Goal: Task Accomplishment & Management: Complete application form

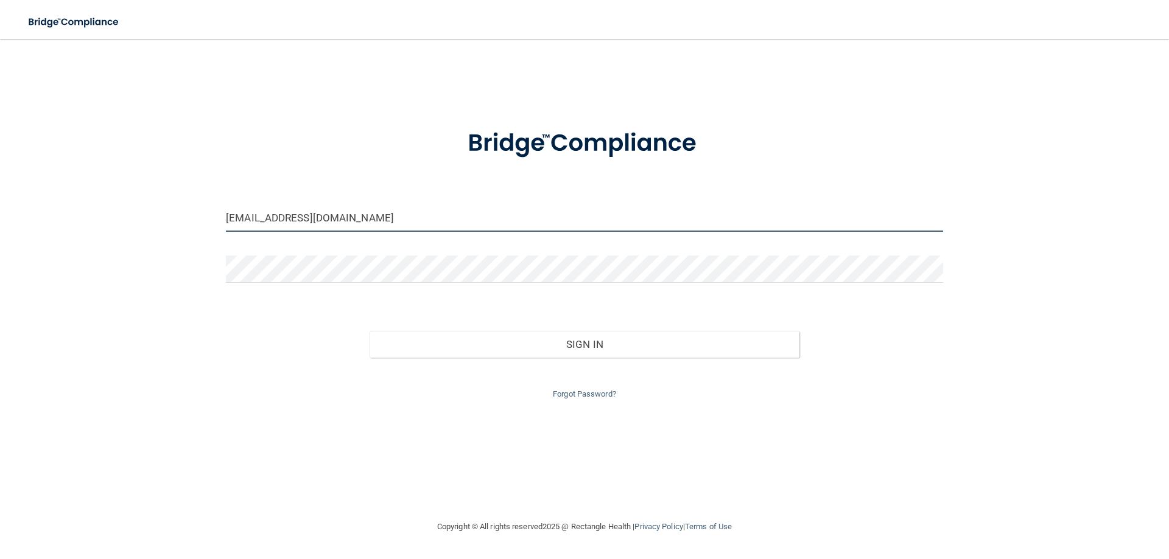
drag, startPoint x: 388, startPoint y: 218, endPoint x: 194, endPoint y: 195, distance: 196.1
click at [194, 196] on div "candacetj@yahoo.com Invalid email/password. You don't have permission to access…" at bounding box center [584, 279] width 1120 height 457
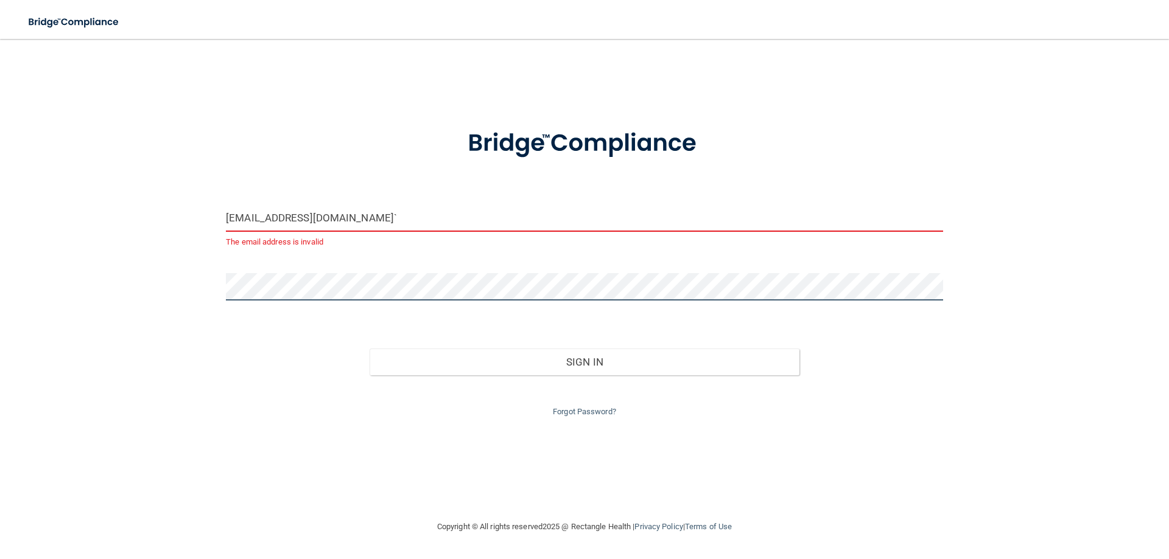
click at [182, 275] on div "leahpooh1229@icloud.com` The email address is invalid Invalid email/password. Y…" at bounding box center [584, 279] width 1120 height 457
click at [369, 349] on button "Sign In" at bounding box center [584, 362] width 430 height 27
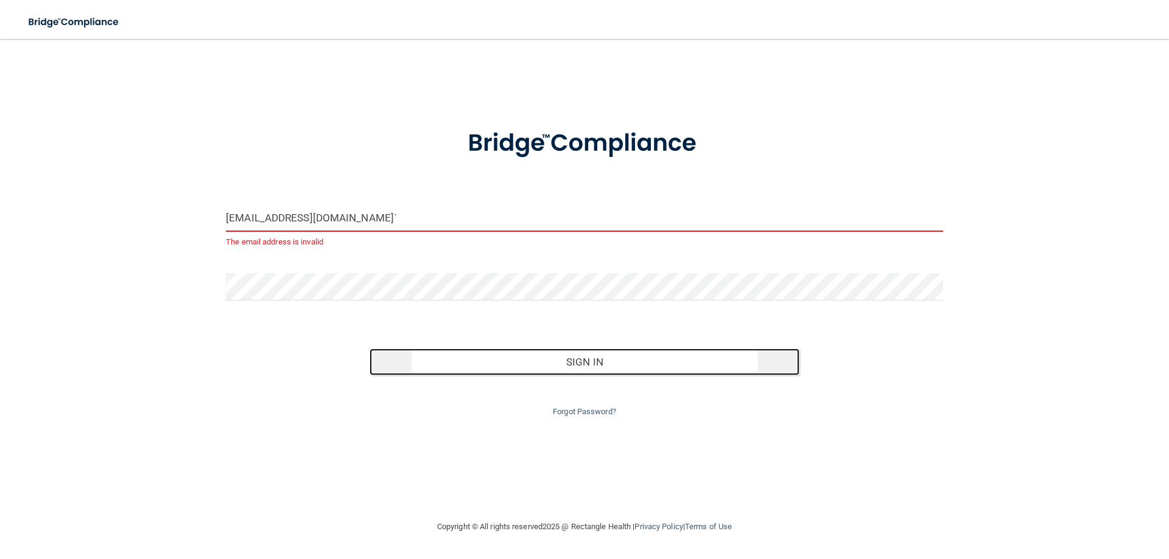
click at [555, 369] on button "Sign In" at bounding box center [584, 362] width 430 height 27
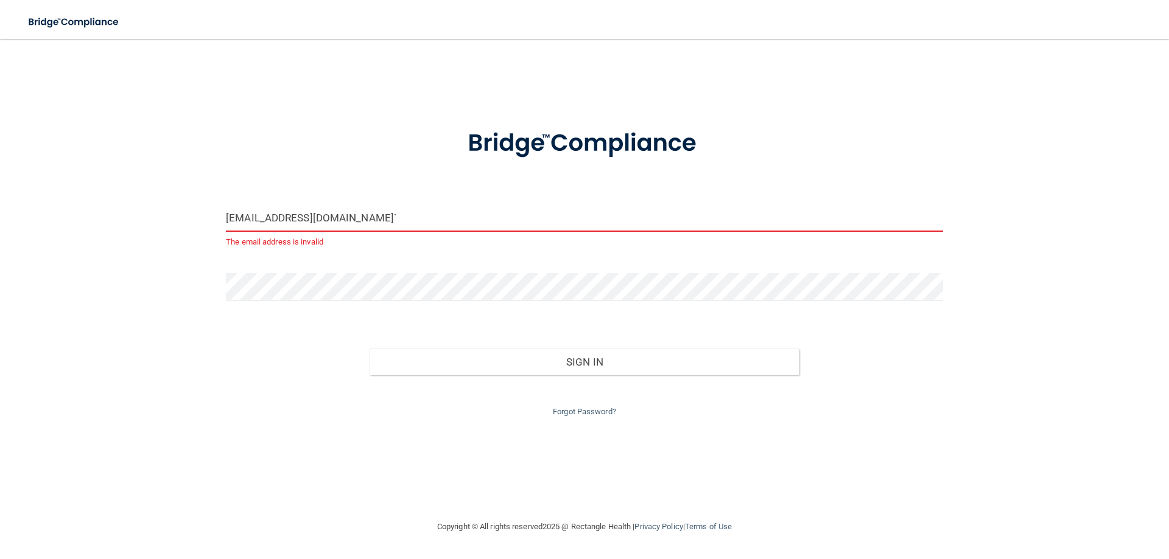
drag, startPoint x: 411, startPoint y: 209, endPoint x: 371, endPoint y: 208, distance: 39.6
click at [371, 208] on input "leahpooh1229@icloud.com`" at bounding box center [584, 218] width 717 height 27
click at [360, 212] on input "leahpooh1229@icloud.com`" at bounding box center [584, 218] width 717 height 27
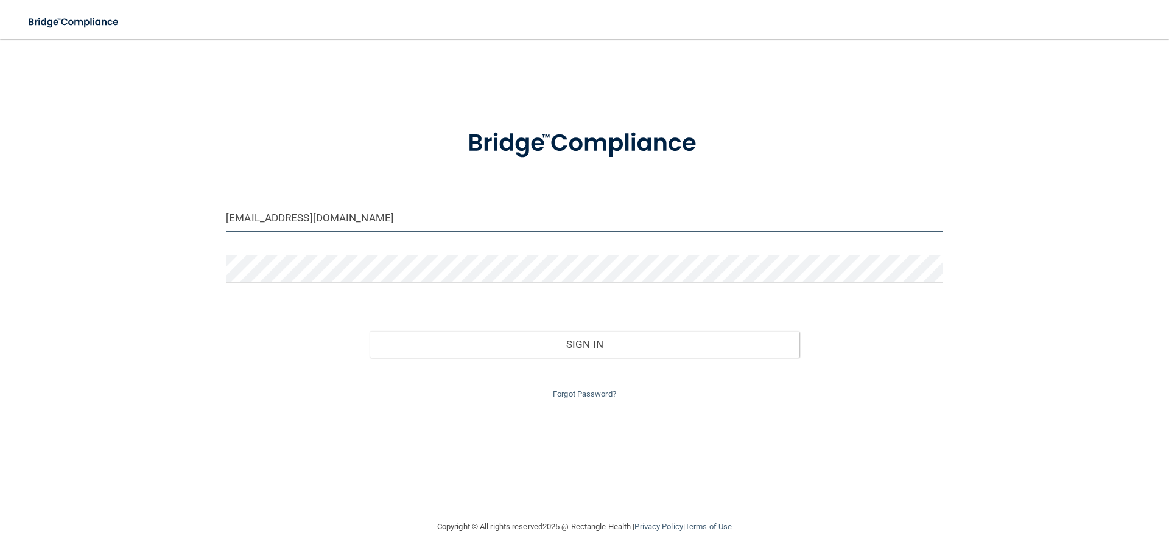
type input "[EMAIL_ADDRESS][DOMAIN_NAME]"
click at [369, 331] on button "Sign In" at bounding box center [584, 344] width 430 height 27
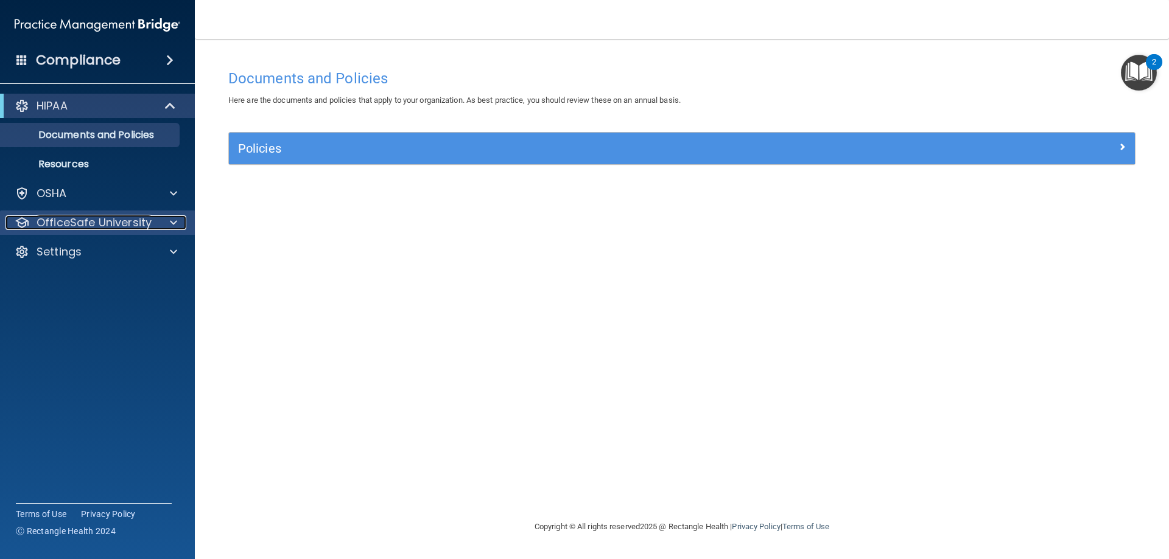
click at [171, 219] on span at bounding box center [173, 222] width 7 height 15
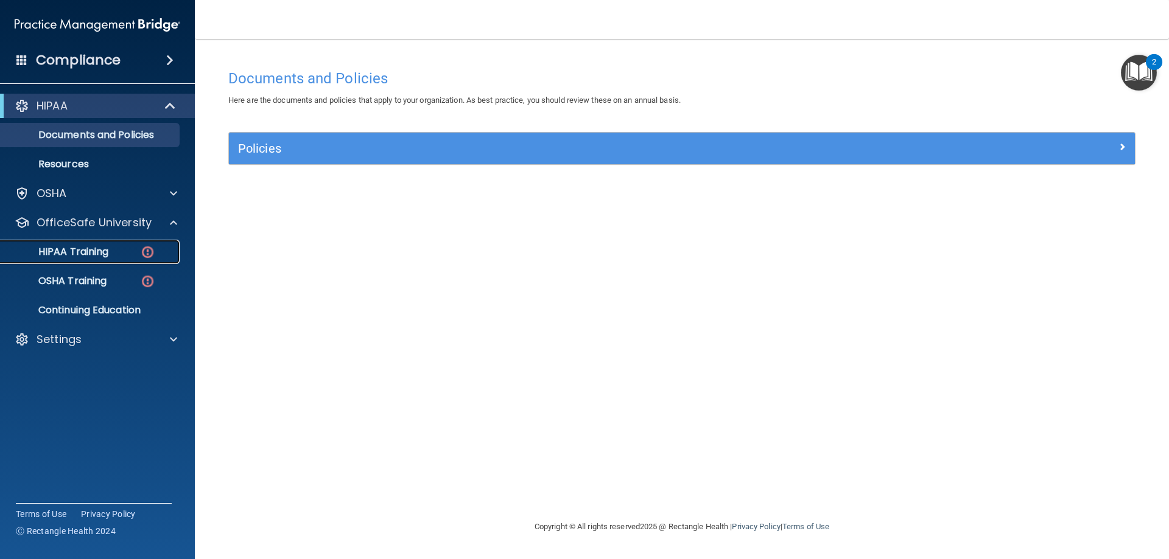
click at [158, 245] on link "HIPAA Training" at bounding box center [84, 252] width 192 height 24
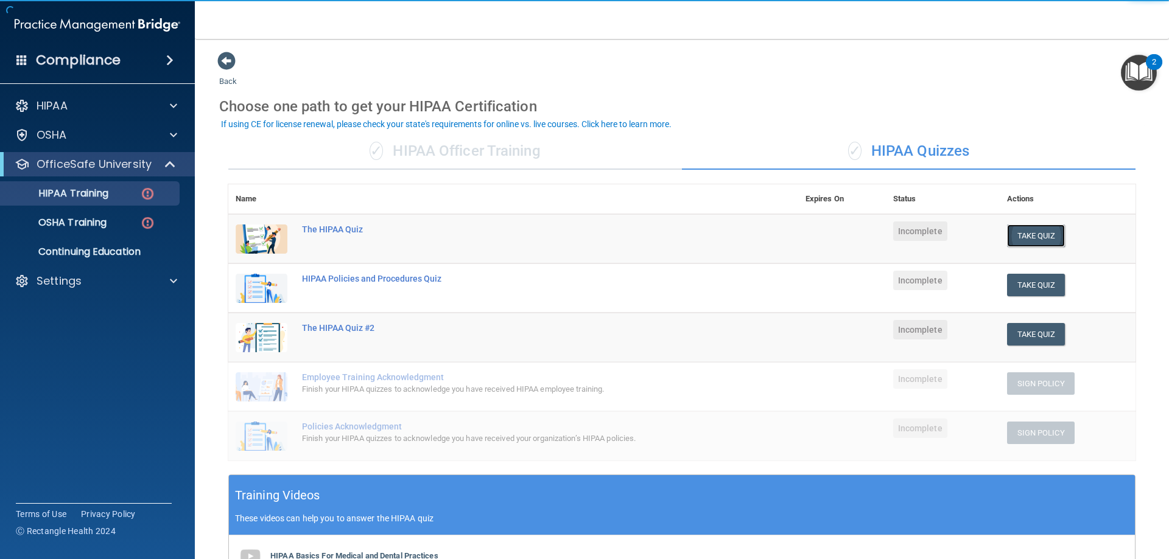
click at [1041, 237] on button "Take Quiz" at bounding box center [1036, 236] width 58 height 23
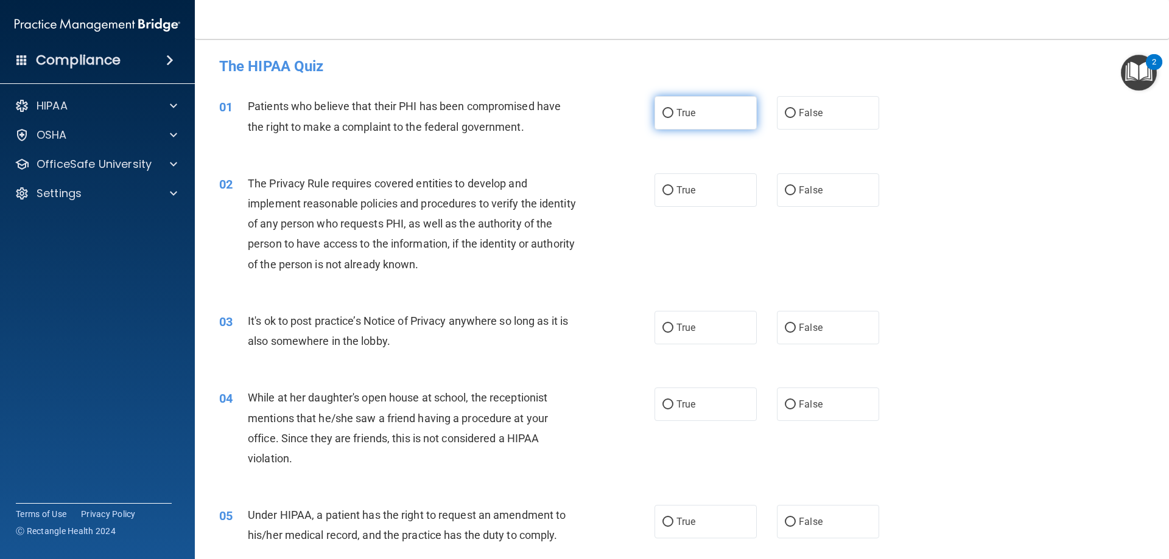
click at [665, 126] on label "True" at bounding box center [705, 112] width 102 height 33
click at [665, 118] on input "True" at bounding box center [667, 113] width 11 height 9
radio input "true"
click at [707, 194] on label "True" at bounding box center [705, 189] width 102 height 33
click at [673, 194] on input "True" at bounding box center [667, 190] width 11 height 9
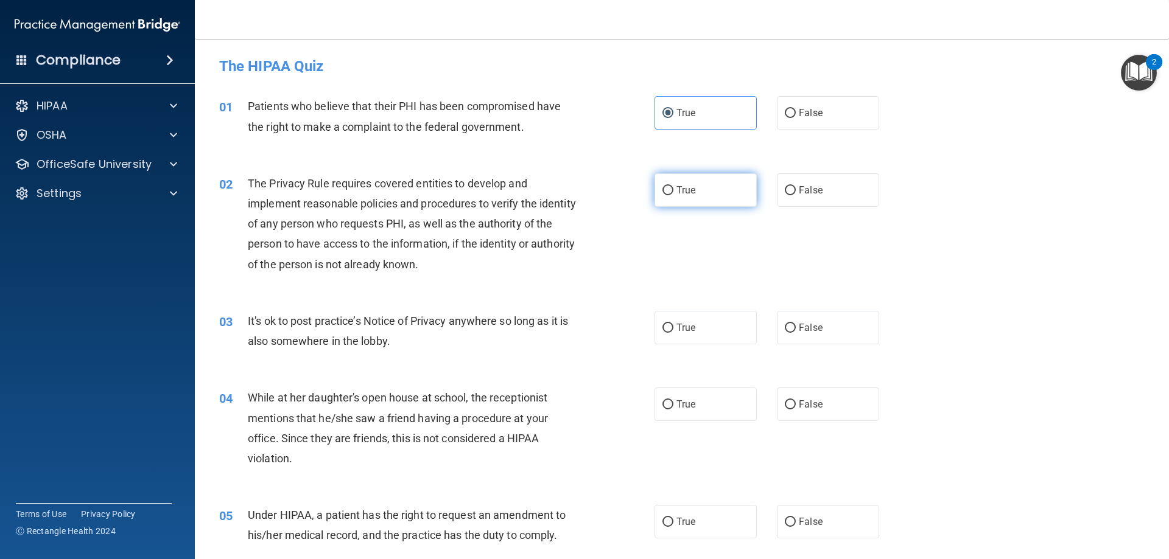
radio input "true"
click at [828, 327] on label "False" at bounding box center [828, 327] width 102 height 33
click at [796, 327] on input "False" at bounding box center [790, 328] width 11 height 9
radio input "true"
click at [733, 399] on label "True" at bounding box center [705, 404] width 102 height 33
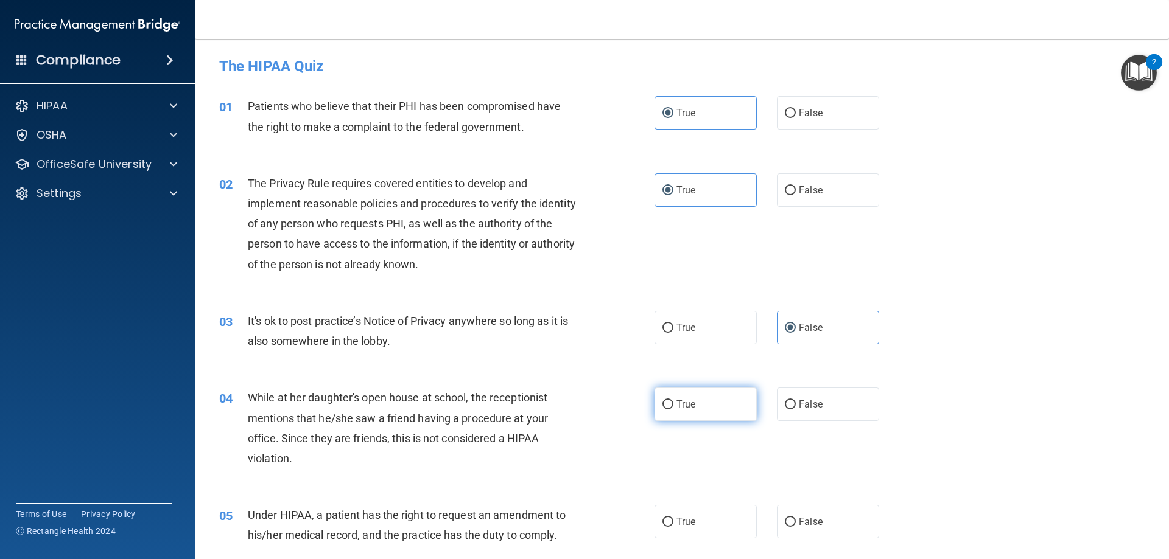
click at [673, 401] on input "True" at bounding box center [667, 405] width 11 height 9
radio input "true"
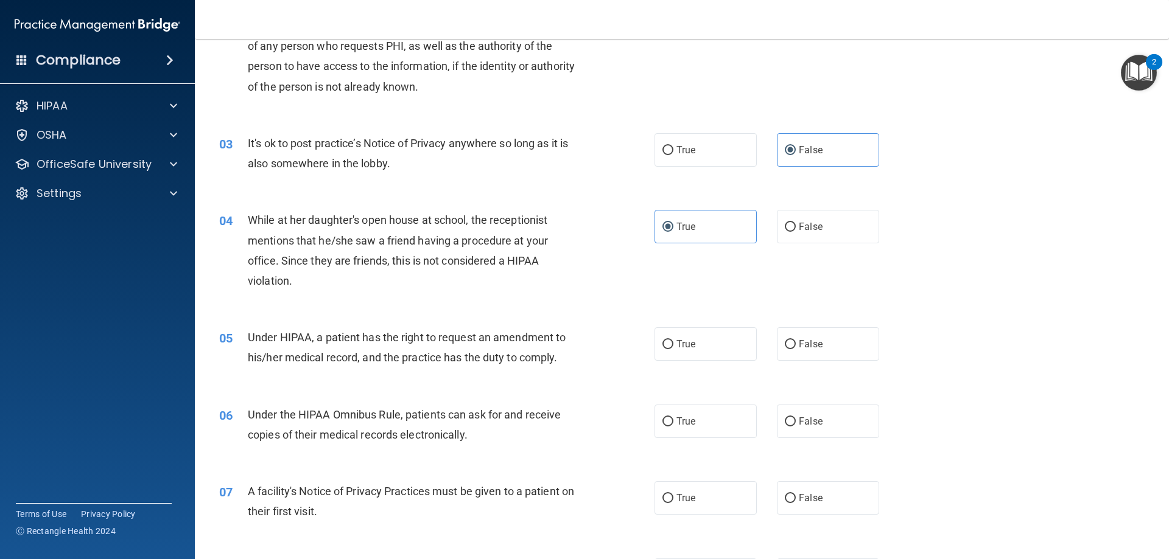
scroll to position [183, 0]
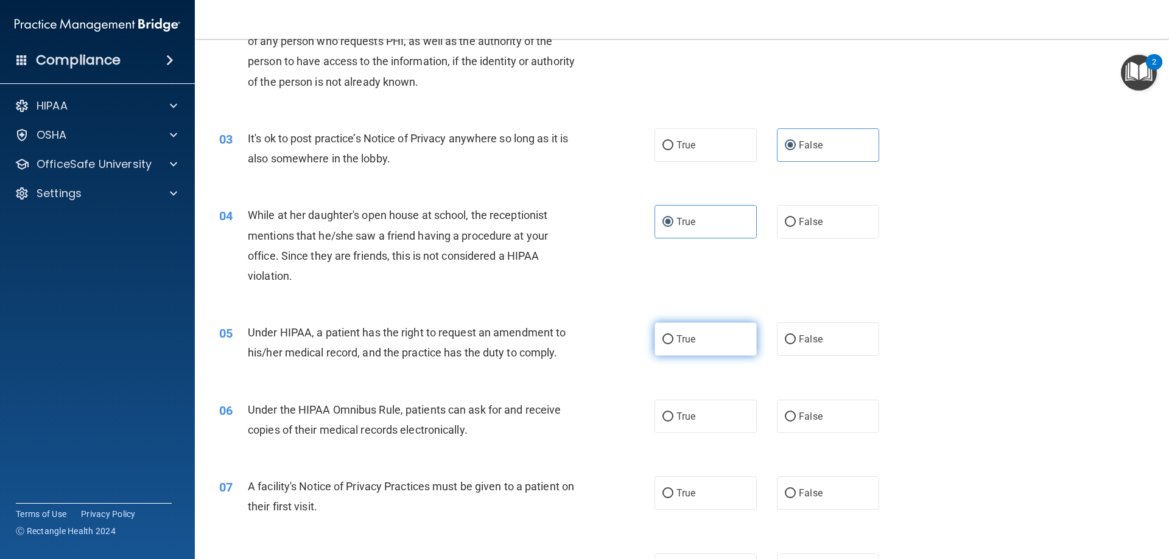
click at [746, 344] on label "True" at bounding box center [705, 339] width 102 height 33
click at [673, 344] on input "True" at bounding box center [667, 339] width 11 height 9
radio input "true"
click at [785, 421] on label "False" at bounding box center [828, 416] width 102 height 33
click at [742, 483] on label "True" at bounding box center [705, 493] width 102 height 33
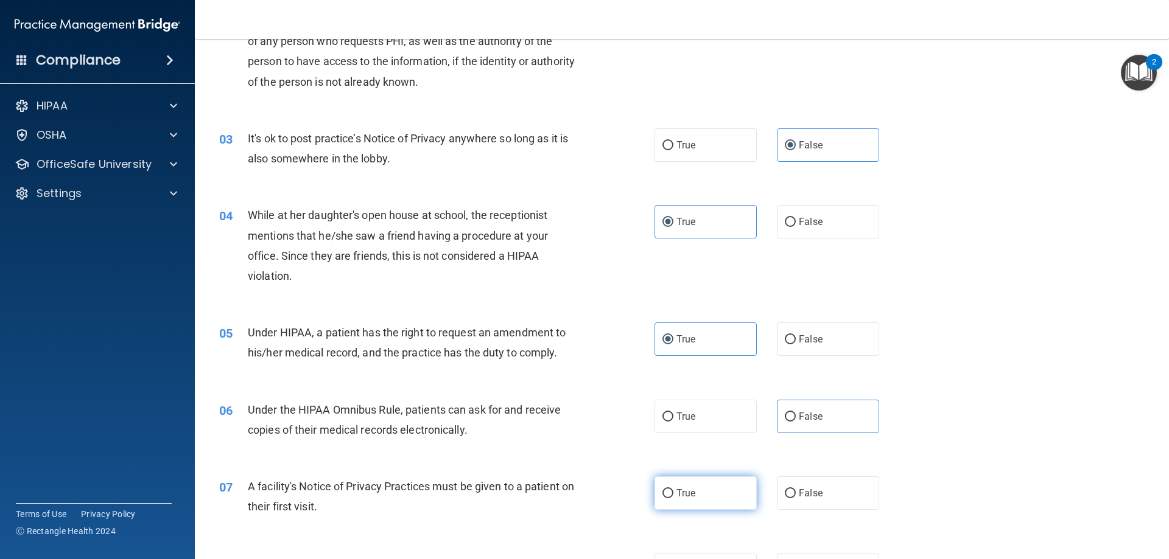
click at [673, 489] on input "True" at bounding box center [667, 493] width 11 height 9
radio input "true"
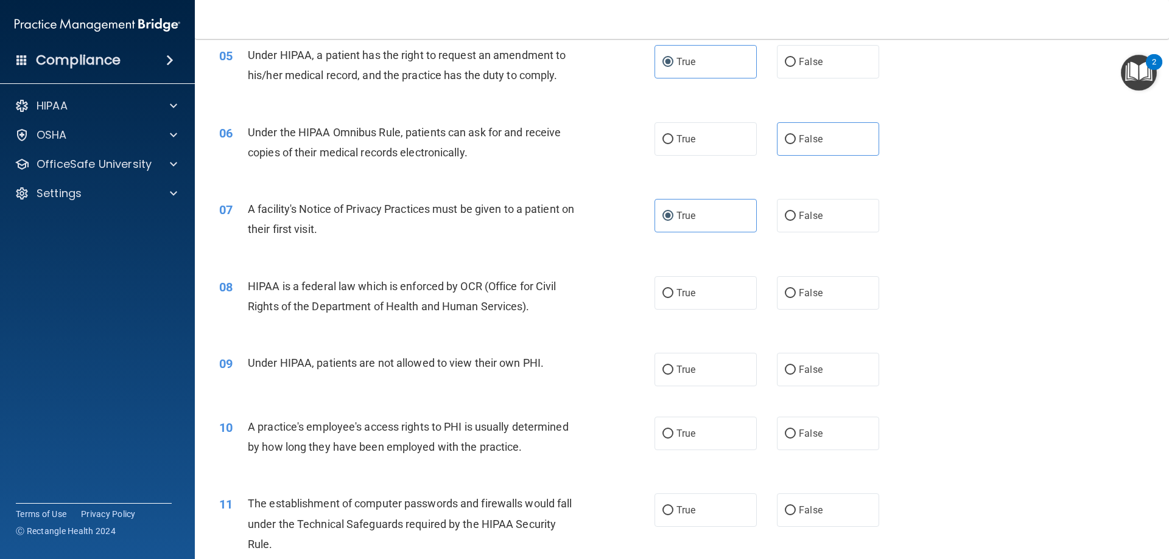
scroll to position [487, 0]
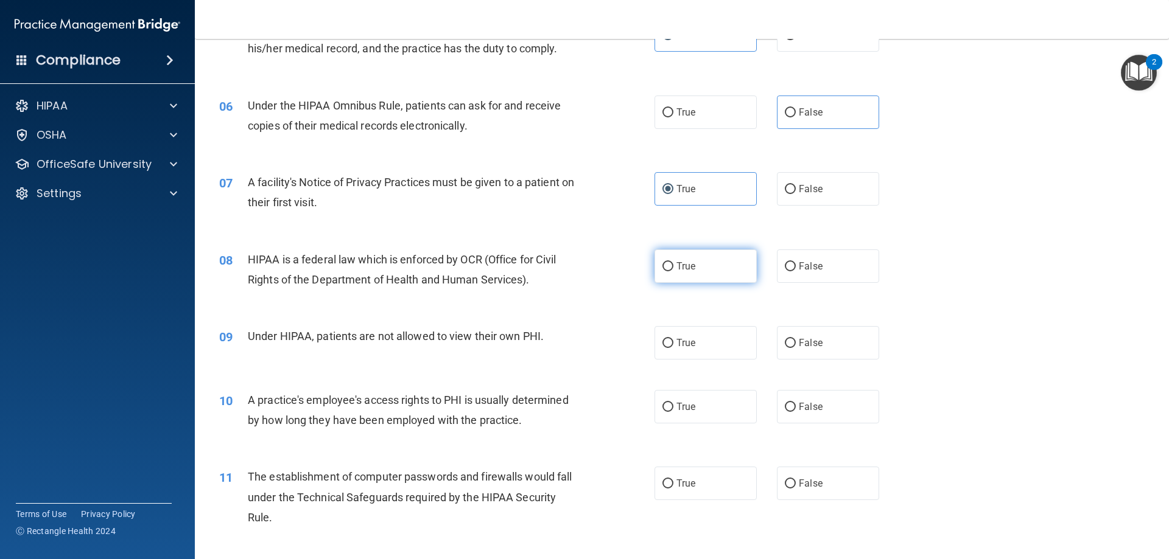
click at [676, 266] on span "True" at bounding box center [685, 267] width 19 height 12
click at [673, 266] on input "True" at bounding box center [667, 266] width 11 height 9
radio input "true"
click at [666, 335] on label "True" at bounding box center [705, 342] width 102 height 33
click at [666, 339] on input "True" at bounding box center [667, 343] width 11 height 9
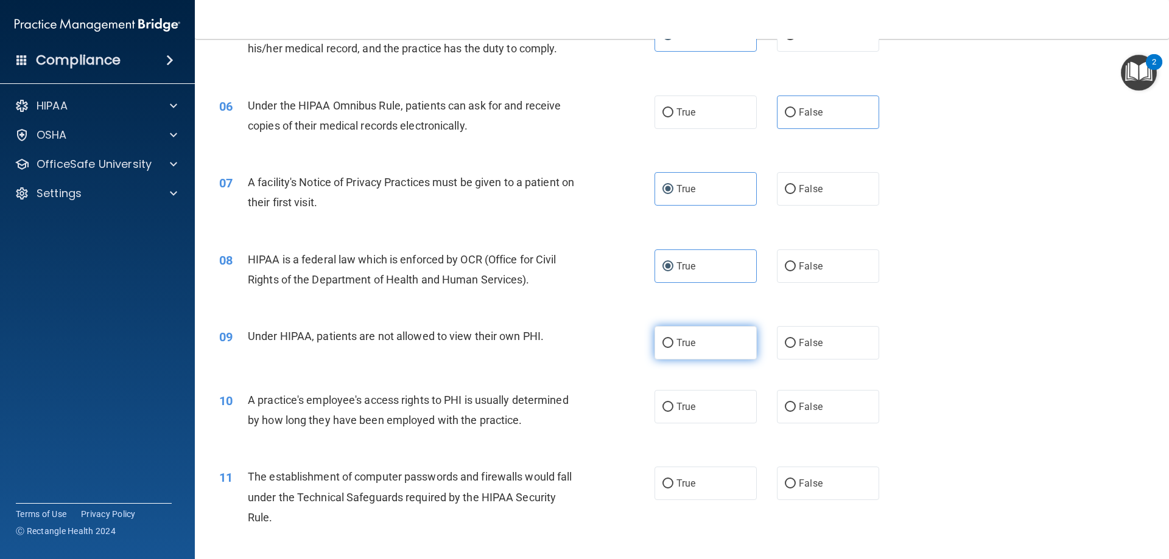
radio input "true"
drag, startPoint x: 678, startPoint y: 402, endPoint x: 681, endPoint y: 452, distance: 50.0
click at [678, 403] on span "True" at bounding box center [685, 407] width 19 height 12
click at [673, 403] on input "True" at bounding box center [667, 407] width 11 height 9
radio input "true"
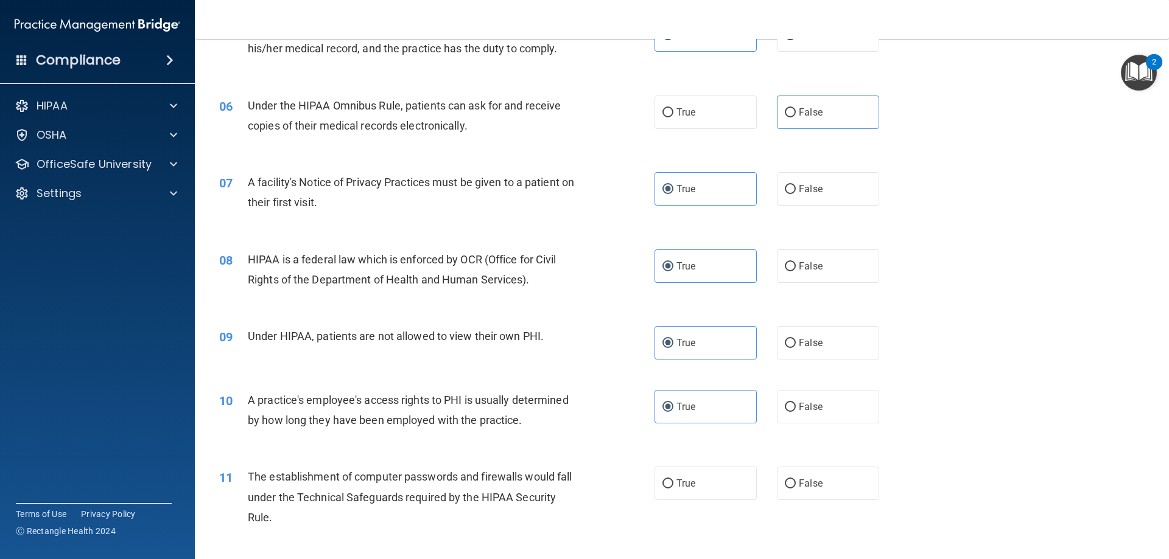
click at [682, 466] on div "11 The establishment of computer passwords and firewalls would fall under the T…" at bounding box center [681, 500] width 943 height 97
click at [681, 474] on label "True" at bounding box center [705, 483] width 102 height 33
click at [673, 480] on input "True" at bounding box center [667, 484] width 11 height 9
radio input "true"
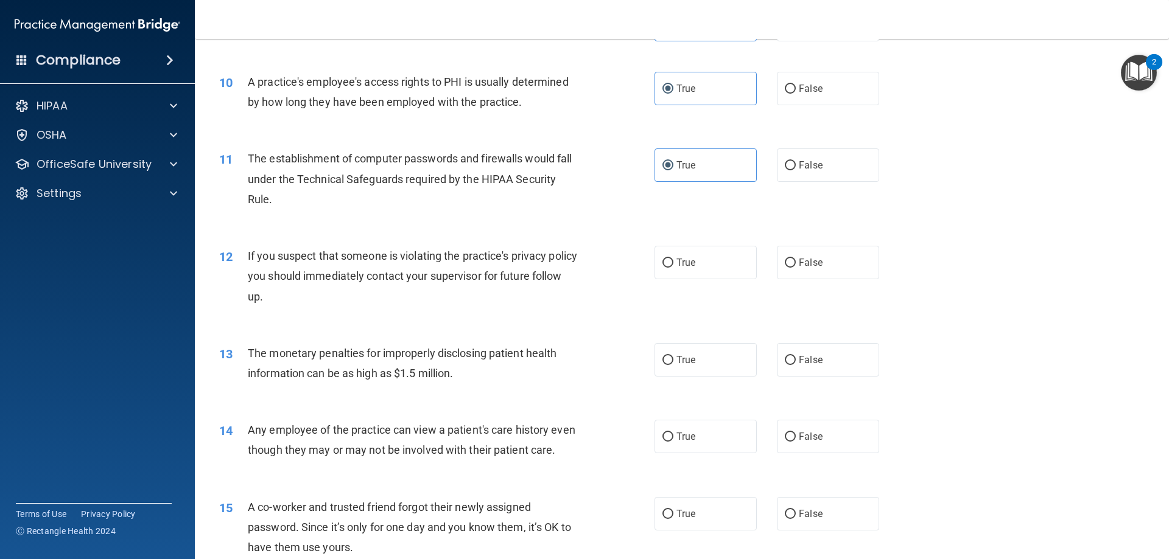
scroll to position [852, 0]
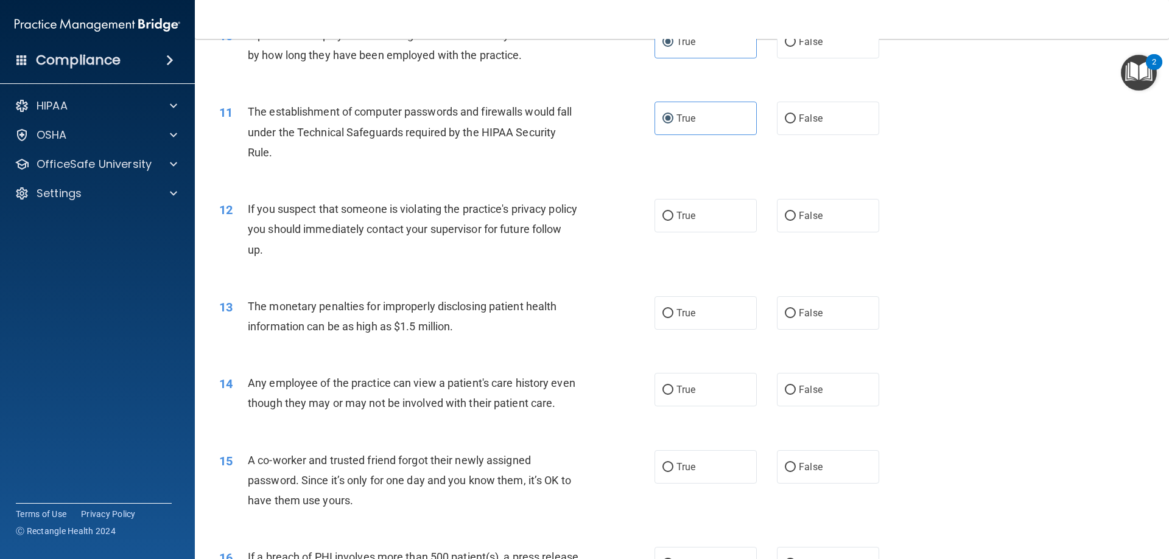
click at [645, 206] on div "12 If you suspect that someone is violating the practice's privacy policy you s…" at bounding box center [437, 232] width 472 height 67
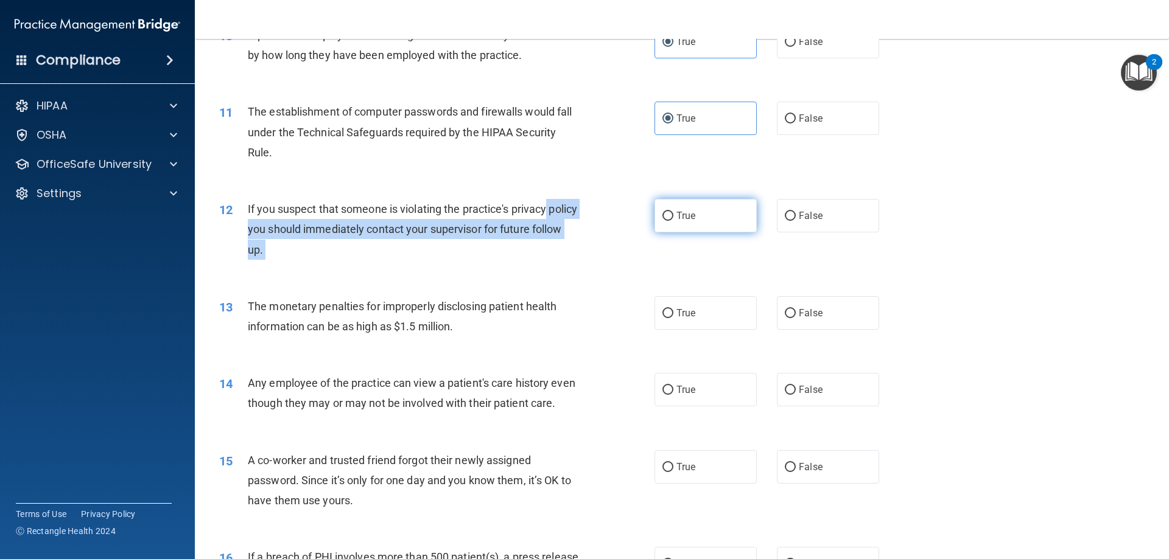
click at [900, 199] on ng-form "12 If you suspect that someone is violating the practice's privacy policy you s…" at bounding box center [900, 199] width 0 height 0
drag, startPoint x: 658, startPoint y: 219, endPoint x: 662, endPoint y: 225, distance: 7.6
click at [662, 220] on input "True" at bounding box center [667, 216] width 11 height 9
radio input "true"
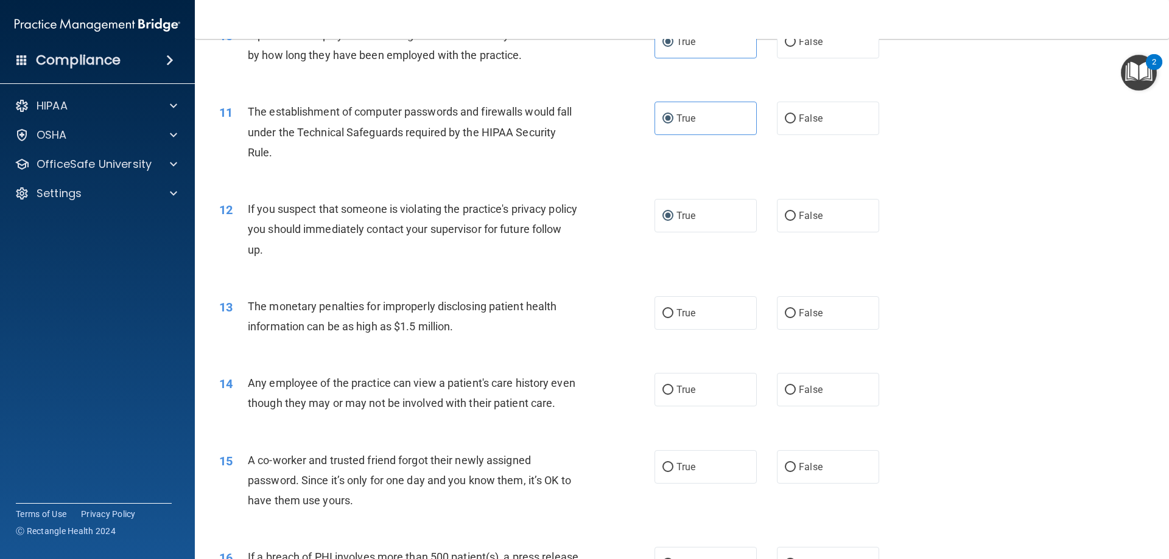
click at [718, 305] on label "True" at bounding box center [705, 312] width 102 height 33
click at [673, 309] on input "True" at bounding box center [667, 313] width 11 height 9
radio input "true"
click at [713, 374] on div "14 Any employee of the practice can view a patient's care history even though t…" at bounding box center [681, 396] width 943 height 77
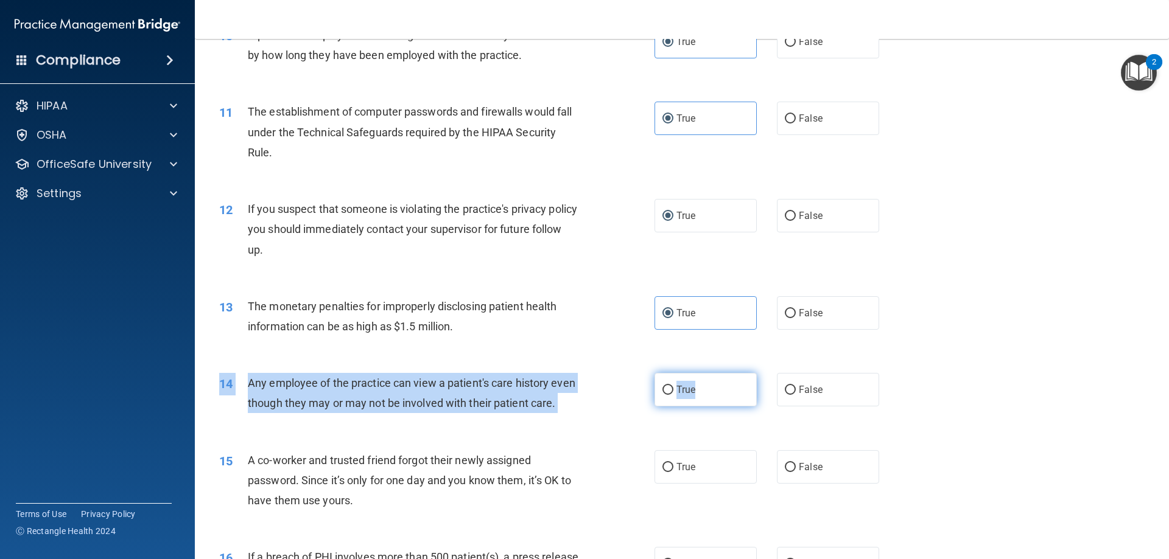
click at [709, 392] on label "True" at bounding box center [705, 389] width 102 height 33
click at [673, 392] on input "True" at bounding box center [667, 390] width 11 height 9
radio input "true"
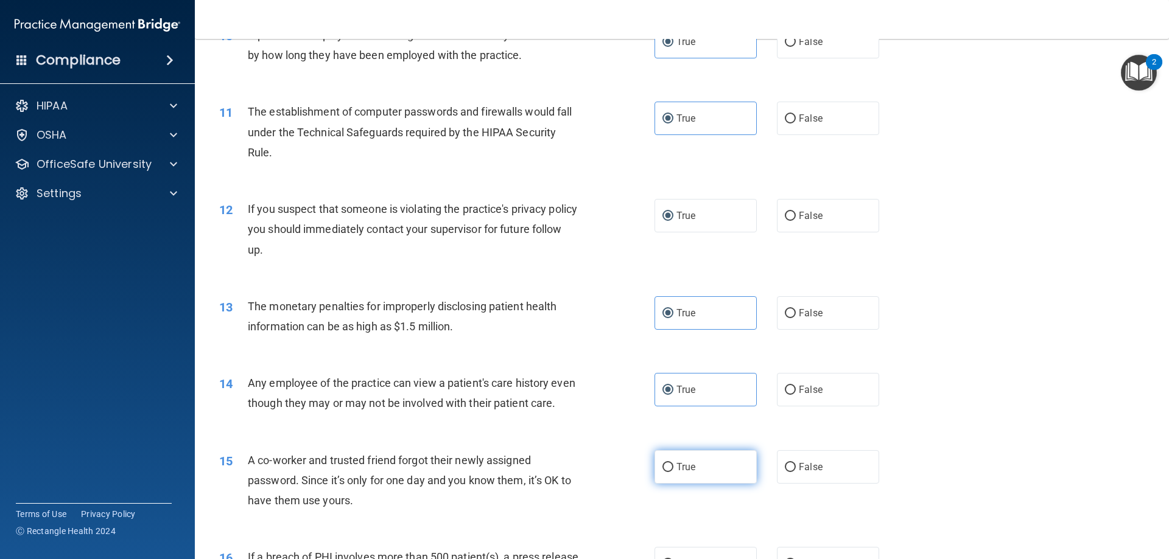
click at [685, 473] on span "True" at bounding box center [685, 467] width 19 height 12
click at [673, 472] on input "True" at bounding box center [667, 467] width 11 height 9
radio input "true"
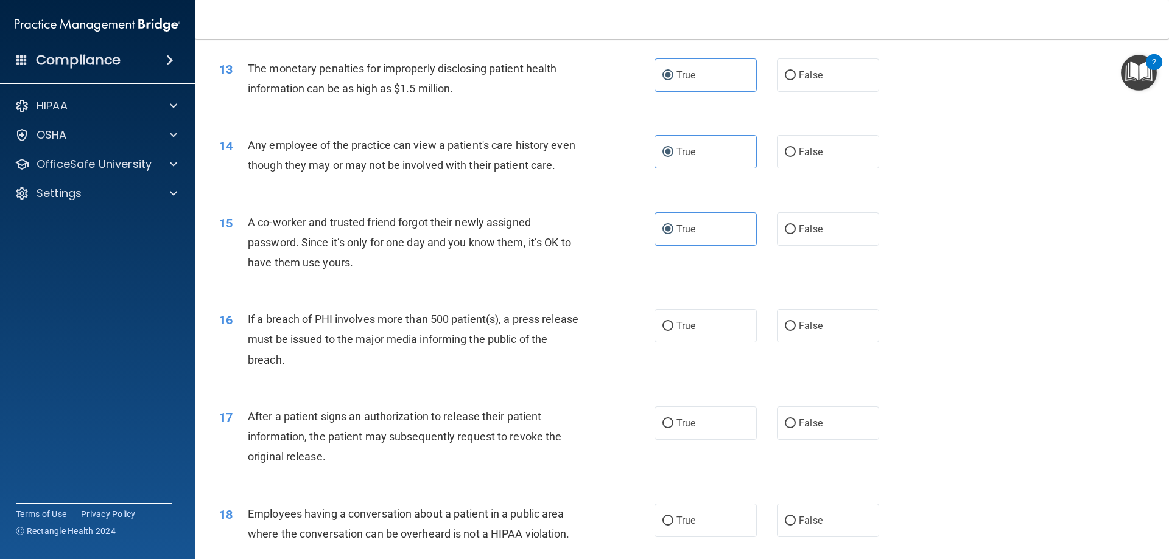
scroll to position [1156, 0]
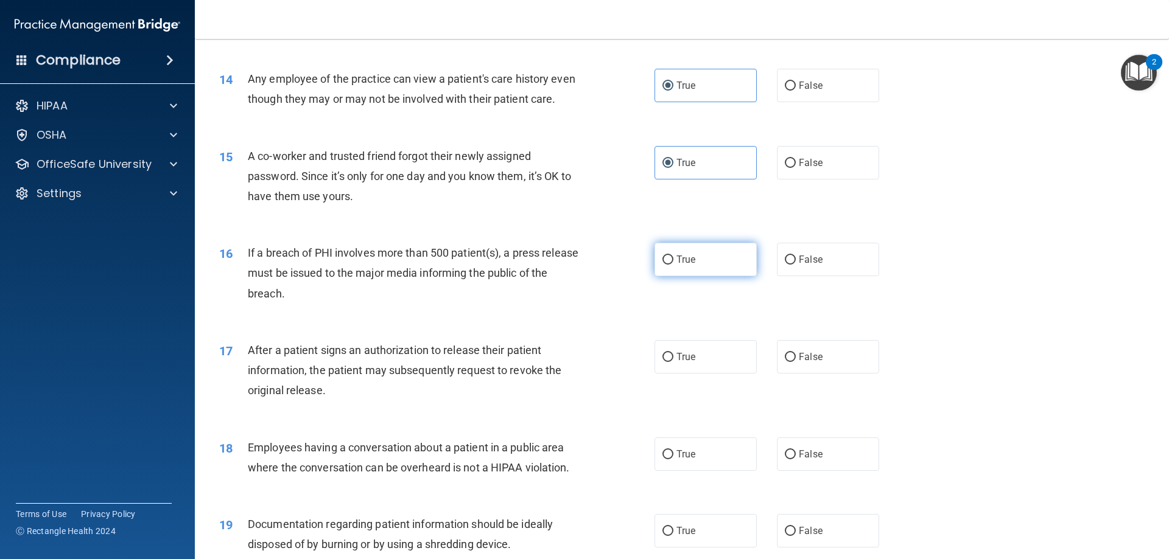
click at [684, 271] on label "True" at bounding box center [705, 259] width 102 height 33
click at [673, 265] on input "True" at bounding box center [667, 260] width 11 height 9
radio input "true"
click at [818, 401] on div "17 After a patient signs an authorization to release their patient information,…" at bounding box center [681, 373] width 943 height 97
drag, startPoint x: 818, startPoint y: 386, endPoint x: 774, endPoint y: 449, distance: 77.0
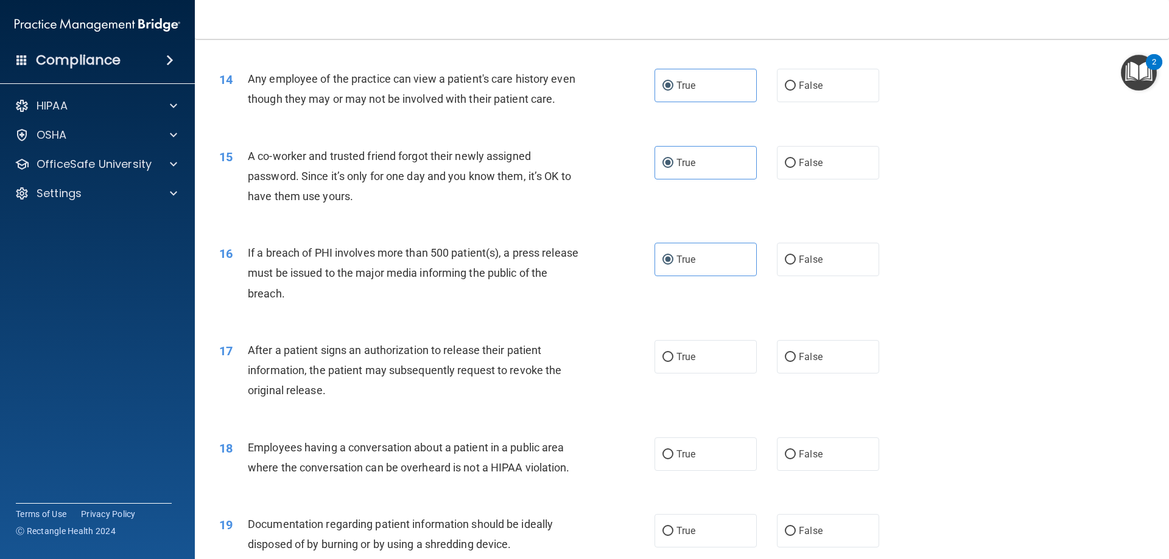
click at [816, 374] on label "False" at bounding box center [828, 356] width 102 height 33
click at [796, 362] on input "False" at bounding box center [790, 357] width 11 height 9
radio input "true"
click at [735, 471] on label "True" at bounding box center [705, 454] width 102 height 33
click at [673, 460] on input "True" at bounding box center [667, 454] width 11 height 9
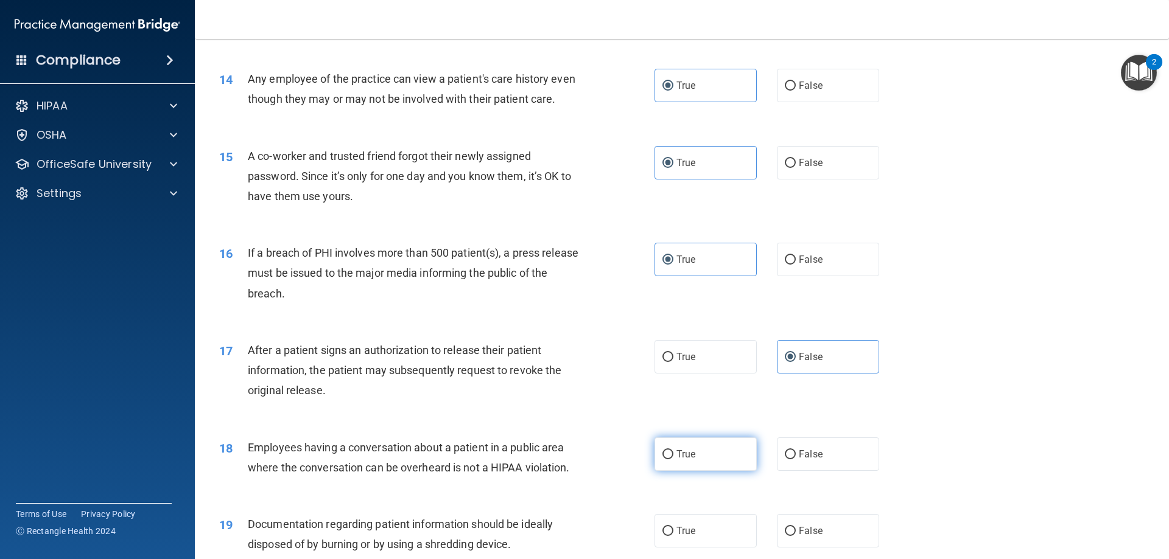
radio input "true"
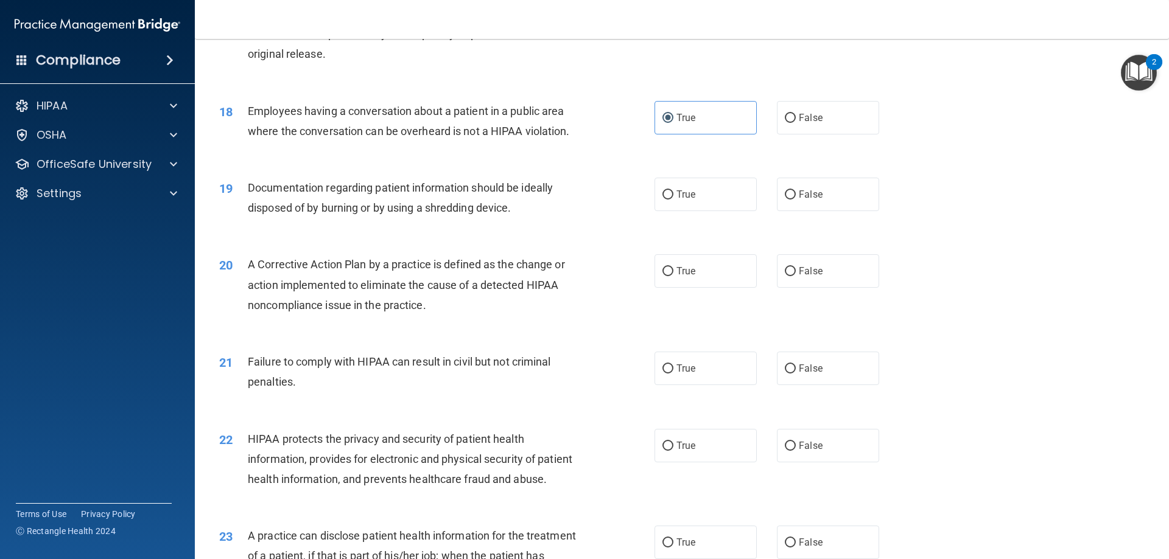
scroll to position [1522, 0]
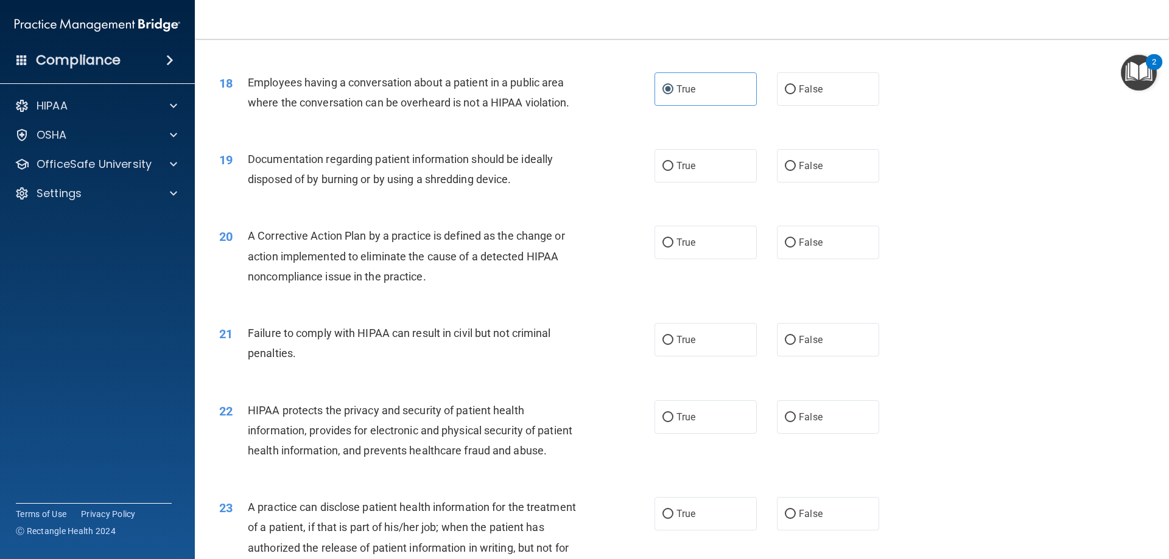
drag, startPoint x: 694, startPoint y: 186, endPoint x: 697, endPoint y: 206, distance: 19.7
click at [694, 183] on label "True" at bounding box center [705, 165] width 102 height 33
click at [673, 171] on input "True" at bounding box center [667, 166] width 11 height 9
radio input "true"
click at [706, 252] on label "True" at bounding box center [705, 242] width 102 height 33
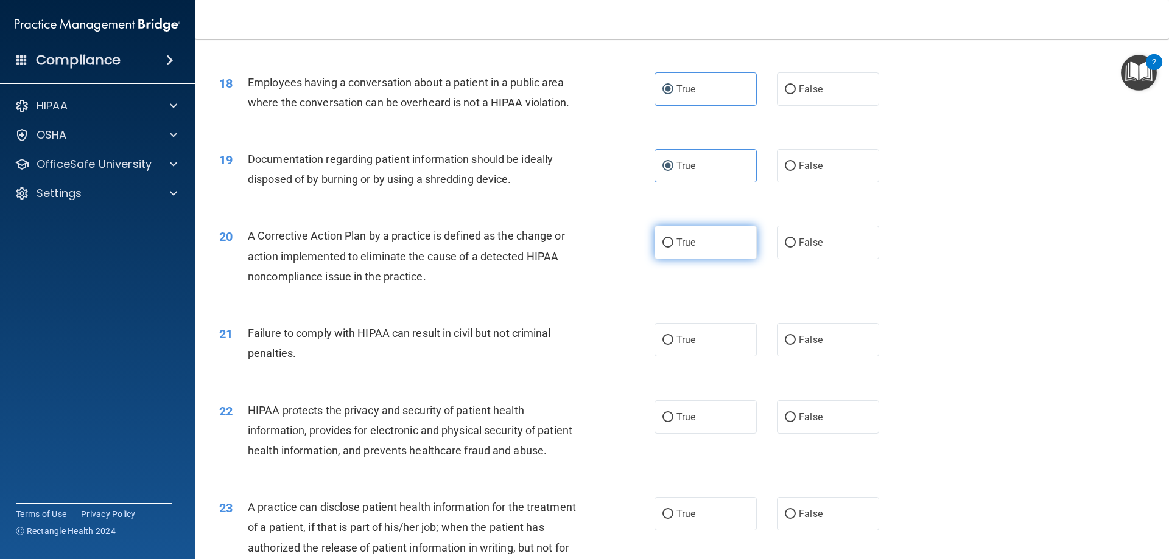
click at [673, 248] on input "True" at bounding box center [667, 243] width 11 height 9
radio input "true"
click at [691, 355] on label "True" at bounding box center [705, 339] width 102 height 33
click at [673, 345] on input "True" at bounding box center [667, 340] width 11 height 9
radio input "true"
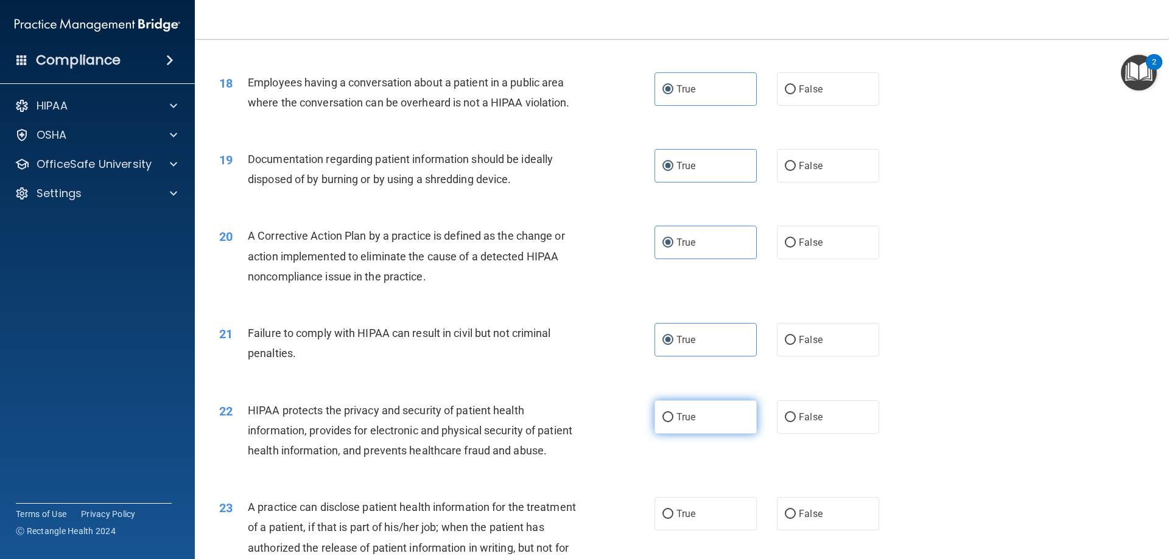
click at [681, 431] on label "True" at bounding box center [705, 417] width 102 height 33
click at [673, 422] on input "True" at bounding box center [667, 417] width 11 height 9
radio input "true"
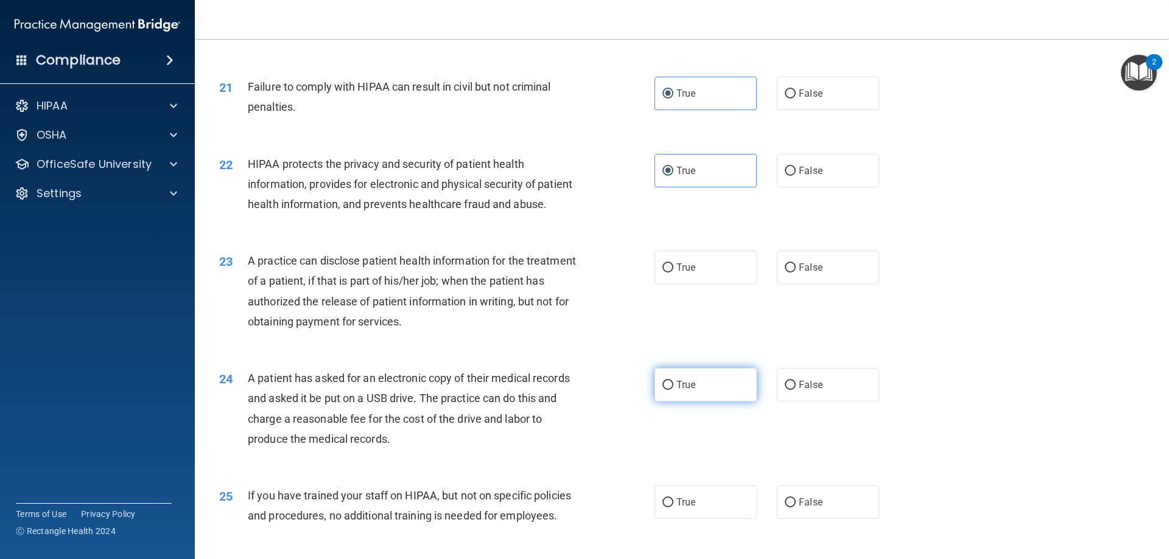
scroll to position [1826, 0]
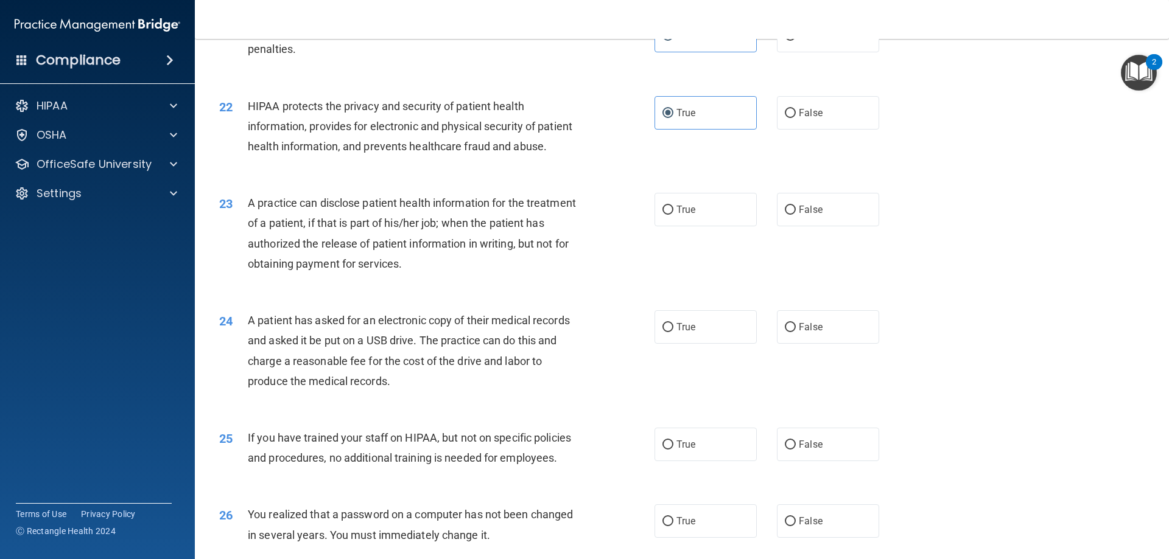
click at [696, 269] on div "23 A practice can disclose patient health information for the treatment of a pa…" at bounding box center [681, 236] width 943 height 117
click at [697, 226] on label "True" at bounding box center [705, 209] width 102 height 33
click at [673, 215] on input "True" at bounding box center [667, 210] width 11 height 9
radio input "true"
click at [681, 344] on label "True" at bounding box center [705, 326] width 102 height 33
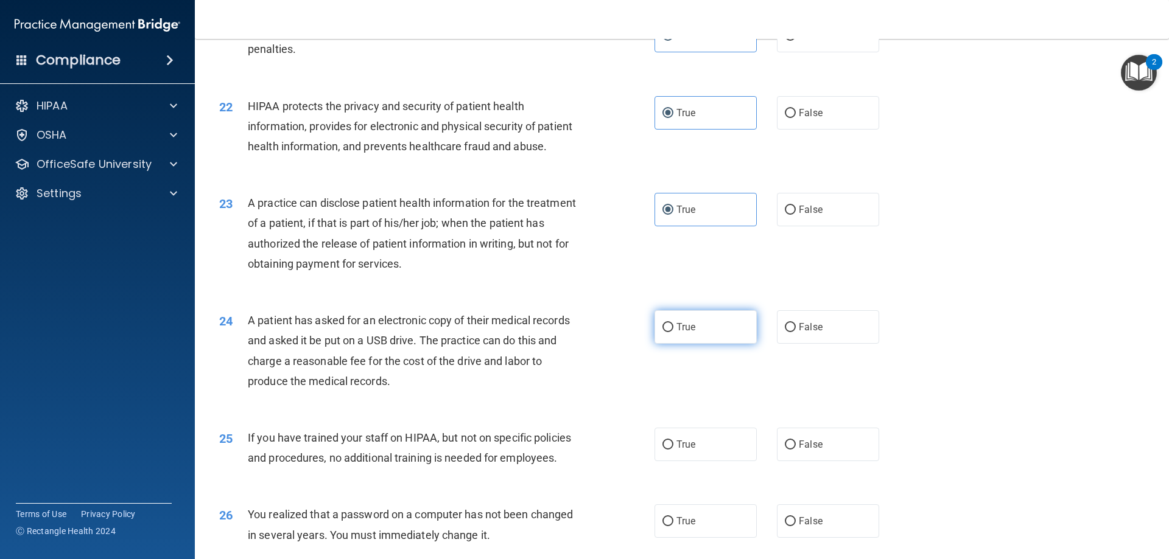
click at [673, 332] on input "True" at bounding box center [667, 327] width 11 height 9
radio input "true"
click at [677, 461] on label "True" at bounding box center [705, 444] width 102 height 33
click at [673, 450] on input "True" at bounding box center [667, 445] width 11 height 9
radio input "true"
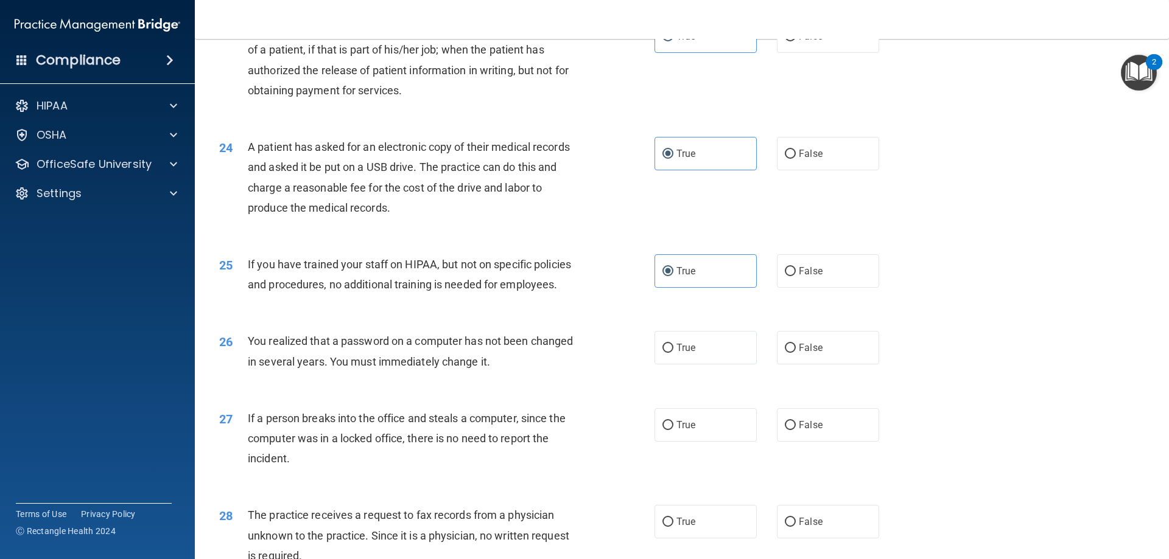
scroll to position [2191, 0]
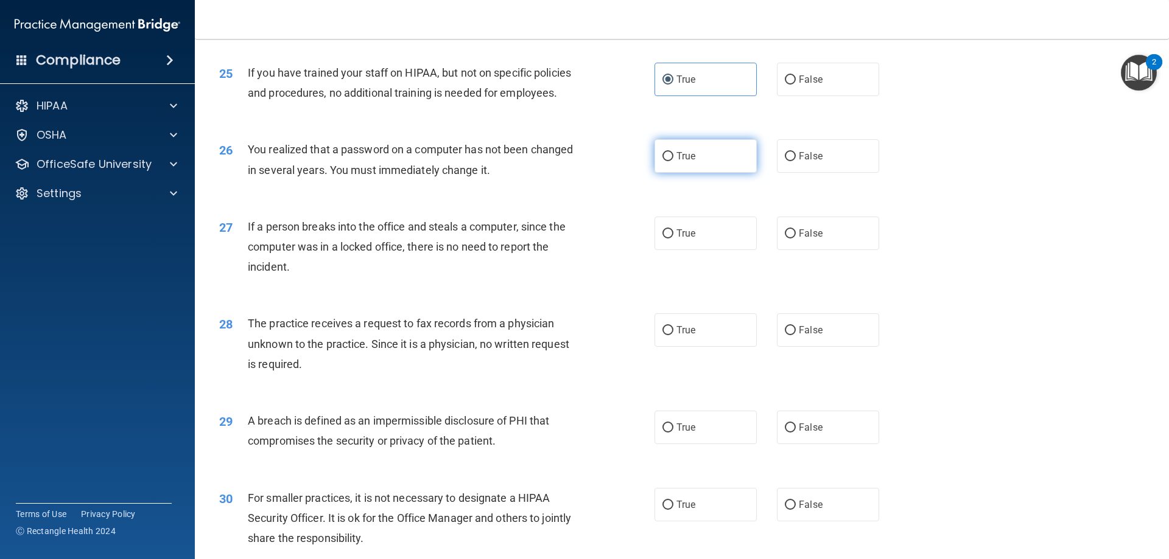
click at [721, 173] on label "True" at bounding box center [705, 155] width 102 height 33
click at [673, 161] on input "True" at bounding box center [667, 156] width 11 height 9
radio input "true"
click at [819, 250] on label "False" at bounding box center [828, 233] width 102 height 33
click at [796, 239] on input "False" at bounding box center [790, 233] width 11 height 9
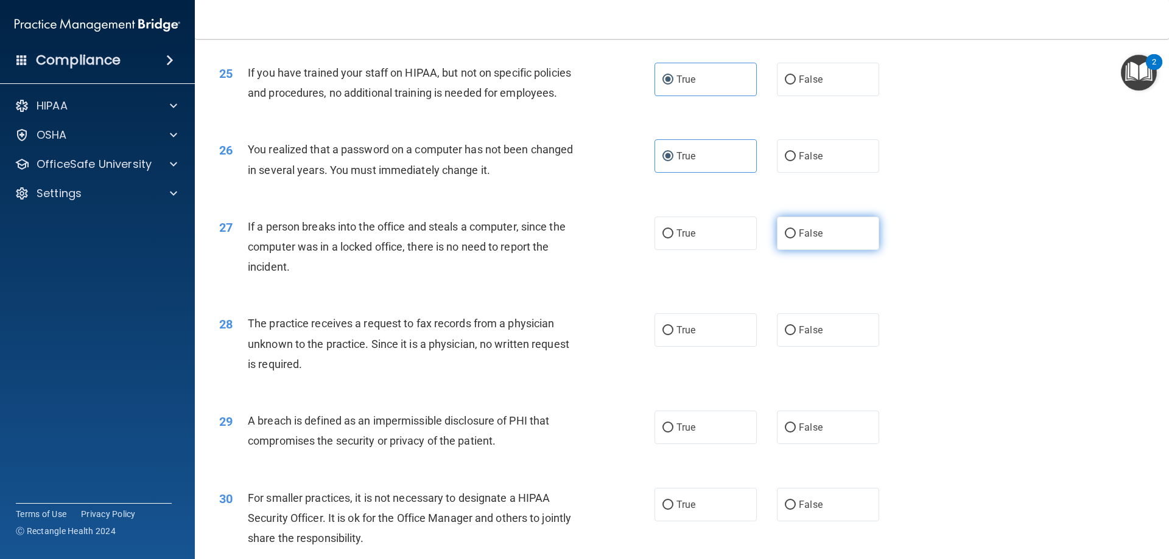
radio input "true"
click at [733, 347] on label "True" at bounding box center [705, 329] width 102 height 33
click at [673, 335] on input "True" at bounding box center [667, 330] width 11 height 9
radio input "true"
click at [799, 449] on div "29 A breach is defined as an impermissible disclosure of PHI that compromises t…" at bounding box center [681, 434] width 943 height 77
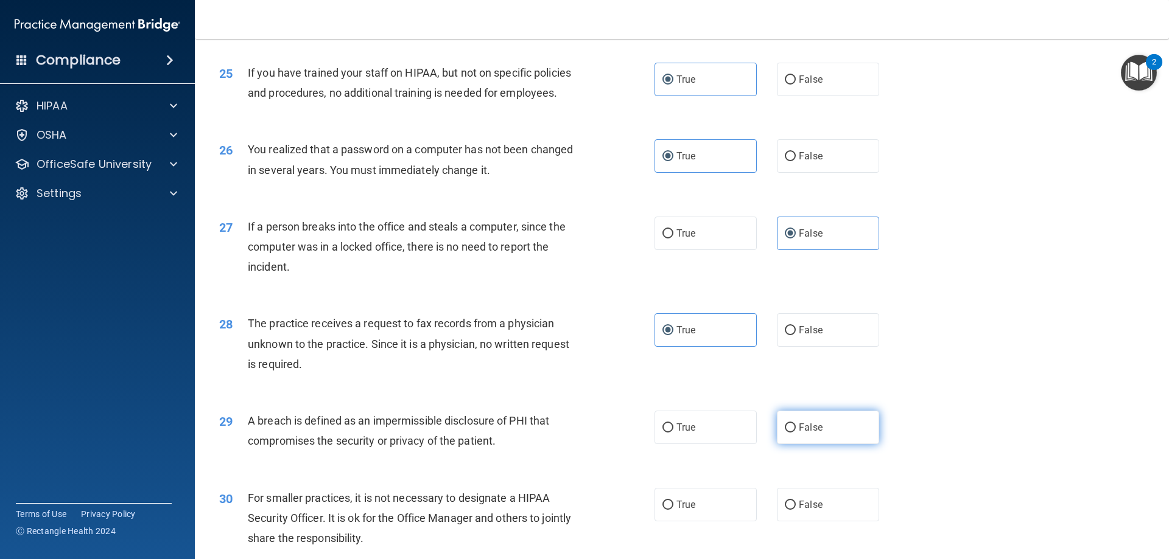
click at [796, 444] on label "False" at bounding box center [828, 427] width 102 height 33
click at [796, 433] on input "False" at bounding box center [790, 428] width 11 height 9
radio input "true"
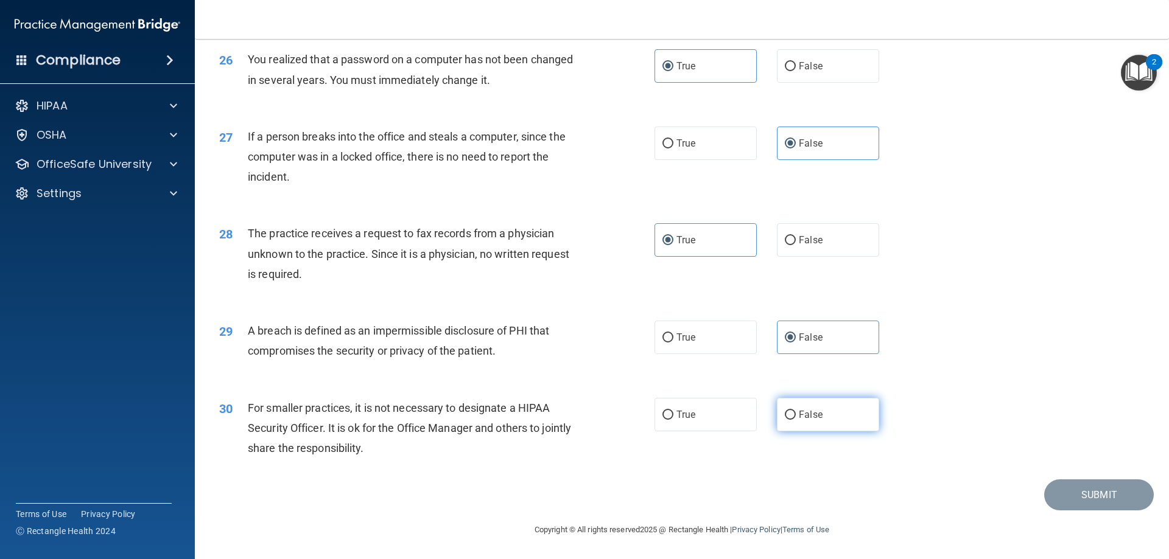
scroll to position [2321, 0]
drag, startPoint x: 771, startPoint y: 410, endPoint x: 878, endPoint y: 429, distance: 108.7
click at [777, 410] on label "False" at bounding box center [828, 414] width 102 height 33
click at [785, 411] on input "False" at bounding box center [790, 415] width 11 height 9
radio input "true"
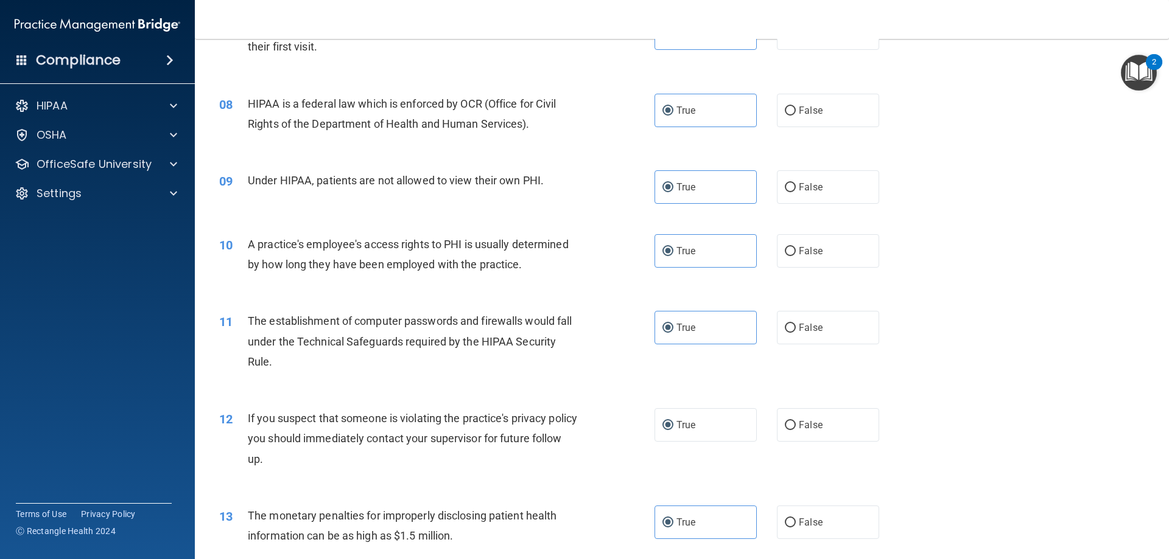
scroll to position [617, 0]
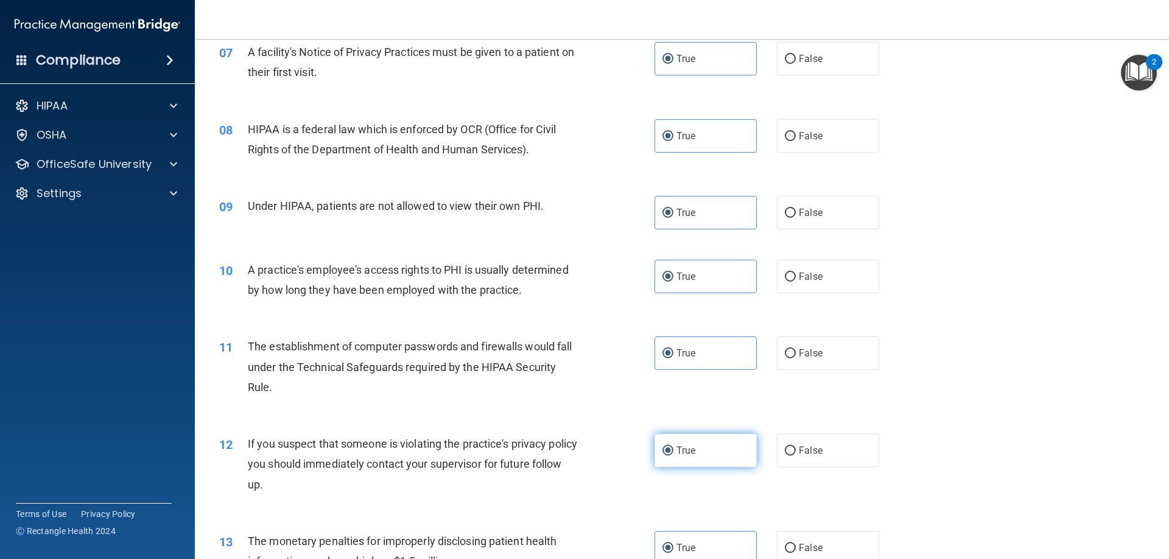
click at [729, 439] on label "True" at bounding box center [705, 450] width 102 height 33
click at [673, 447] on input "True" at bounding box center [667, 451] width 11 height 9
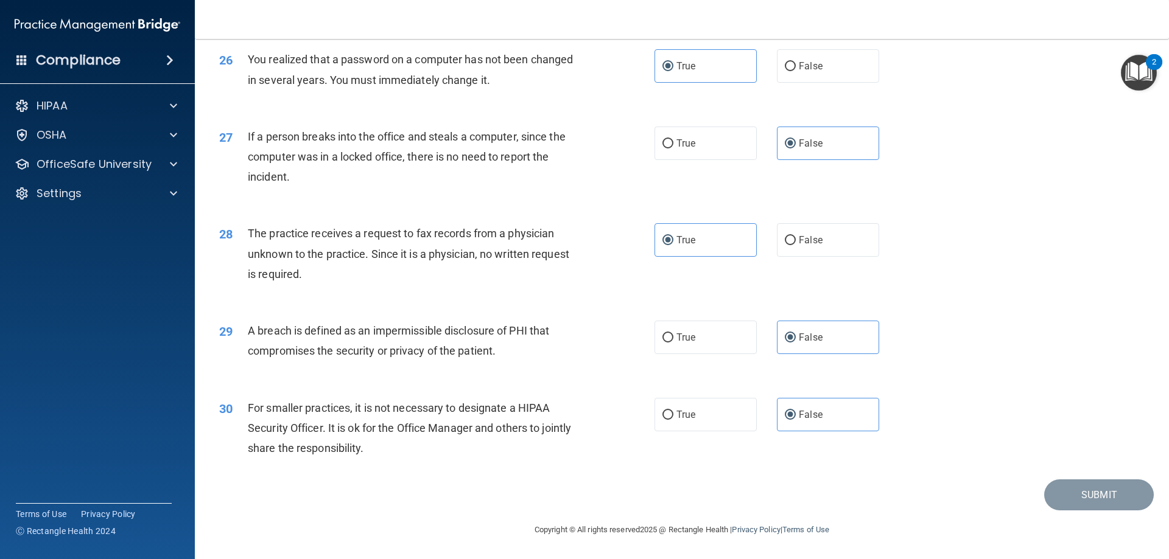
scroll to position [2261, 0]
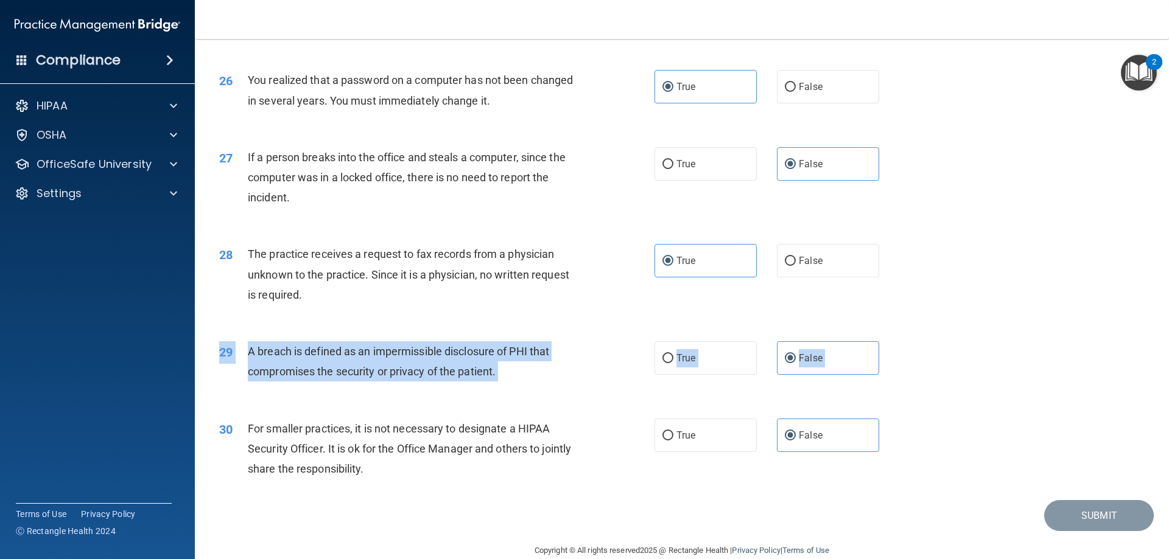
drag, startPoint x: 1158, startPoint y: 460, endPoint x: 1166, endPoint y: 426, distance: 34.4
click at [1166, 426] on main "- The HIPAA Quiz This quiz doesn’t expire until . Are you sure you want to take…" at bounding box center [682, 299] width 974 height 520
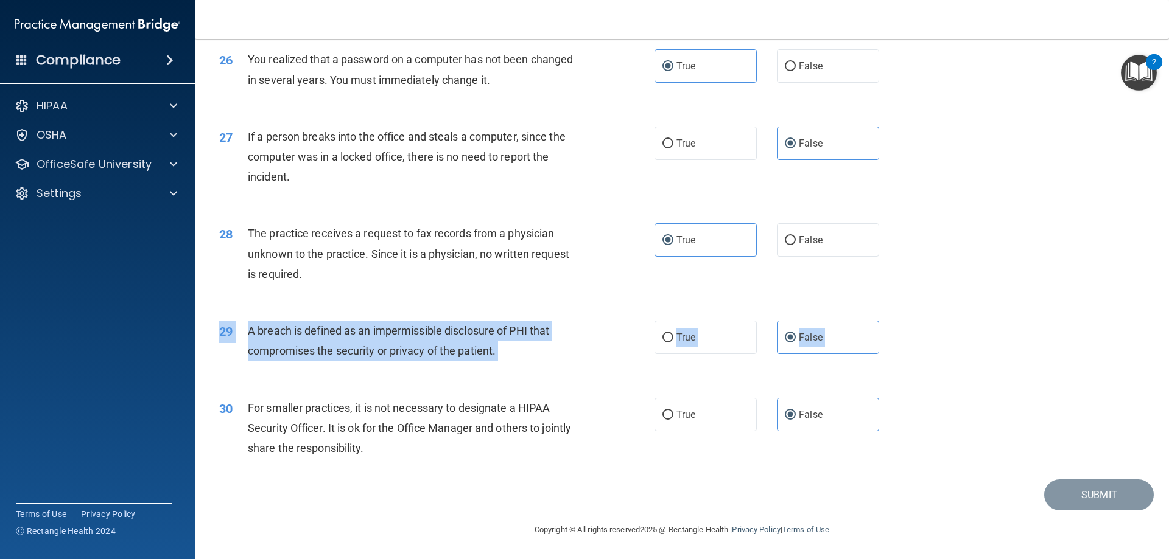
scroll to position [2321, 0]
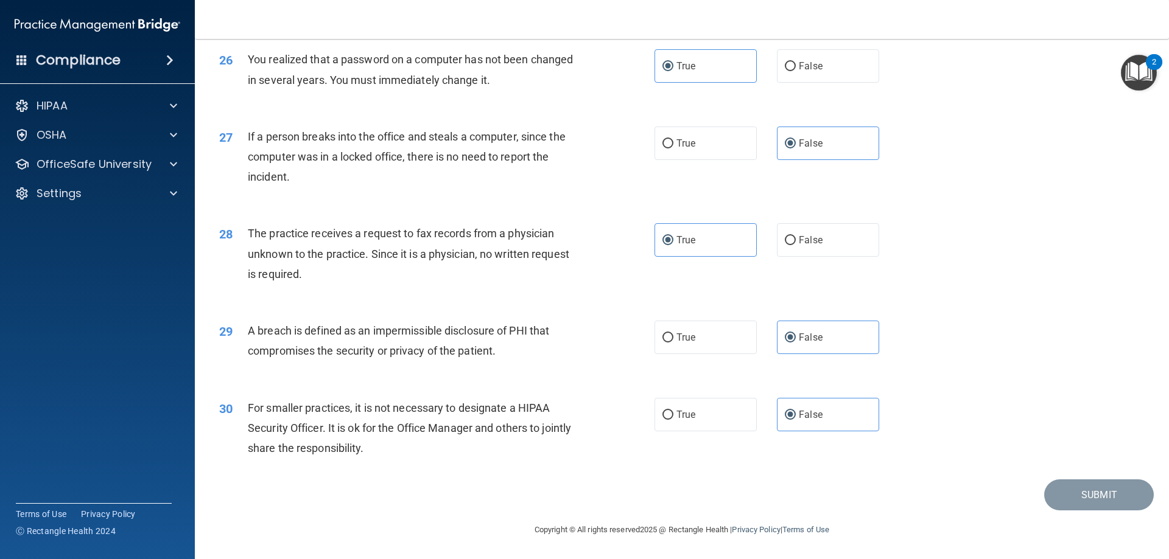
click at [917, 288] on div "28 The practice receives a request to fax records from a physician unknown to t…" at bounding box center [681, 256] width 943 height 97
click at [718, 401] on label "True" at bounding box center [705, 414] width 102 height 33
click at [673, 411] on input "True" at bounding box center [667, 415] width 11 height 9
radio input "true"
radio input "false"
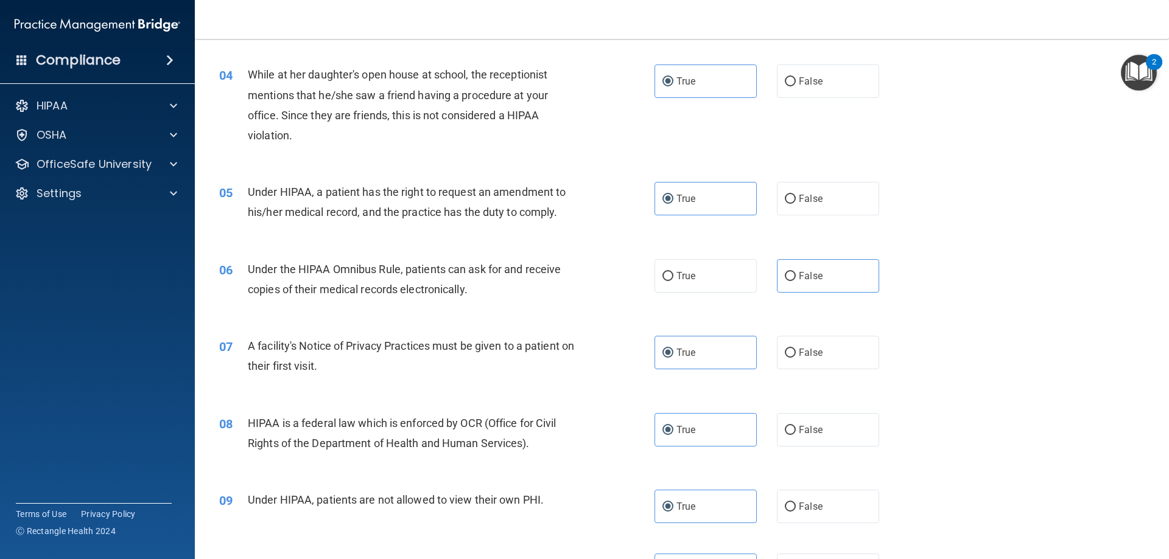
scroll to position [0, 0]
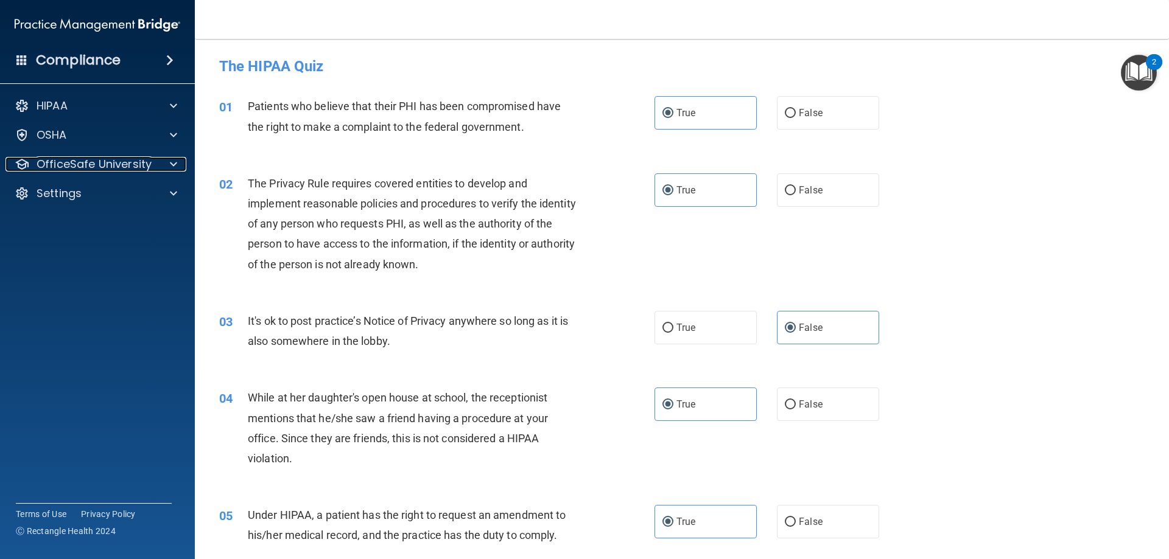
drag, startPoint x: 135, startPoint y: 162, endPoint x: 146, endPoint y: 187, distance: 27.5
click at [135, 163] on p "OfficeSafe University" at bounding box center [94, 164] width 115 height 15
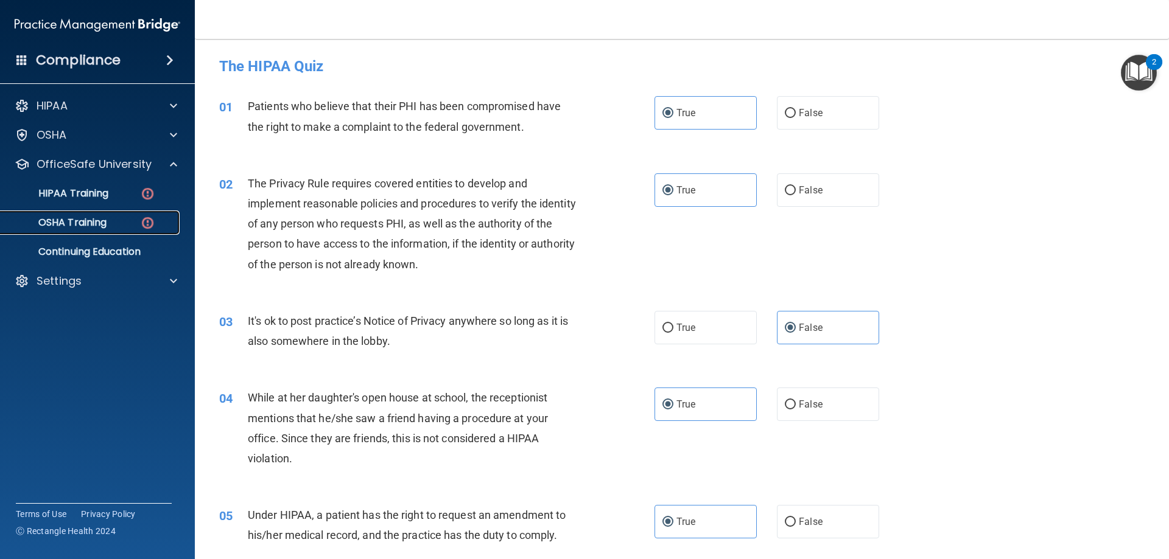
click at [145, 219] on img at bounding box center [147, 222] width 15 height 15
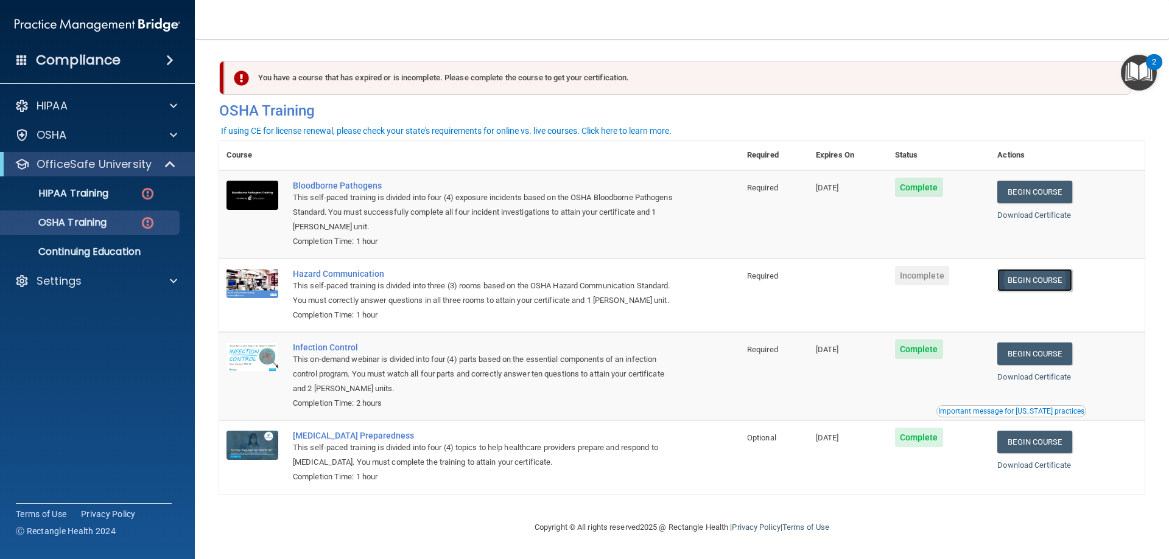
click at [1032, 278] on link "Begin Course" at bounding box center [1034, 280] width 74 height 23
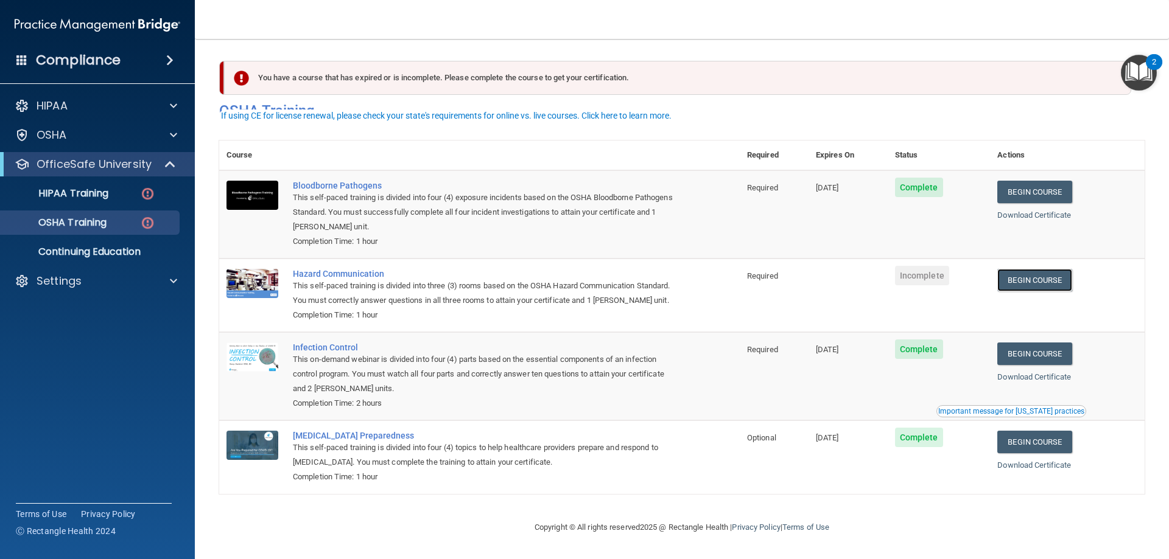
scroll to position [15, 0]
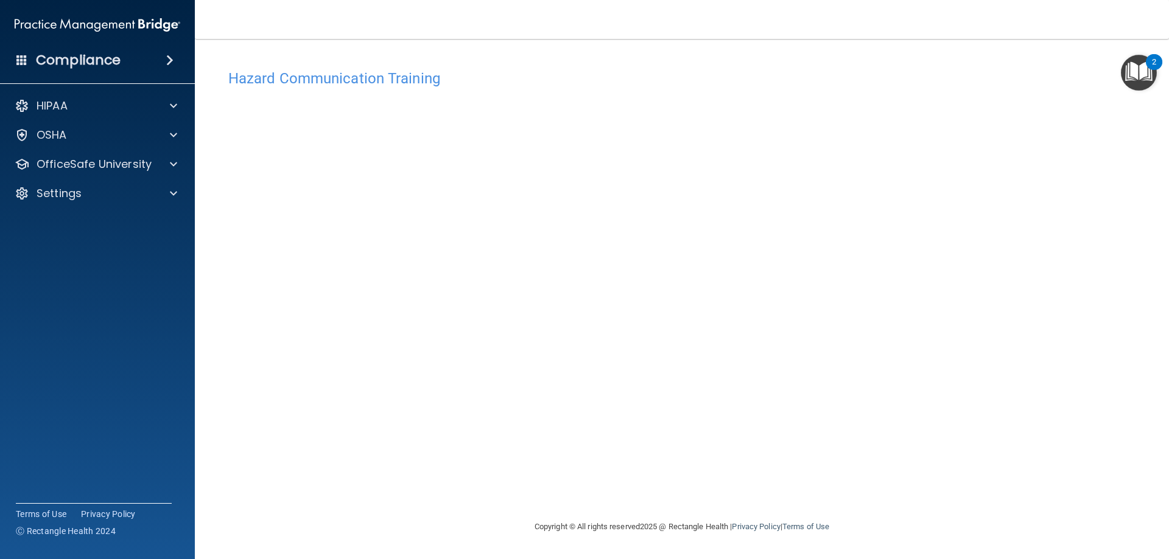
drag, startPoint x: 862, startPoint y: 409, endPoint x: 849, endPoint y: 410, distance: 12.8
click at [849, 410] on div "Hazard Communication Training This course doesn’t expire until . Are you sure y…" at bounding box center [681, 291] width 925 height 457
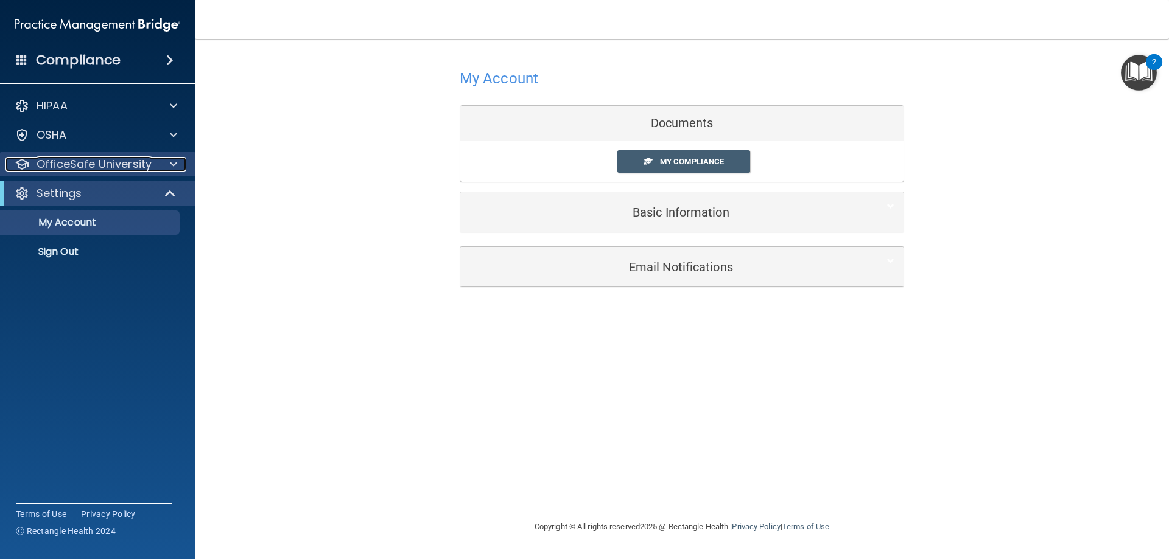
click at [135, 169] on p "OfficeSafe University" at bounding box center [94, 164] width 115 height 15
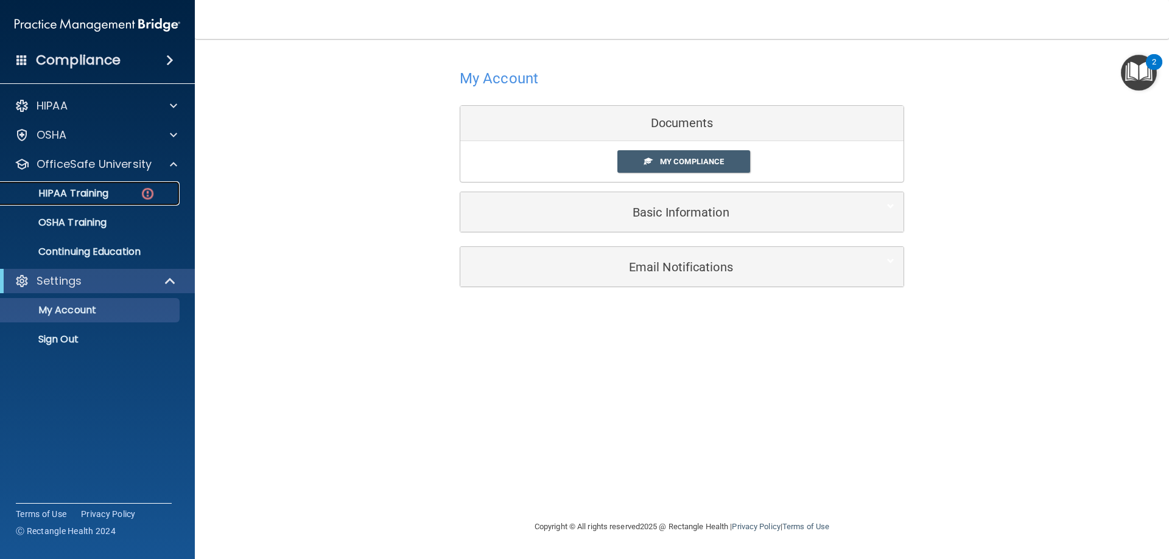
click at [153, 195] on img at bounding box center [147, 193] width 15 height 15
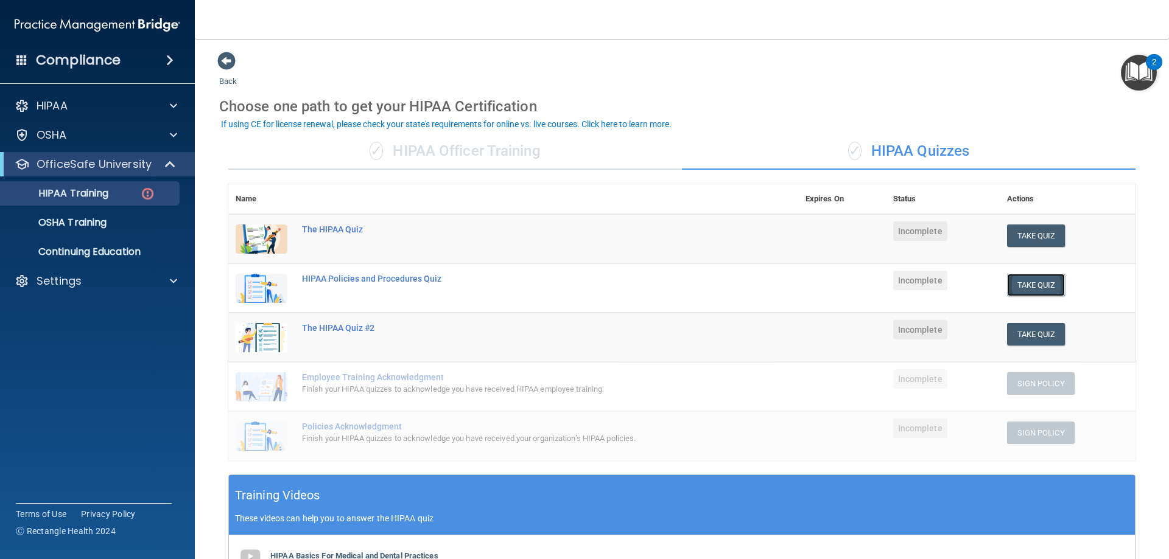
click at [1021, 287] on button "Take Quiz" at bounding box center [1036, 285] width 58 height 23
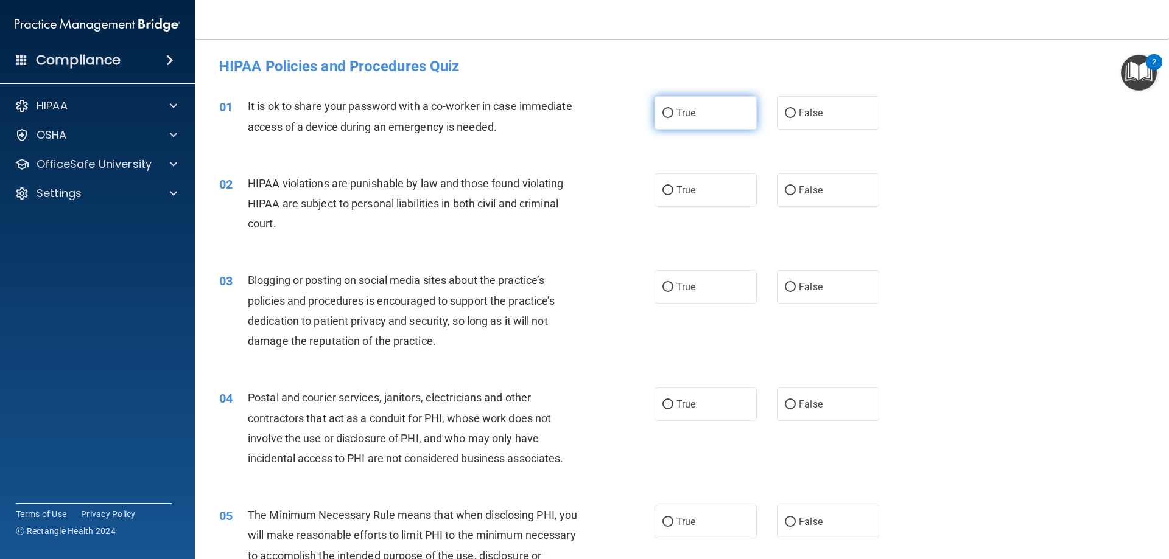
click at [745, 117] on label "True" at bounding box center [705, 112] width 102 height 33
click at [673, 117] on input "True" at bounding box center [667, 113] width 11 height 9
radio input "true"
click at [685, 186] on span "True" at bounding box center [685, 190] width 19 height 12
click at [673, 186] on input "True" at bounding box center [667, 190] width 11 height 9
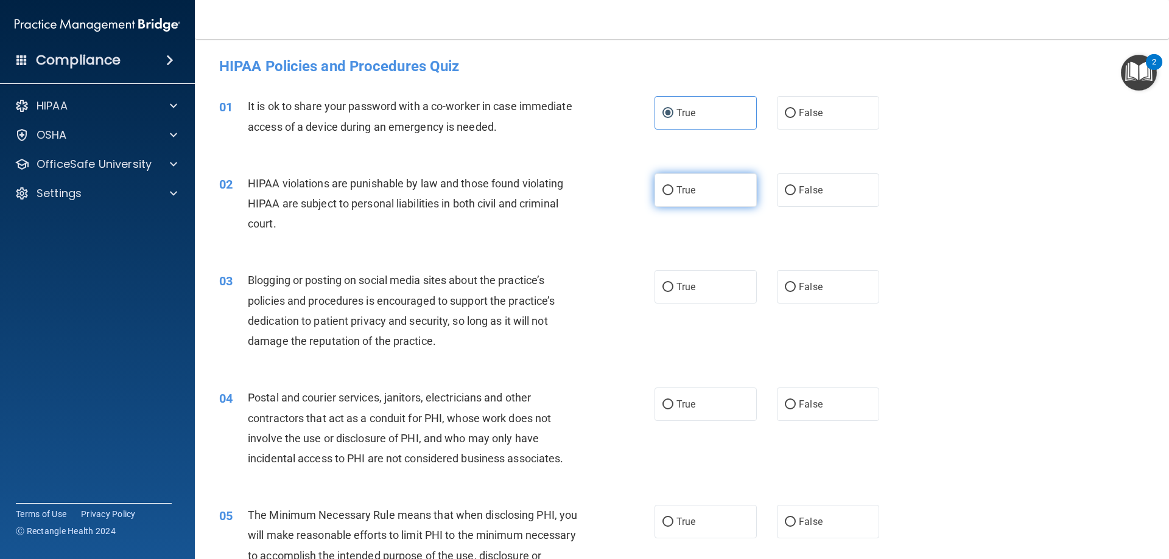
radio input "true"
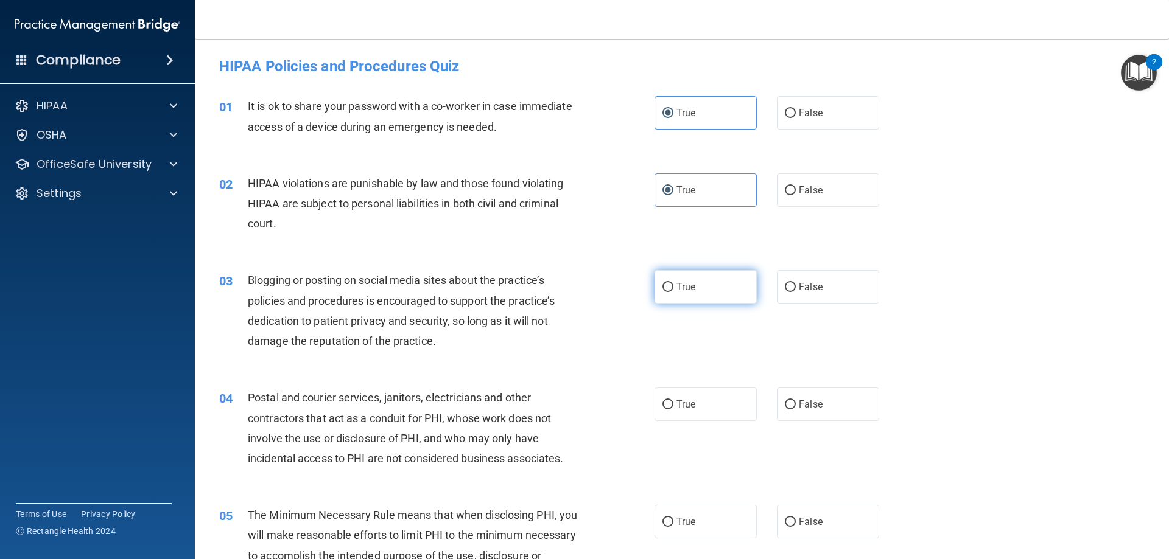
click at [674, 276] on label "True" at bounding box center [705, 286] width 102 height 33
click at [673, 283] on input "True" at bounding box center [667, 287] width 11 height 9
radio input "true"
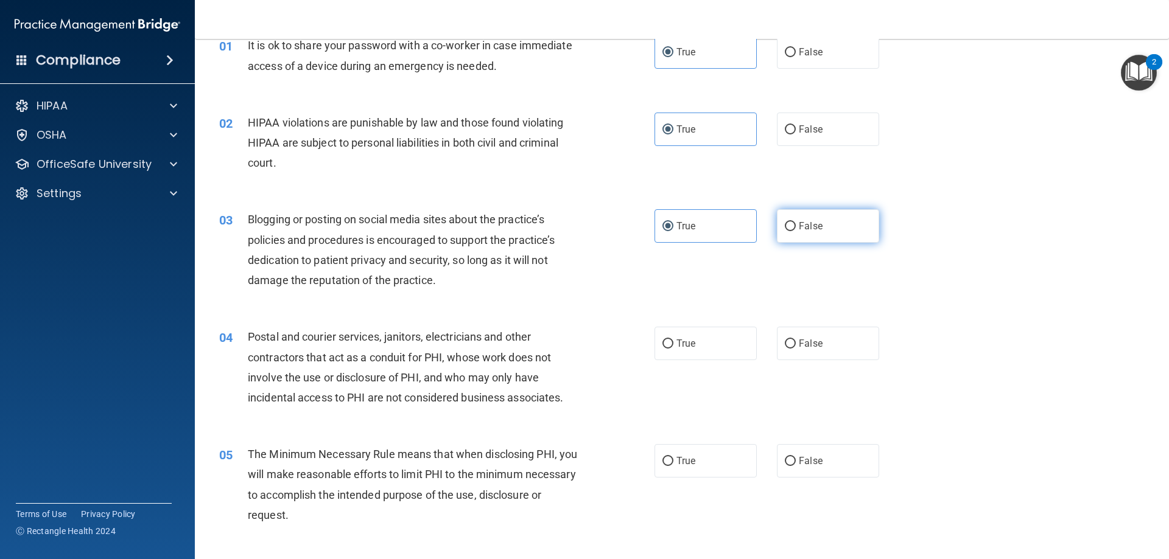
click at [792, 236] on label "False" at bounding box center [828, 225] width 102 height 33
click at [792, 231] on input "False" at bounding box center [790, 226] width 11 height 9
radio input "true"
click at [696, 245] on div "03 Blogging or posting on social media sites about the practice’s policies and …" at bounding box center [681, 252] width 943 height 117
click at [677, 234] on label "True" at bounding box center [705, 225] width 102 height 33
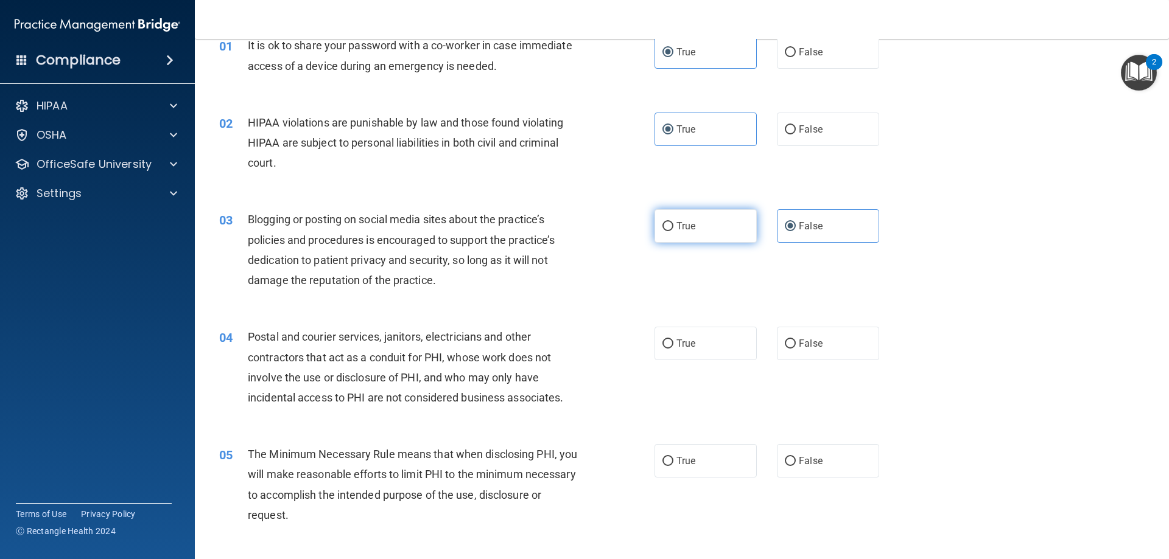
click at [673, 231] on input "True" at bounding box center [667, 226] width 11 height 9
radio input "true"
radio input "false"
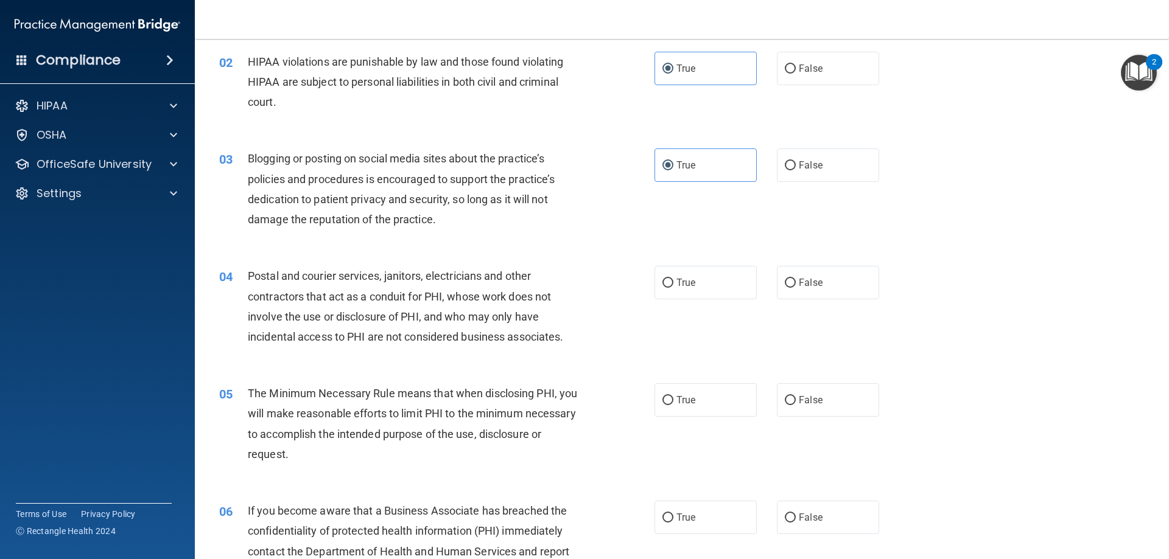
scroll to position [183, 0]
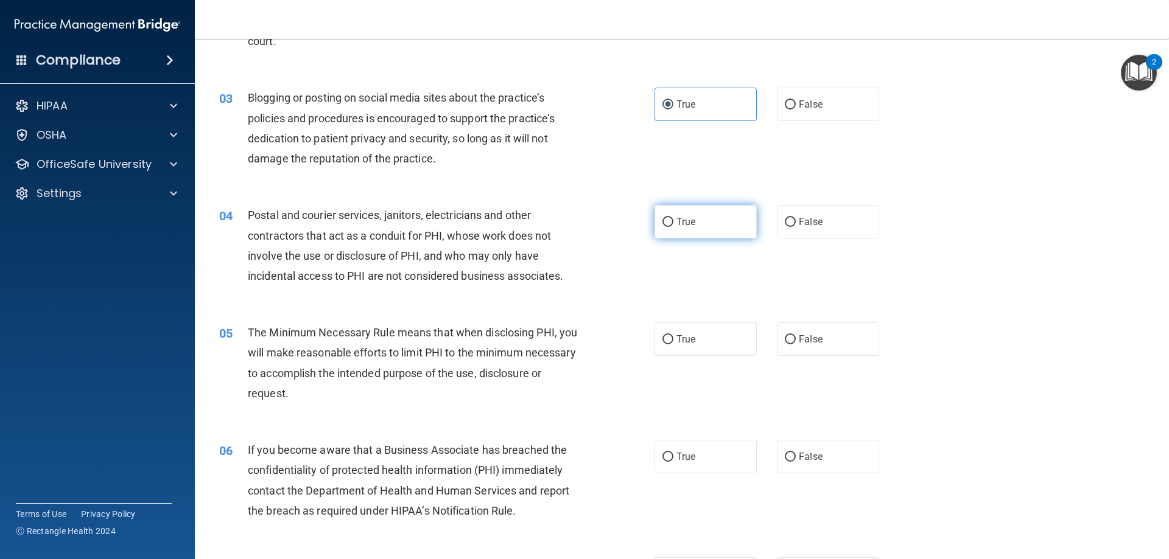
click at [705, 228] on label "True" at bounding box center [705, 221] width 102 height 33
click at [673, 227] on input "True" at bounding box center [667, 222] width 11 height 9
radio input "true"
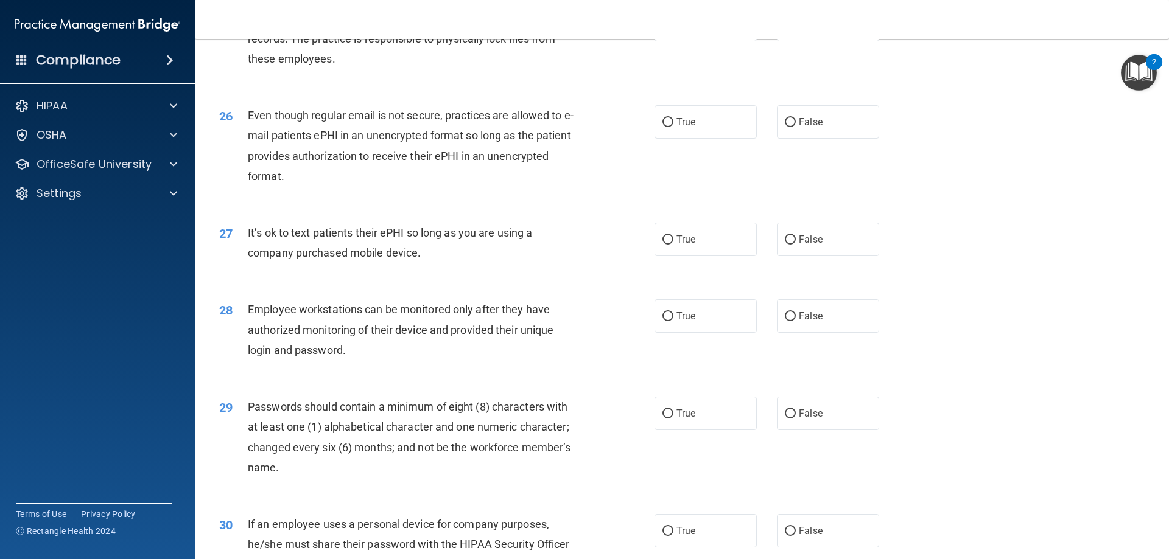
scroll to position [2496, 0]
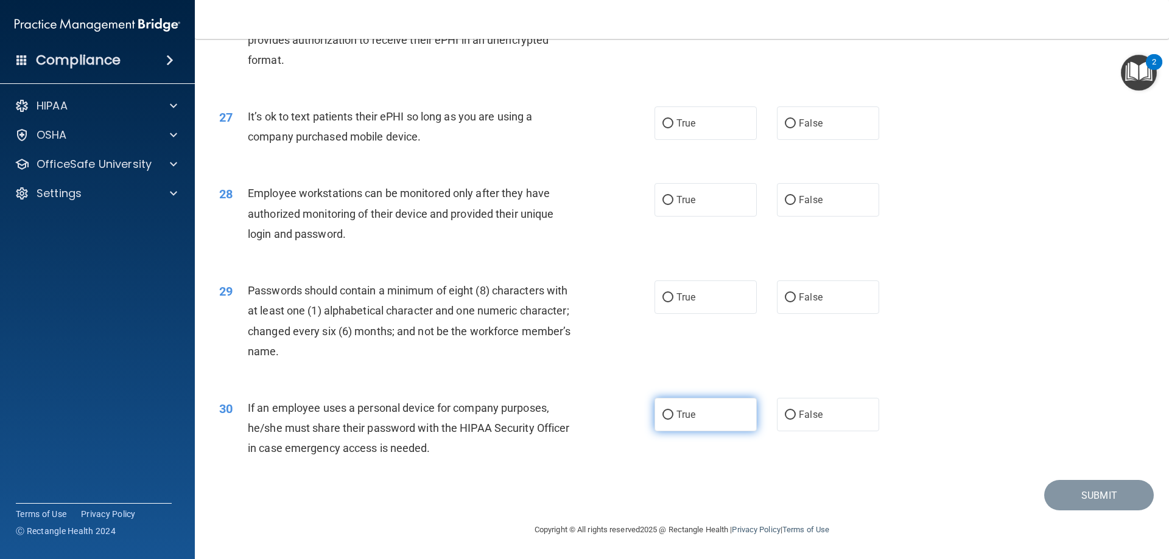
click at [703, 401] on label "True" at bounding box center [705, 414] width 102 height 33
drag, startPoint x: 786, startPoint y: 299, endPoint x: 780, endPoint y: 292, distance: 9.0
click at [786, 299] on input "False" at bounding box center [790, 297] width 11 height 9
radio input "true"
click at [692, 227] on div "28 Employee workstations can be monitored only after they have authorized monit…" at bounding box center [681, 216] width 943 height 97
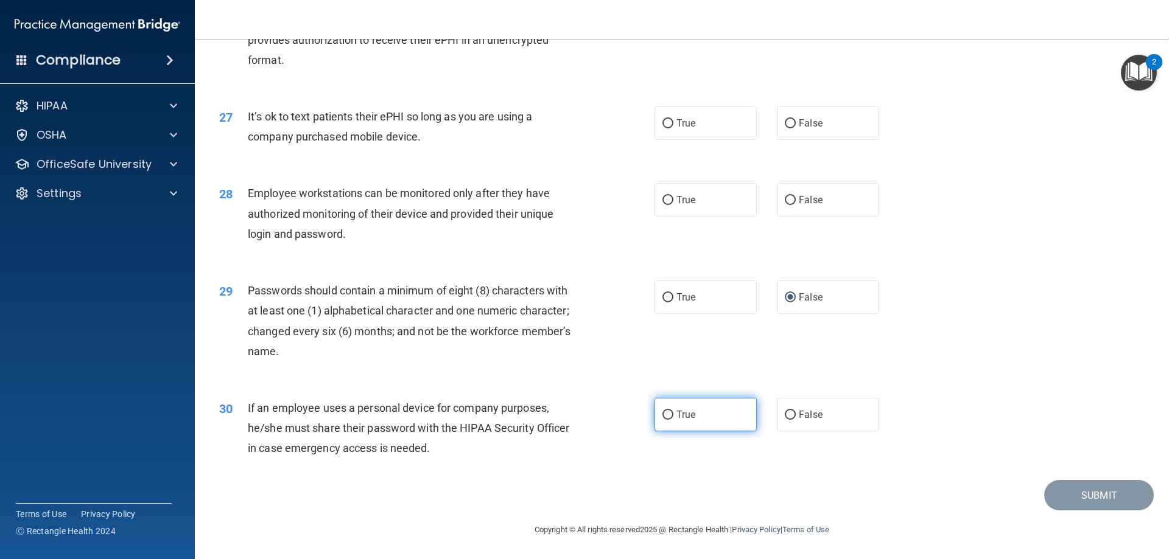
click at [680, 413] on span "True" at bounding box center [685, 415] width 19 height 12
click at [673, 413] on input "True" at bounding box center [667, 415] width 11 height 9
radio input "true"
drag, startPoint x: 744, startPoint y: 195, endPoint x: 764, endPoint y: 163, distance: 38.3
click at [744, 194] on label "True" at bounding box center [705, 199] width 102 height 33
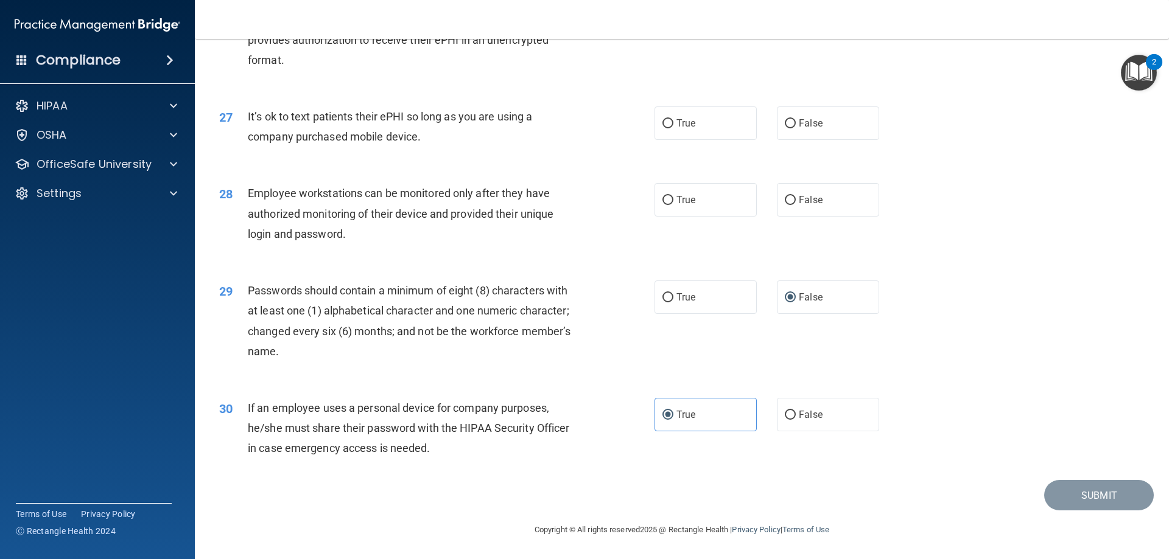
click at [673, 196] on input "True" at bounding box center [667, 200] width 11 height 9
radio input "true"
click at [799, 129] on label "False" at bounding box center [828, 123] width 102 height 33
click at [796, 128] on input "False" at bounding box center [790, 123] width 11 height 9
radio input "true"
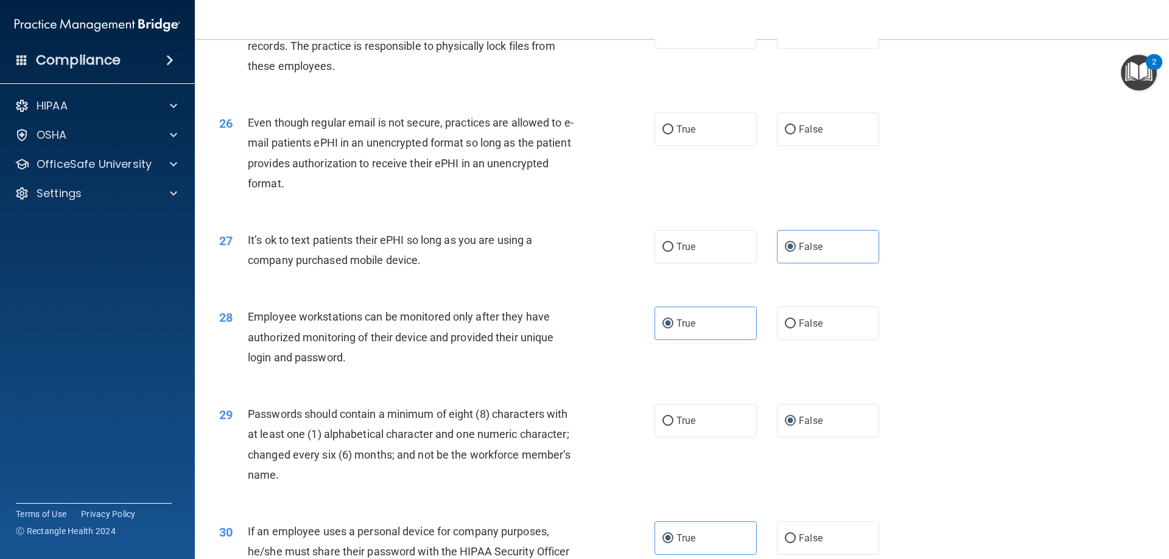
scroll to position [2314, 0]
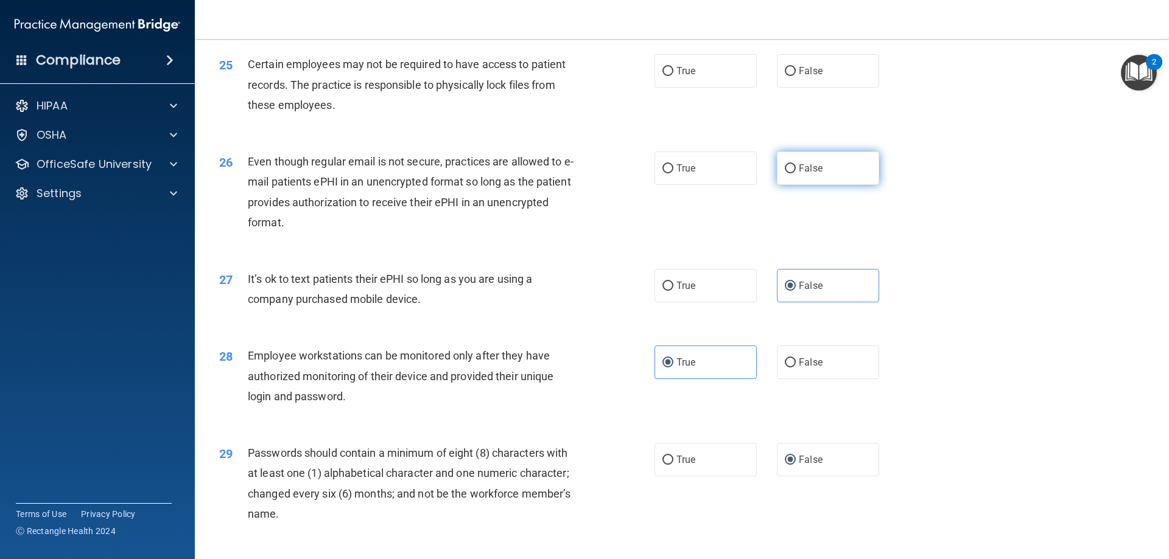
click at [785, 173] on input "False" at bounding box center [790, 168] width 11 height 9
radio input "true"
click at [714, 88] on label "True" at bounding box center [705, 70] width 102 height 33
click at [673, 76] on input "True" at bounding box center [667, 71] width 11 height 9
radio input "true"
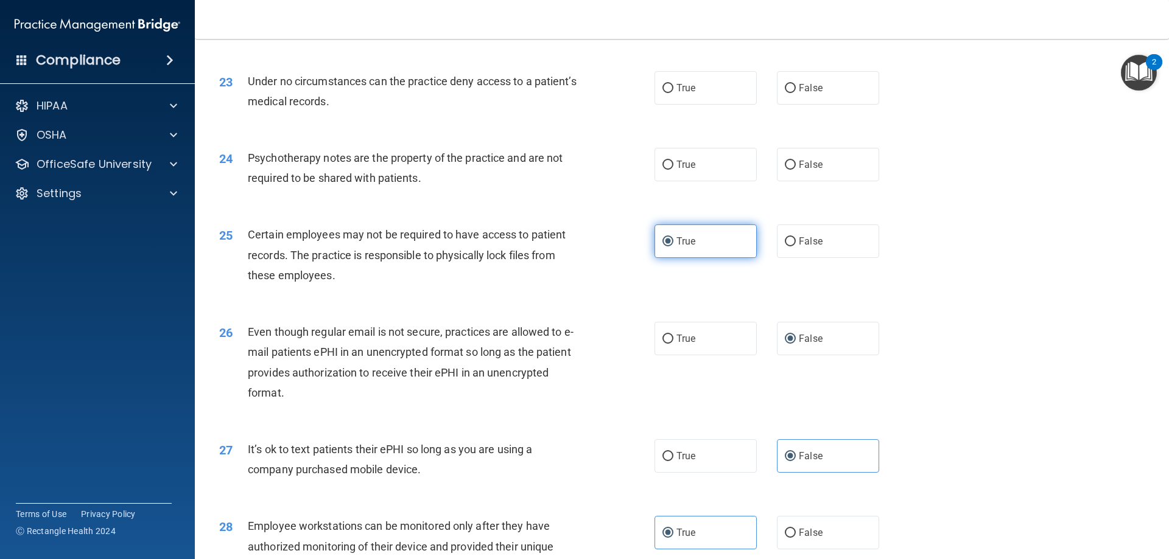
scroll to position [2131, 0]
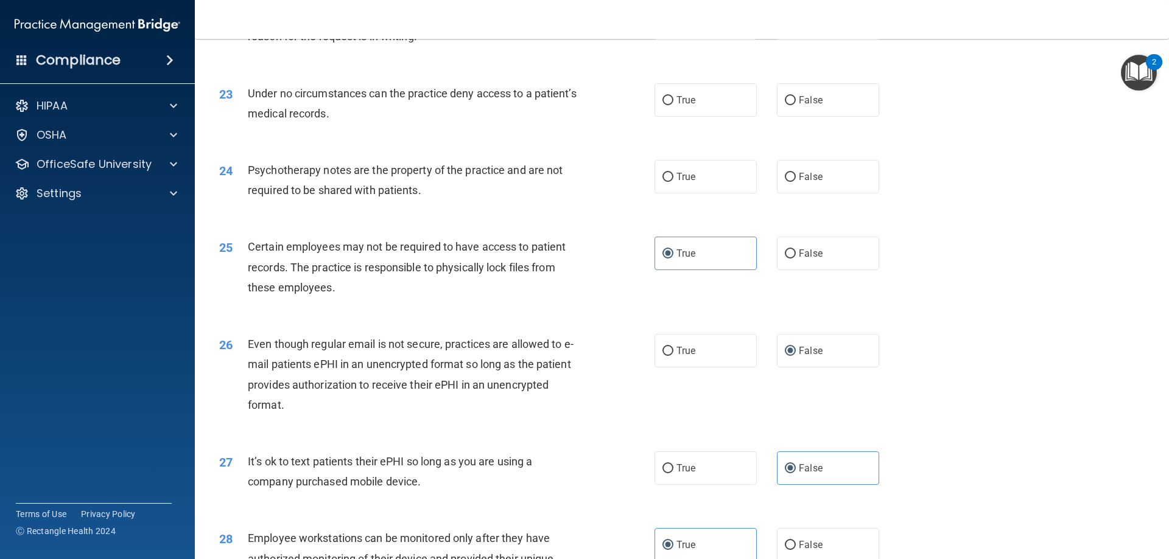
click at [773, 178] on div "24 Psychotherapy notes are the property of the practice and are not required to…" at bounding box center [681, 183] width 943 height 77
click at [791, 192] on label "False" at bounding box center [828, 176] width 102 height 33
click at [791, 182] on input "False" at bounding box center [790, 177] width 11 height 9
radio input "true"
click at [712, 138] on div "23 Under no circumstances can the practice deny access to a patient’s medical r…" at bounding box center [681, 106] width 943 height 77
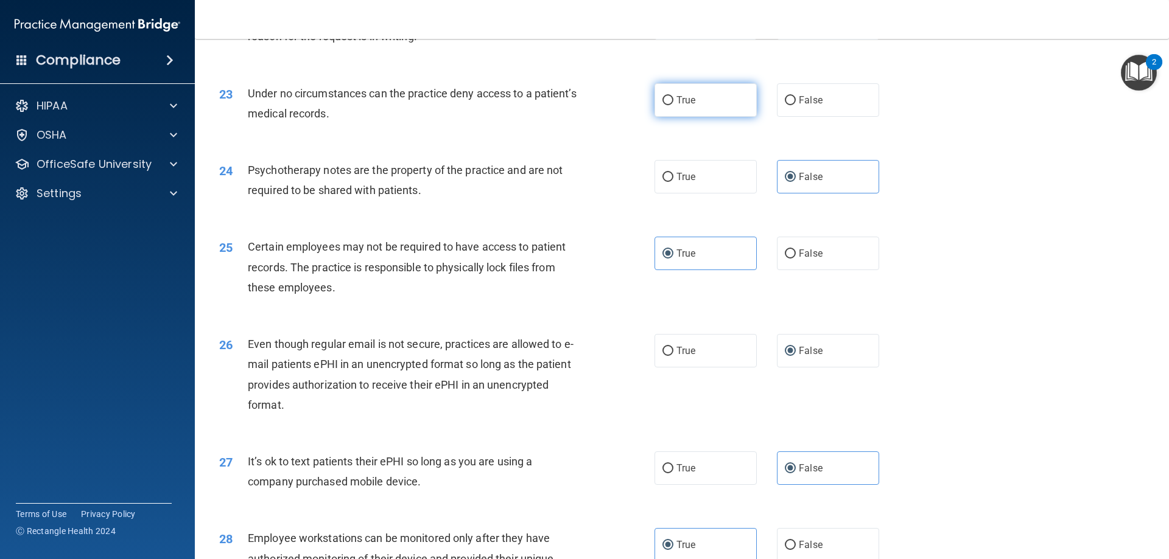
click at [713, 117] on label "True" at bounding box center [705, 99] width 102 height 33
click at [673, 105] on input "True" at bounding box center [667, 100] width 11 height 9
radio input "true"
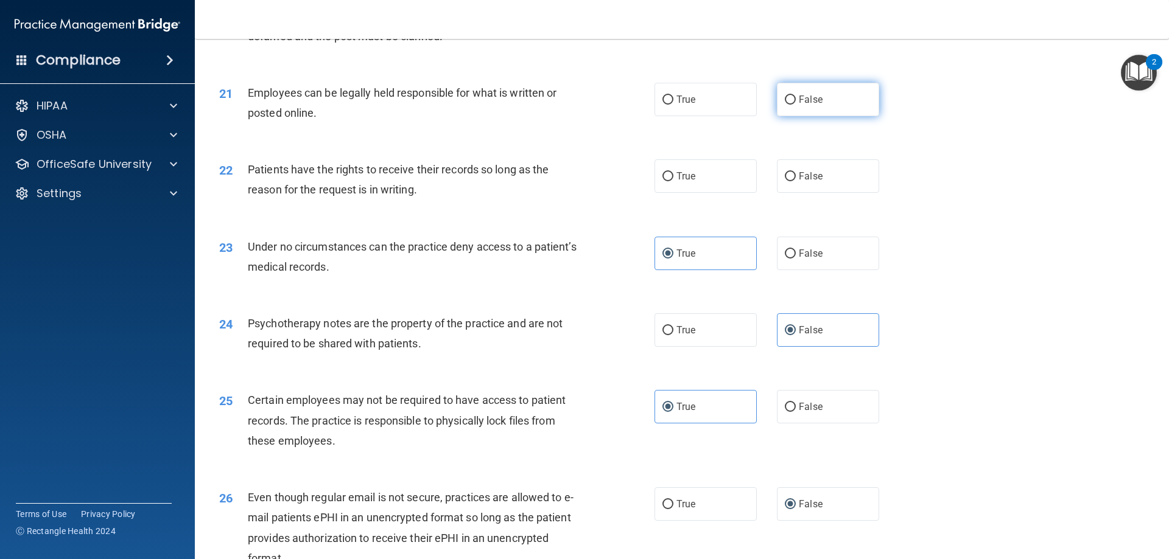
scroll to position [1948, 0]
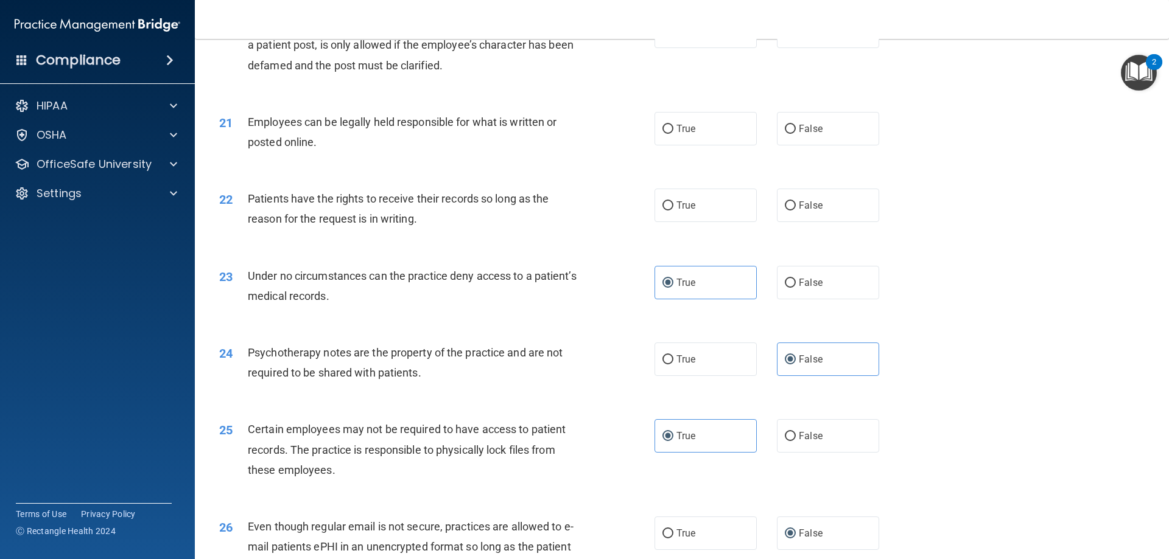
click at [787, 207] on div "22 Patients have the rights to receive their records so long as the reason for …" at bounding box center [681, 211] width 943 height 77
click at [777, 222] on label "False" at bounding box center [828, 205] width 102 height 33
click at [785, 211] on input "False" at bounding box center [790, 205] width 11 height 9
radio input "true"
click at [711, 167] on div "21 Employees can be legally held responsible for what is written or posted onli…" at bounding box center [681, 135] width 943 height 77
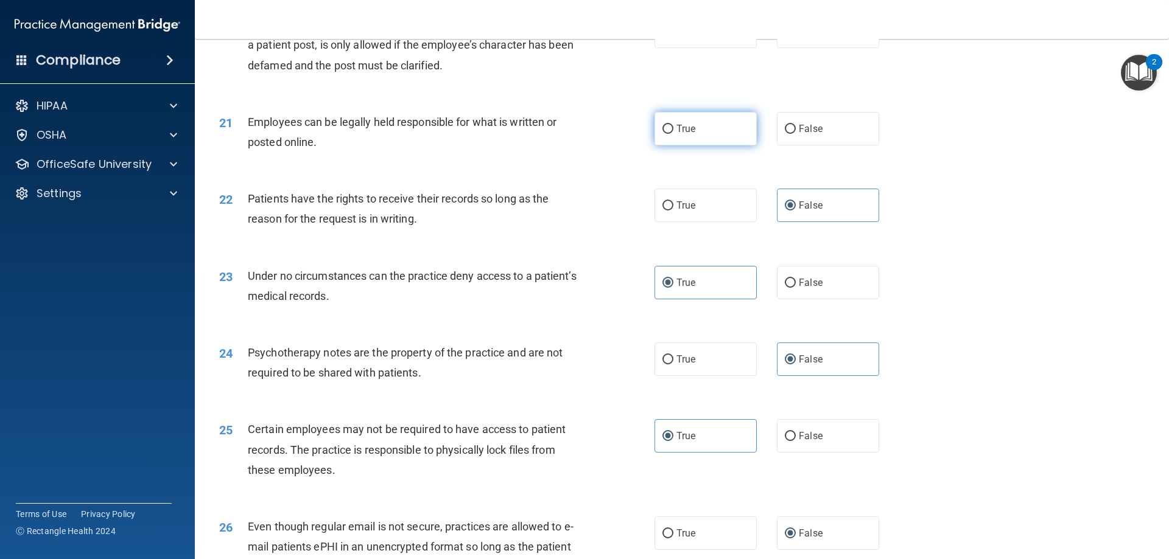
click at [723, 135] on label "True" at bounding box center [705, 128] width 102 height 33
click at [673, 134] on input "True" at bounding box center [667, 129] width 11 height 9
radio input "true"
click at [799, 48] on label "False" at bounding box center [828, 31] width 102 height 33
click at [796, 37] on input "False" at bounding box center [790, 31] width 11 height 9
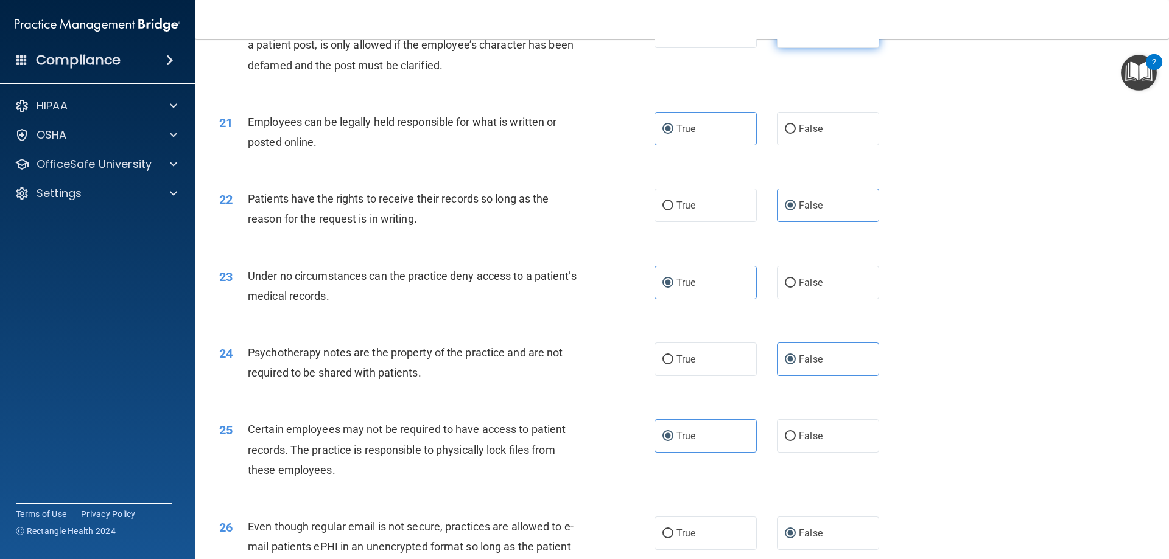
radio input "true"
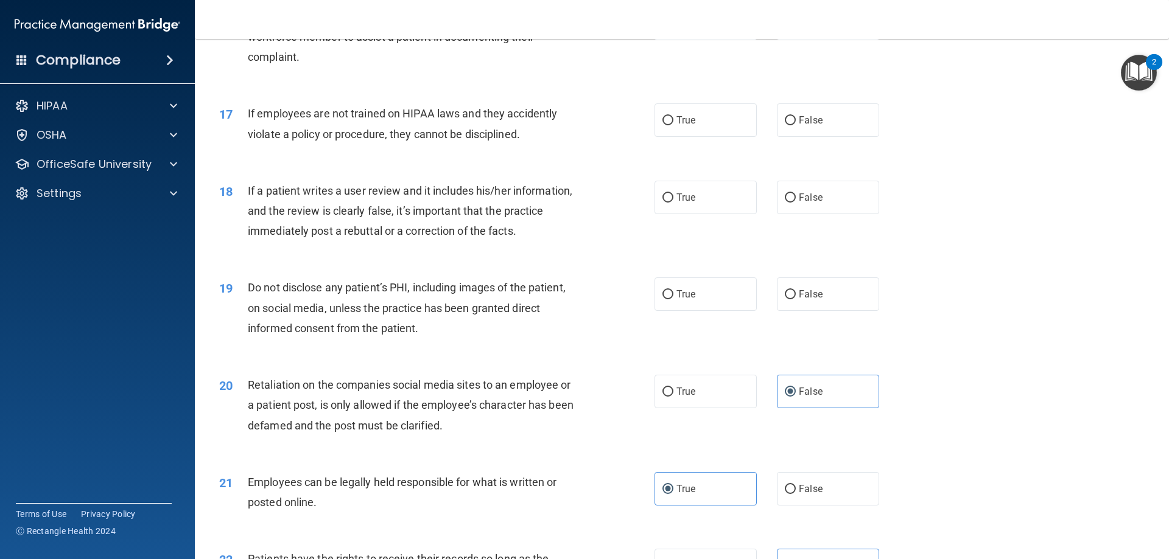
scroll to position [1583, 0]
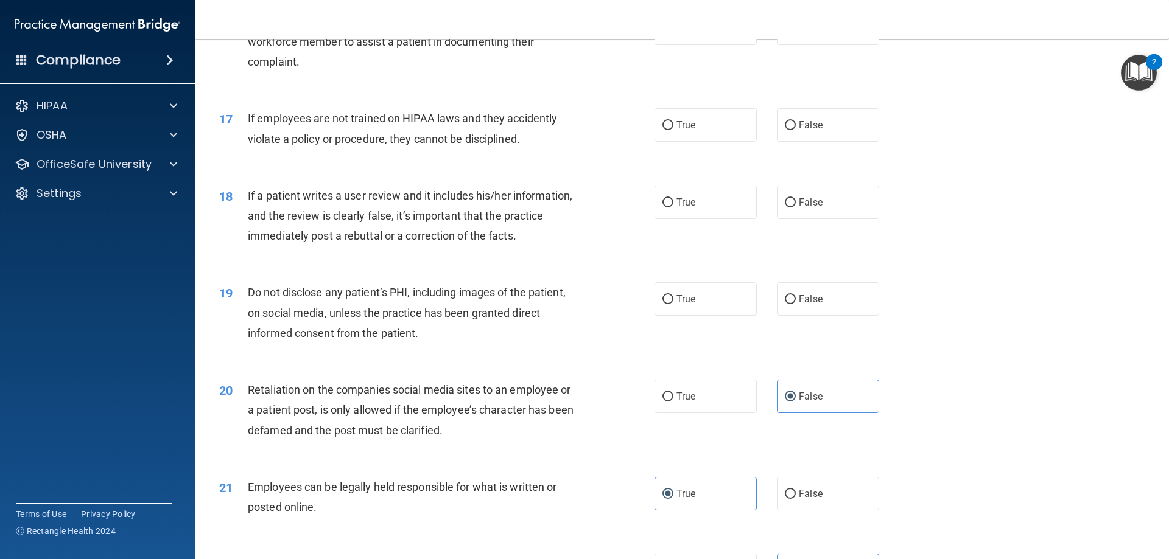
drag, startPoint x: 679, startPoint y: 309, endPoint x: 767, endPoint y: 275, distance: 94.3
click at [688, 307] on label "True" at bounding box center [705, 298] width 102 height 33
click at [803, 208] on span "False" at bounding box center [811, 203] width 24 height 12
click at [796, 208] on input "False" at bounding box center [790, 202] width 11 height 9
radio input "true"
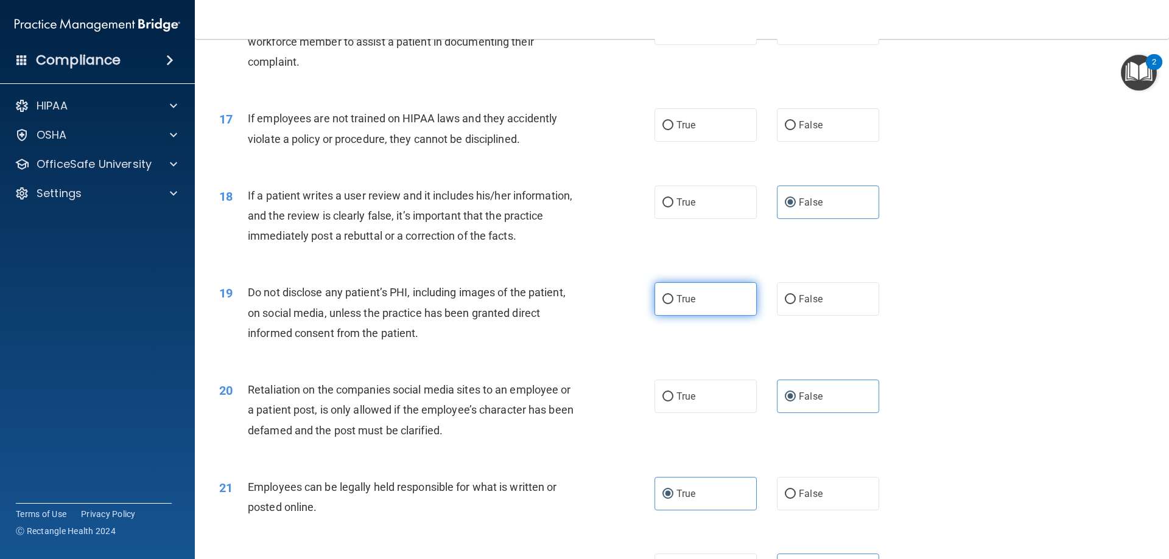
click at [691, 305] on span "True" at bounding box center [685, 299] width 19 height 12
click at [673, 304] on input "True" at bounding box center [667, 299] width 11 height 9
radio input "true"
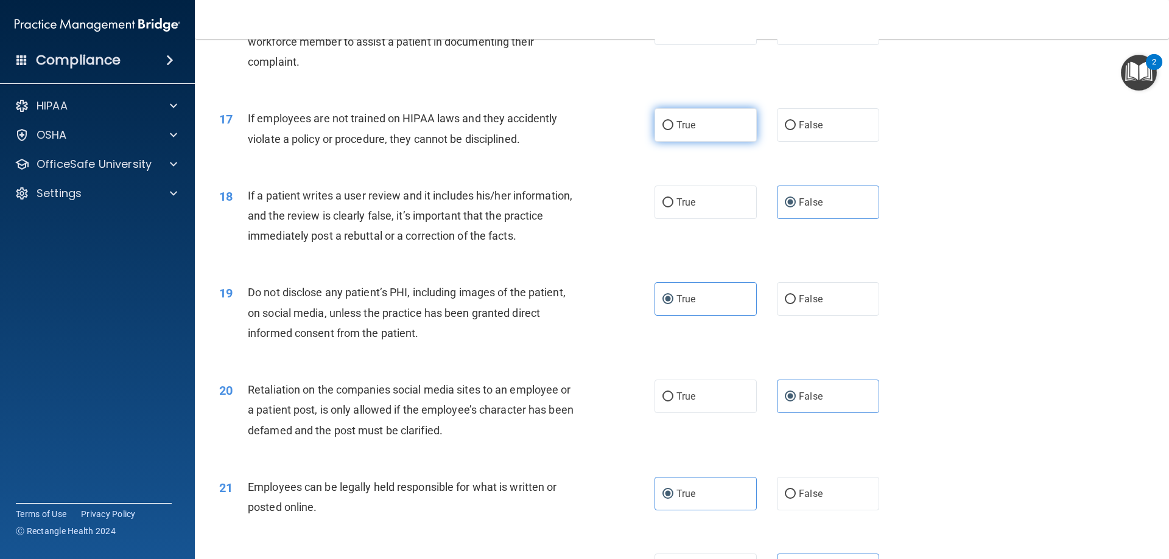
click at [715, 142] on label "True" at bounding box center [705, 124] width 102 height 33
click at [673, 130] on input "True" at bounding box center [667, 125] width 11 height 9
radio input "true"
click at [824, 45] on label "False" at bounding box center [828, 28] width 102 height 33
click at [796, 33] on input "False" at bounding box center [790, 28] width 11 height 9
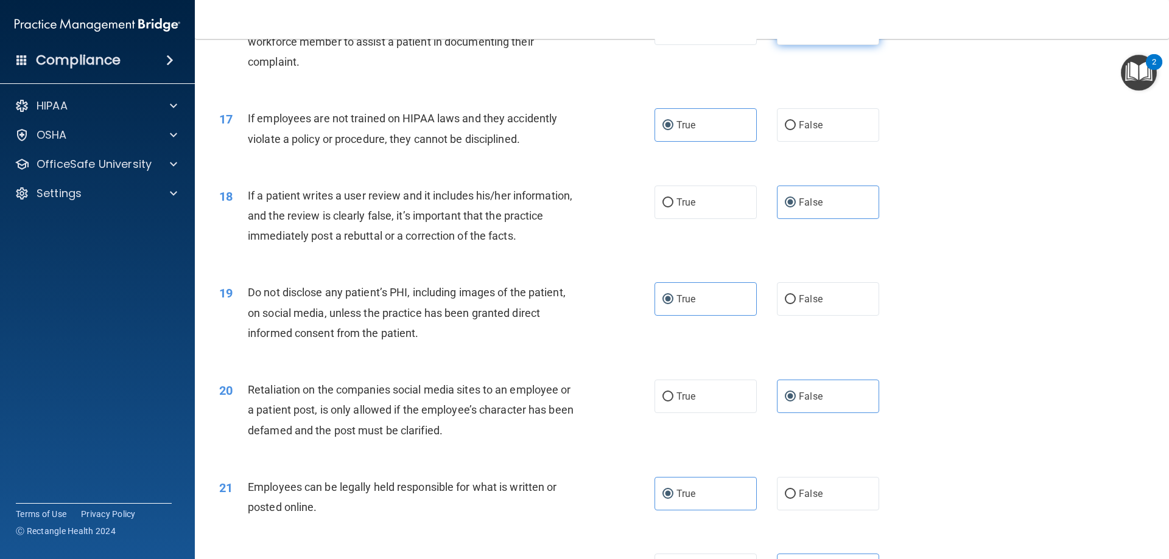
radio input "true"
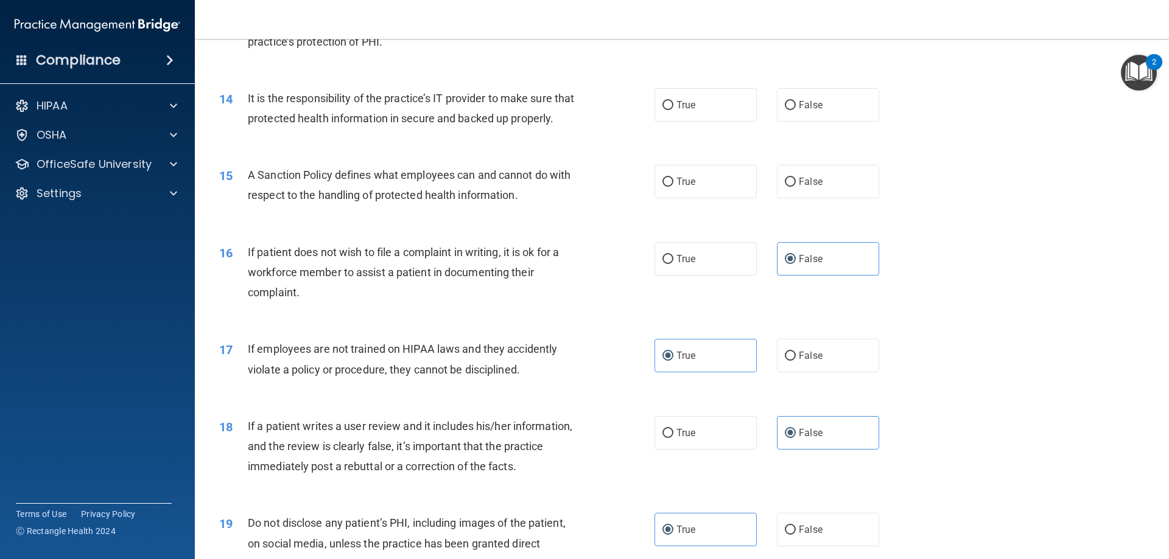
scroll to position [1340, 0]
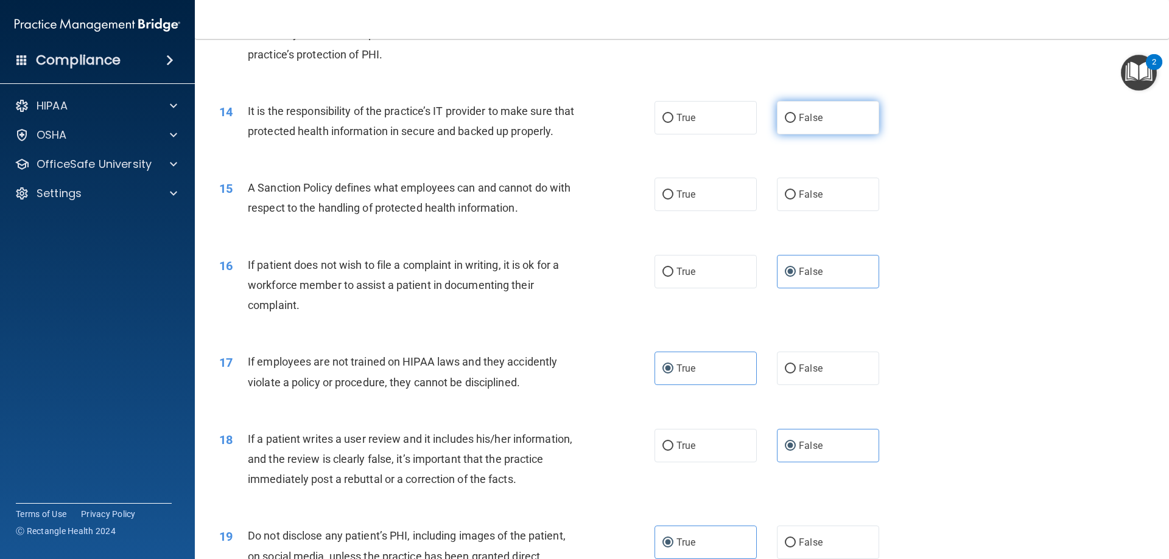
click at [805, 123] on span "False" at bounding box center [811, 118] width 24 height 12
click at [796, 123] on input "False" at bounding box center [790, 118] width 11 height 9
radio input "true"
click at [714, 211] on label "True" at bounding box center [705, 194] width 102 height 33
click at [673, 200] on input "True" at bounding box center [667, 195] width 11 height 9
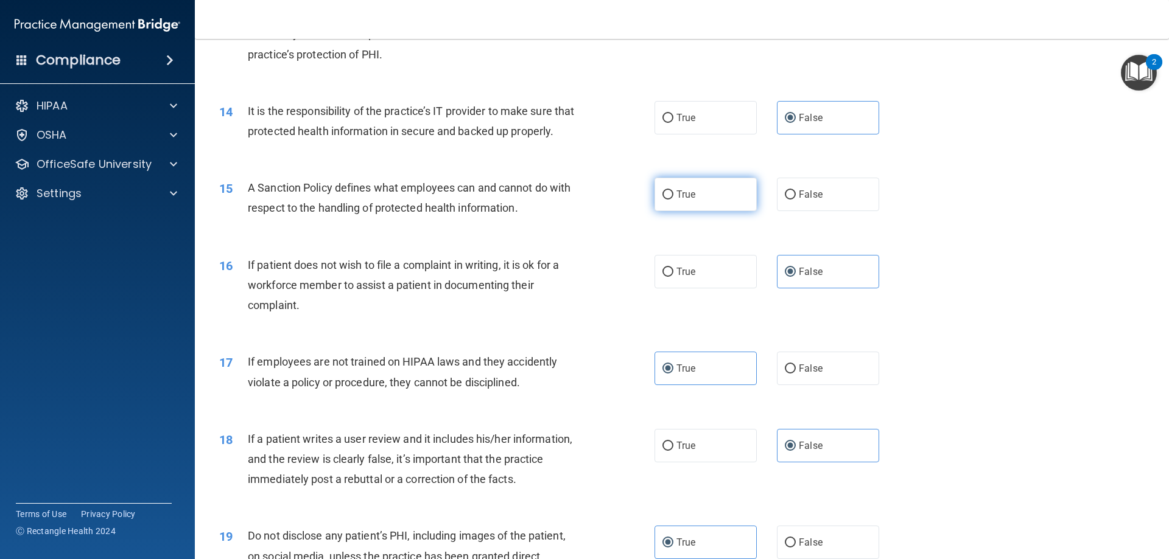
radio input "true"
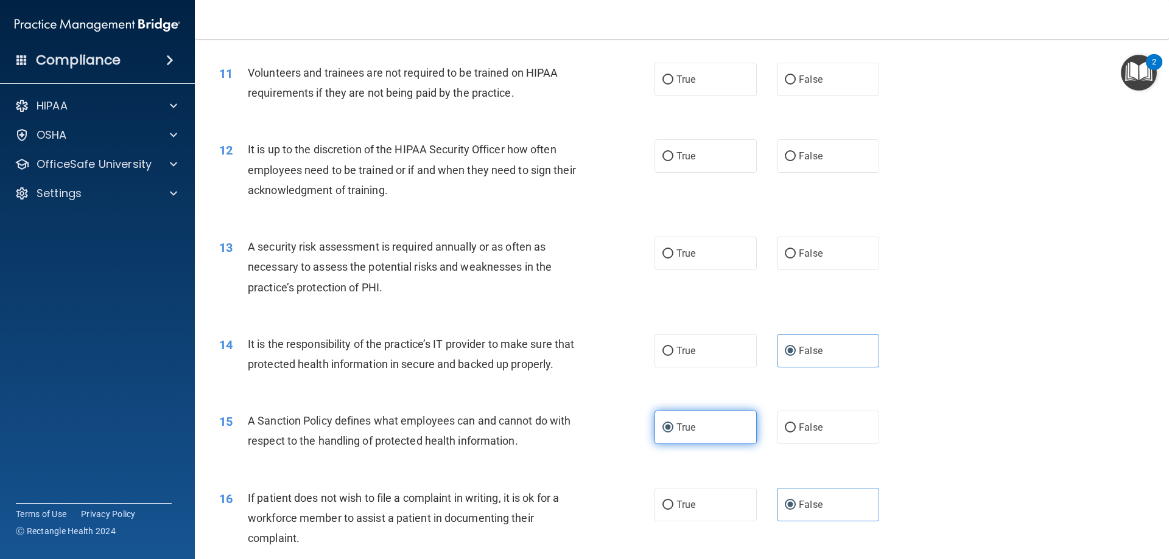
scroll to position [1096, 0]
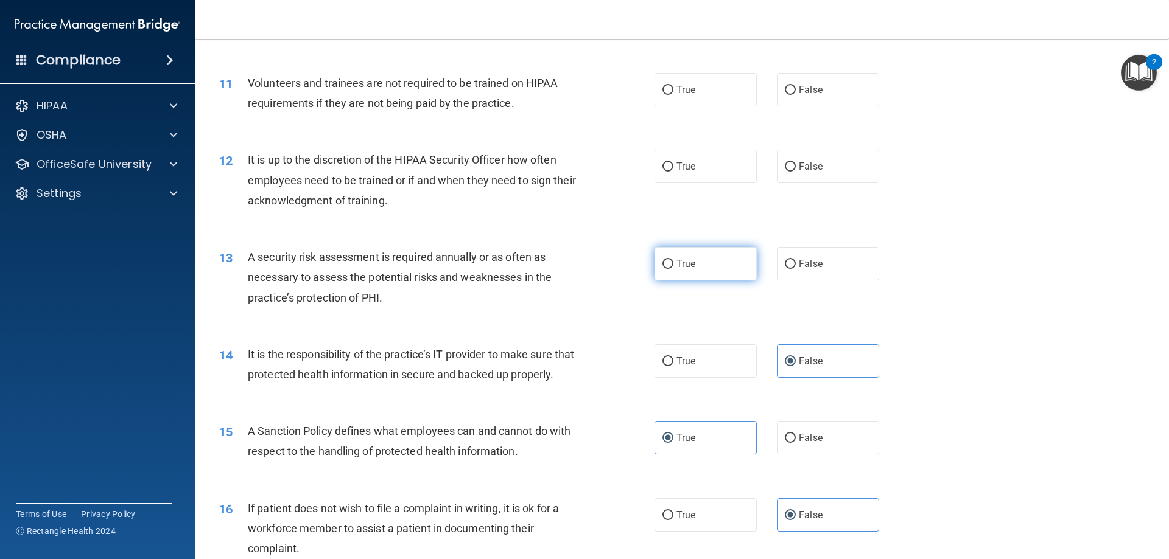
click at [700, 248] on label "True" at bounding box center [705, 263] width 102 height 33
click at [673, 260] on input "True" at bounding box center [667, 264] width 11 height 9
radio input "true"
click at [806, 146] on div "12 It is up to the discretion of the HIPAA Security Officer how often employees…" at bounding box center [681, 183] width 943 height 97
click at [796, 161] on label "False" at bounding box center [828, 166] width 102 height 33
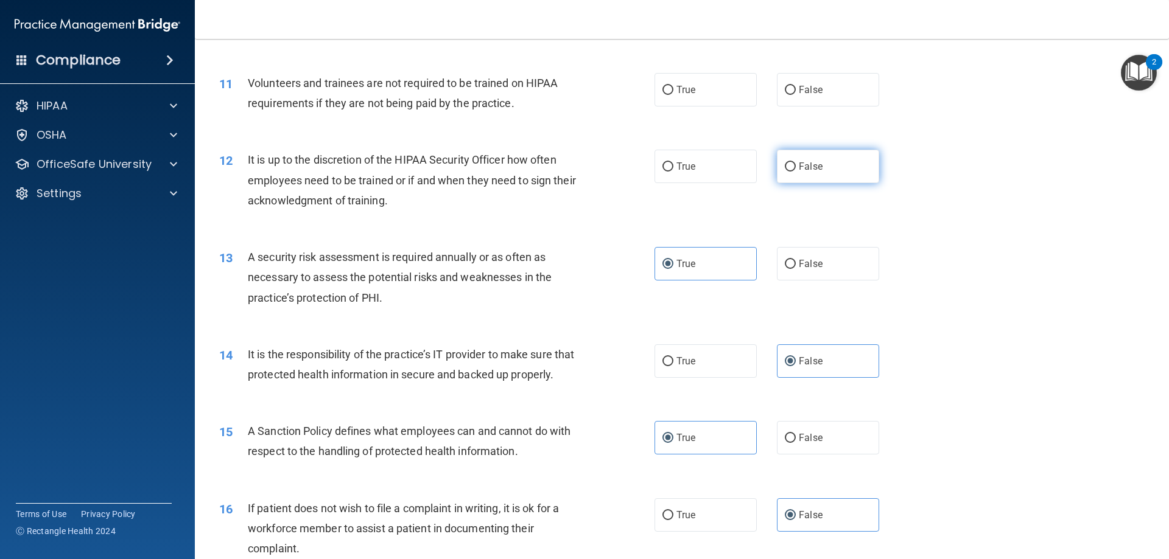
click at [796, 163] on input "False" at bounding box center [790, 167] width 11 height 9
radio input "true"
click at [727, 100] on label "True" at bounding box center [705, 89] width 102 height 33
click at [673, 95] on input "True" at bounding box center [667, 90] width 11 height 9
radio input "true"
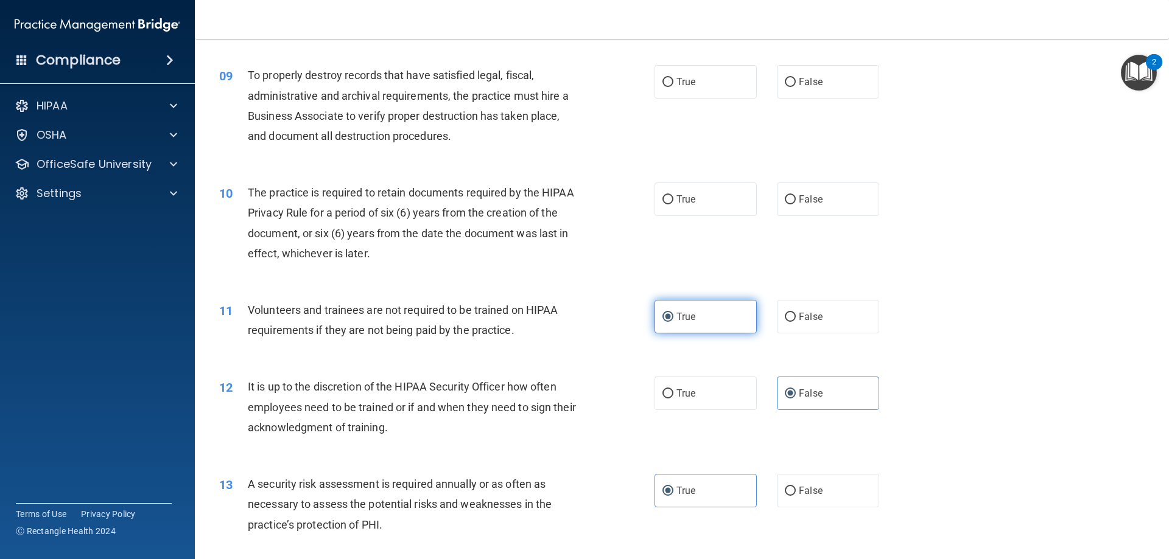
scroll to position [853, 0]
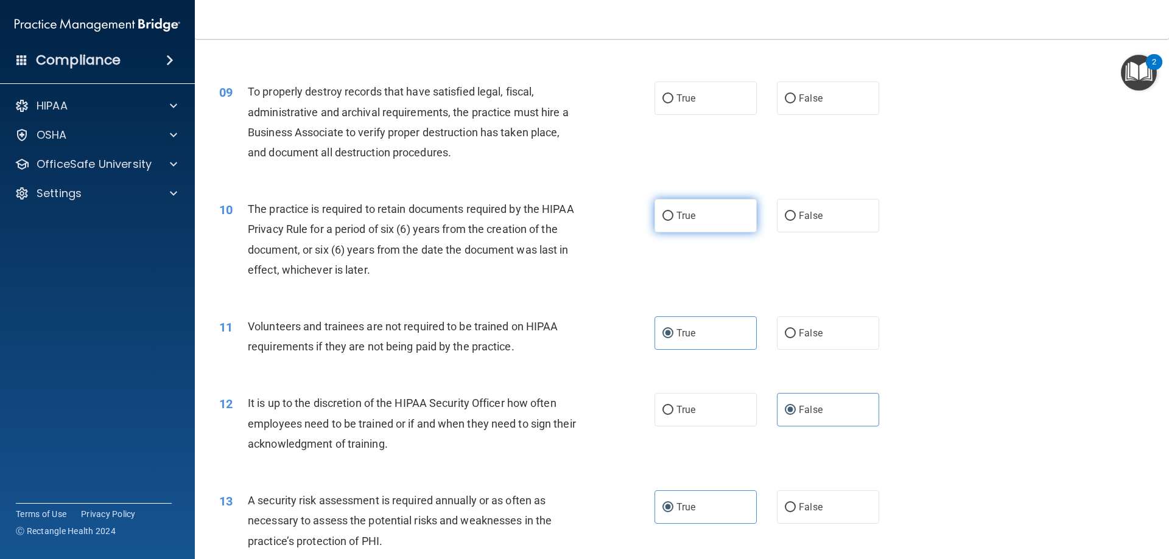
drag, startPoint x: 682, startPoint y: 234, endPoint x: 687, endPoint y: 229, distance: 6.9
click at [684, 233] on div "10 The practice is required to retain documents required by the HIPAA Privacy R…" at bounding box center [681, 242] width 943 height 117
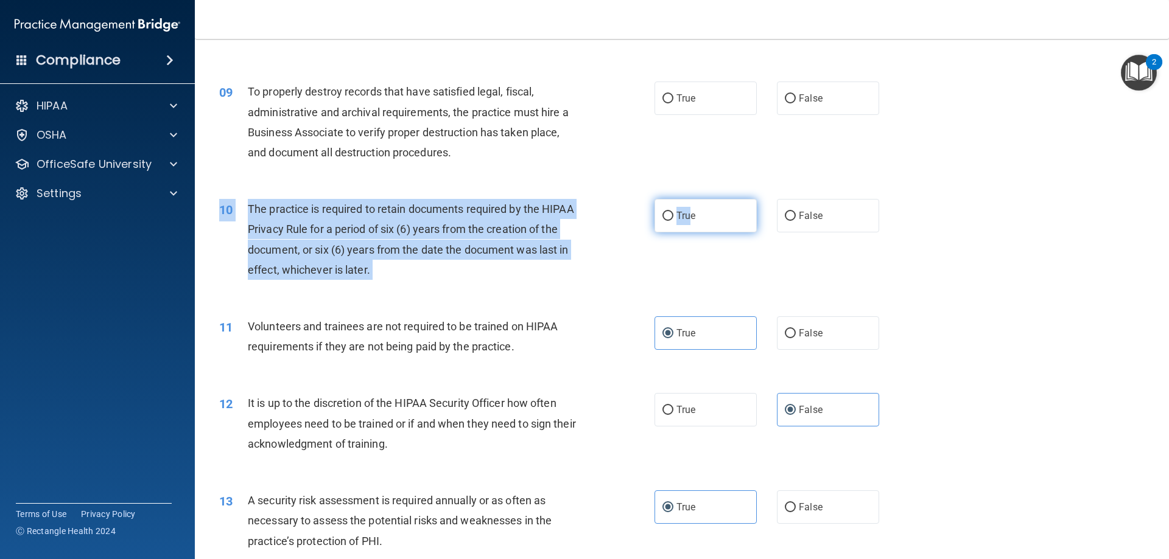
click at [666, 220] on input "True" at bounding box center [667, 216] width 11 height 9
radio input "true"
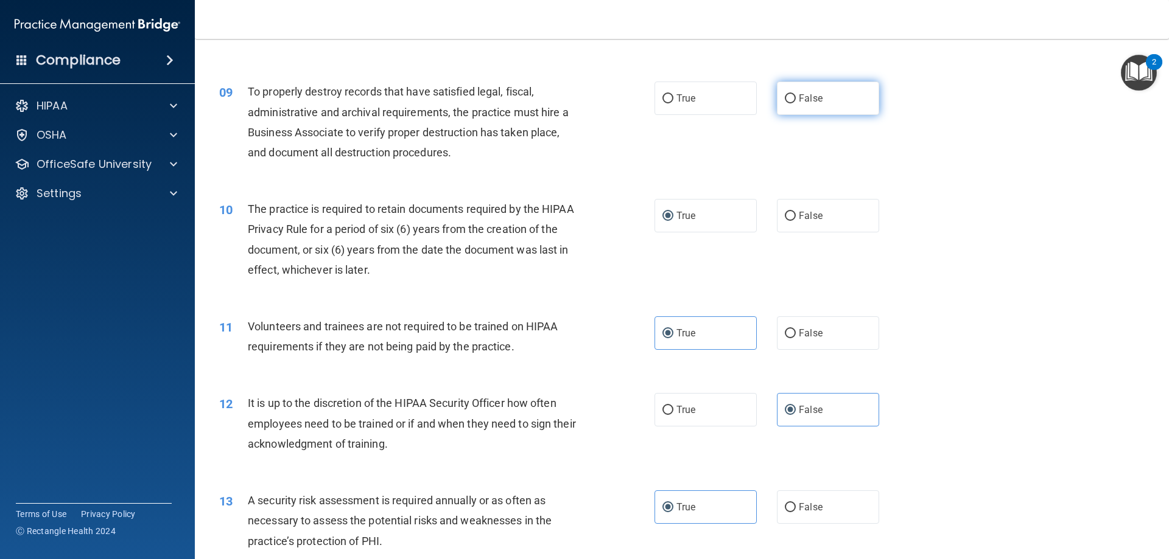
click at [790, 96] on label "False" at bounding box center [828, 98] width 102 height 33
click at [790, 96] on input "False" at bounding box center [790, 98] width 11 height 9
radio input "true"
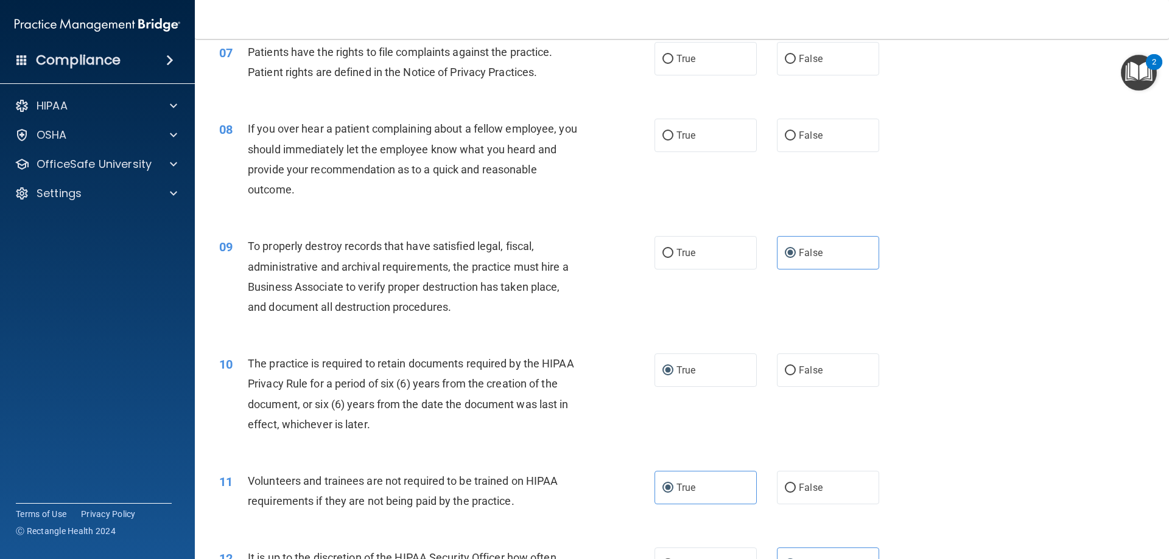
scroll to position [670, 0]
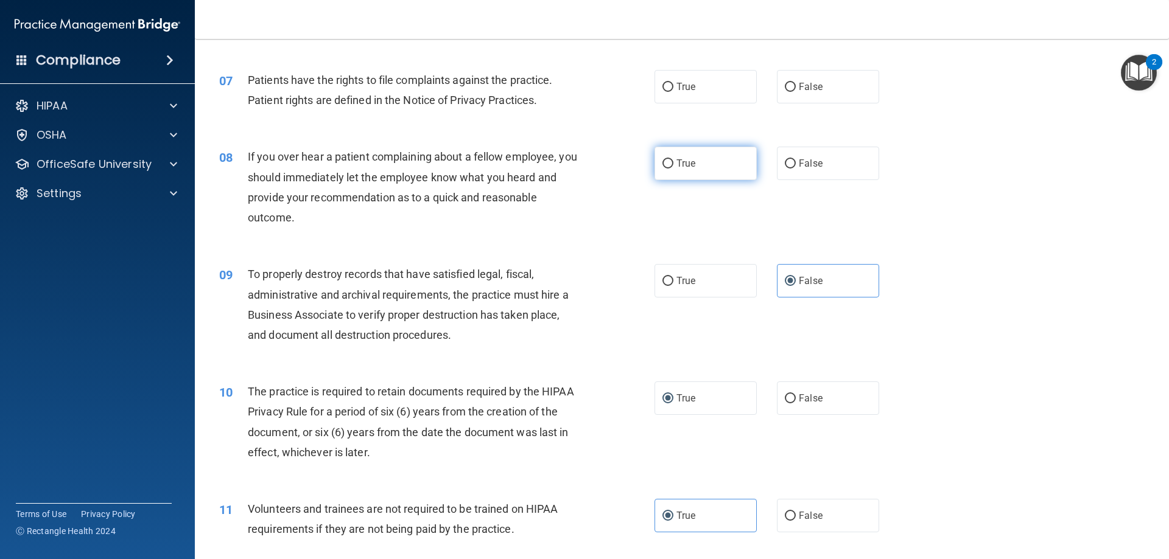
click at [715, 177] on label "True" at bounding box center [705, 163] width 102 height 33
click at [673, 169] on input "True" at bounding box center [667, 163] width 11 height 9
radio input "true"
click at [715, 85] on label "True" at bounding box center [705, 86] width 102 height 33
click at [673, 85] on input "True" at bounding box center [667, 87] width 11 height 9
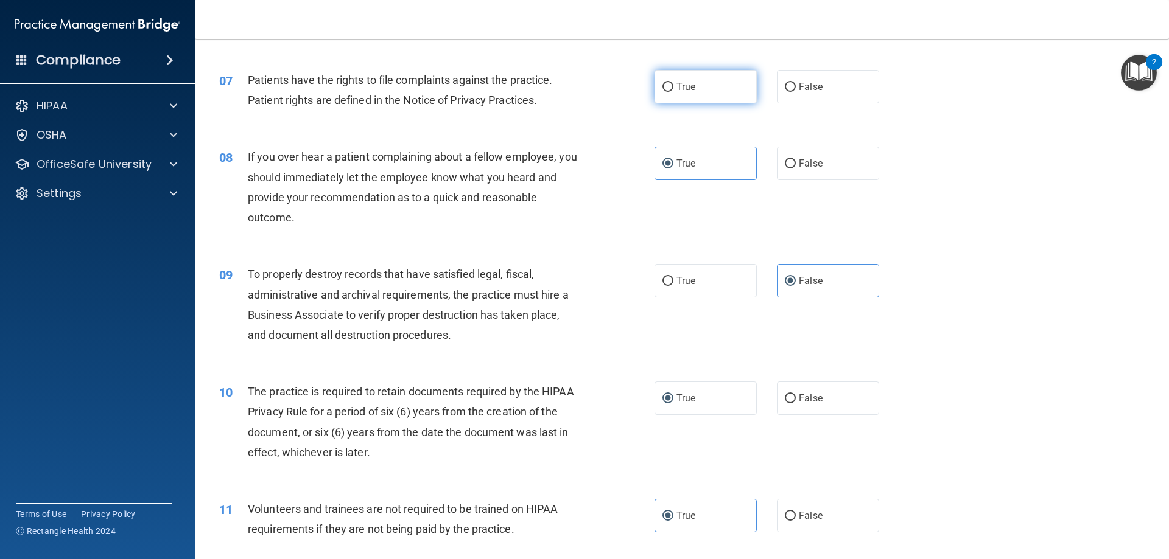
radio input "true"
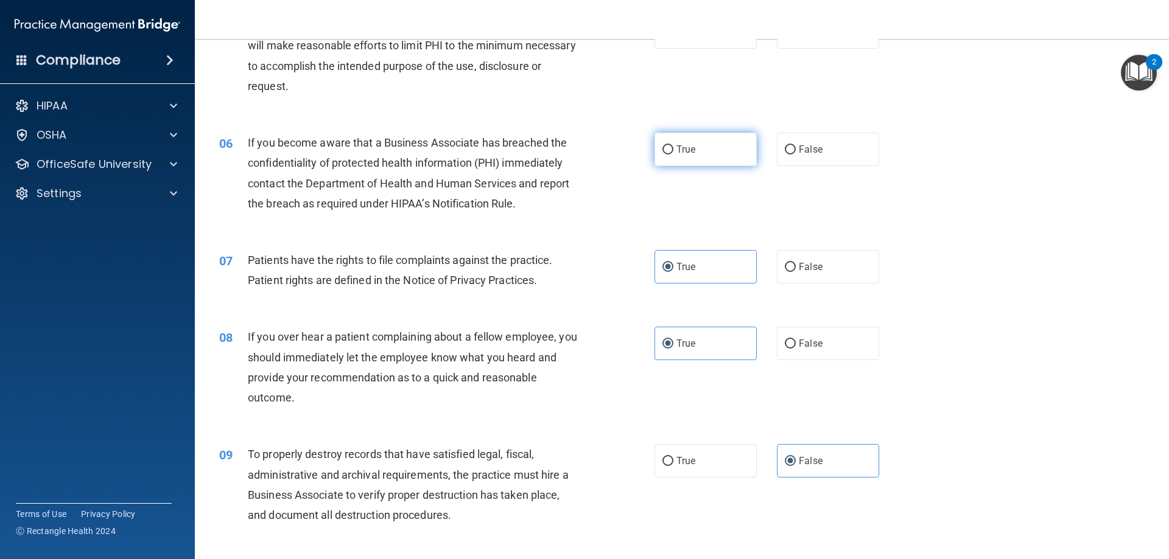
scroll to position [427, 0]
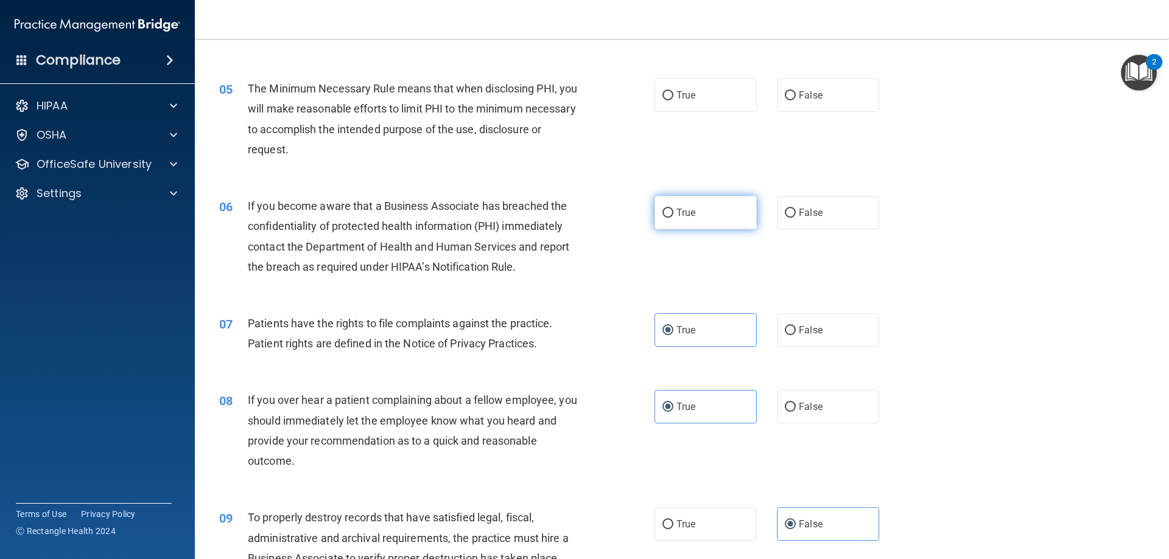
click at [702, 209] on label "True" at bounding box center [705, 212] width 102 height 33
click at [673, 209] on input "True" at bounding box center [667, 213] width 11 height 9
radio input "true"
click at [721, 96] on label "True" at bounding box center [705, 95] width 102 height 33
click at [673, 96] on input "True" at bounding box center [667, 95] width 11 height 9
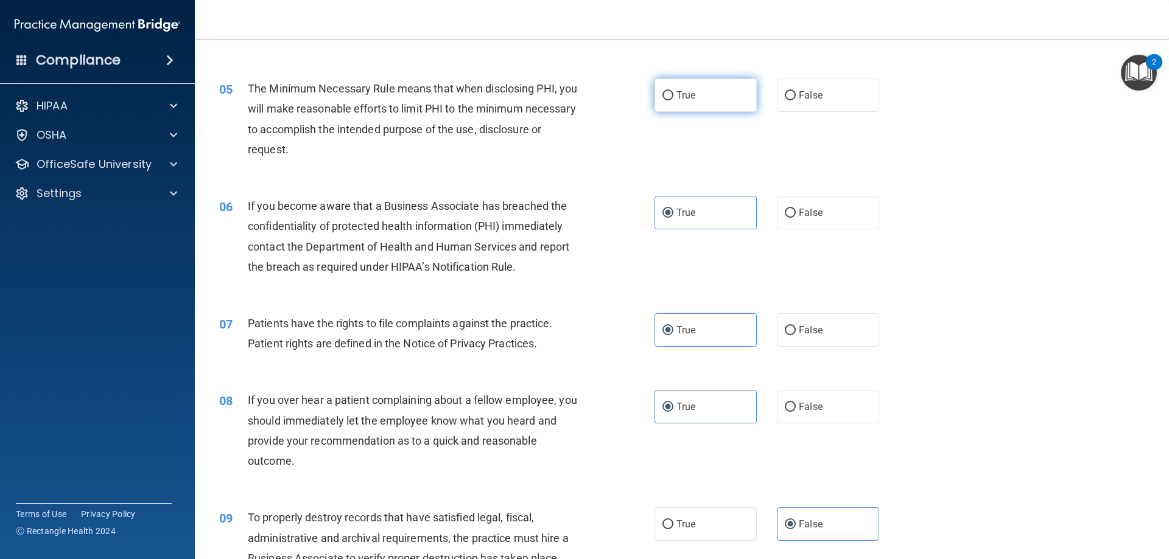
radio input "true"
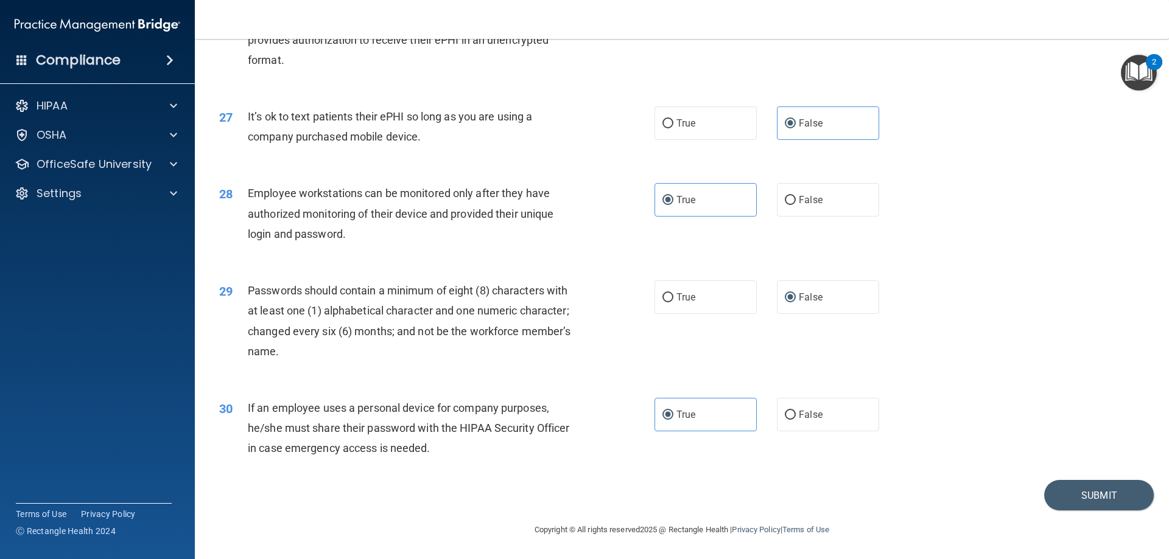
scroll to position [2448, 0]
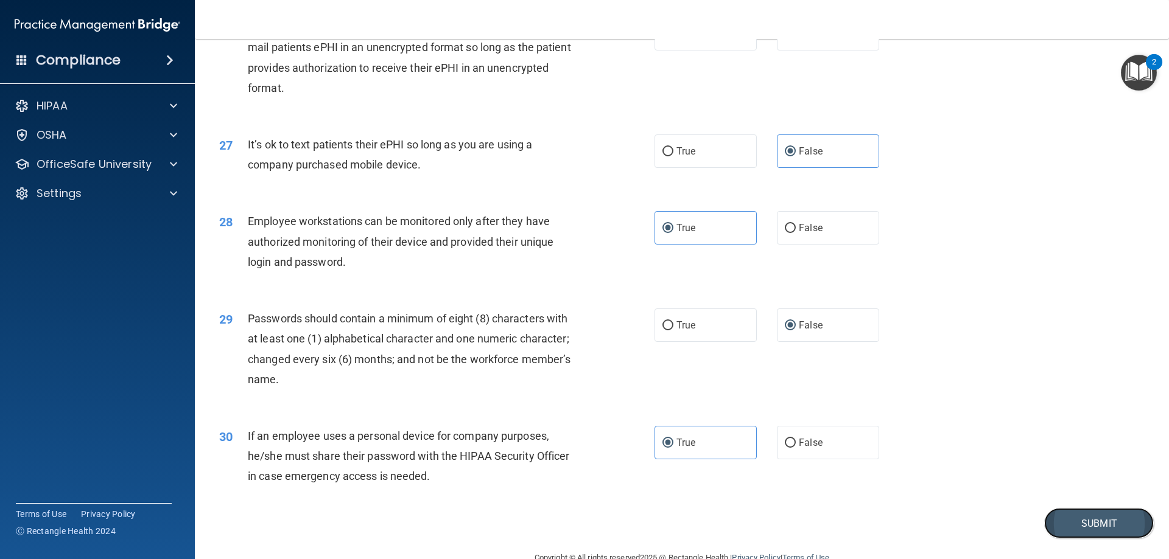
click at [1083, 533] on button "Submit" at bounding box center [1099, 523] width 110 height 31
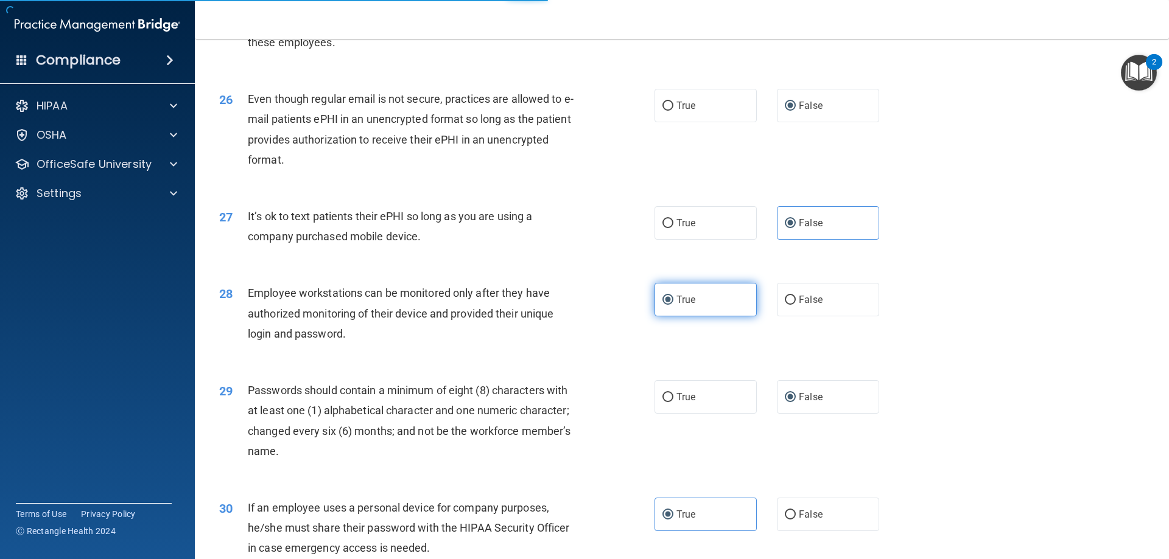
scroll to position [2192, 0]
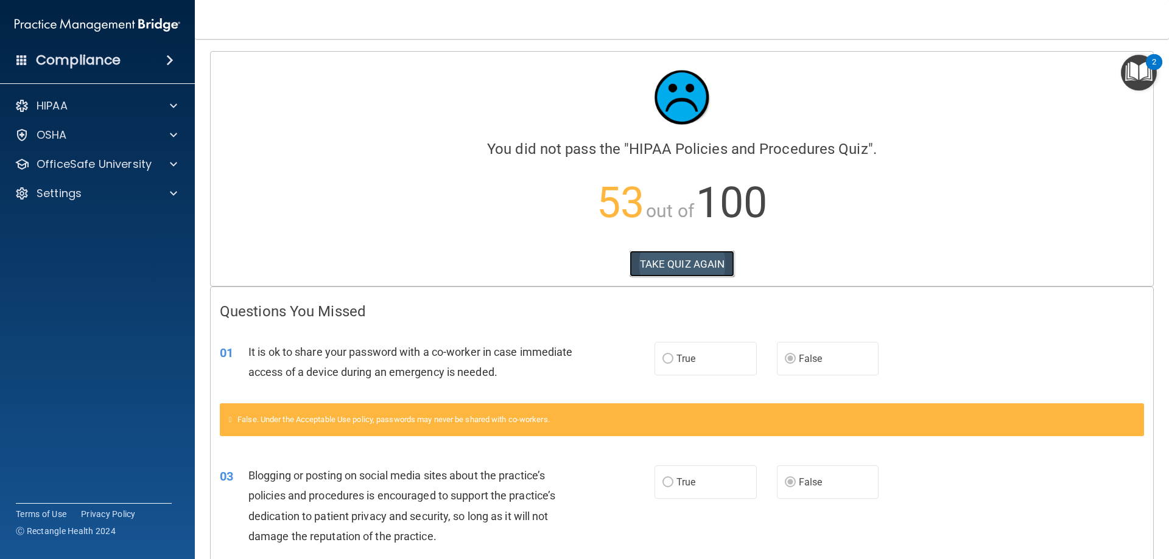
click at [708, 258] on button "TAKE QUIZ AGAIN" at bounding box center [681, 264] width 105 height 27
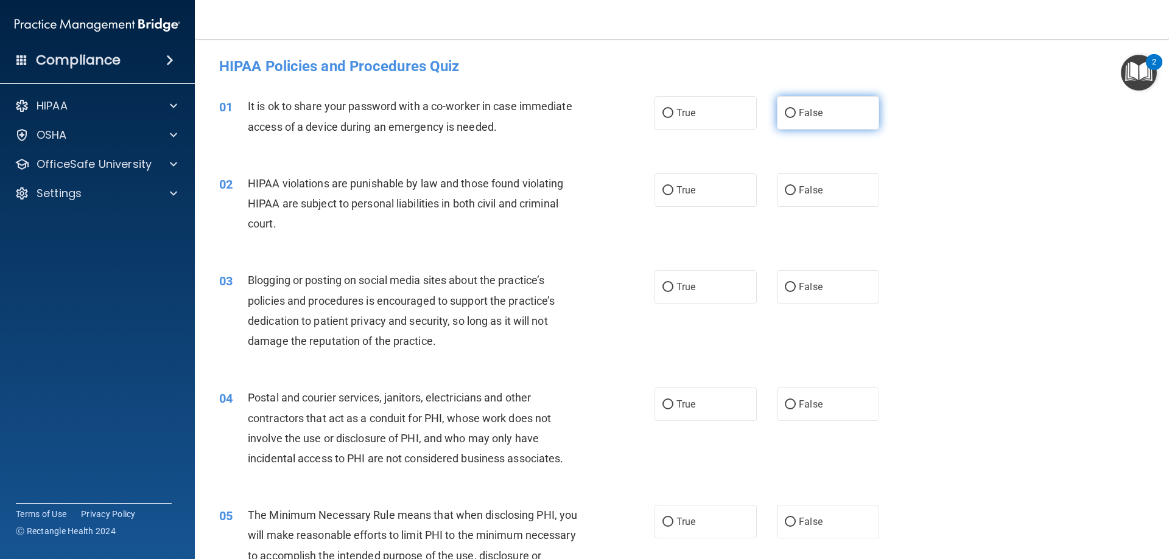
click at [783, 122] on label "False" at bounding box center [828, 112] width 102 height 33
click at [785, 118] on input "False" at bounding box center [790, 113] width 11 height 9
radio input "true"
click at [715, 182] on label "True" at bounding box center [705, 189] width 102 height 33
click at [673, 186] on input "True" at bounding box center [667, 190] width 11 height 9
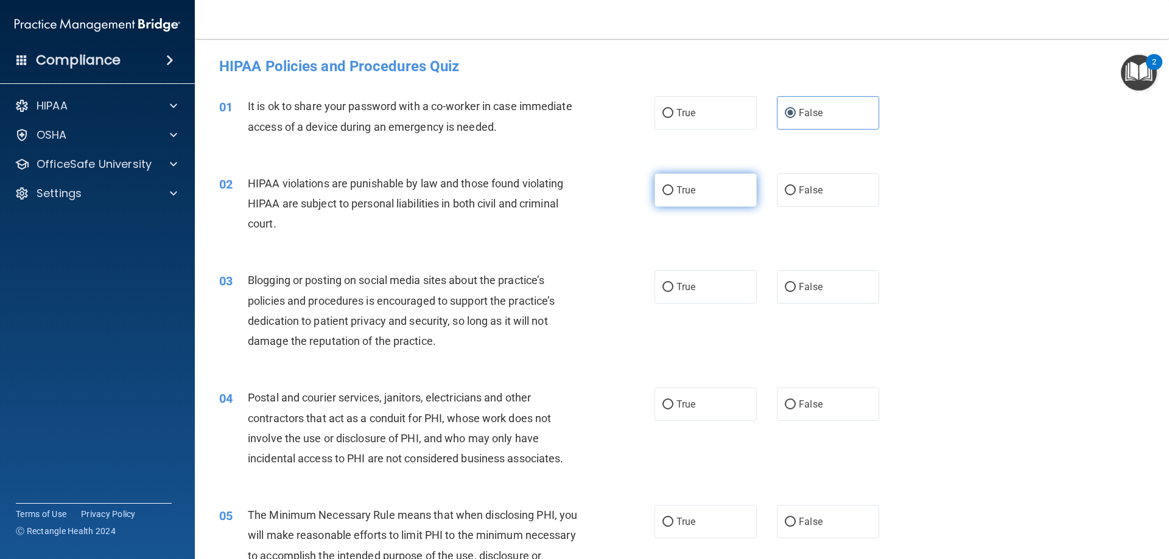
radio input "true"
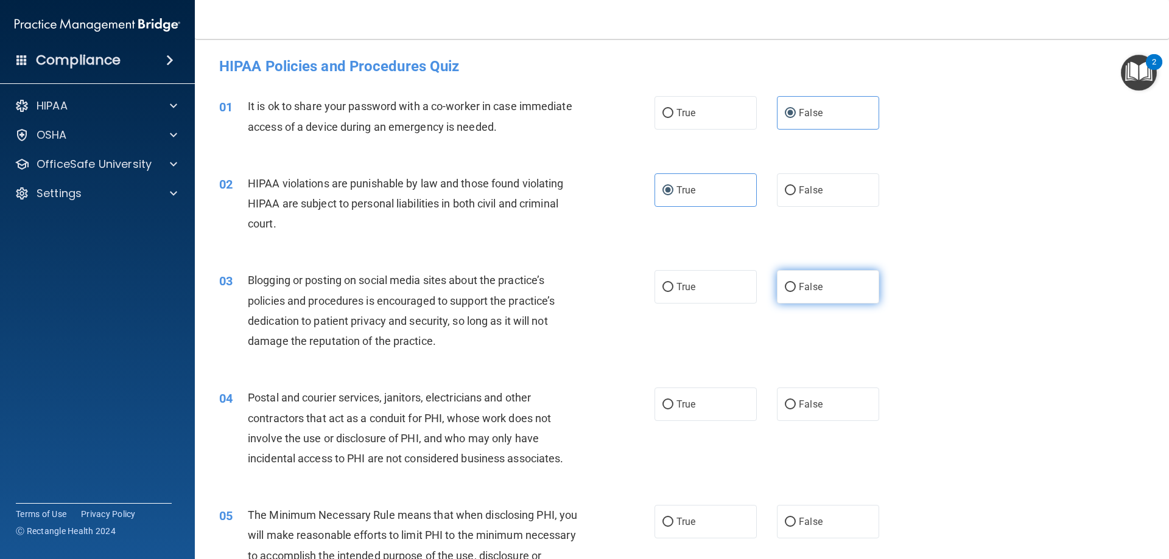
drag, startPoint x: 808, startPoint y: 272, endPoint x: 813, endPoint y: 279, distance: 8.3
click at [810, 275] on label "False" at bounding box center [828, 286] width 102 height 33
click at [810, 291] on span "False" at bounding box center [811, 287] width 24 height 12
click at [796, 291] on input "False" at bounding box center [790, 287] width 11 height 9
radio input "true"
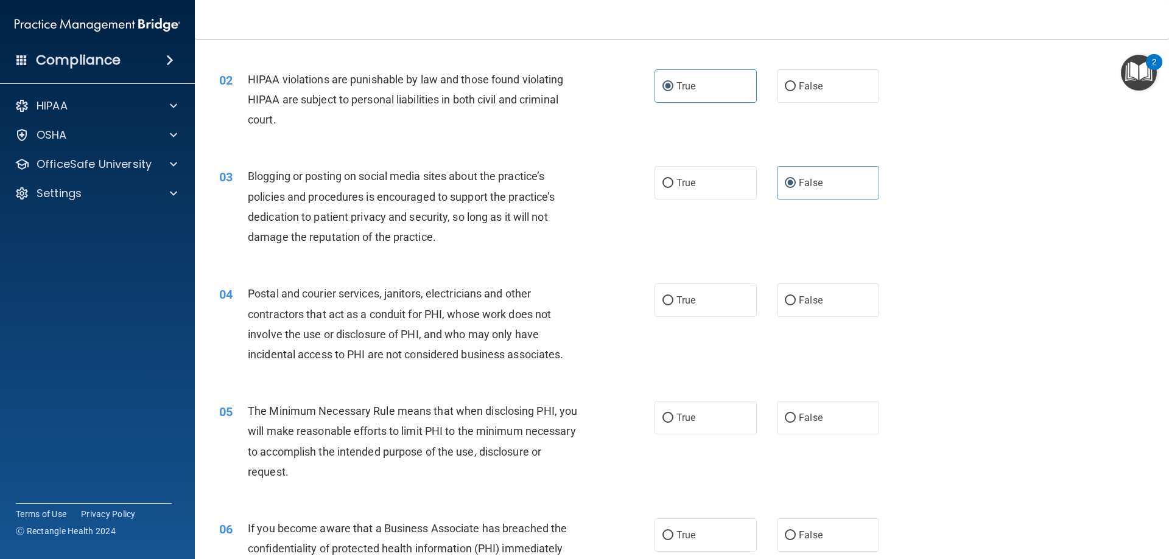
scroll to position [122, 0]
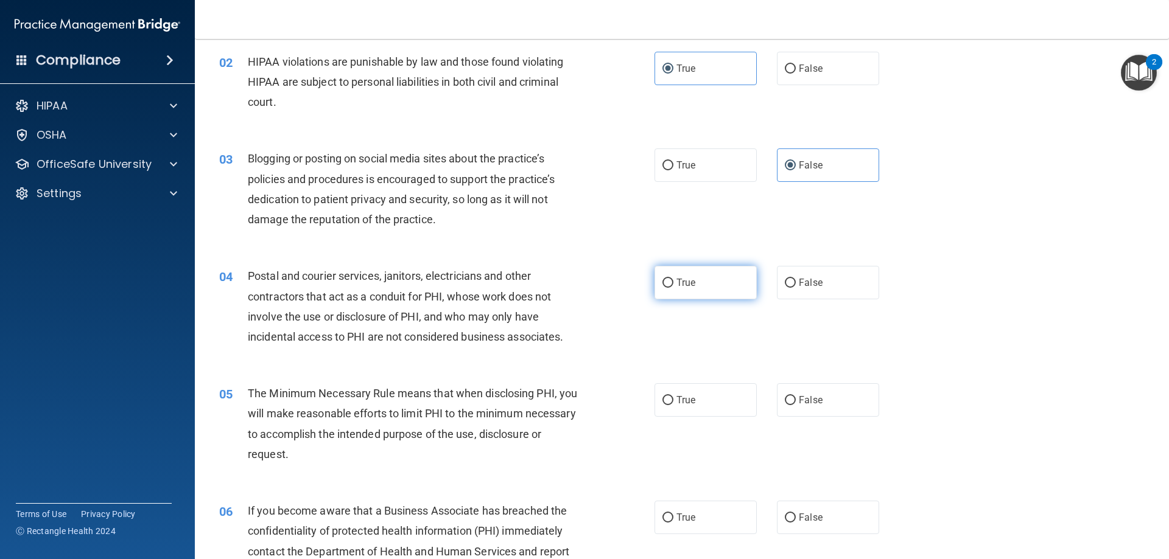
click at [709, 282] on label "True" at bounding box center [705, 282] width 102 height 33
click at [673, 282] on input "True" at bounding box center [667, 283] width 11 height 9
radio input "true"
click at [699, 402] on label "True" at bounding box center [705, 399] width 102 height 33
click at [673, 402] on input "True" at bounding box center [667, 400] width 11 height 9
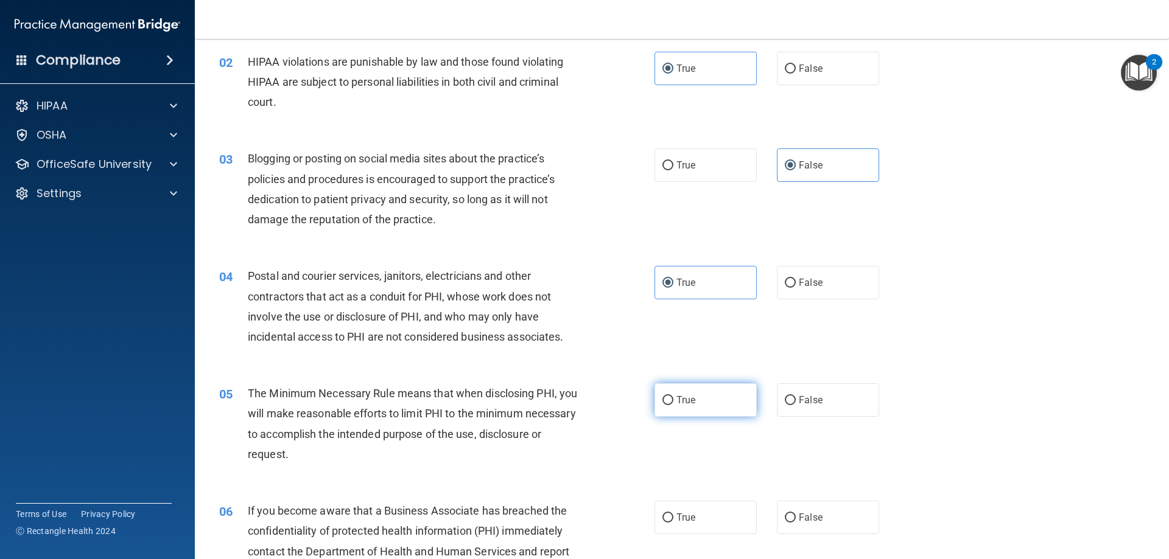
radio input "true"
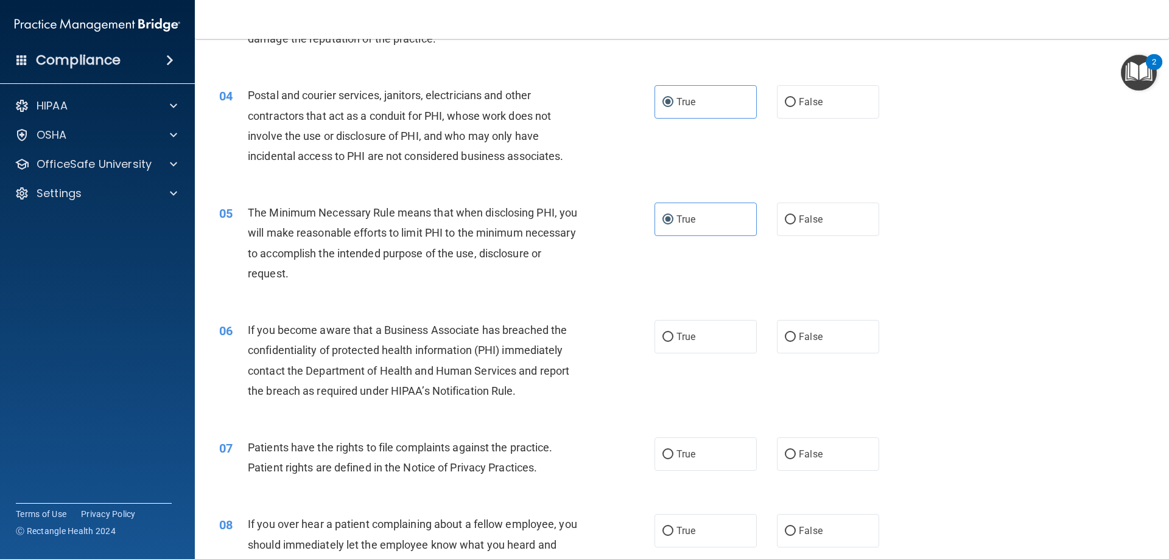
scroll to position [304, 0]
click at [850, 334] on label "False" at bounding box center [828, 334] width 102 height 33
click at [796, 334] on input "False" at bounding box center [790, 335] width 11 height 9
radio input "true"
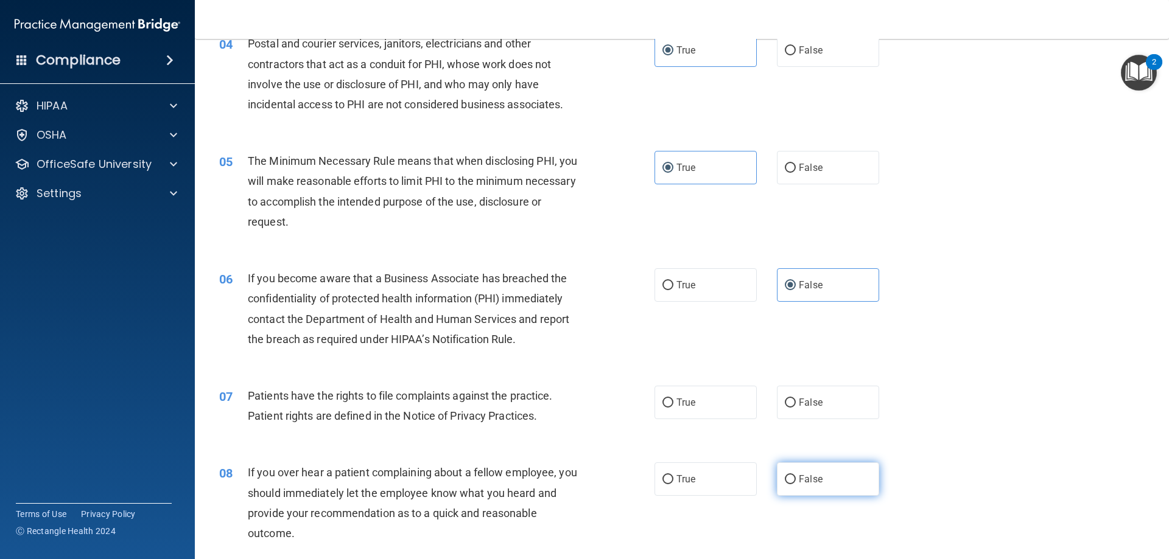
scroll to position [426, 0]
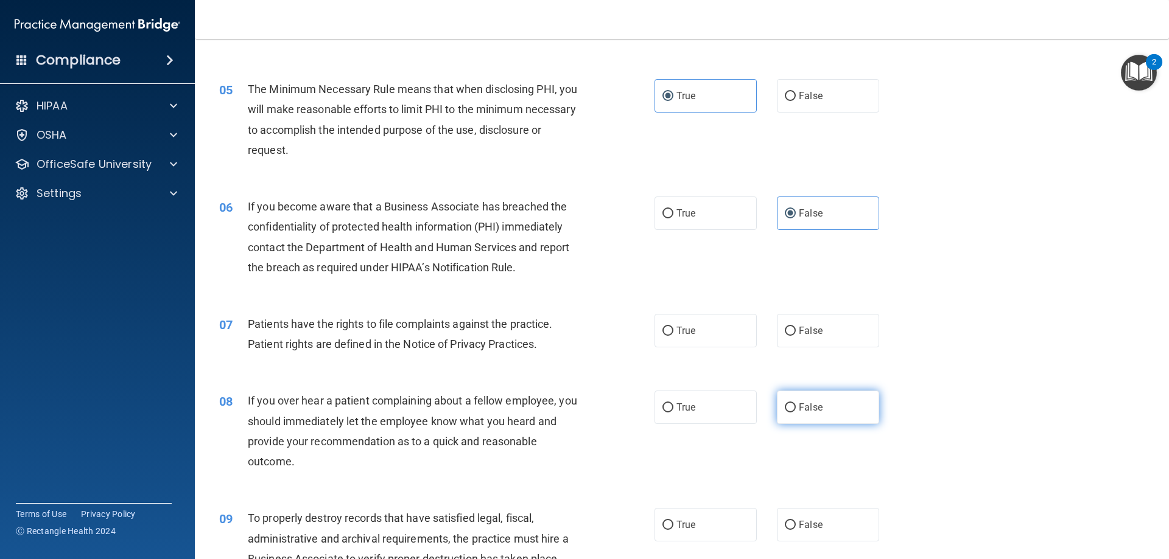
click at [805, 401] on label "False" at bounding box center [828, 407] width 102 height 33
click at [796, 404] on input "False" at bounding box center [790, 408] width 11 height 9
radio input "true"
click at [721, 327] on label "True" at bounding box center [705, 330] width 102 height 33
click at [673, 327] on input "True" at bounding box center [667, 331] width 11 height 9
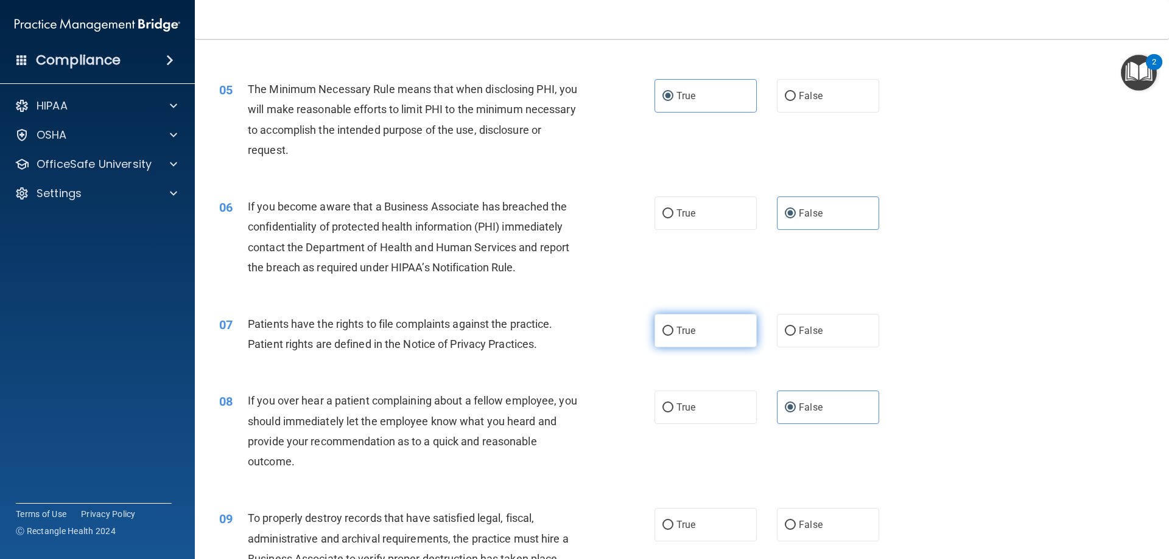
radio input "true"
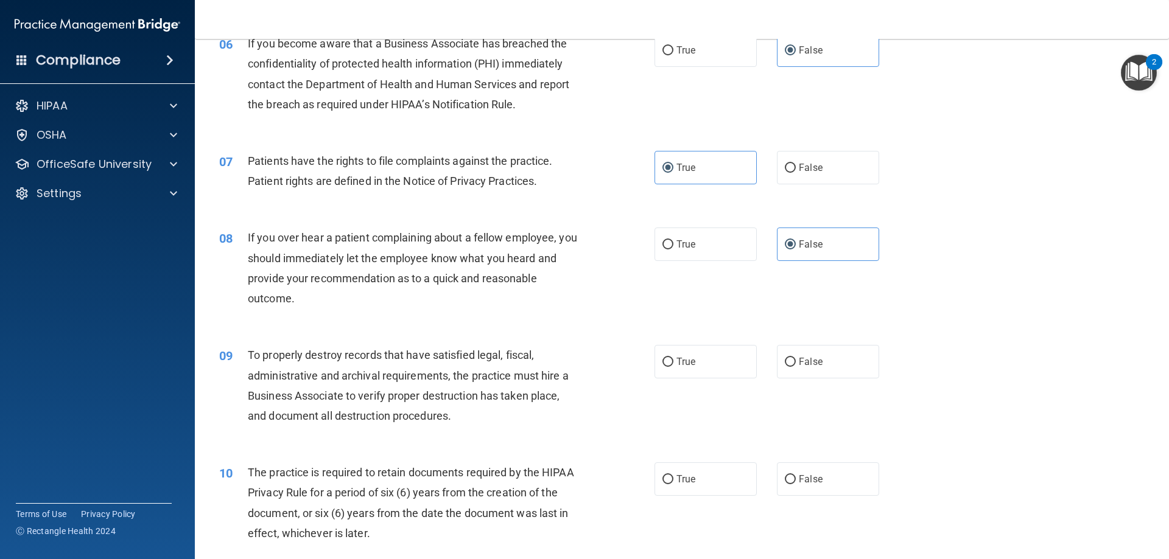
scroll to position [609, 0]
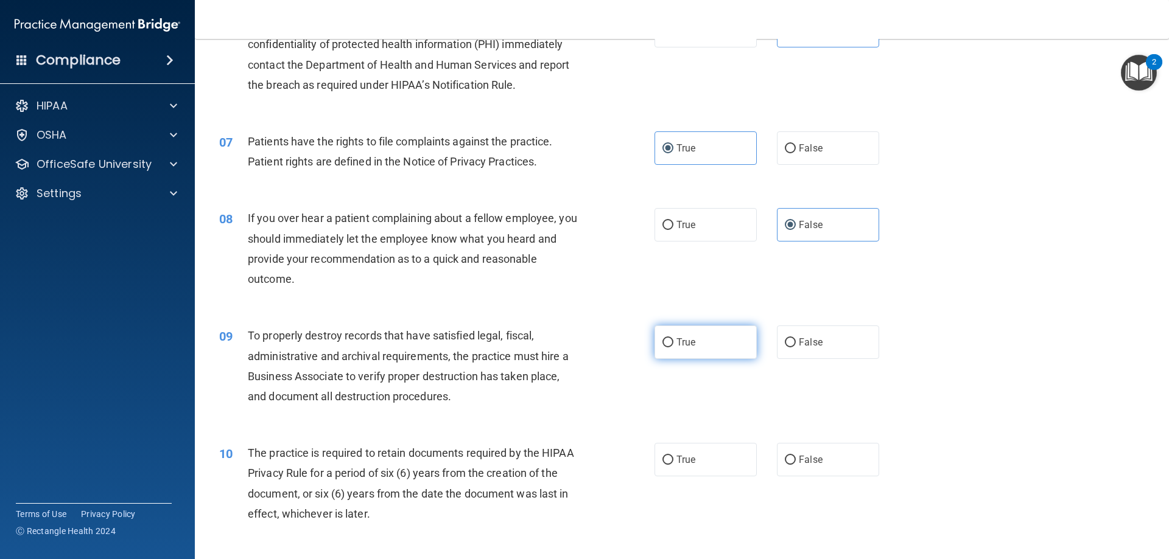
click at [719, 342] on label "True" at bounding box center [705, 342] width 102 height 33
click at [673, 342] on input "True" at bounding box center [667, 342] width 11 height 9
radio input "true"
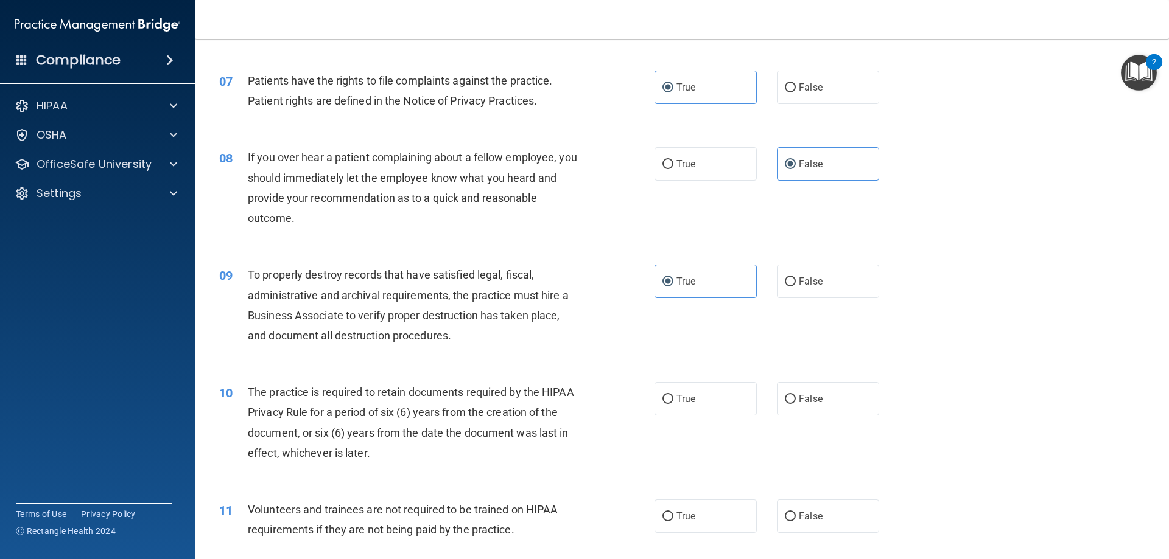
scroll to position [730, 0]
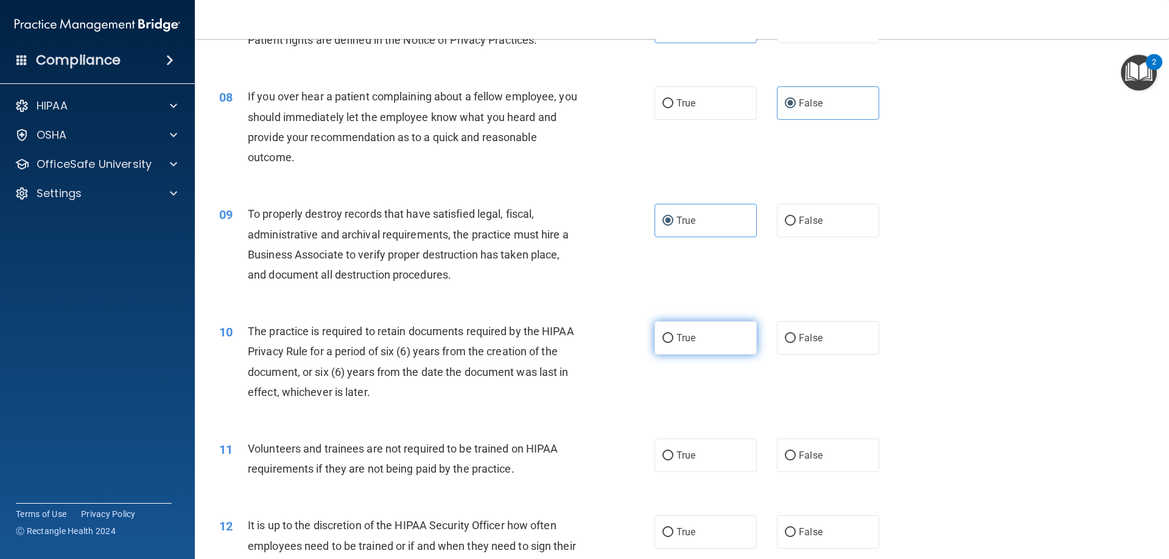
click at [727, 339] on label "True" at bounding box center [705, 337] width 102 height 33
click at [673, 339] on input "True" at bounding box center [667, 338] width 11 height 9
radio input "true"
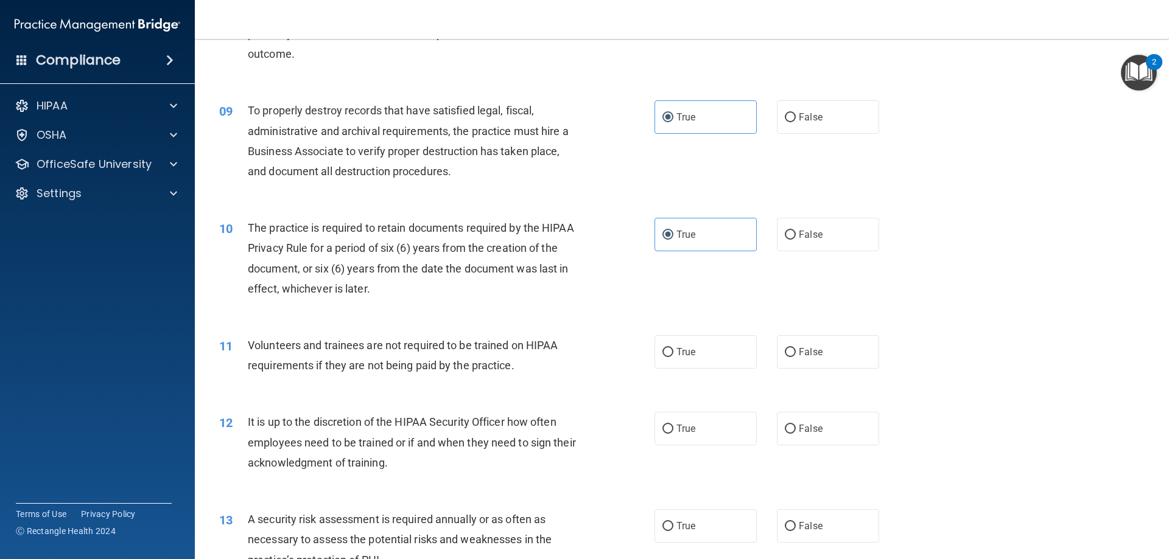
scroll to position [852, 0]
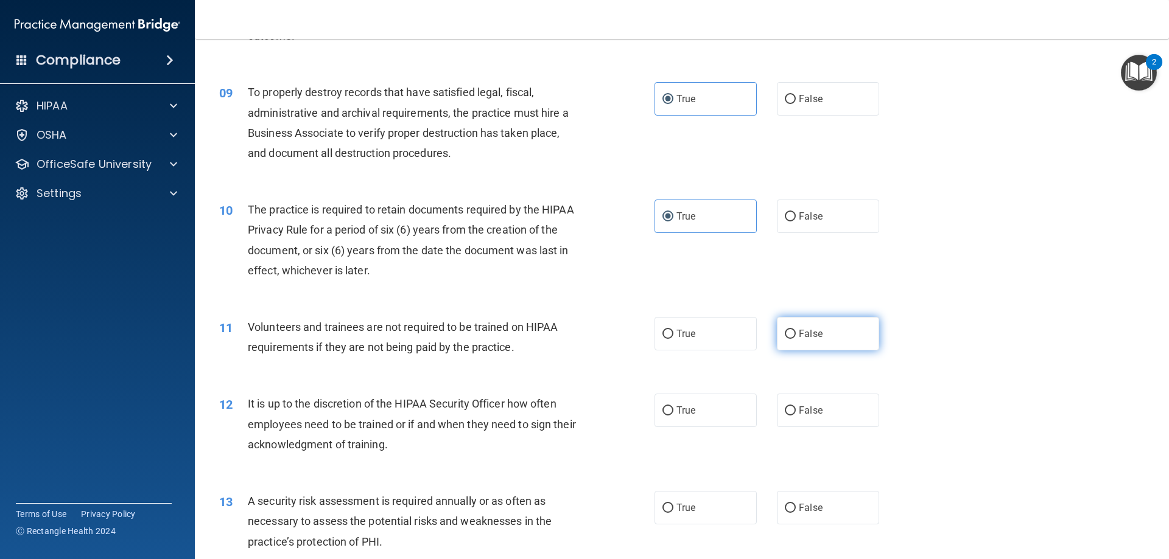
click at [824, 334] on label "False" at bounding box center [828, 333] width 102 height 33
click at [796, 334] on input "False" at bounding box center [790, 334] width 11 height 9
radio input "true"
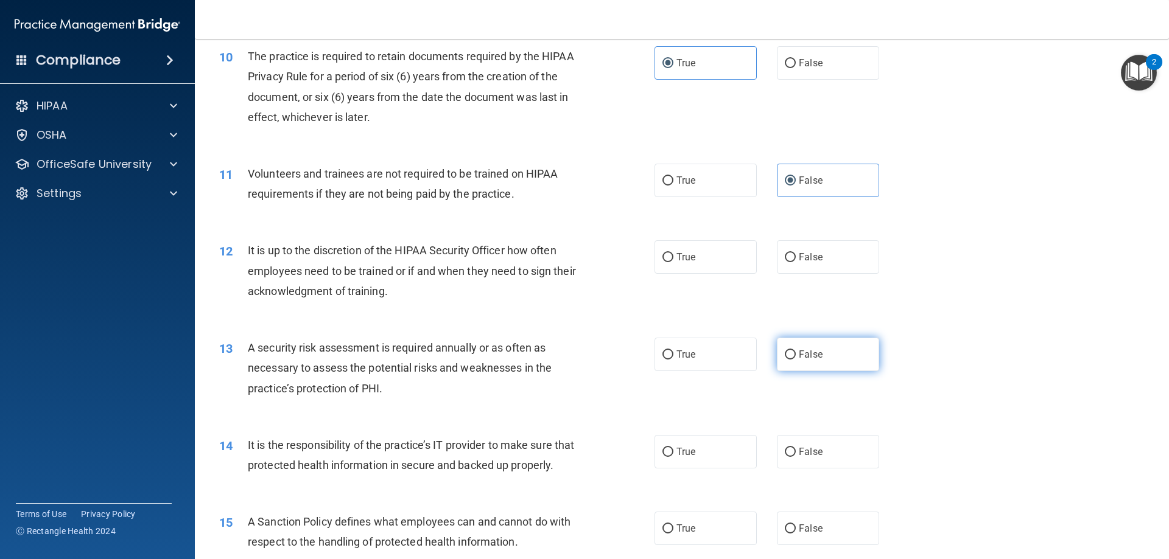
scroll to position [1035, 0]
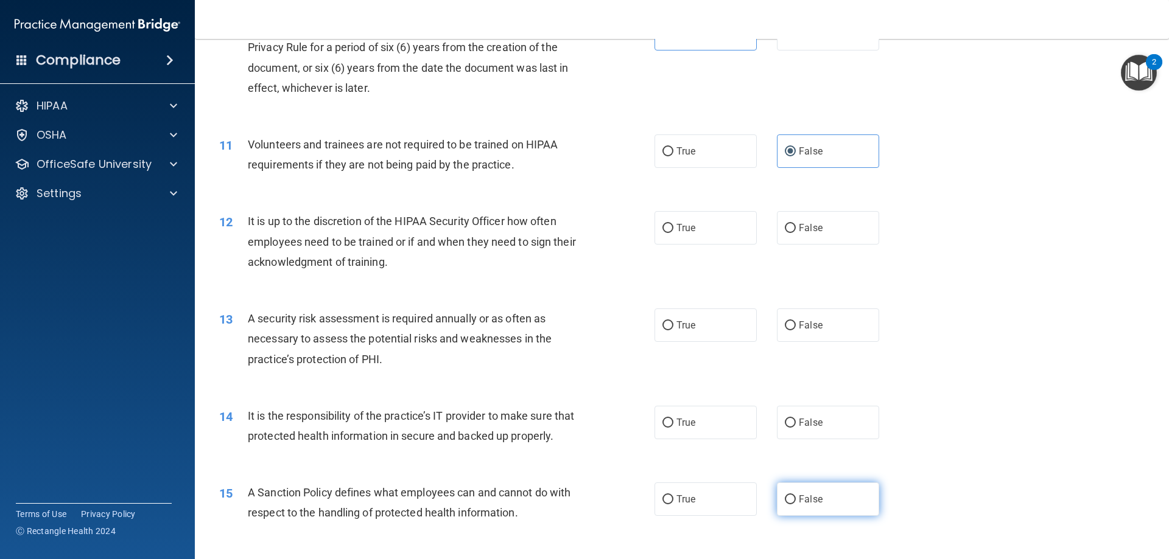
click at [822, 516] on label "False" at bounding box center [828, 499] width 102 height 33
click at [796, 505] on input "False" at bounding box center [790, 499] width 11 height 9
radio input "true"
drag, startPoint x: 676, startPoint y: 419, endPoint x: 682, endPoint y: 368, distance: 50.9
click at [677, 416] on label "True" at bounding box center [705, 422] width 102 height 33
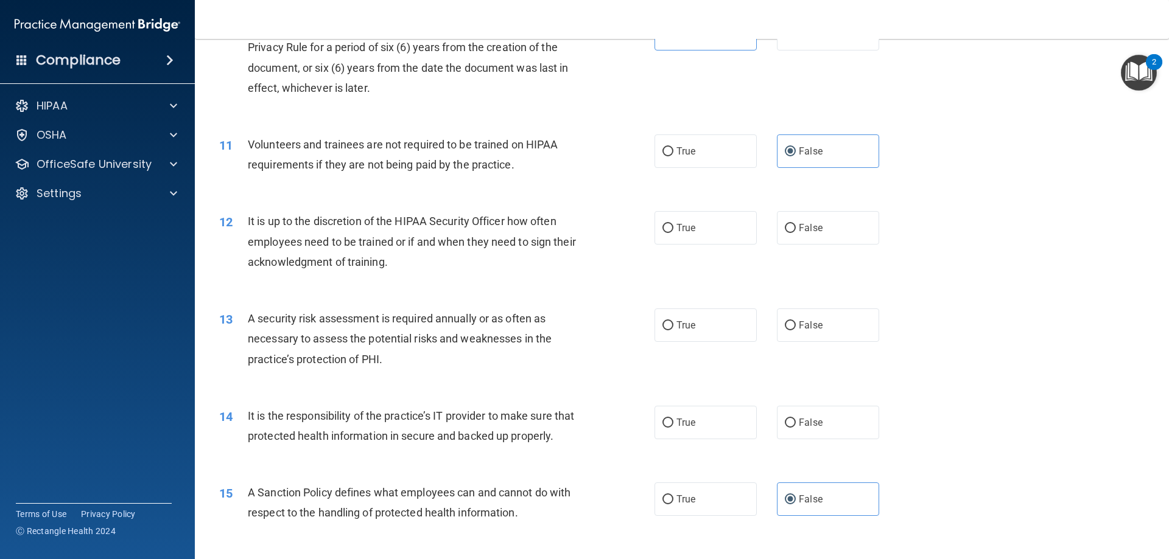
click at [673, 419] on input "True" at bounding box center [667, 423] width 11 height 9
radio input "true"
drag, startPoint x: 687, startPoint y: 329, endPoint x: 695, endPoint y: 324, distance: 9.0
click at [688, 328] on span "True" at bounding box center [685, 326] width 19 height 12
click at [673, 328] on input "True" at bounding box center [667, 325] width 11 height 9
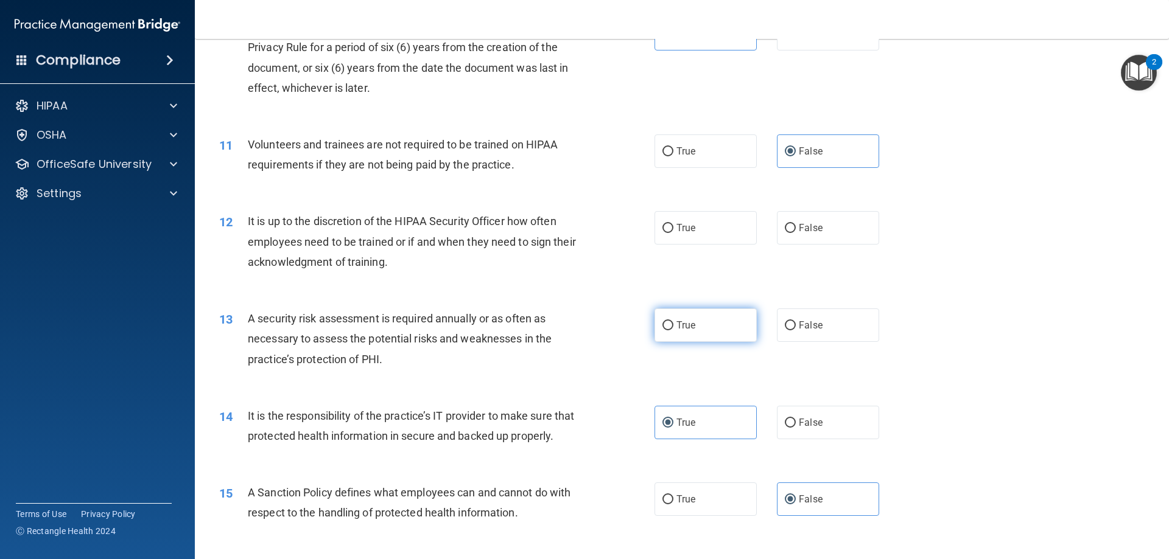
radio input "true"
drag, startPoint x: 795, startPoint y: 230, endPoint x: 789, endPoint y: 240, distance: 11.2
click at [799, 231] on span "False" at bounding box center [811, 228] width 24 height 12
click at [795, 231] on input "False" at bounding box center [790, 228] width 11 height 9
radio input "true"
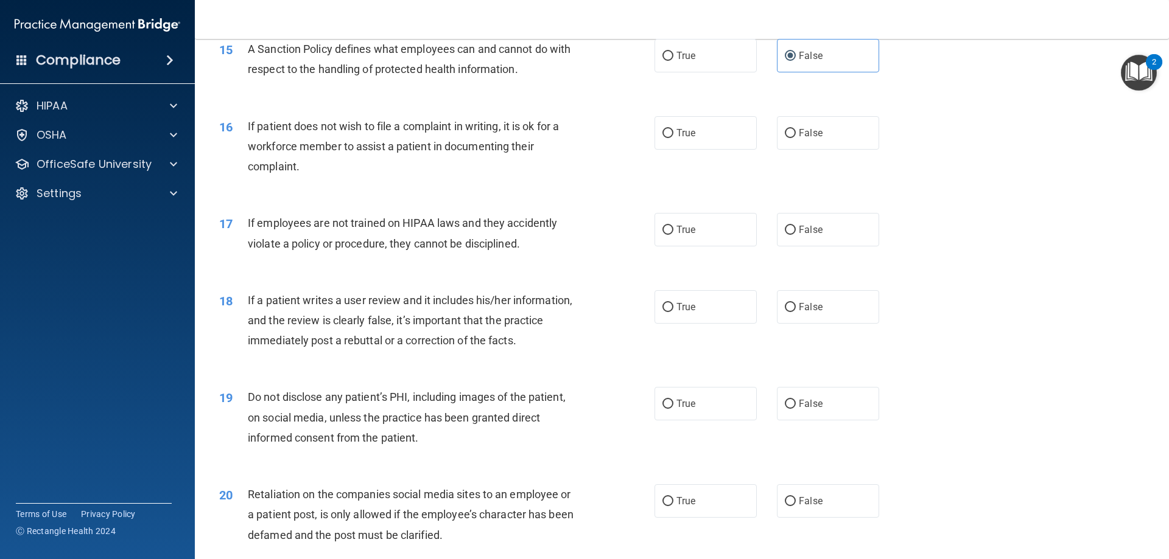
scroll to position [1522, 0]
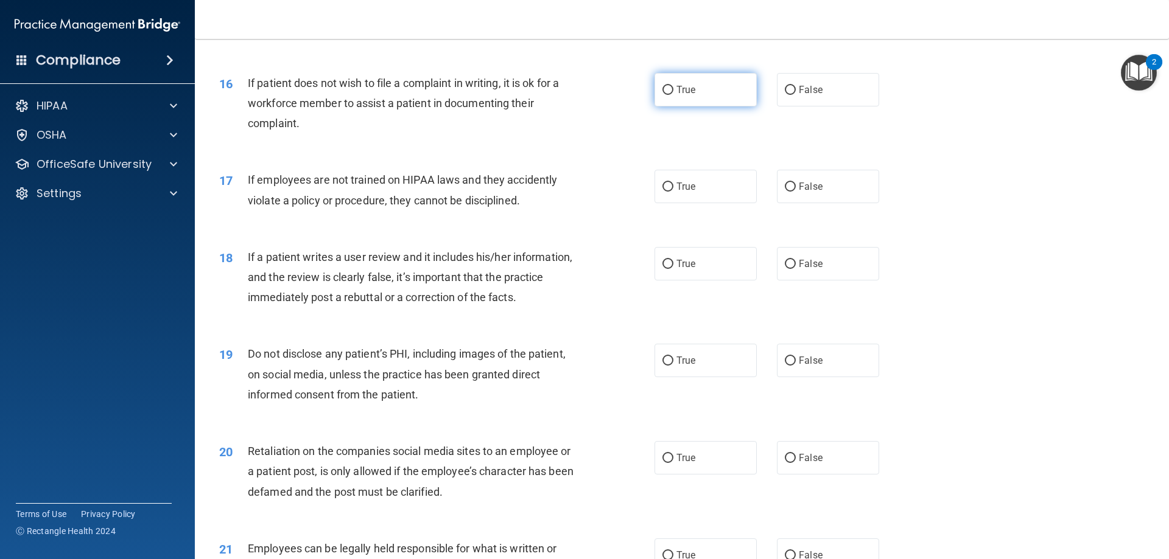
click at [703, 107] on label "True" at bounding box center [705, 89] width 102 height 33
click at [673, 95] on input "True" at bounding box center [667, 90] width 11 height 9
radio input "true"
click at [803, 203] on label "False" at bounding box center [828, 186] width 102 height 33
click at [796, 192] on input "False" at bounding box center [790, 187] width 11 height 9
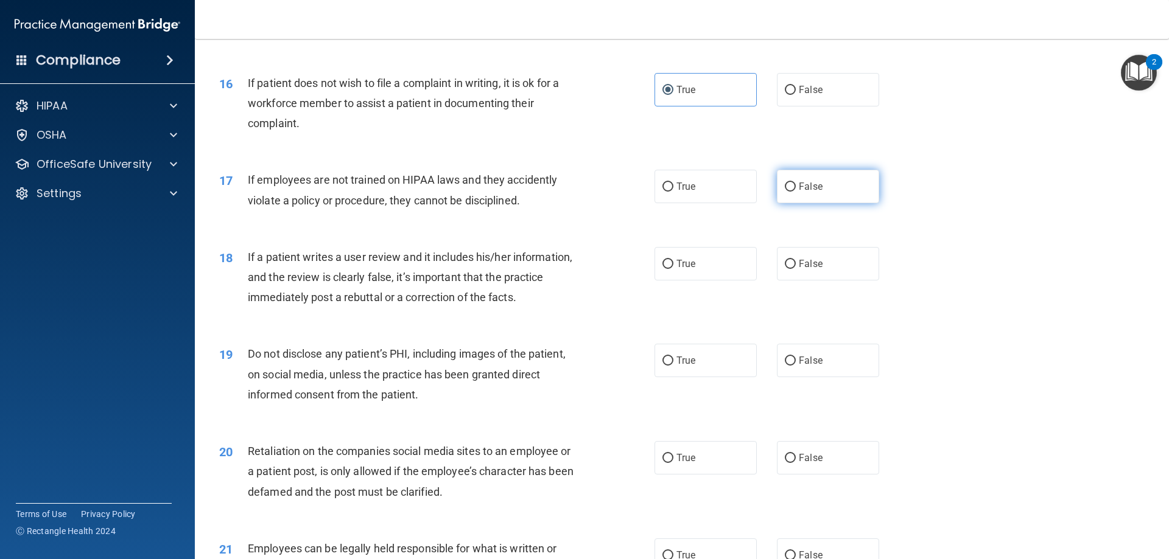
radio input "true"
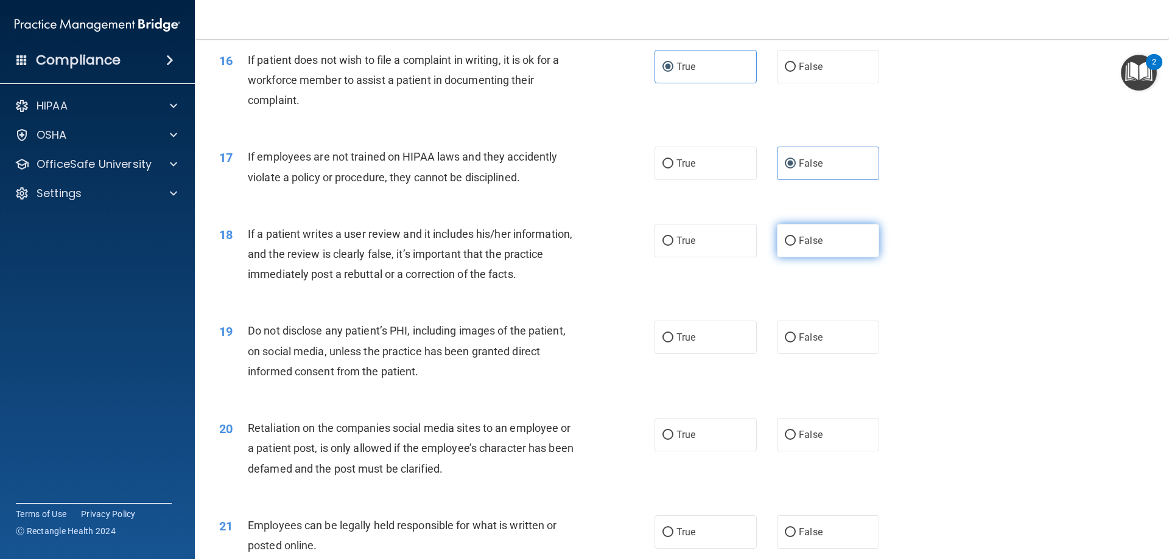
scroll to position [1583, 0]
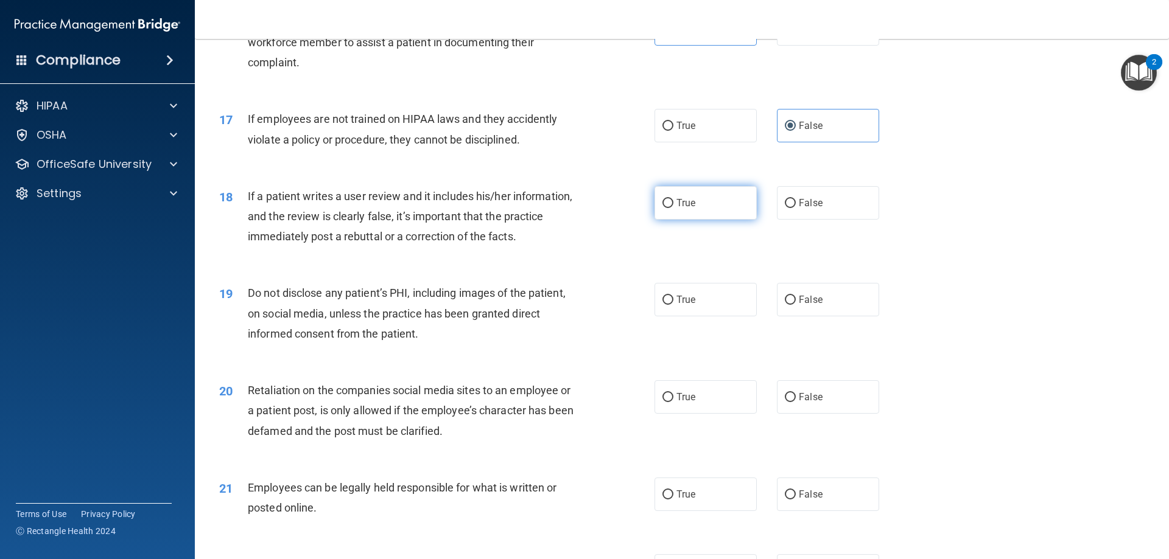
click at [726, 217] on label "True" at bounding box center [705, 202] width 102 height 33
click at [673, 208] on input "True" at bounding box center [667, 203] width 11 height 9
radio input "true"
drag, startPoint x: 678, startPoint y: 317, endPoint x: 686, endPoint y: 313, distance: 8.5
click at [680, 314] on label "True" at bounding box center [705, 299] width 102 height 33
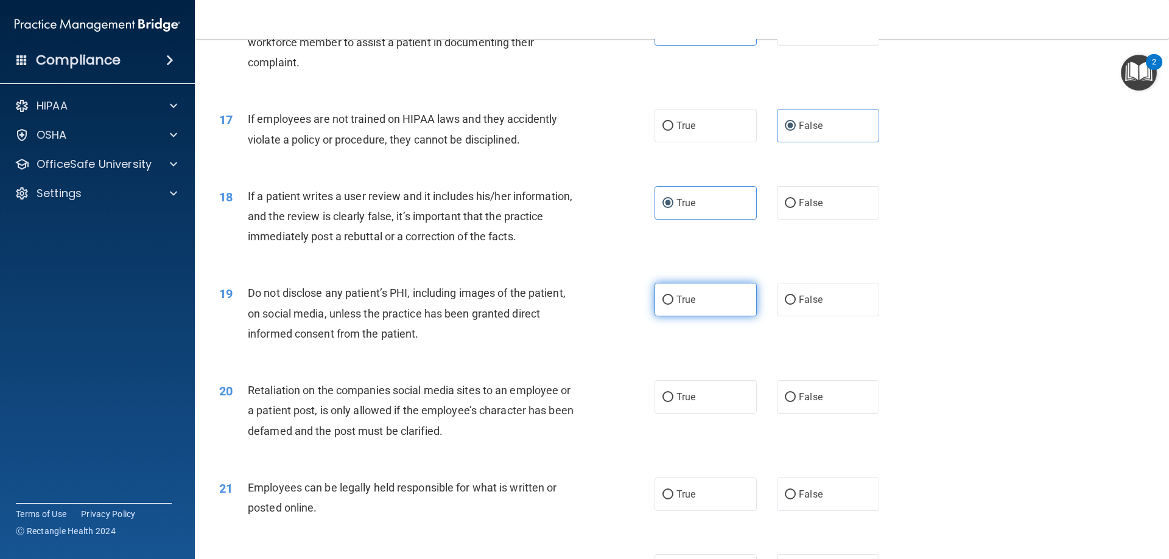
click at [715, 313] on label "True" at bounding box center [705, 299] width 102 height 33
click at [673, 305] on input "True" at bounding box center [667, 300] width 11 height 9
radio input "true"
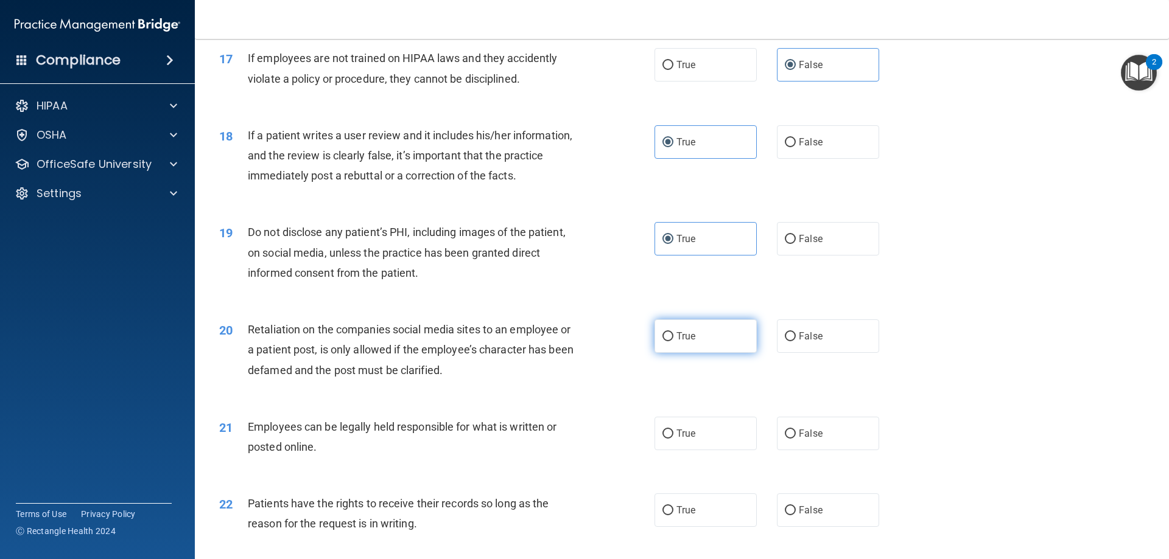
click at [699, 353] on label "True" at bounding box center [705, 336] width 102 height 33
click at [673, 341] on input "True" at bounding box center [667, 336] width 11 height 9
radio input "true"
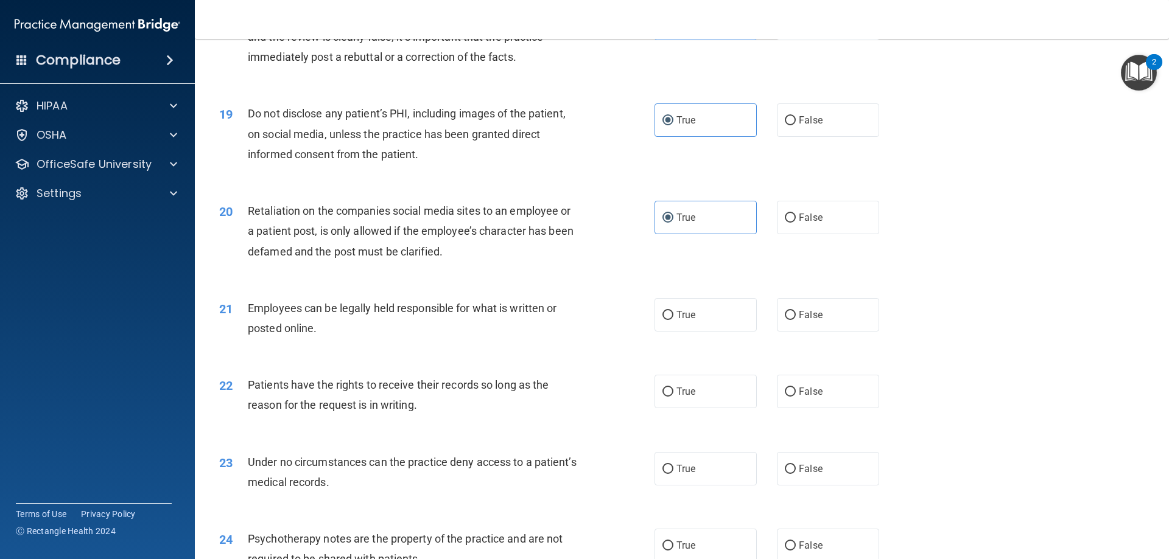
scroll to position [1765, 0]
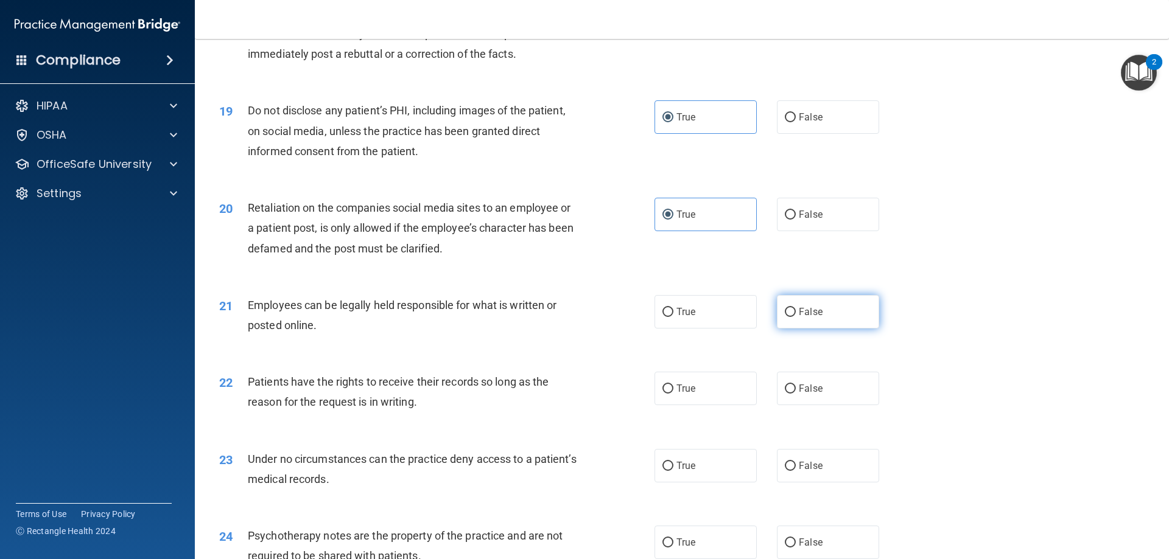
click at [824, 329] on label "False" at bounding box center [828, 311] width 102 height 33
click at [796, 317] on input "False" at bounding box center [790, 312] width 11 height 9
radio input "true"
click at [779, 403] on label "False" at bounding box center [828, 388] width 102 height 33
click at [785, 394] on input "False" at bounding box center [790, 389] width 11 height 9
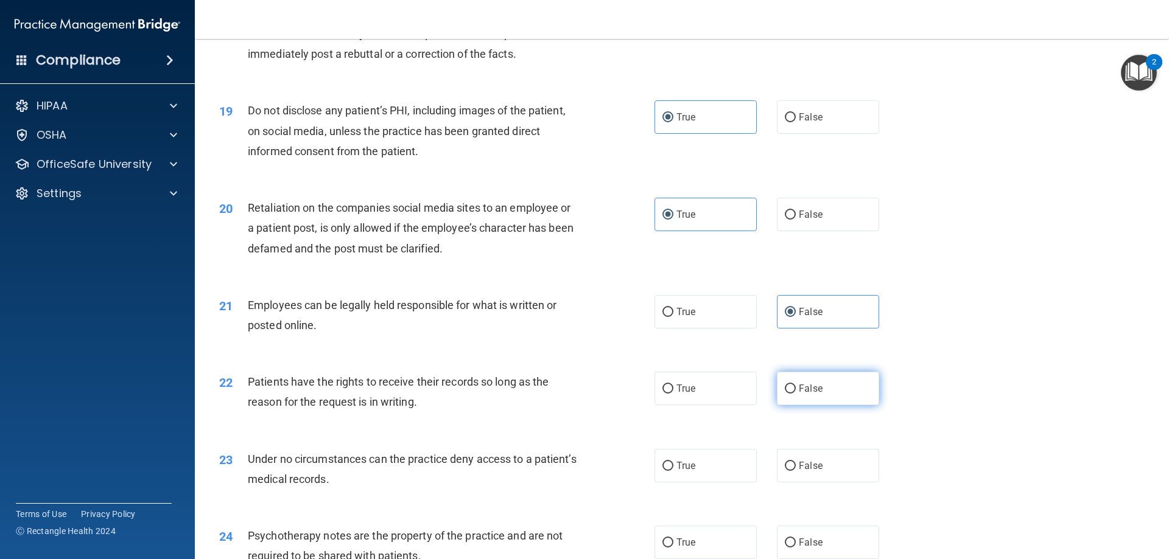
radio input "true"
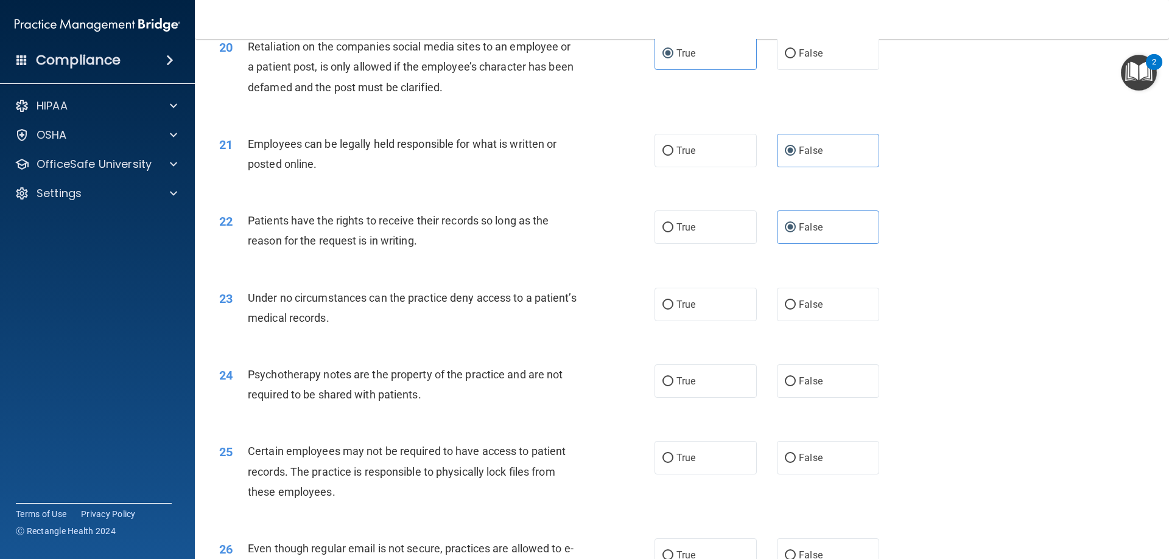
scroll to position [1948, 0]
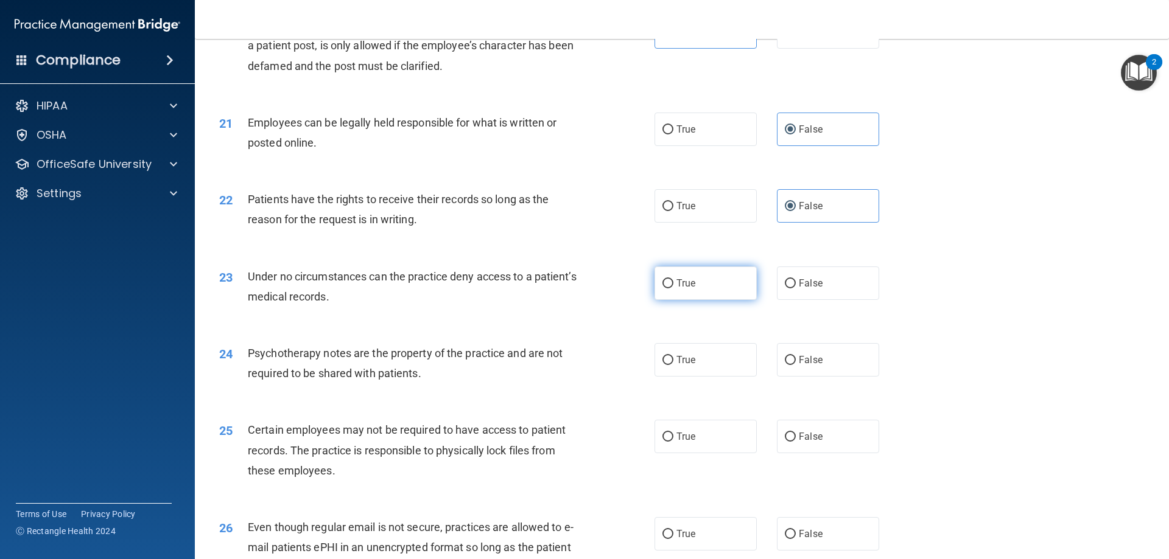
click at [688, 289] on span "True" at bounding box center [685, 284] width 19 height 12
click at [673, 289] on input "True" at bounding box center [667, 283] width 11 height 9
radio input "true"
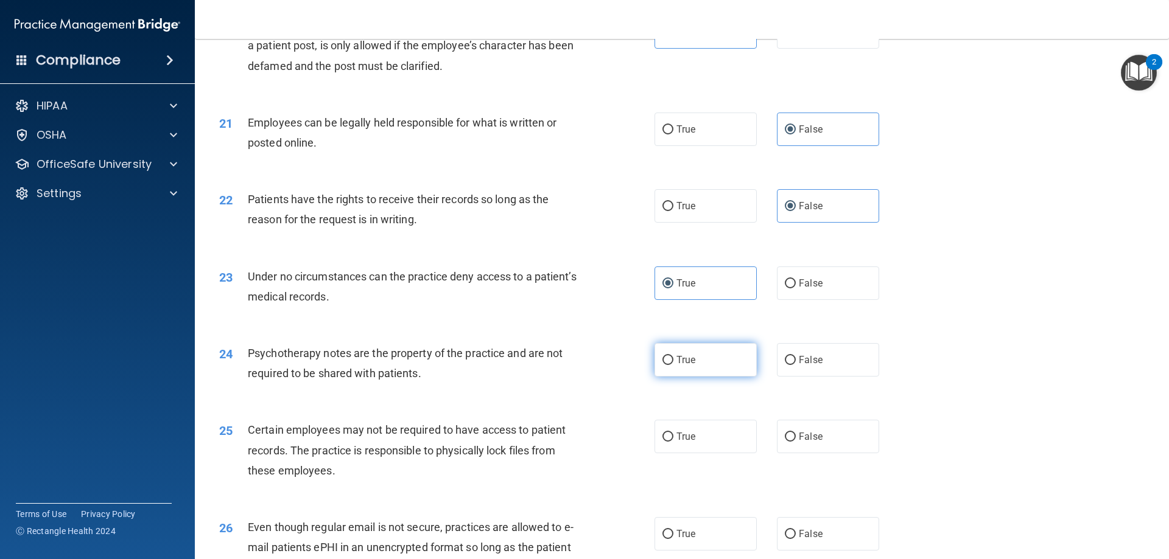
click at [694, 377] on label "True" at bounding box center [705, 359] width 102 height 33
click at [673, 365] on input "True" at bounding box center [667, 360] width 11 height 9
radio input "true"
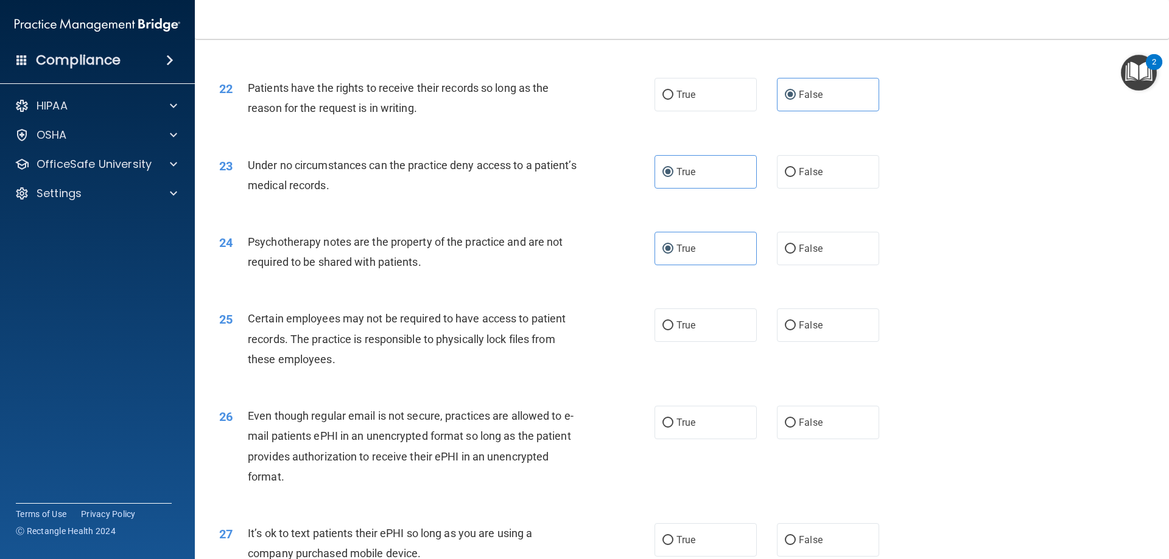
scroll to position [2069, 0]
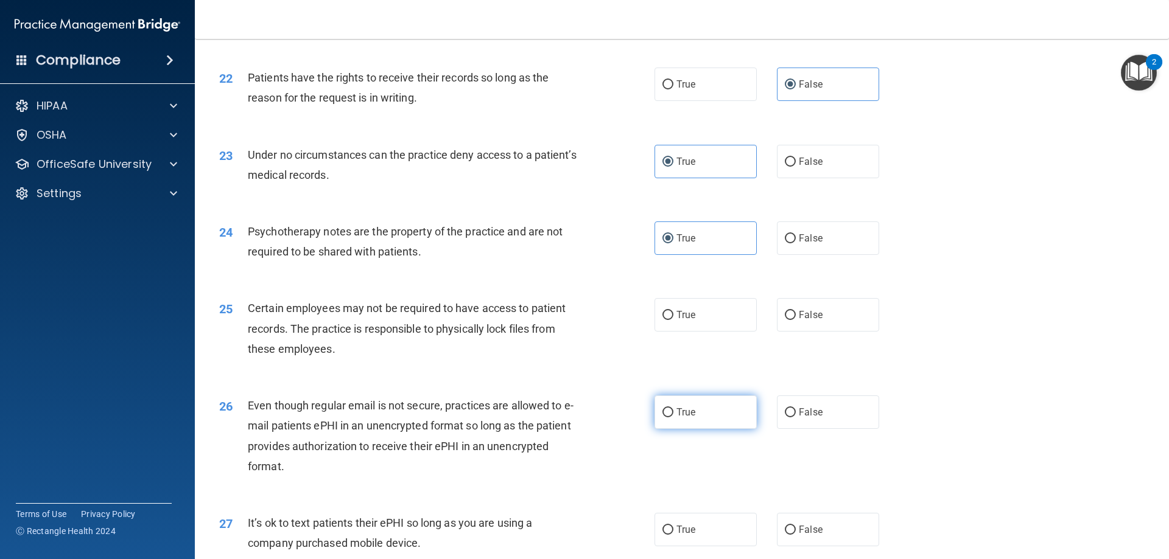
click at [704, 429] on label "True" at bounding box center [705, 412] width 102 height 33
click at [673, 418] on input "True" at bounding box center [667, 412] width 11 height 9
radio input "true"
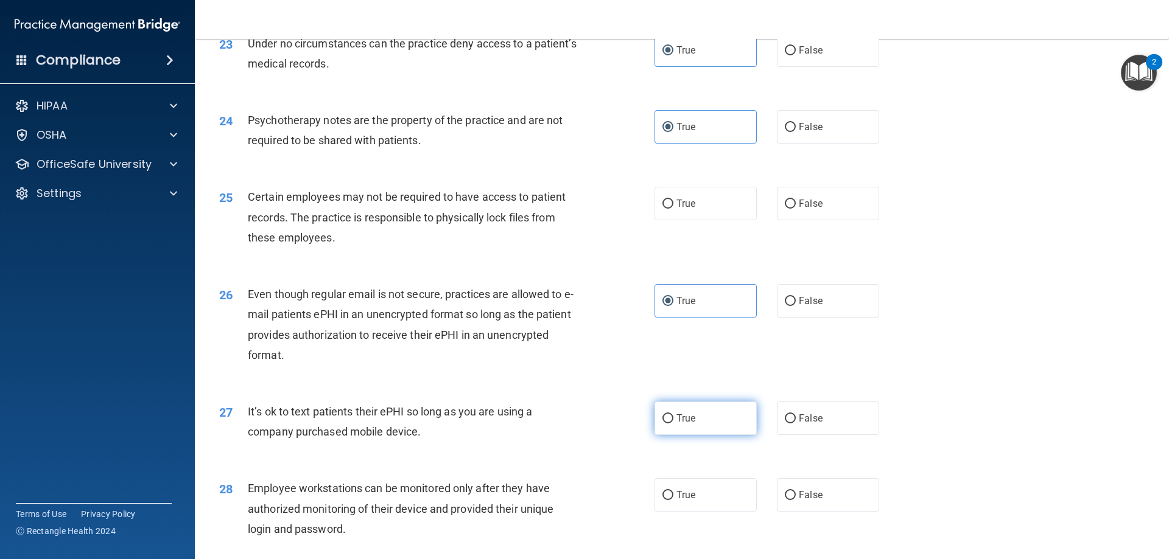
scroll to position [2191, 0]
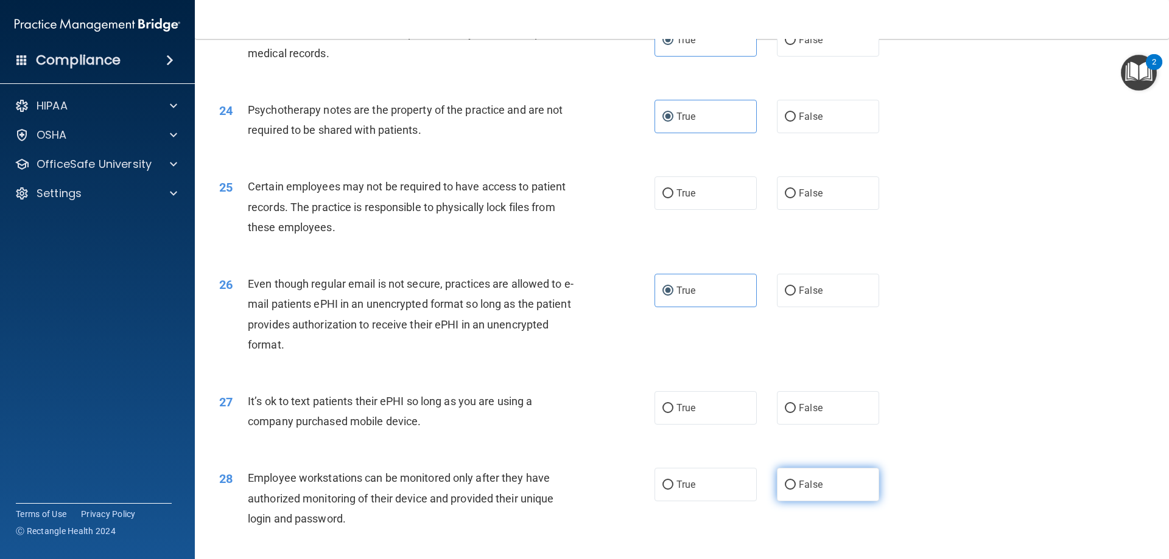
click at [828, 494] on label "False" at bounding box center [828, 484] width 102 height 33
click at [796, 490] on input "False" at bounding box center [790, 485] width 11 height 9
radio input "true"
click at [726, 425] on label "True" at bounding box center [705, 407] width 102 height 33
click at [673, 413] on input "True" at bounding box center [667, 408] width 11 height 9
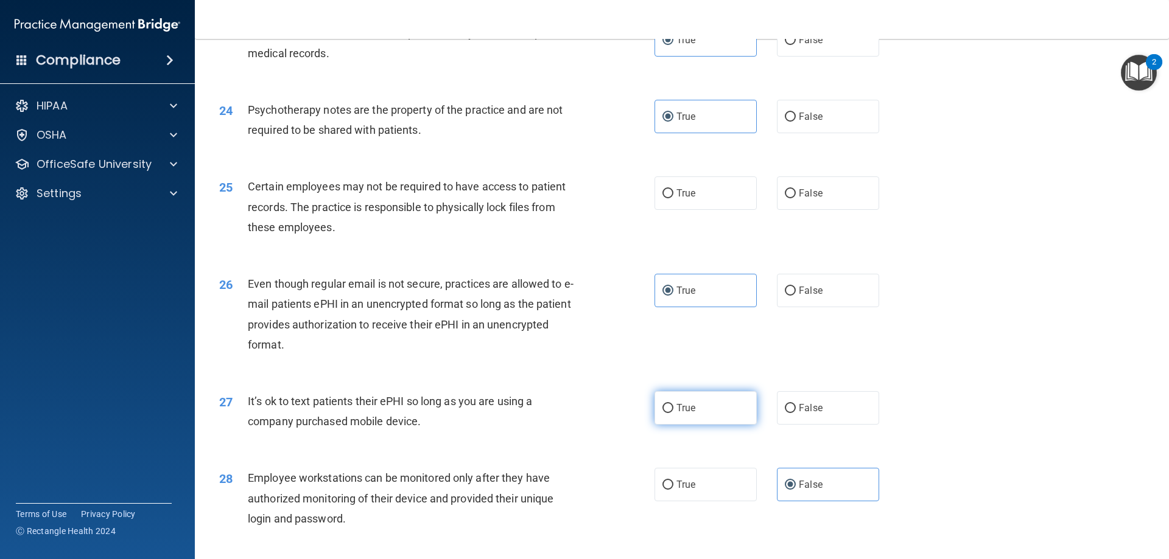
radio input "true"
click at [717, 231] on div "25 Certain employees may not be required to have access to patient records. The…" at bounding box center [681, 209] width 943 height 97
click at [714, 210] on label "True" at bounding box center [705, 193] width 102 height 33
click at [673, 198] on input "True" at bounding box center [667, 193] width 11 height 9
radio input "true"
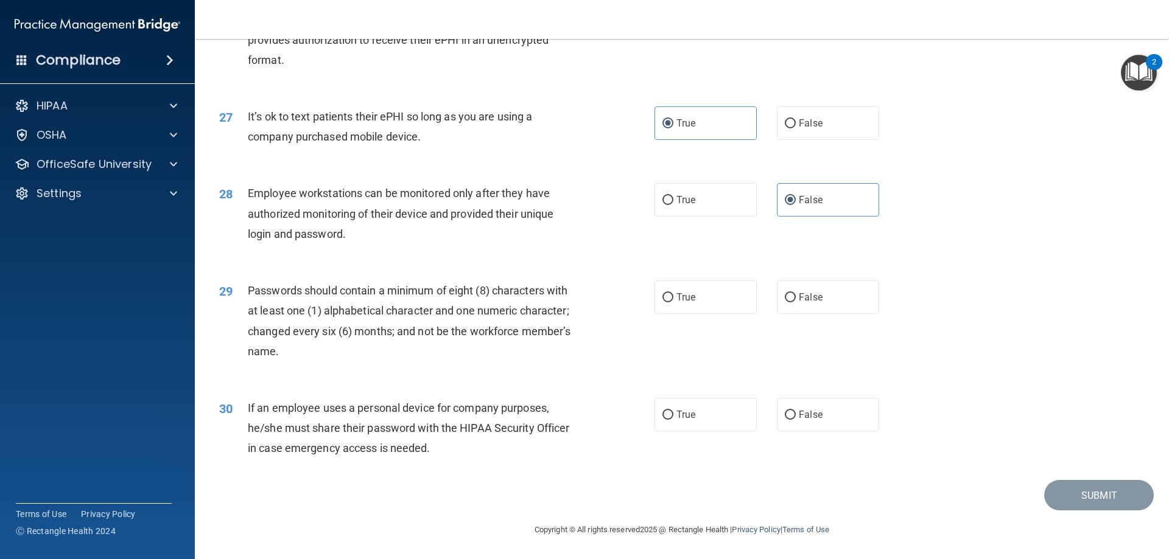
scroll to position [2496, 0]
drag, startPoint x: 725, startPoint y: 305, endPoint x: 769, endPoint y: 358, distance: 68.7
click at [726, 304] on label "True" at bounding box center [705, 297] width 102 height 33
click at [673, 303] on input "True" at bounding box center [667, 297] width 11 height 9
radio input "true"
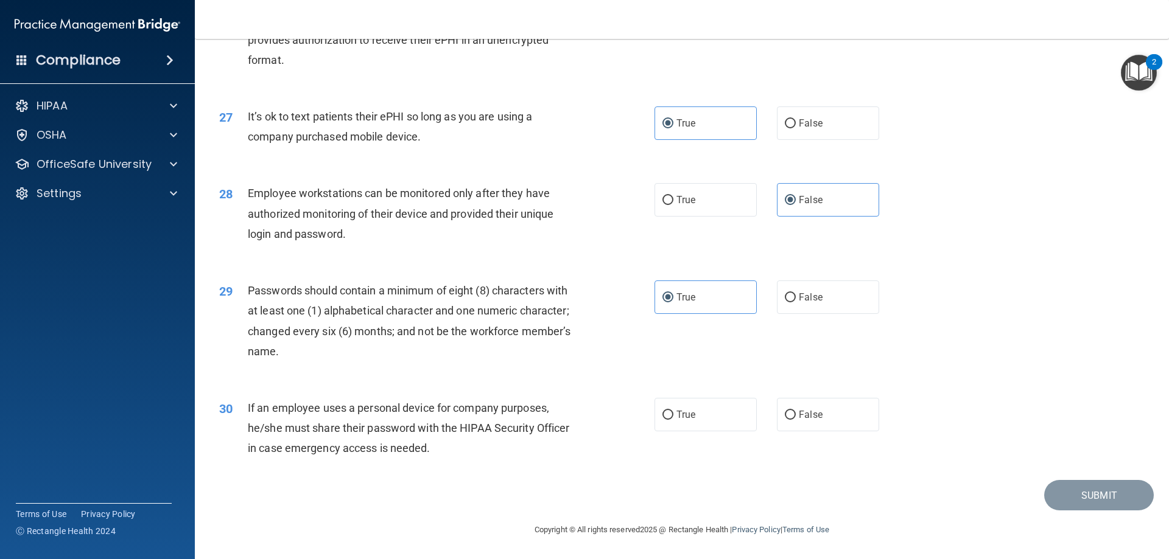
drag, startPoint x: 805, startPoint y: 413, endPoint x: 1149, endPoint y: 507, distance: 357.2
click at [805, 414] on span "False" at bounding box center [811, 415] width 24 height 12
click at [796, 414] on input "False" at bounding box center [790, 415] width 11 height 9
radio input "true"
click at [1102, 490] on button "Submit" at bounding box center [1099, 495] width 110 height 31
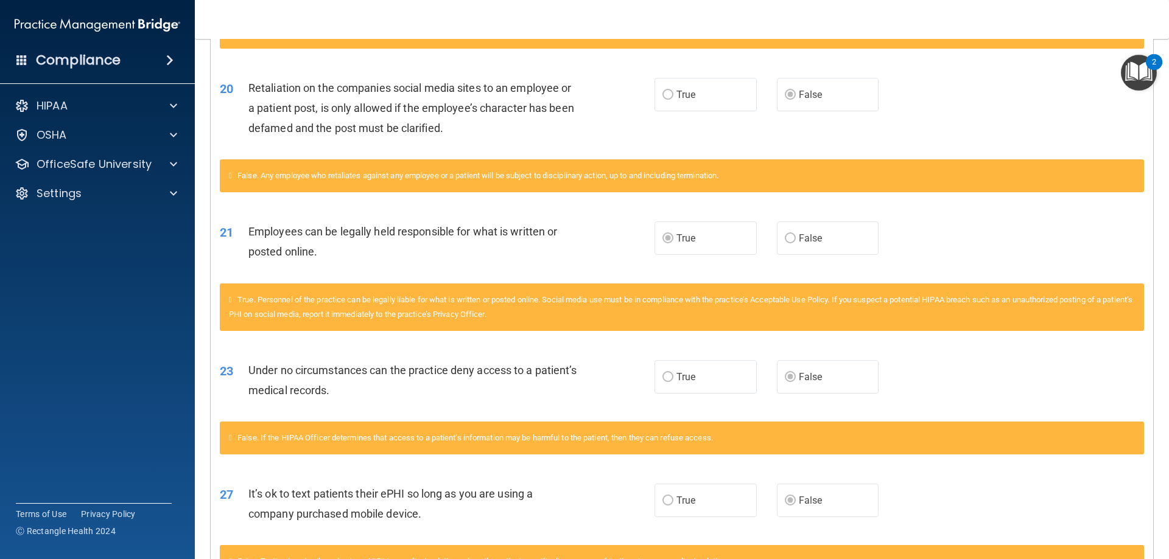
scroll to position [808, 0]
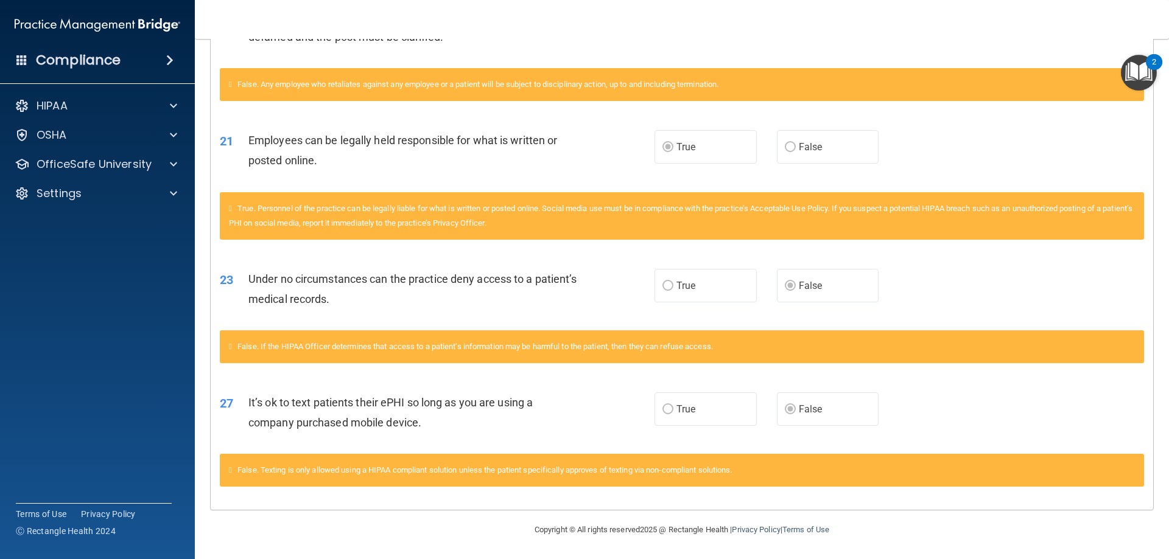
click at [436, 254] on div "23 Under no circumstances can the practice deny access to a patient’s medical r…" at bounding box center [682, 292] width 942 height 77
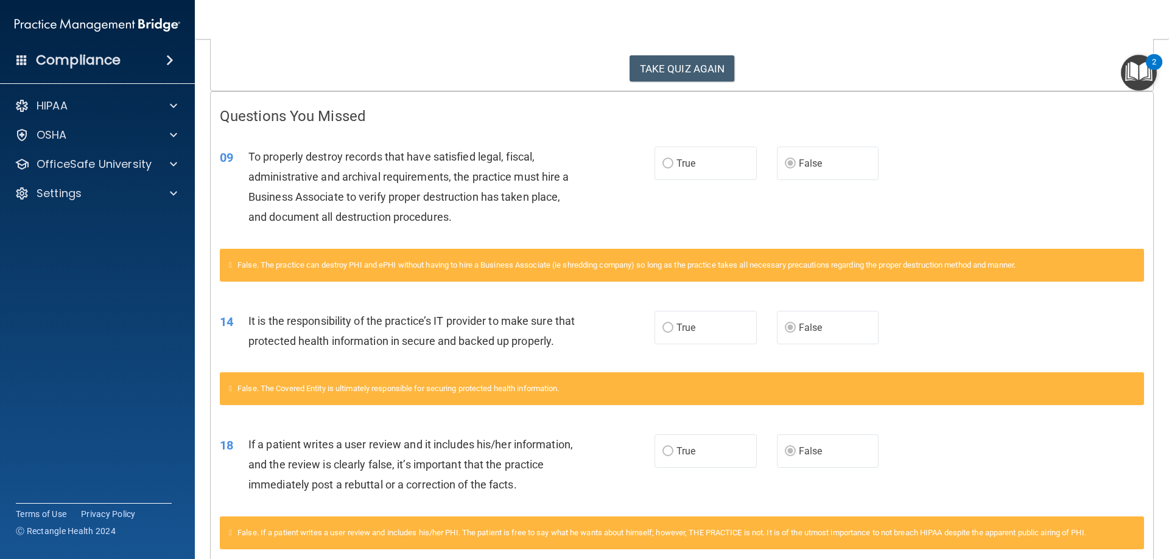
scroll to position [0, 0]
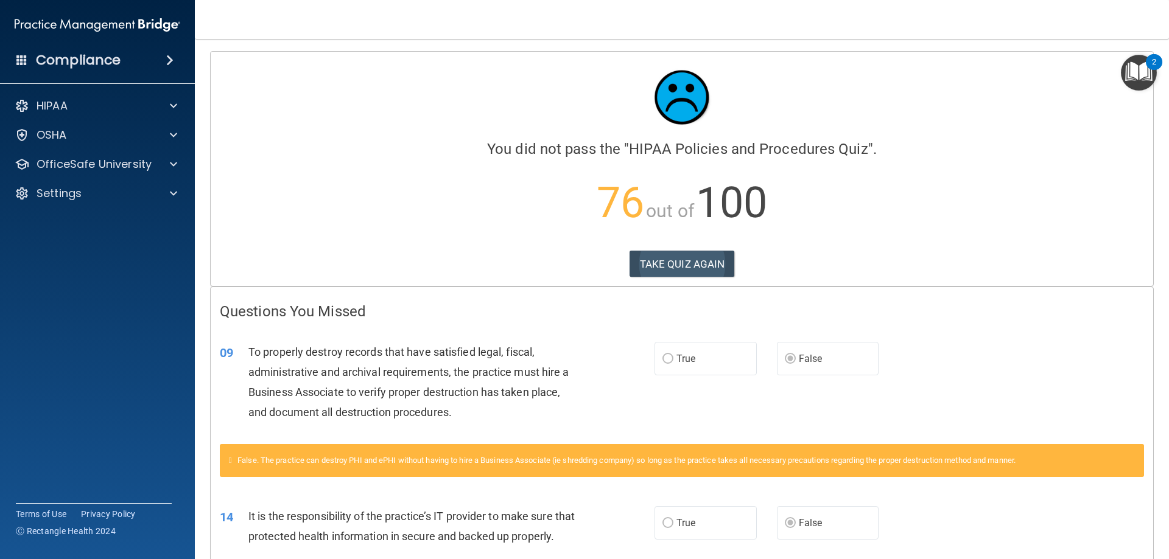
drag, startPoint x: 666, startPoint y: 242, endPoint x: 667, endPoint y: 257, distance: 14.6
click at [667, 243] on div "You did not pass the " HIPAA Policies and Procedures Quiz ". 76 out of 100 TAKE…" at bounding box center [682, 152] width 924 height 182
click at [667, 259] on button "TAKE QUIZ AGAIN" at bounding box center [681, 264] width 105 height 27
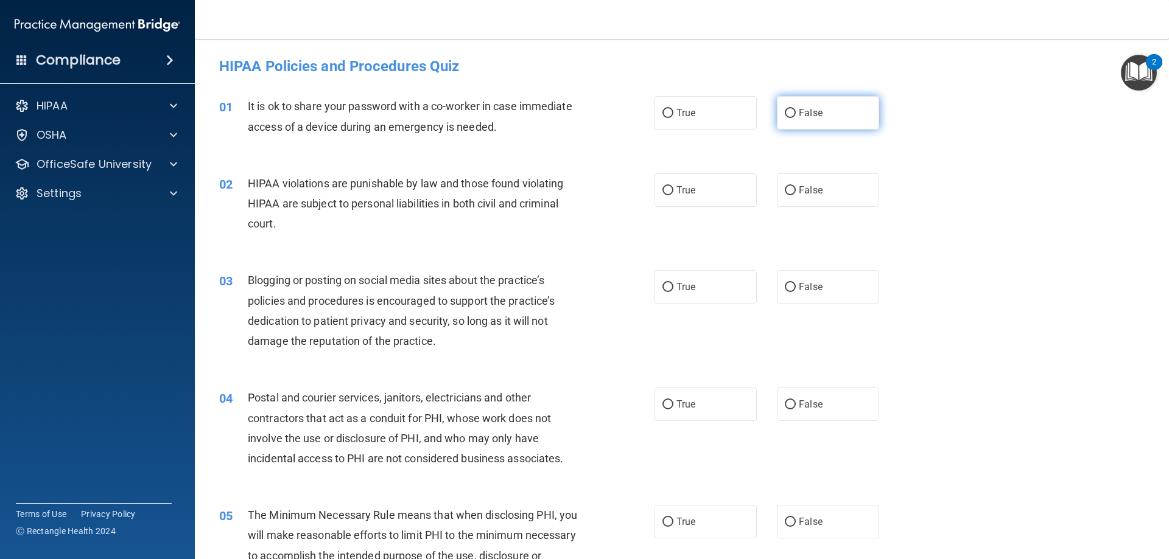
drag, startPoint x: 821, startPoint y: 122, endPoint x: 806, endPoint y: 128, distance: 16.2
click at [820, 123] on label "False" at bounding box center [828, 112] width 102 height 33
click at [796, 118] on input "False" at bounding box center [790, 113] width 11 height 9
radio input "true"
click at [660, 201] on label "True" at bounding box center [705, 189] width 102 height 33
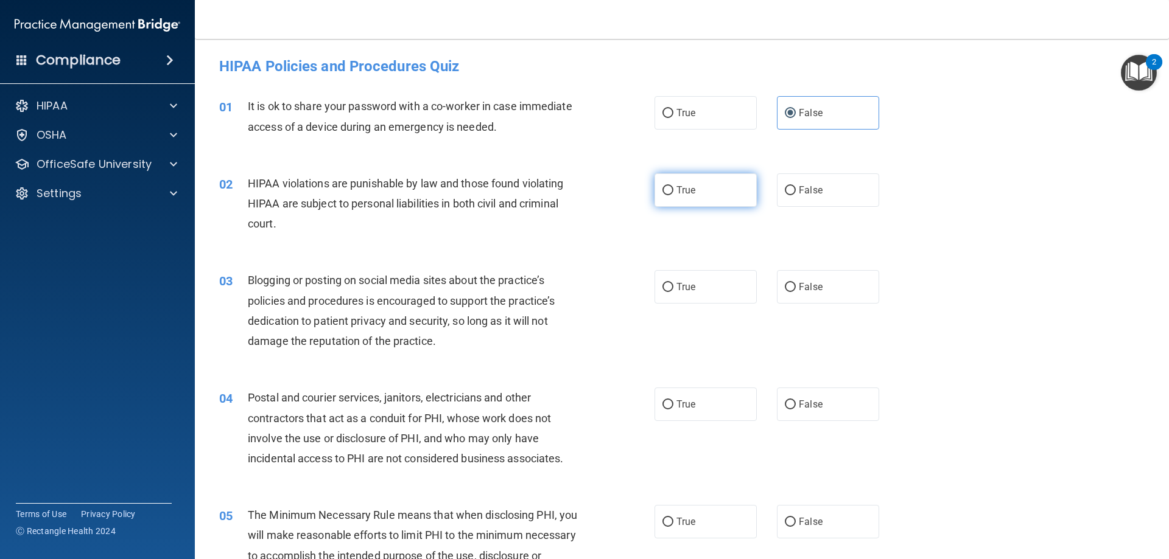
click at [662, 195] on input "True" at bounding box center [667, 190] width 11 height 9
radio input "true"
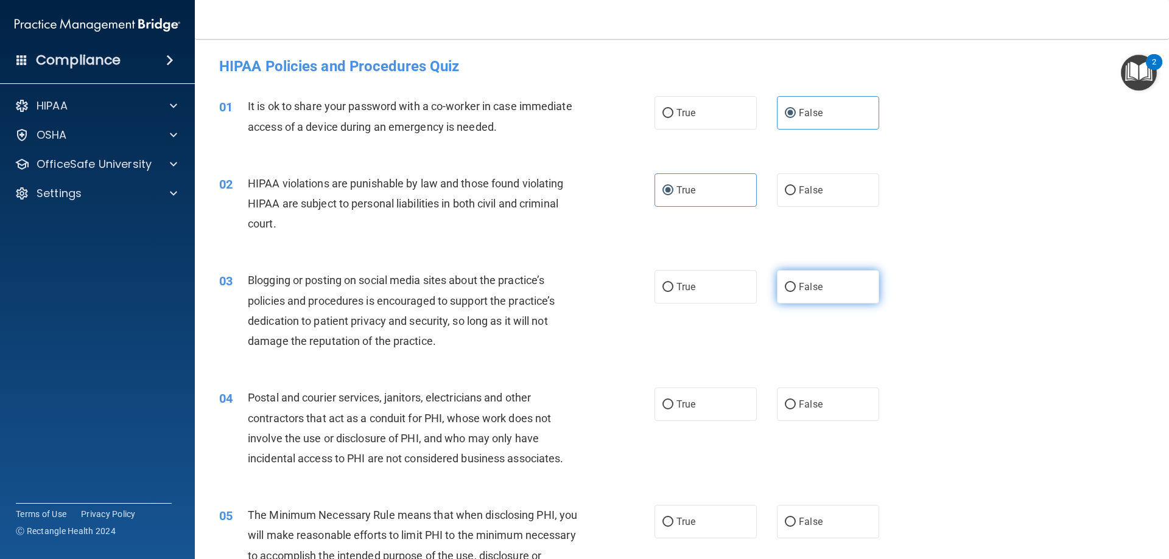
click at [853, 294] on label "False" at bounding box center [828, 286] width 102 height 33
click at [796, 292] on input "False" at bounding box center [790, 287] width 11 height 9
radio input "true"
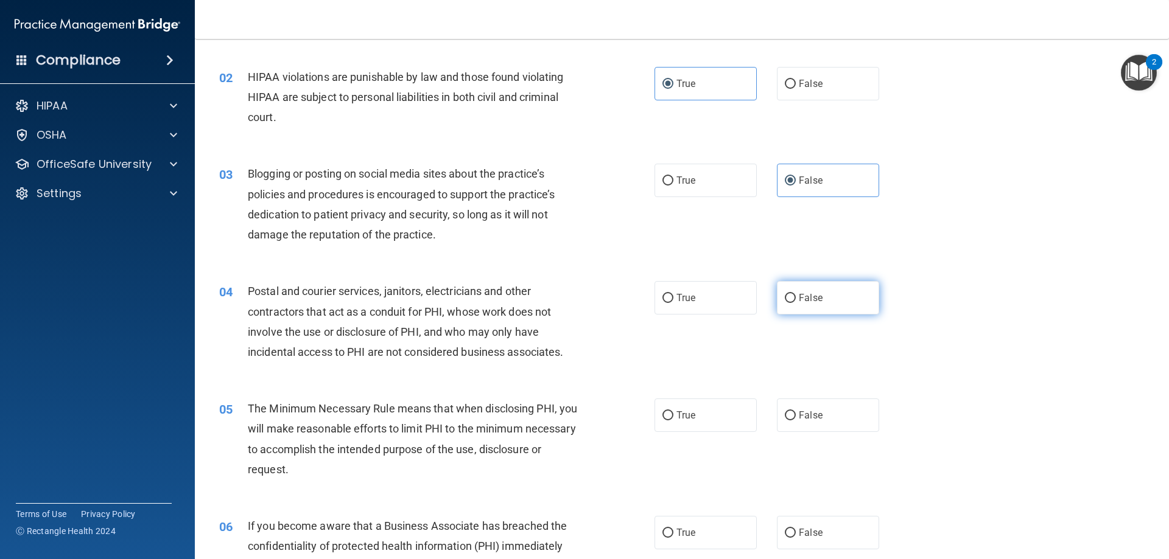
scroll to position [122, 0]
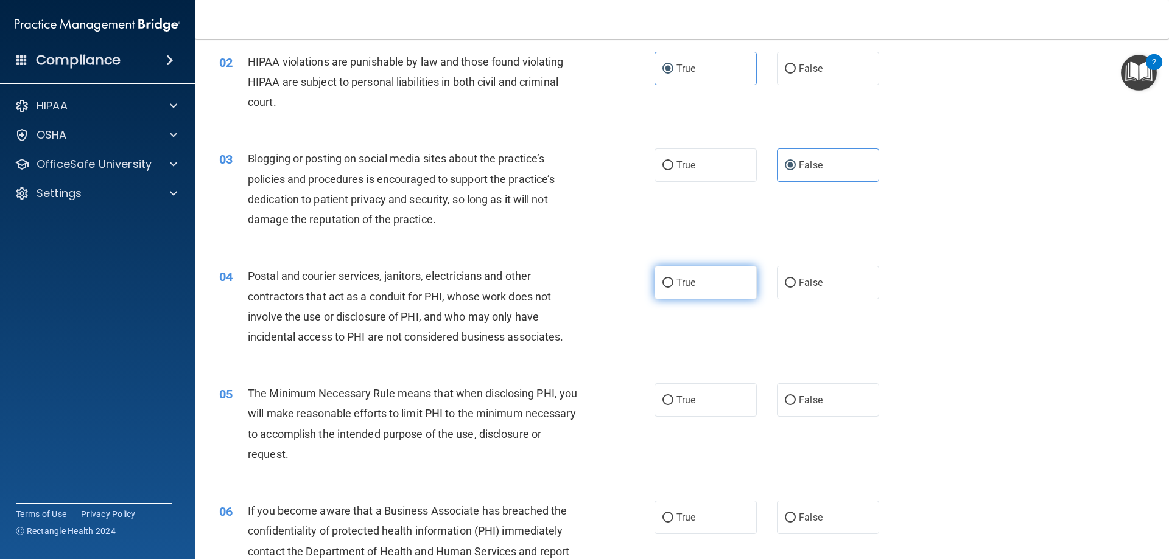
click at [705, 273] on label "True" at bounding box center [705, 282] width 102 height 33
click at [673, 279] on input "True" at bounding box center [667, 283] width 11 height 9
radio input "true"
click at [777, 396] on label "False" at bounding box center [828, 399] width 102 height 33
click at [785, 396] on input "False" at bounding box center [790, 400] width 11 height 9
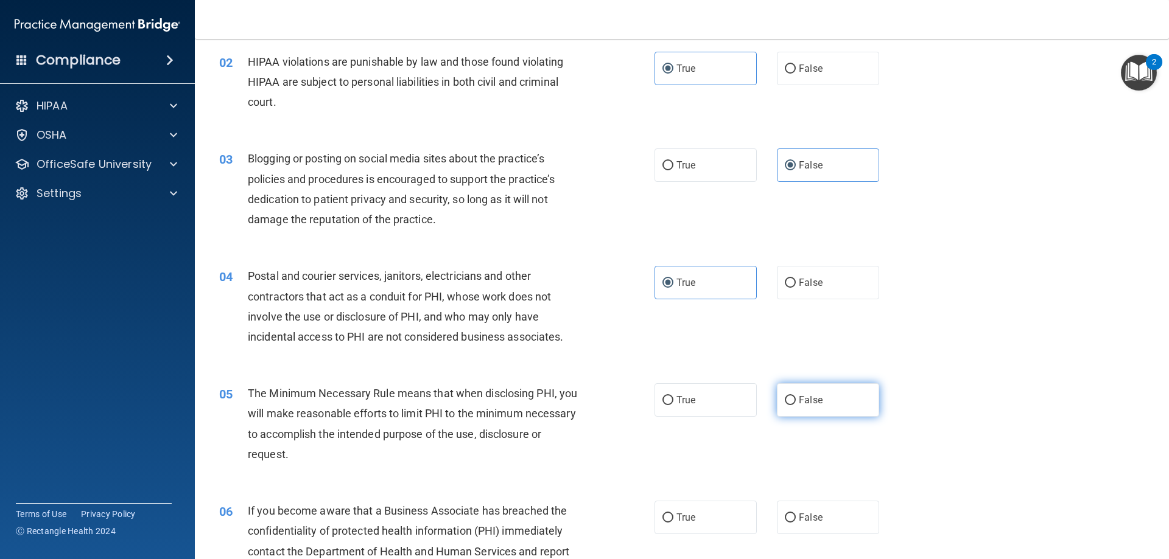
radio input "true"
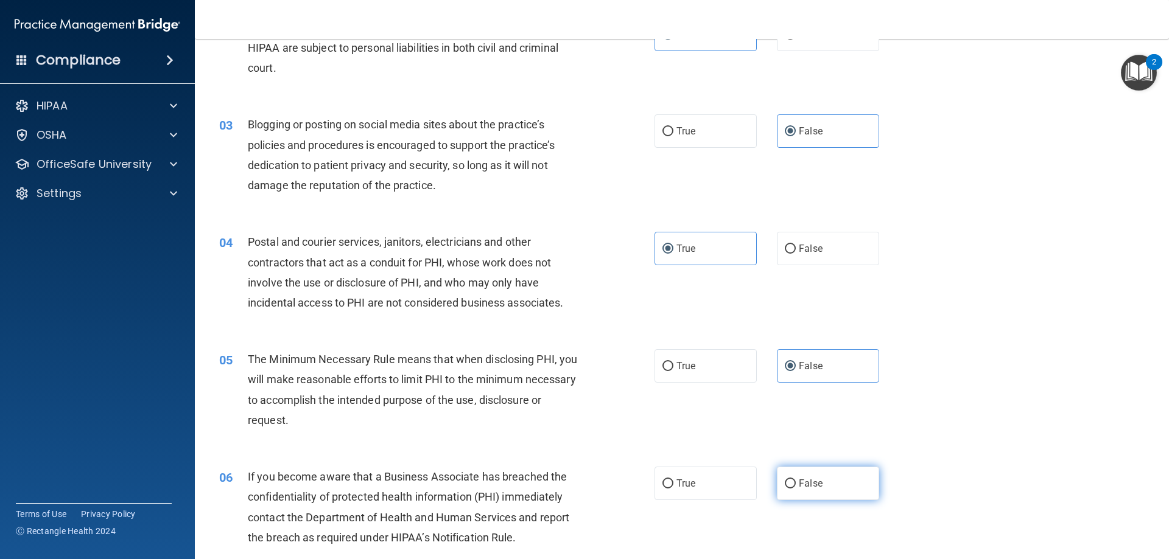
scroll to position [243, 0]
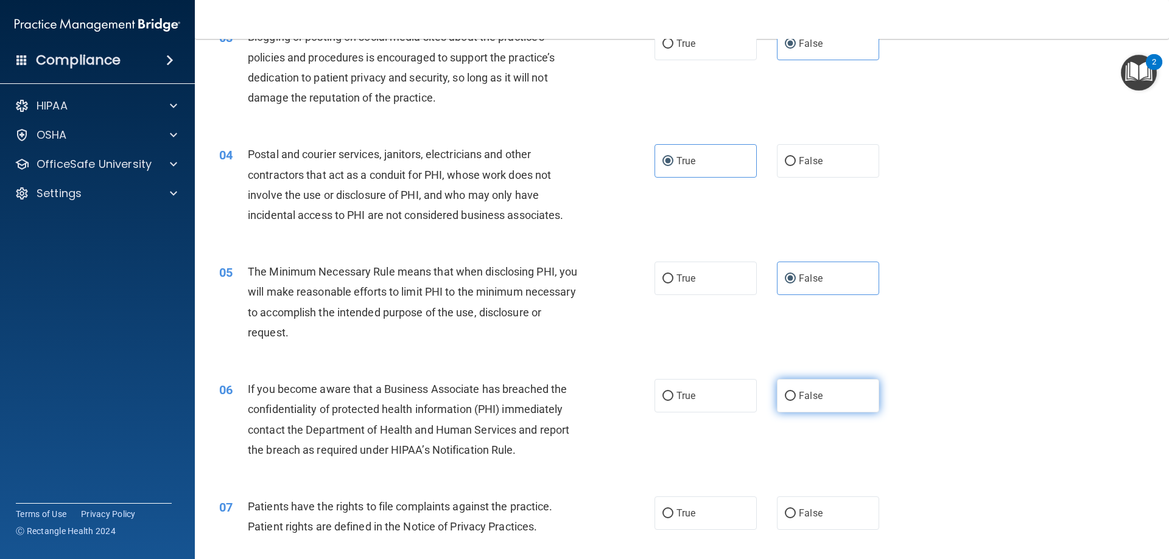
click at [787, 392] on input "False" at bounding box center [790, 396] width 11 height 9
radio input "true"
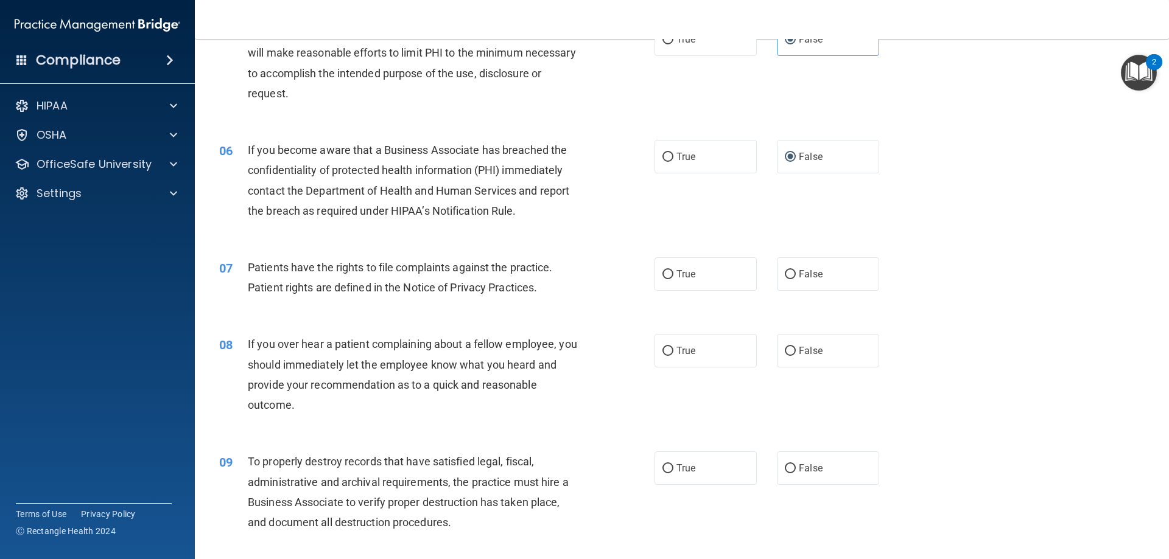
scroll to position [609, 0]
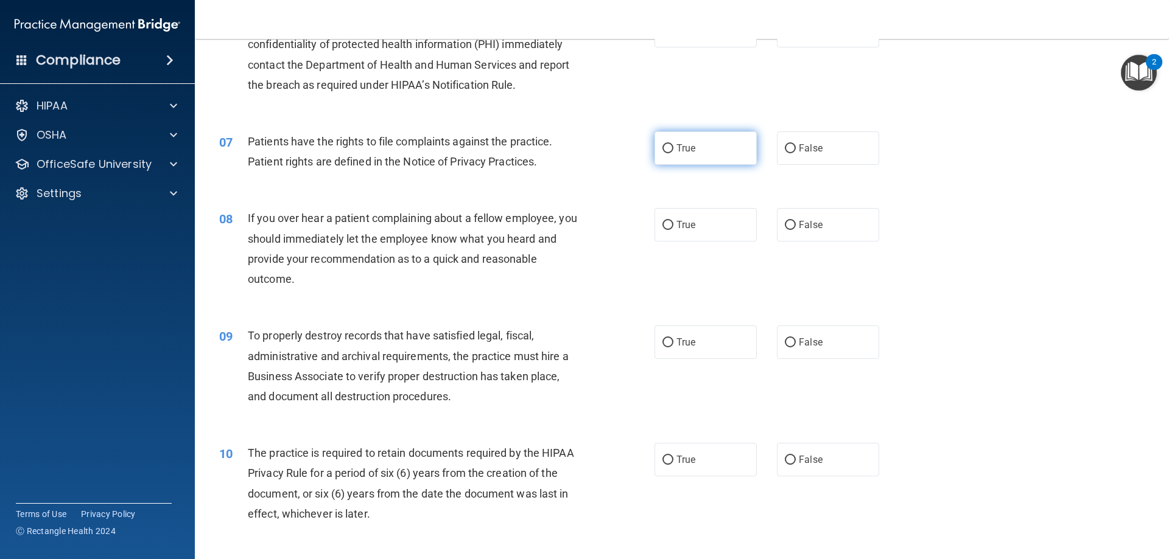
click at [693, 155] on label "True" at bounding box center [705, 147] width 102 height 33
click at [673, 153] on input "True" at bounding box center [667, 148] width 11 height 9
radio input "true"
click at [799, 238] on label "False" at bounding box center [828, 224] width 102 height 33
click at [796, 230] on input "False" at bounding box center [790, 225] width 11 height 9
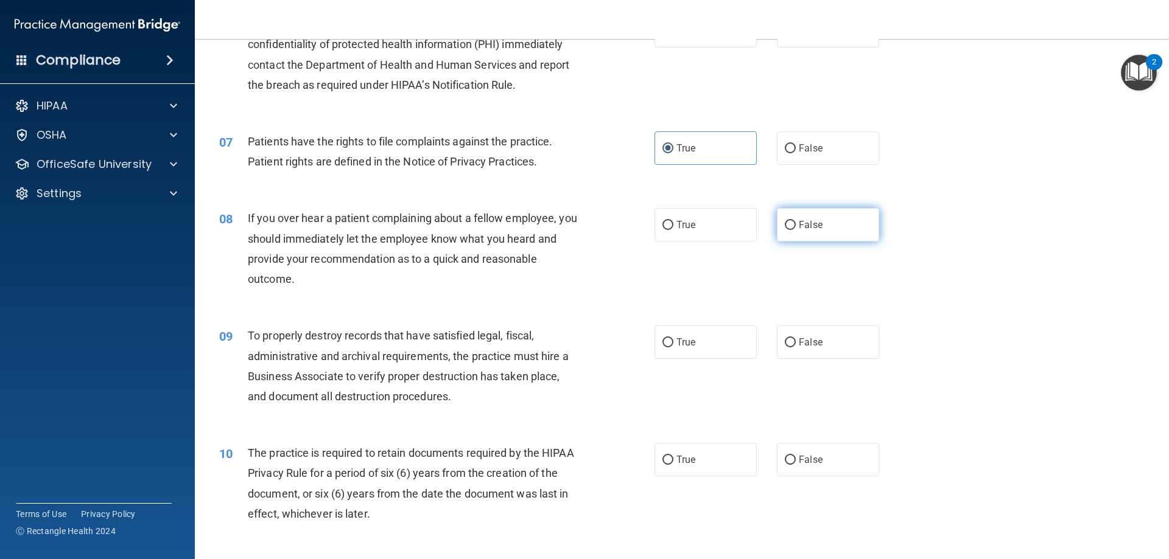
radio input "true"
click at [791, 337] on label "False" at bounding box center [828, 342] width 102 height 33
click at [791, 338] on input "False" at bounding box center [790, 342] width 11 height 9
radio input "true"
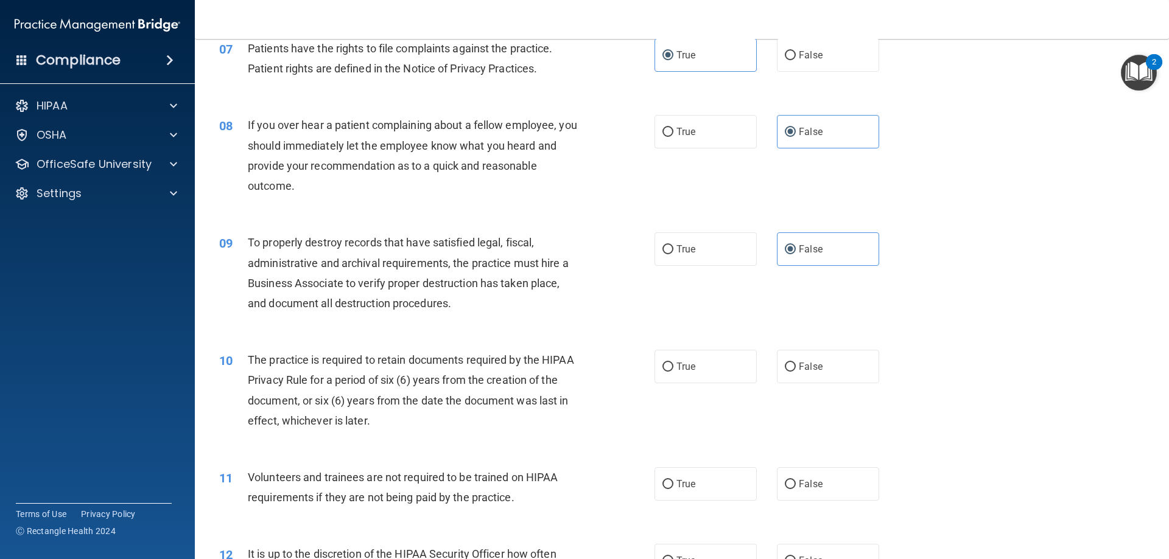
scroll to position [730, 0]
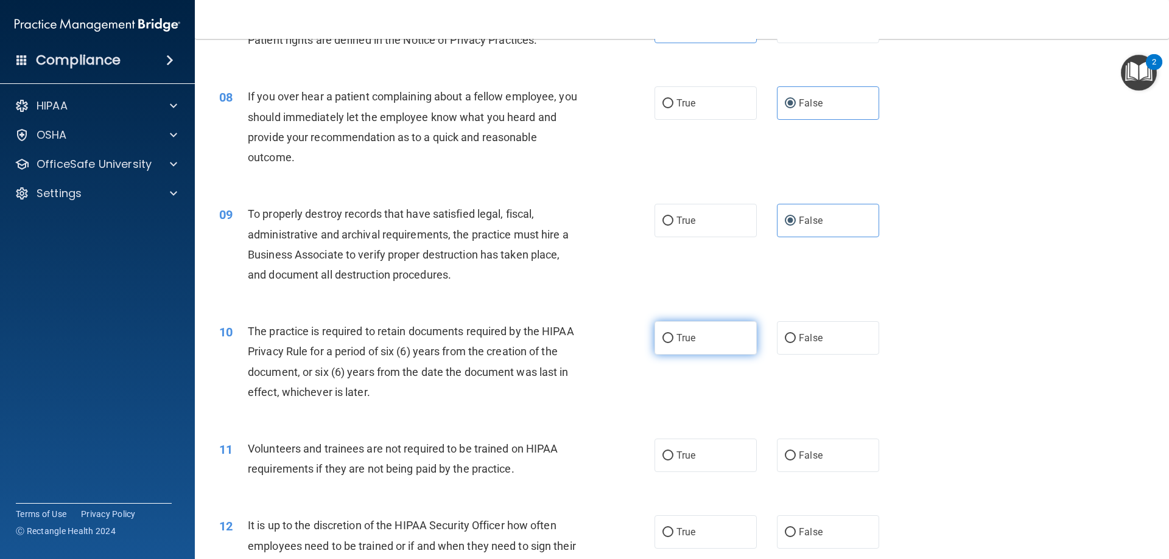
click at [679, 331] on label "True" at bounding box center [705, 337] width 102 height 33
click at [673, 334] on input "True" at bounding box center [667, 338] width 11 height 9
radio input "true"
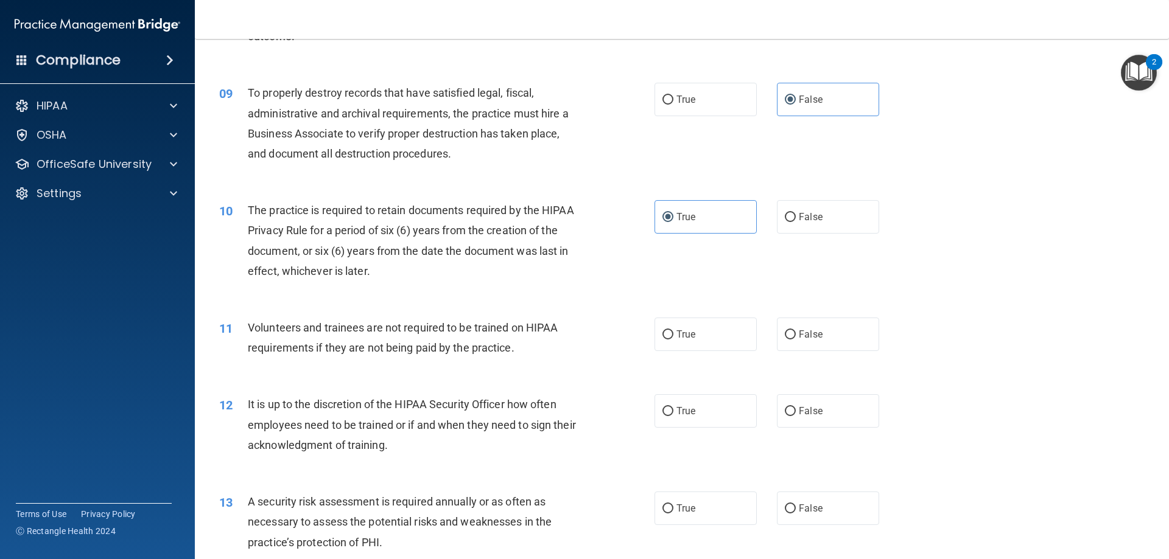
scroll to position [913, 0]
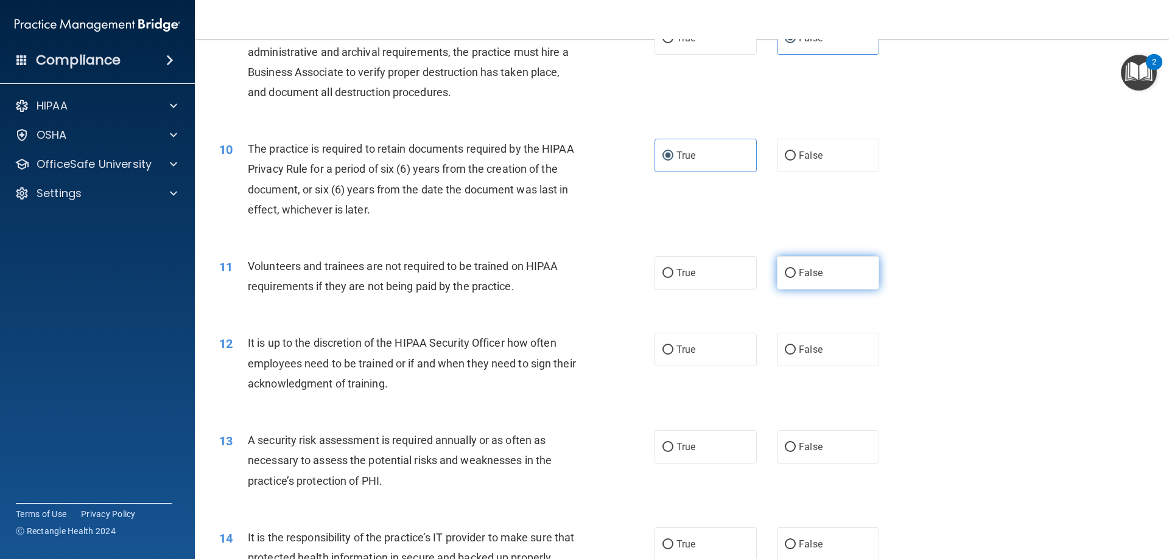
click at [799, 282] on label "False" at bounding box center [828, 272] width 102 height 33
click at [796, 278] on input "False" at bounding box center [790, 273] width 11 height 9
radio input "true"
click at [715, 348] on label "True" at bounding box center [705, 349] width 102 height 33
click at [673, 348] on input "True" at bounding box center [667, 350] width 11 height 9
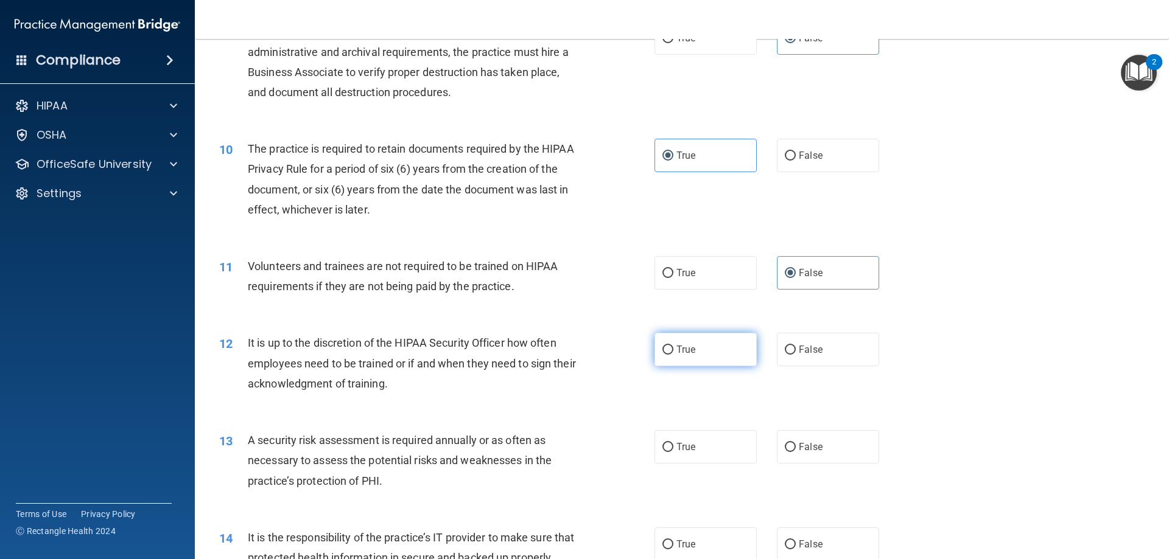
radio input "true"
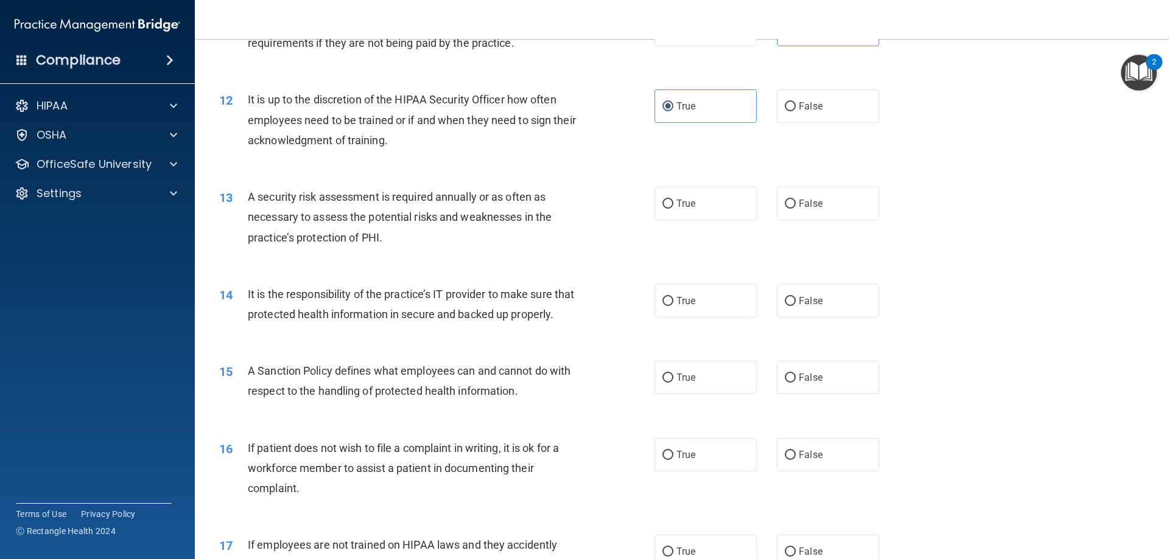
scroll to position [1217, 0]
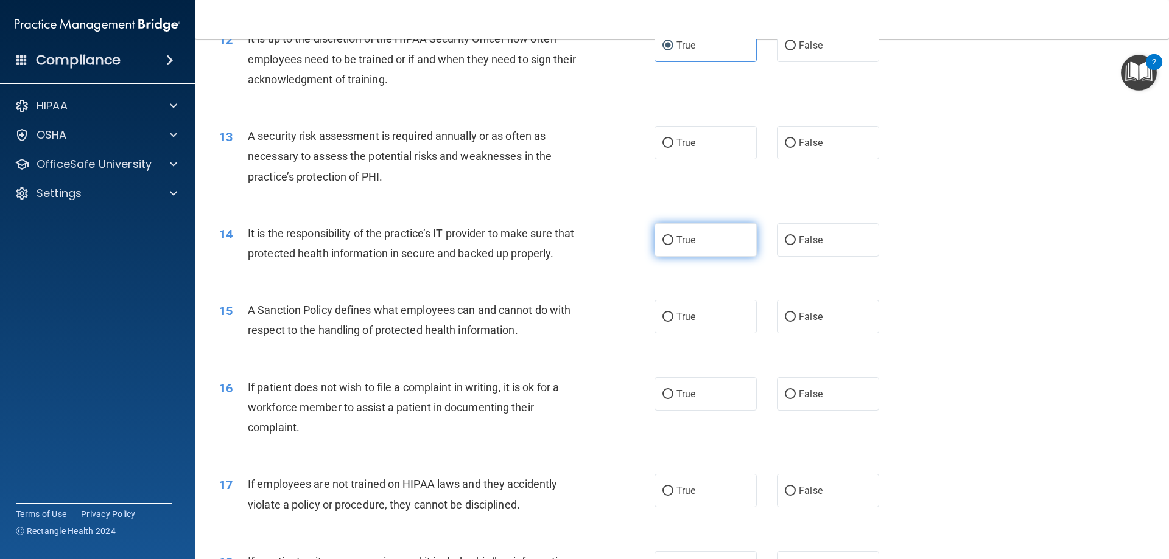
click at [687, 226] on label "True" at bounding box center [705, 239] width 102 height 33
click at [673, 236] on input "True" at bounding box center [667, 240] width 11 height 9
radio input "true"
click at [704, 129] on label "True" at bounding box center [705, 142] width 102 height 33
click at [673, 139] on input "True" at bounding box center [667, 143] width 11 height 9
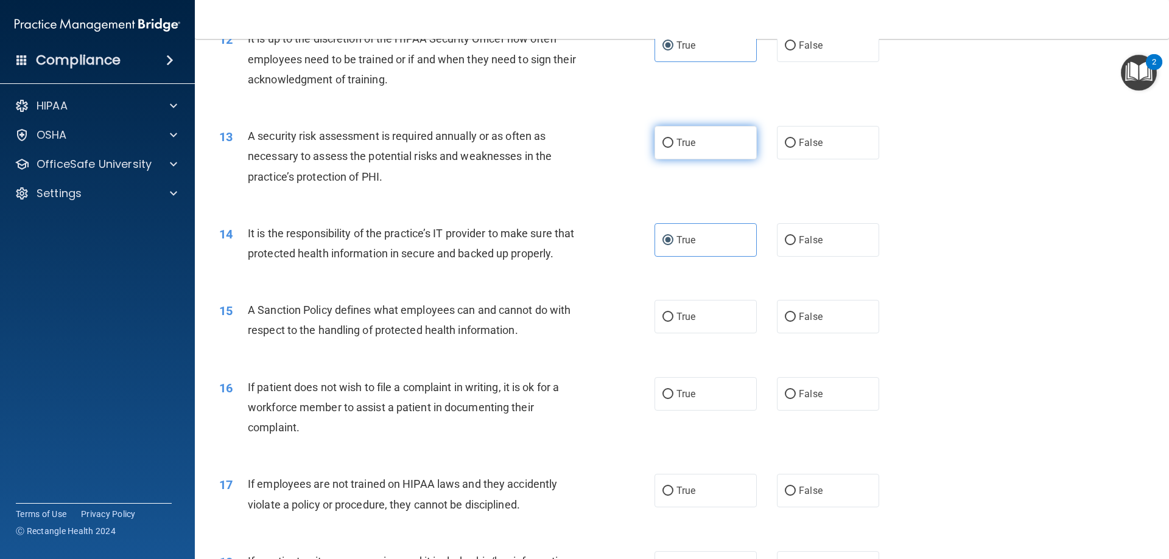
radio input "true"
click at [809, 243] on span "False" at bounding box center [811, 240] width 24 height 12
click at [796, 243] on input "False" at bounding box center [790, 240] width 11 height 9
radio input "true"
radio input "false"
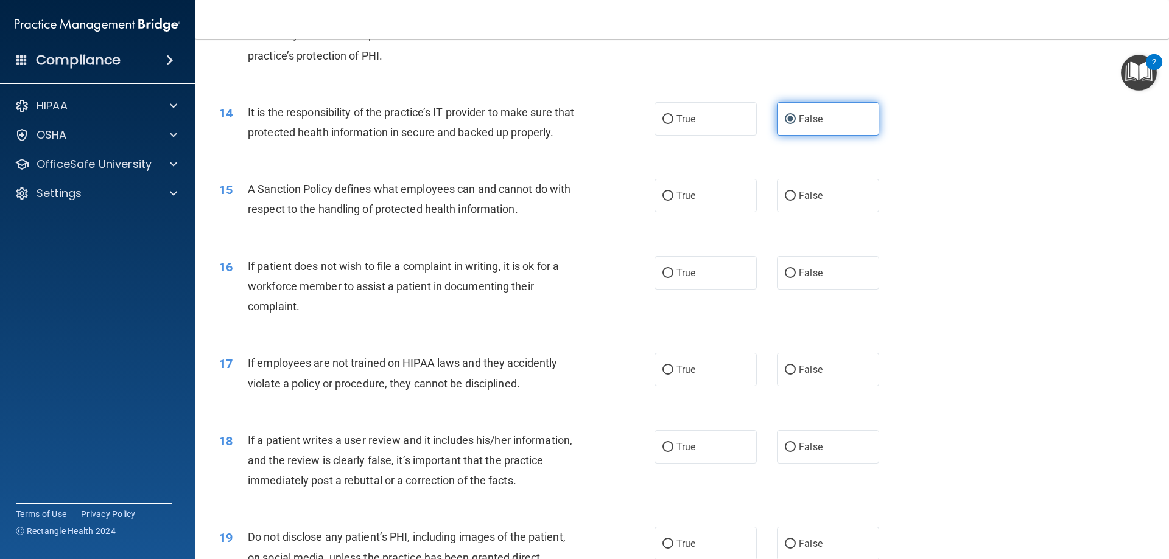
scroll to position [1339, 0]
click at [813, 205] on label "False" at bounding box center [828, 194] width 102 height 33
click at [796, 200] on input "False" at bounding box center [790, 195] width 11 height 9
radio input "true"
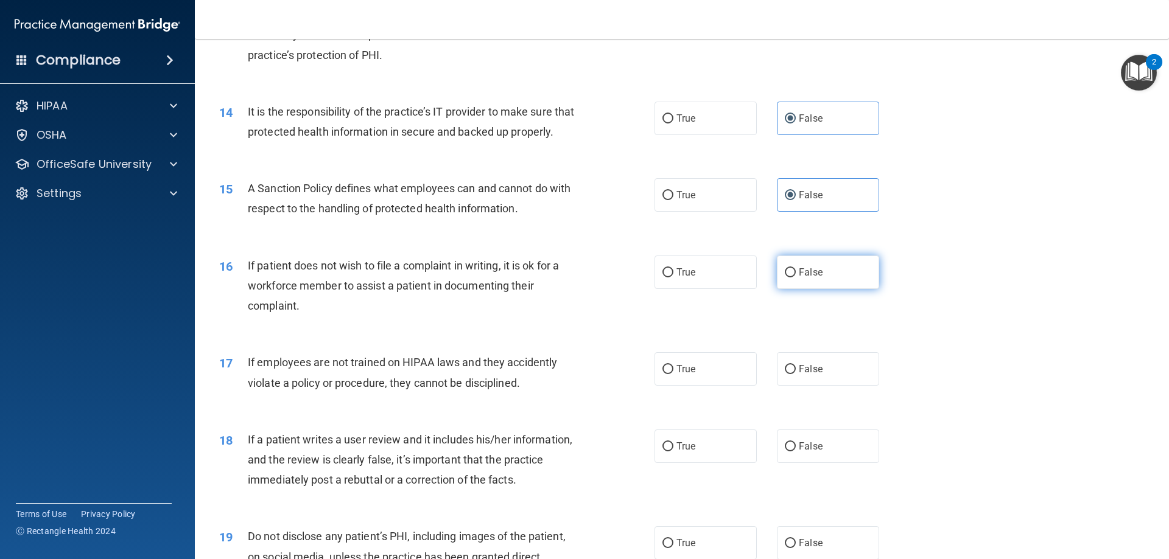
click at [795, 284] on label "False" at bounding box center [828, 272] width 102 height 33
click at [795, 278] on input "False" at bounding box center [790, 272] width 11 height 9
radio input "true"
drag, startPoint x: 797, startPoint y: 376, endPoint x: 791, endPoint y: 381, distance: 7.8
click at [794, 379] on label "False" at bounding box center [828, 368] width 102 height 33
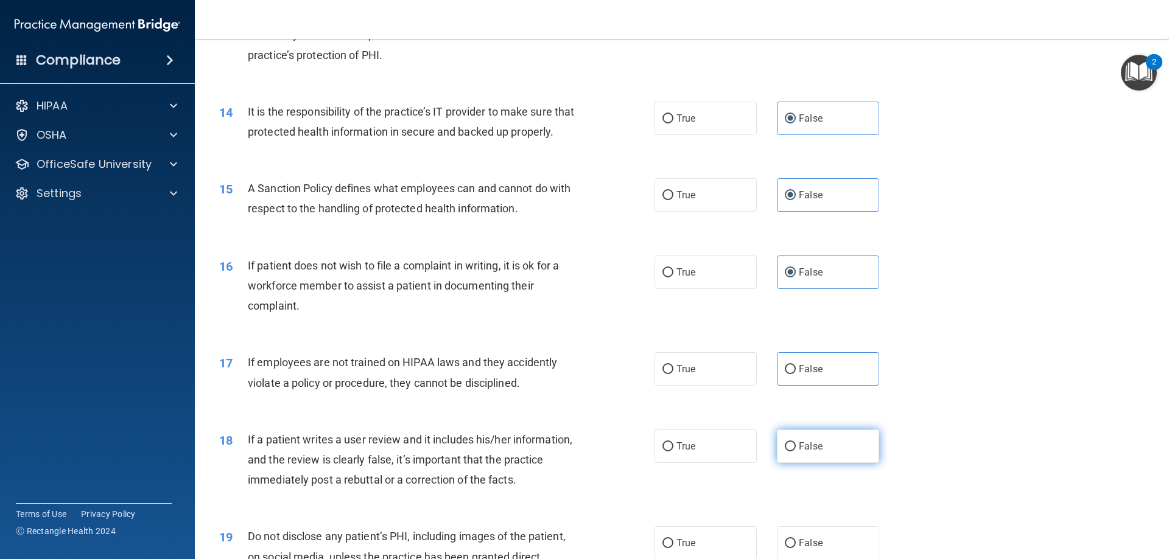
drag, startPoint x: 816, startPoint y: 473, endPoint x: 821, endPoint y: 469, distance: 6.9
click at [817, 463] on label "False" at bounding box center [828, 446] width 102 height 33
click at [796, 452] on input "False" at bounding box center [790, 447] width 11 height 9
radio input "true"
click at [822, 386] on label "False" at bounding box center [828, 368] width 102 height 33
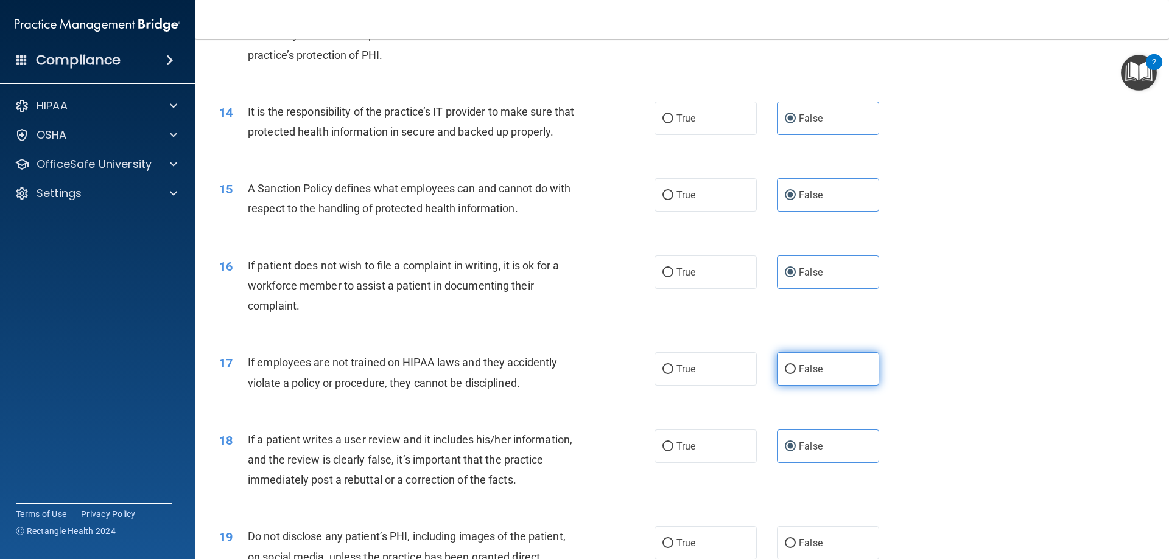
click at [796, 374] on input "False" at bounding box center [790, 369] width 11 height 9
radio input "true"
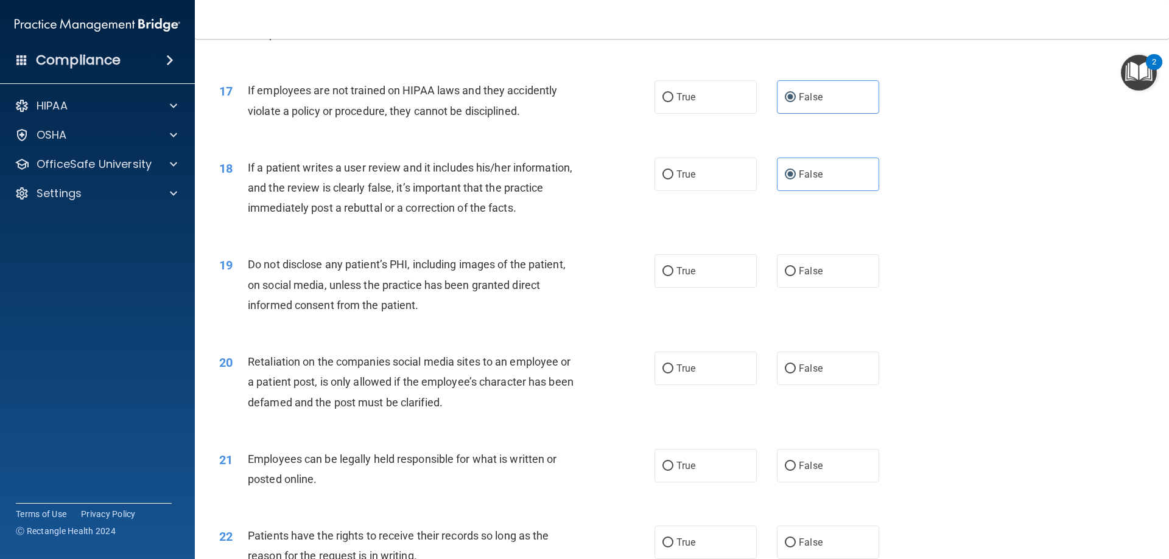
scroll to position [1643, 0]
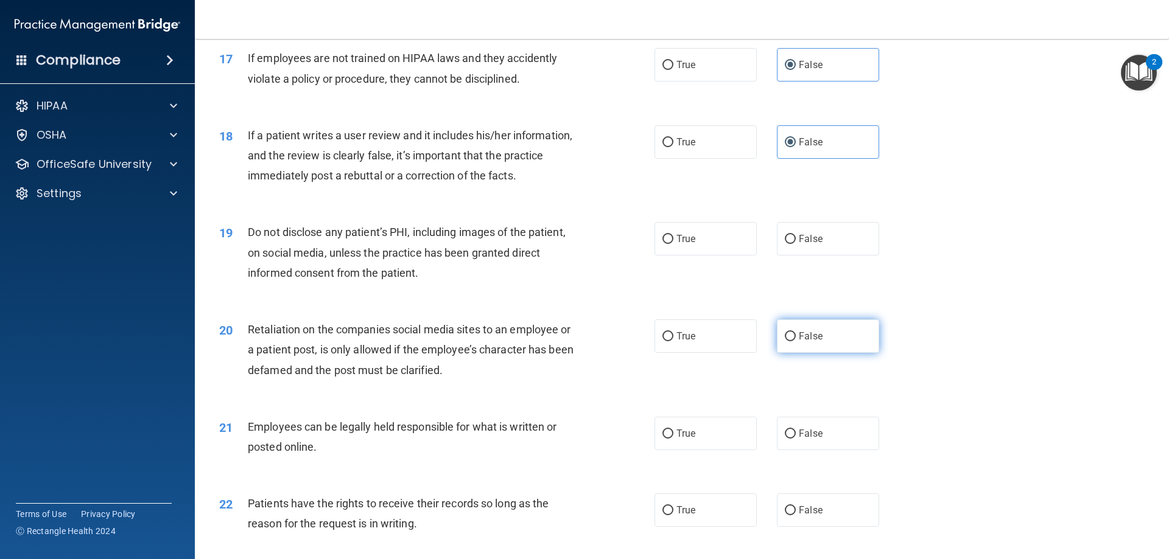
click at [803, 353] on label "False" at bounding box center [828, 336] width 102 height 33
click at [796, 341] on input "False" at bounding box center [790, 336] width 11 height 9
radio input "true"
click at [692, 450] on label "True" at bounding box center [705, 433] width 102 height 33
click at [673, 439] on input "True" at bounding box center [667, 434] width 11 height 9
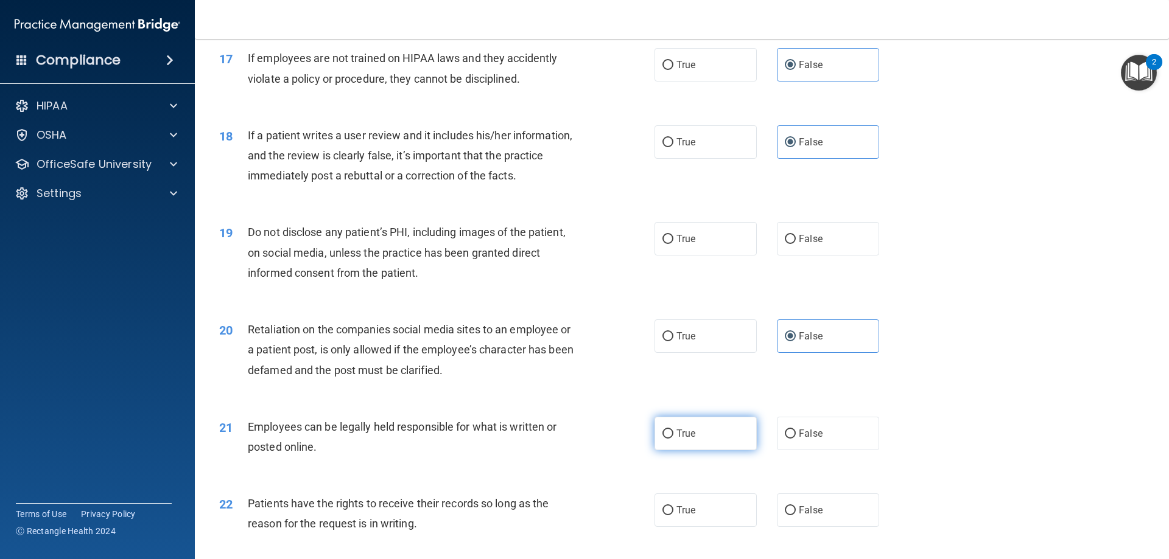
radio input "true"
click at [685, 245] on span "True" at bounding box center [685, 239] width 19 height 12
click at [673, 244] on input "True" at bounding box center [667, 239] width 11 height 9
radio input "true"
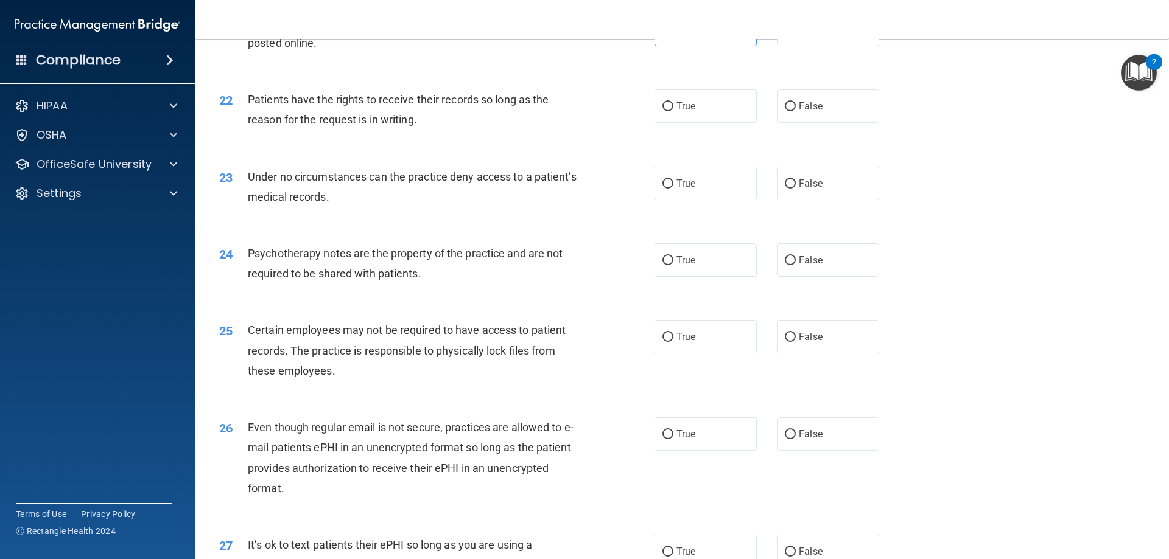
scroll to position [2069, 0]
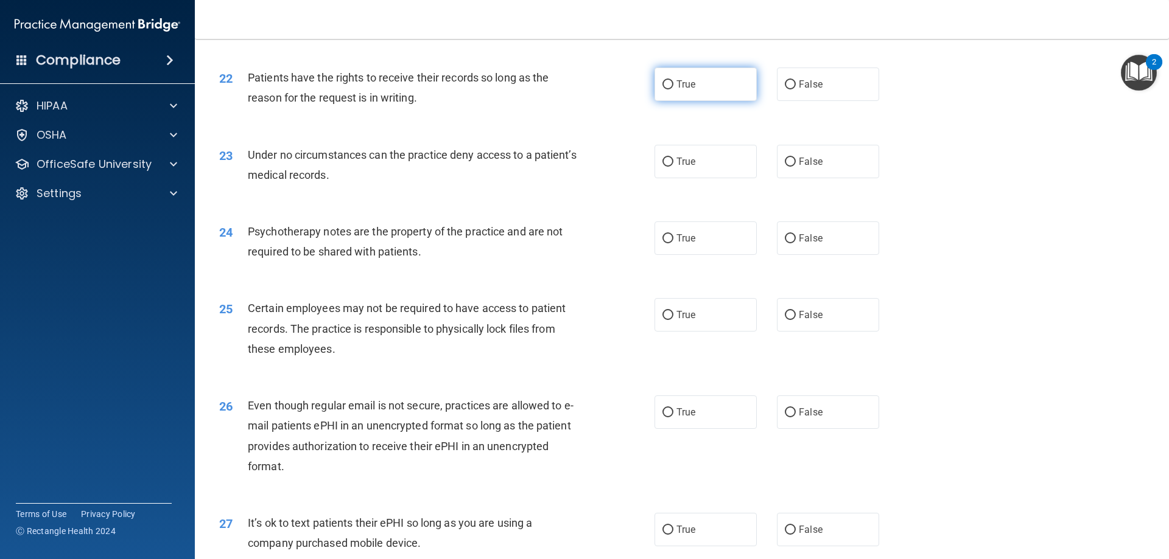
click at [685, 90] on span "True" at bounding box center [685, 85] width 19 height 12
click at [673, 89] on input "True" at bounding box center [667, 84] width 11 height 9
radio input "true"
click at [791, 178] on label "False" at bounding box center [828, 161] width 102 height 33
click at [791, 167] on input "False" at bounding box center [790, 162] width 11 height 9
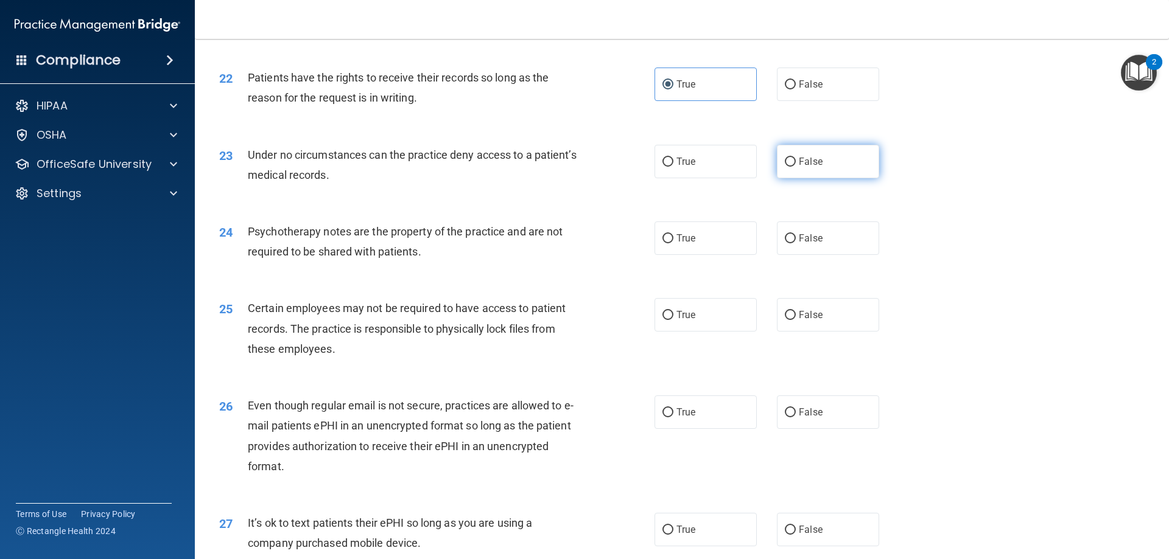
radio input "true"
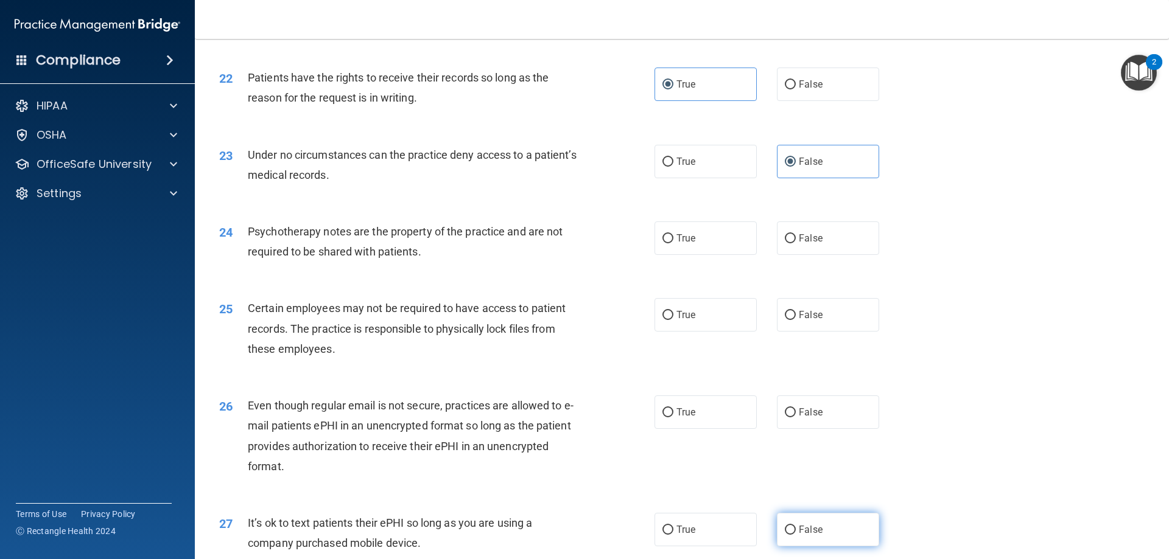
click at [819, 547] on label "False" at bounding box center [828, 529] width 102 height 33
click at [796, 535] on input "False" at bounding box center [790, 530] width 11 height 9
radio input "true"
click at [698, 429] on label "True" at bounding box center [705, 412] width 102 height 33
click at [673, 418] on input "True" at bounding box center [667, 412] width 11 height 9
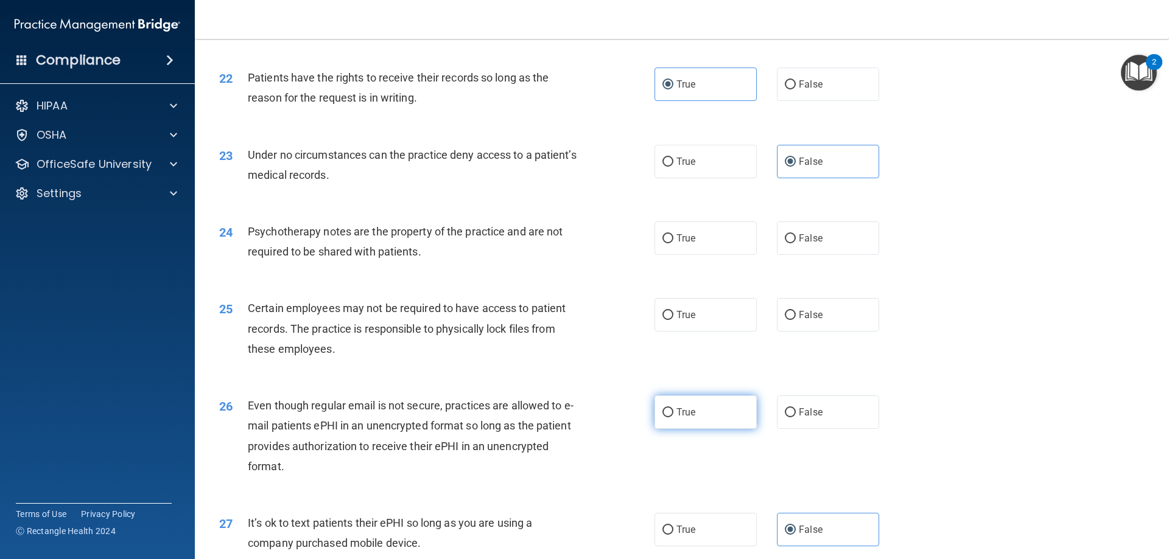
radio input "true"
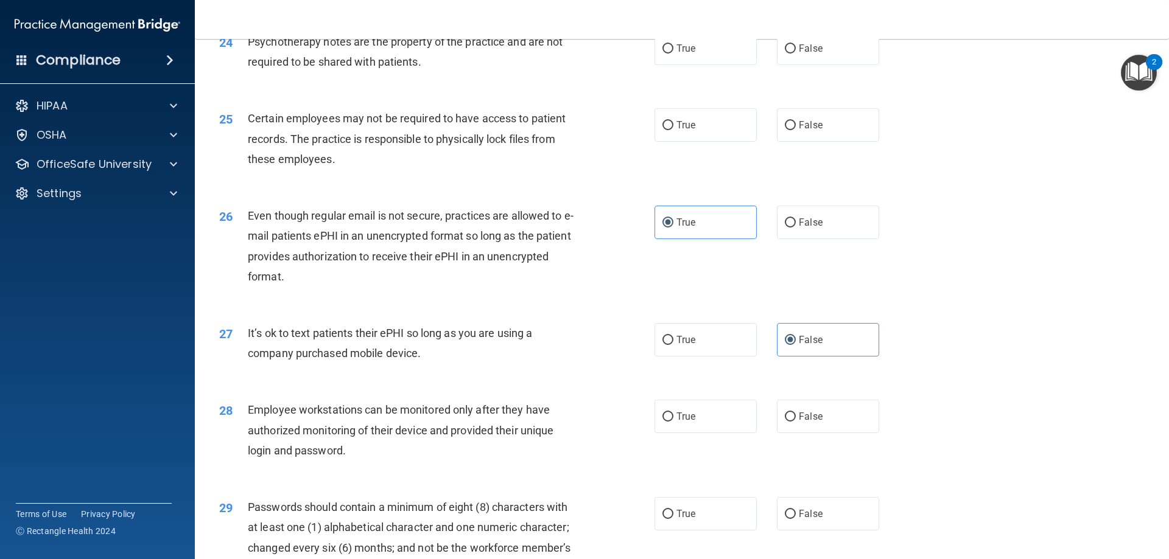
scroll to position [2313, 0]
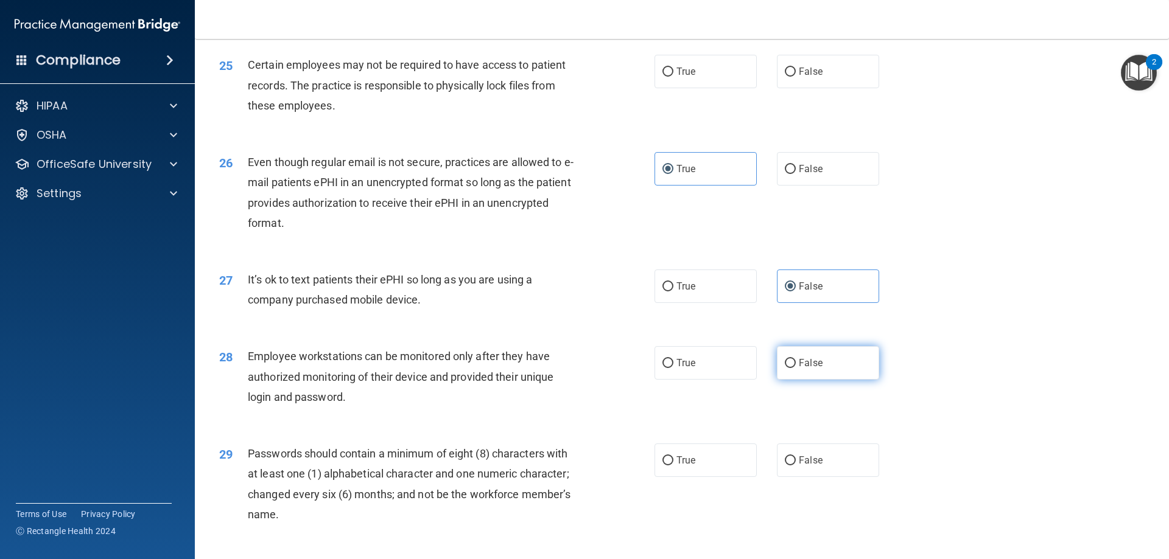
click at [817, 380] on label "False" at bounding box center [828, 362] width 102 height 33
click at [796, 368] on input "False" at bounding box center [790, 363] width 11 height 9
radio input "true"
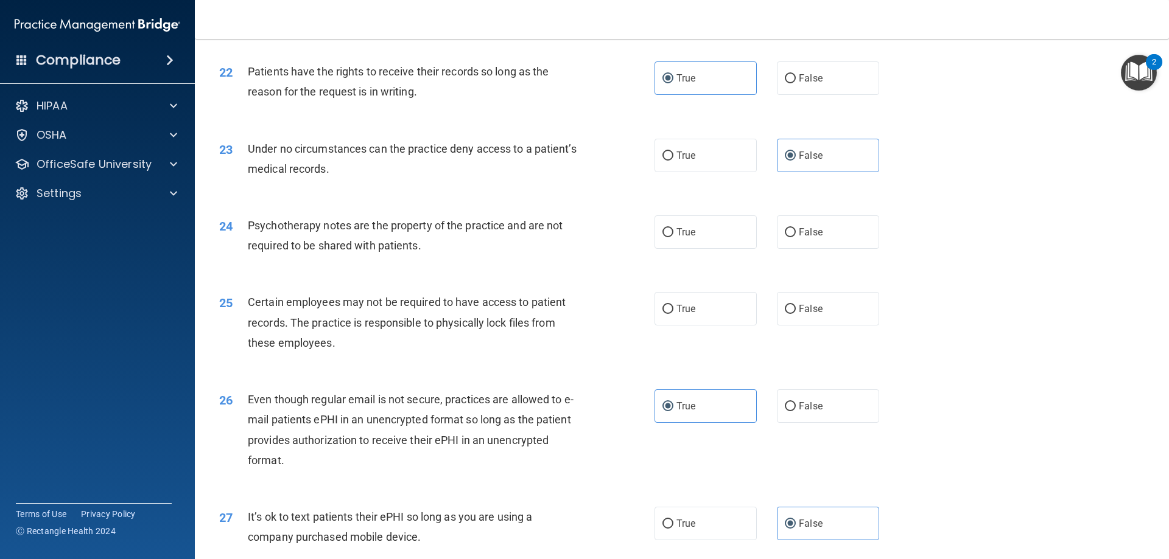
scroll to position [2069, 0]
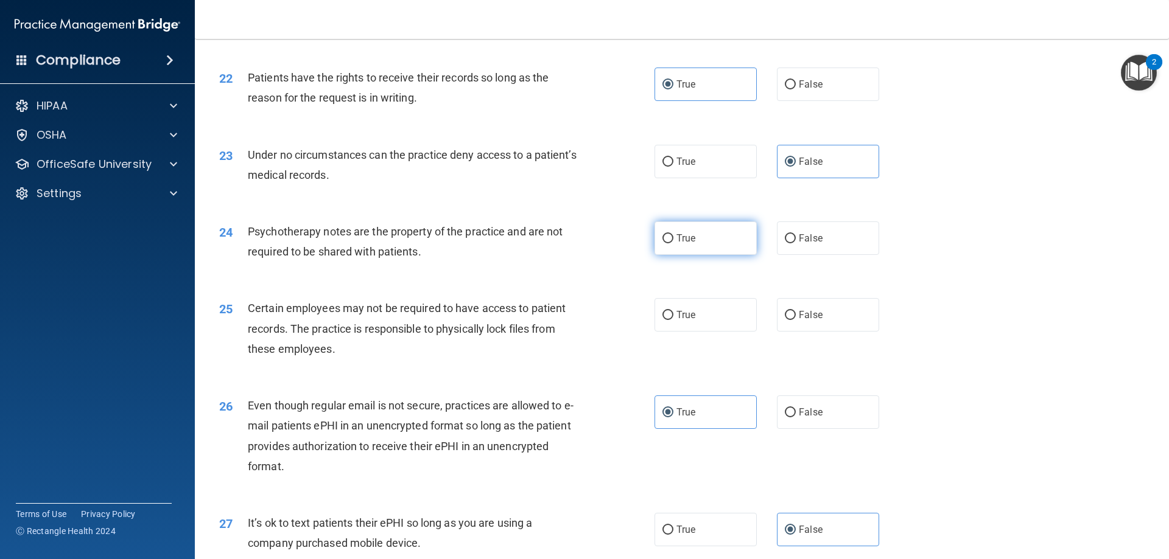
click at [678, 244] on span "True" at bounding box center [685, 239] width 19 height 12
click at [673, 243] on input "True" at bounding box center [667, 238] width 11 height 9
radio input "true"
click at [691, 332] on label "True" at bounding box center [705, 314] width 102 height 33
click at [673, 320] on input "True" at bounding box center [667, 315] width 11 height 9
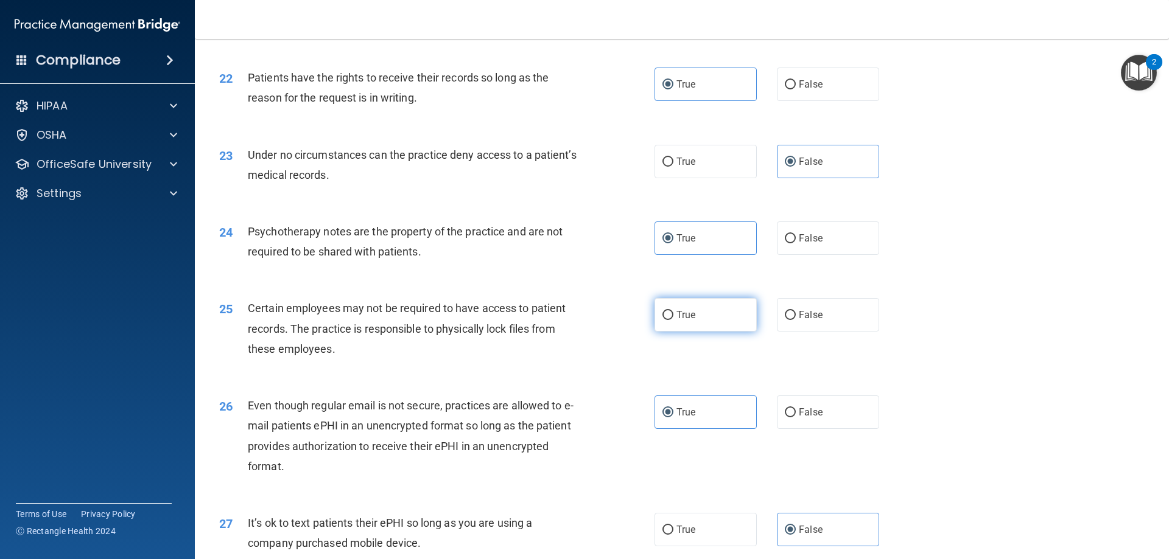
radio input "true"
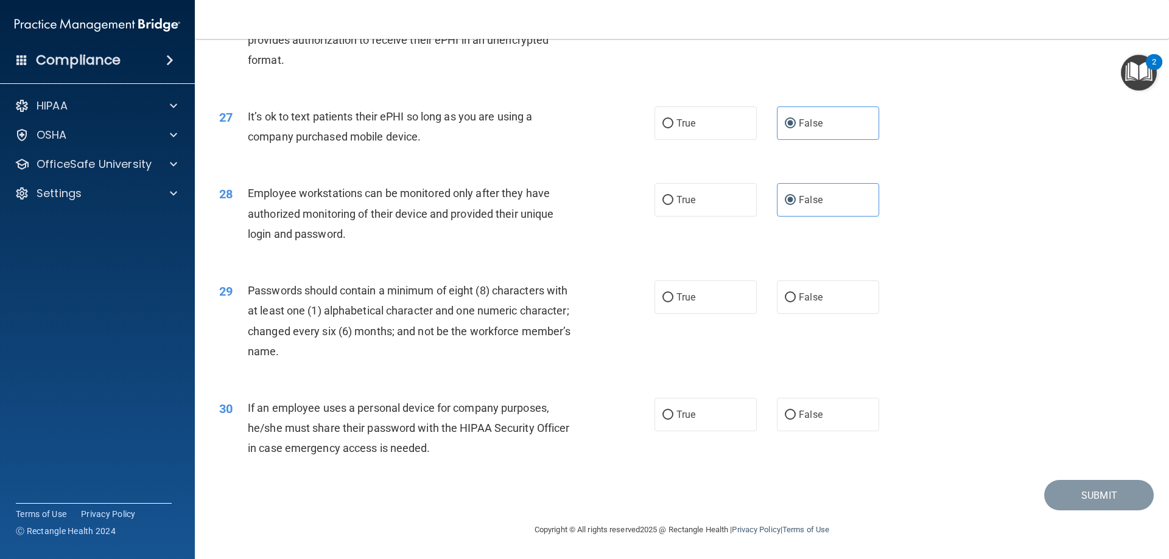
scroll to position [2496, 0]
click at [715, 311] on label "True" at bounding box center [705, 297] width 102 height 33
click at [673, 303] on input "True" at bounding box center [667, 297] width 11 height 9
radio input "true"
click at [799, 410] on span "False" at bounding box center [811, 415] width 24 height 12
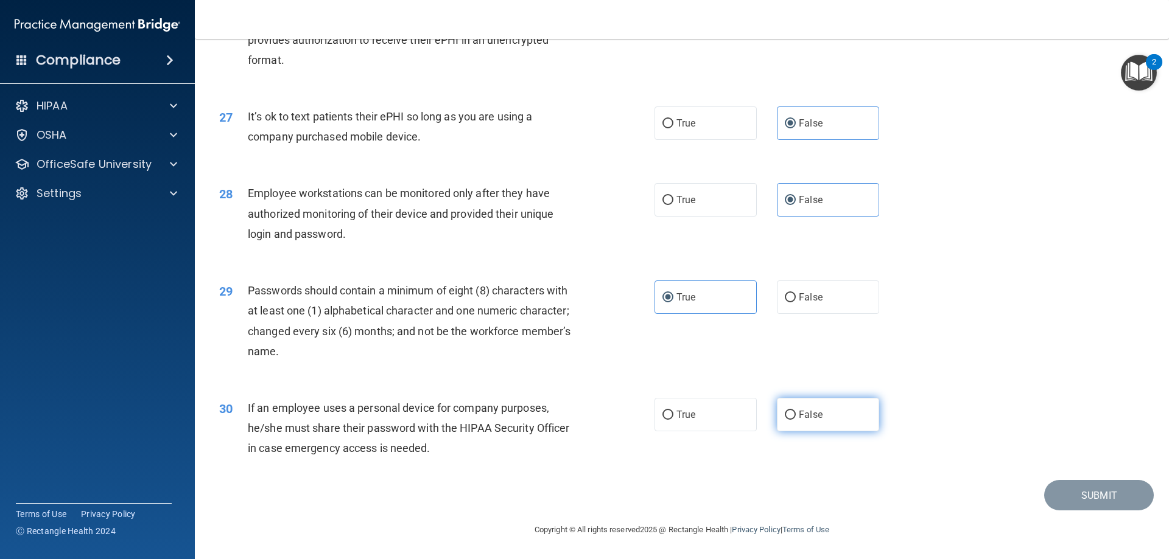
click at [796, 411] on input "False" at bounding box center [790, 415] width 11 height 9
radio input "true"
click at [1086, 489] on button "Submit" at bounding box center [1099, 495] width 110 height 31
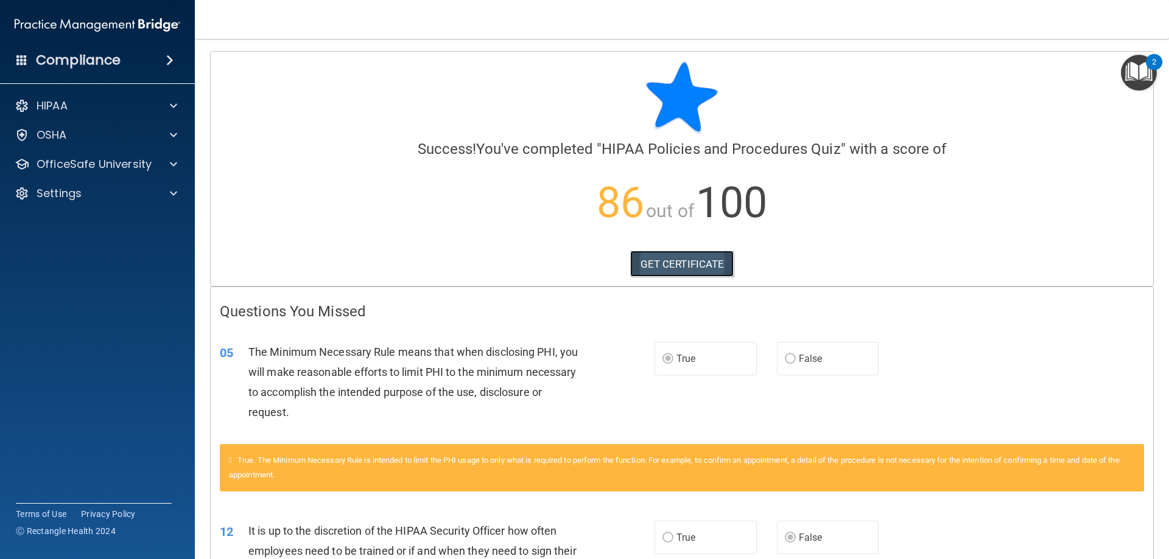
click at [654, 262] on link "GET CERTIFICATE" at bounding box center [682, 264] width 104 height 27
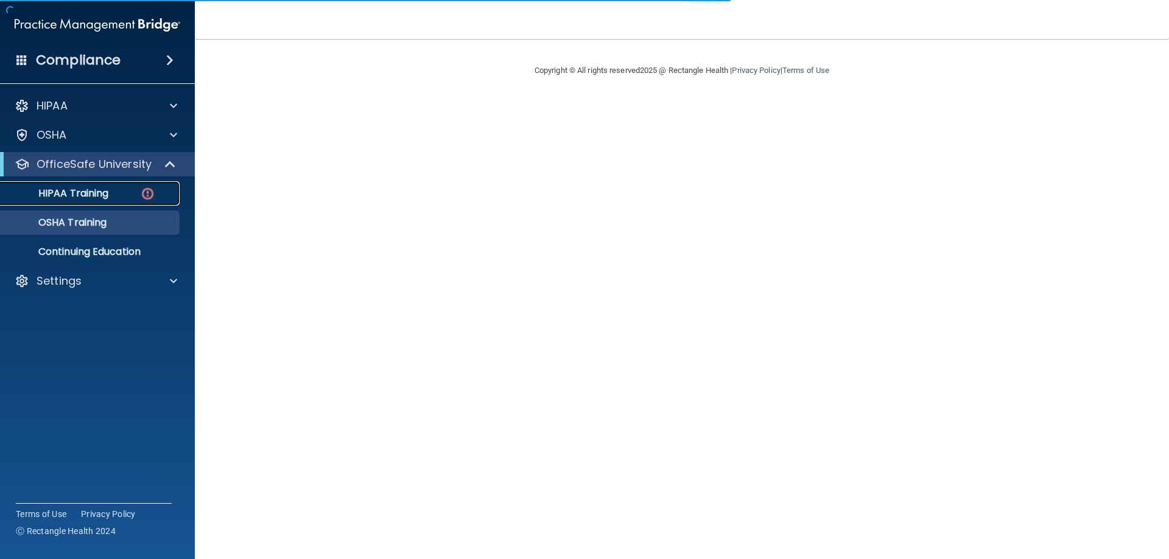
click at [110, 191] on div "HIPAA Training" at bounding box center [91, 193] width 166 height 12
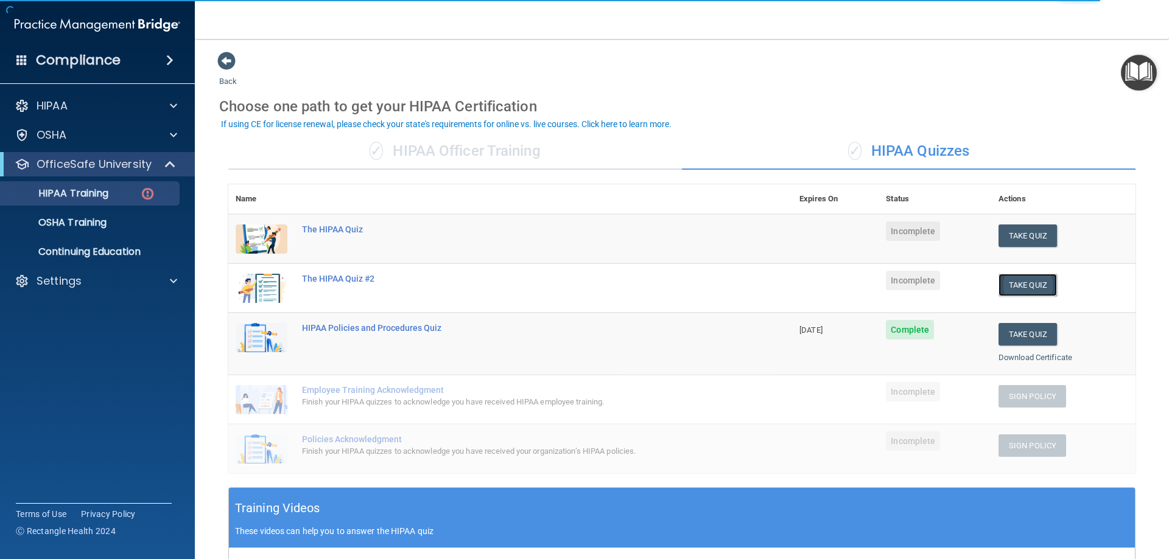
click at [1024, 282] on button "Take Quiz" at bounding box center [1027, 285] width 58 height 23
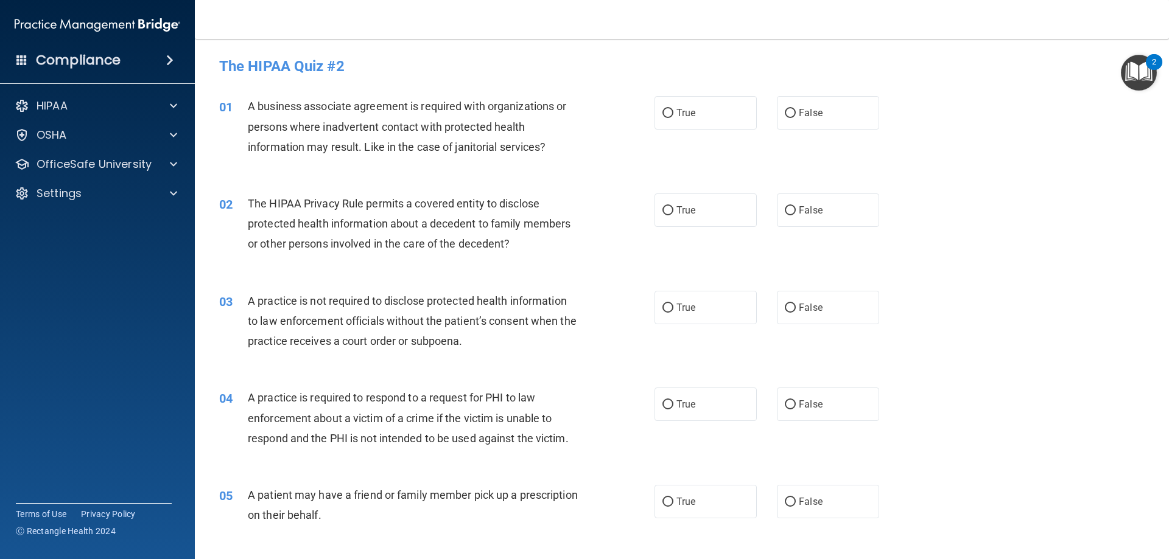
drag, startPoint x: 737, startPoint y: 111, endPoint x: 708, endPoint y: 135, distance: 36.8
click at [737, 111] on label "True" at bounding box center [705, 112] width 102 height 33
click at [673, 111] on input "True" at bounding box center [667, 113] width 11 height 9
radio input "true"
click at [690, 201] on label "True" at bounding box center [705, 210] width 102 height 33
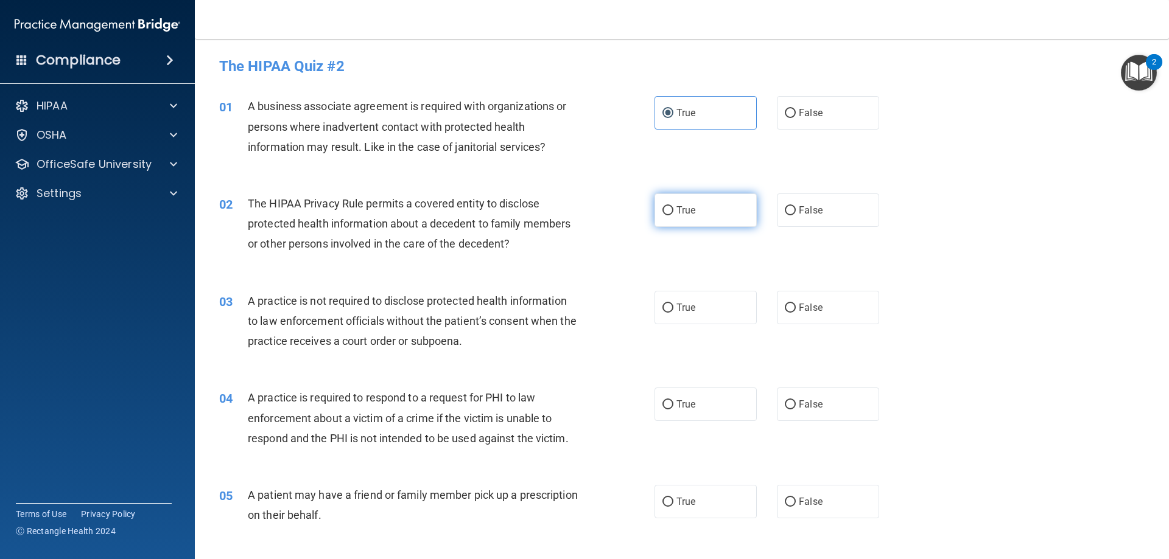
click at [673, 206] on input "True" at bounding box center [667, 210] width 11 height 9
radio input "true"
click at [702, 318] on label "True" at bounding box center [705, 307] width 102 height 33
click at [673, 313] on input "True" at bounding box center [667, 308] width 11 height 9
radio input "true"
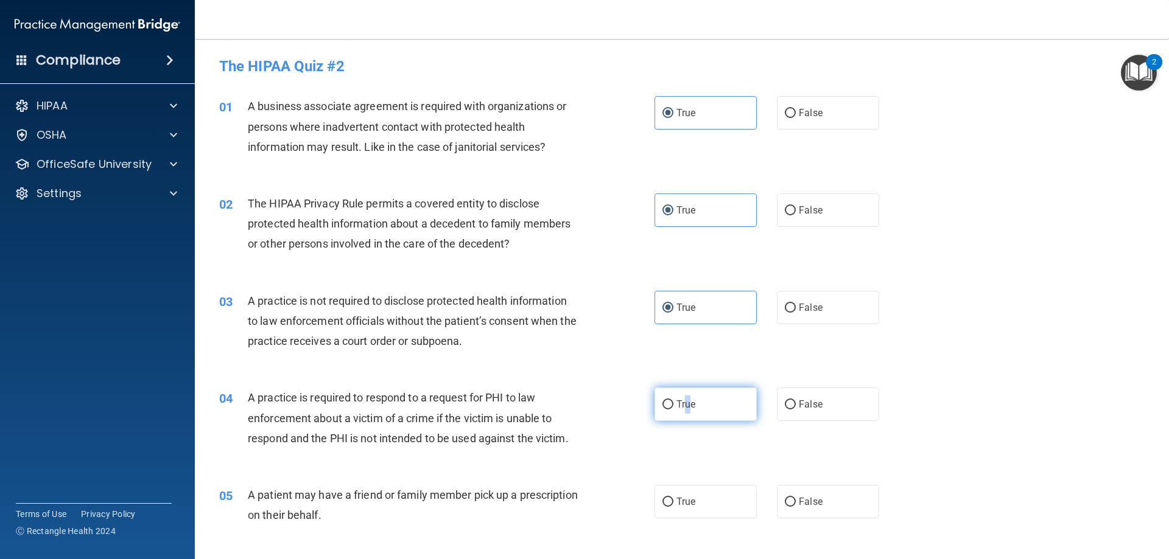
click at [683, 397] on label "True" at bounding box center [705, 404] width 102 height 33
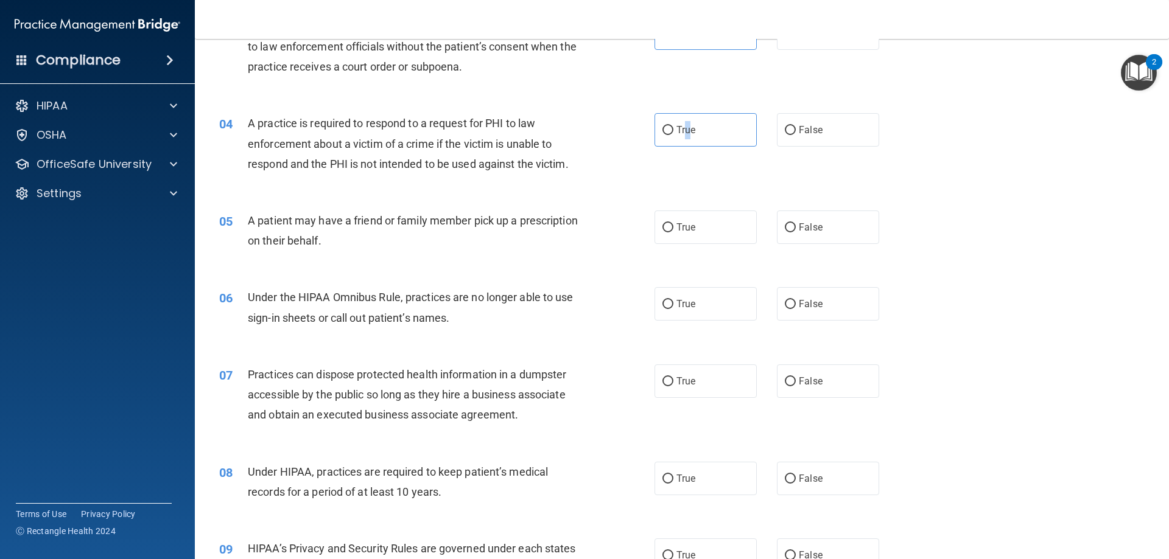
scroll to position [304, 0]
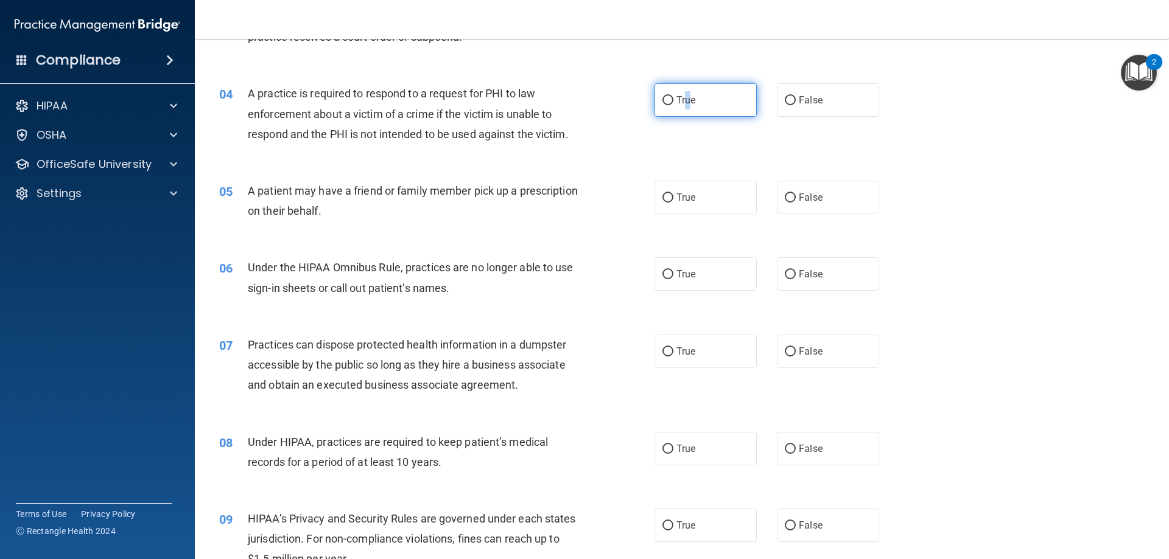
click at [662, 100] on input "True" at bounding box center [667, 100] width 11 height 9
radio input "true"
click at [702, 209] on label "True" at bounding box center [705, 197] width 102 height 33
click at [673, 203] on input "True" at bounding box center [667, 198] width 11 height 9
radio input "true"
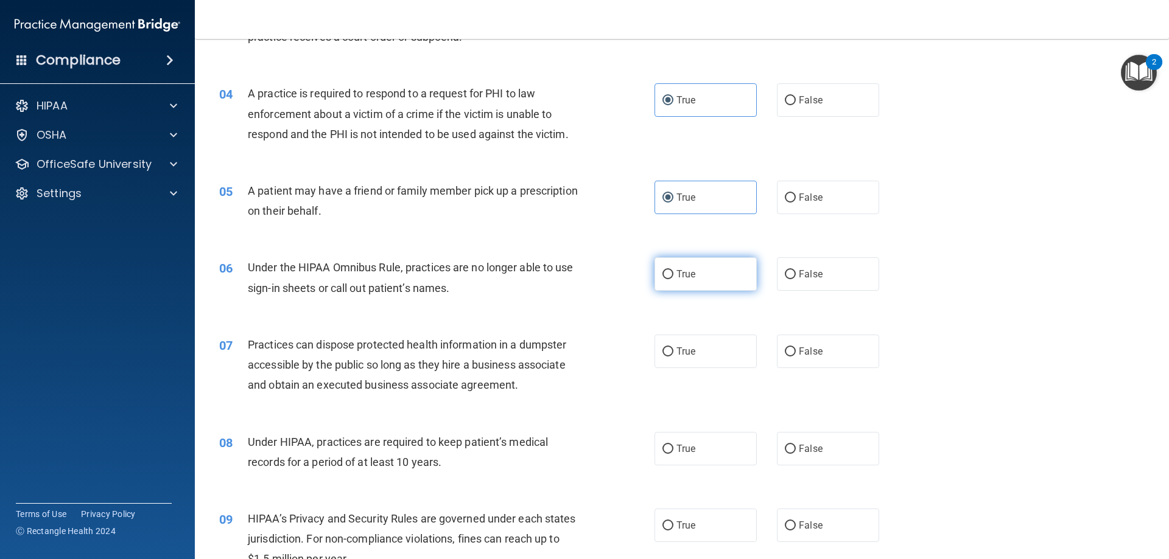
click at [705, 266] on label "True" at bounding box center [705, 273] width 102 height 33
click at [673, 270] on input "True" at bounding box center [667, 274] width 11 height 9
radio input "true"
click at [708, 365] on label "True" at bounding box center [705, 351] width 102 height 33
click at [673, 357] on input "True" at bounding box center [667, 352] width 11 height 9
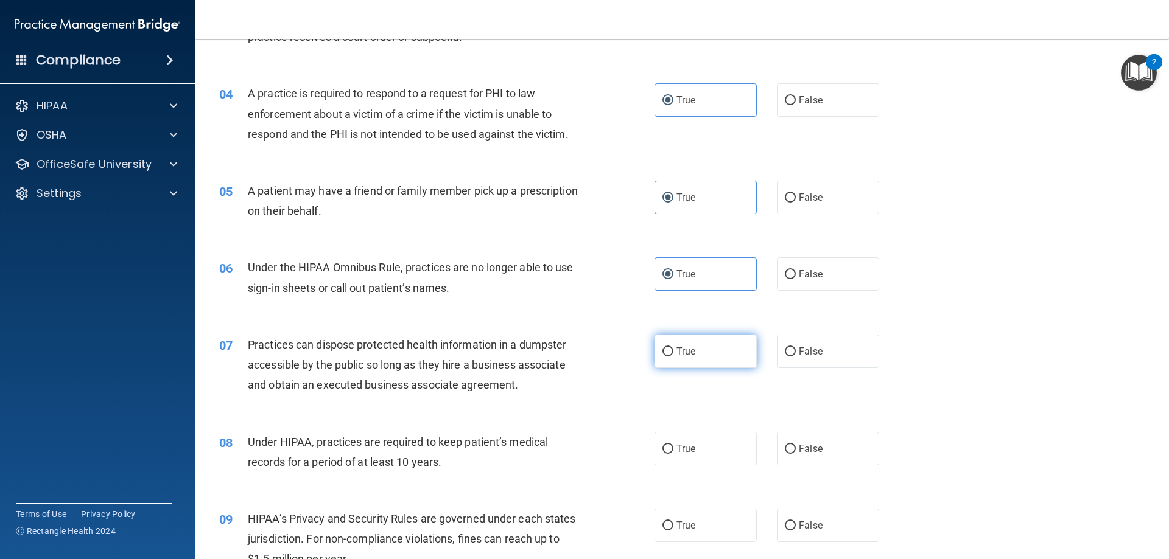
radio input "true"
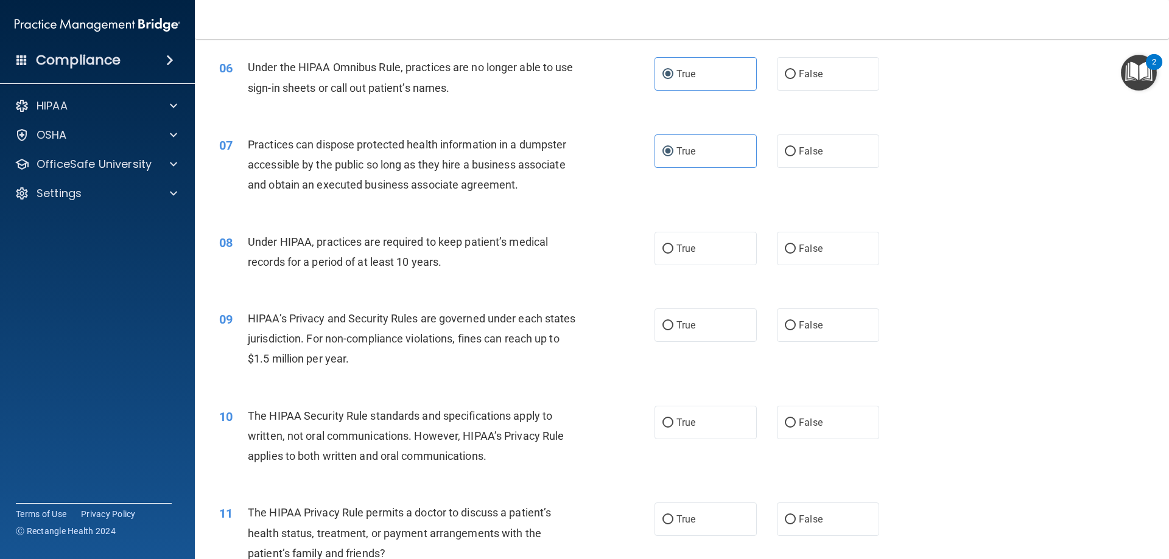
scroll to position [548, 0]
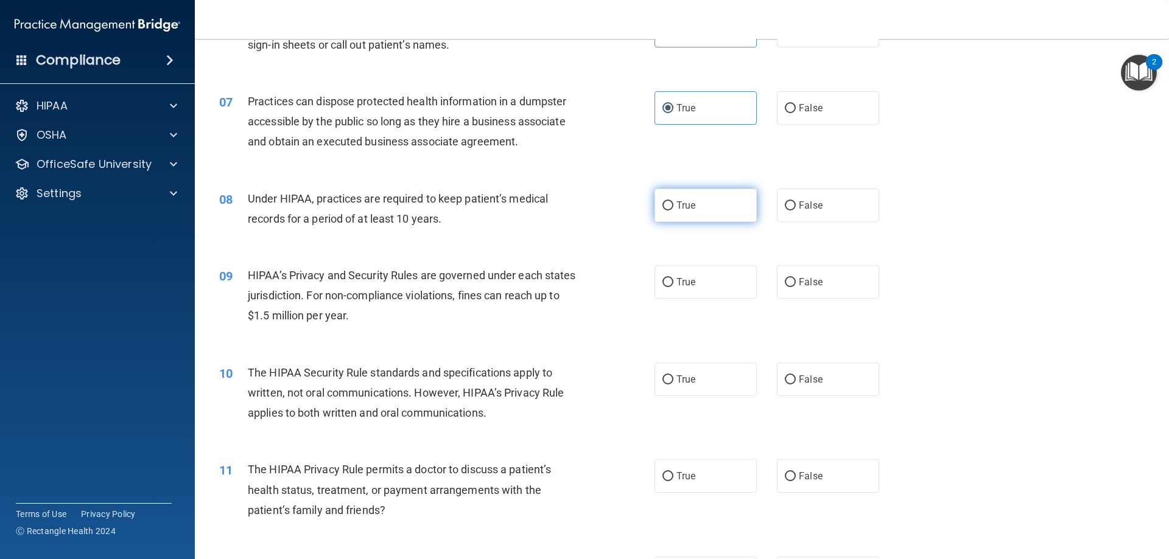
click at [709, 197] on label "True" at bounding box center [705, 205] width 102 height 33
click at [673, 201] on input "True" at bounding box center [667, 205] width 11 height 9
radio input "true"
click at [722, 284] on label "True" at bounding box center [705, 281] width 102 height 33
click at [673, 284] on input "True" at bounding box center [667, 282] width 11 height 9
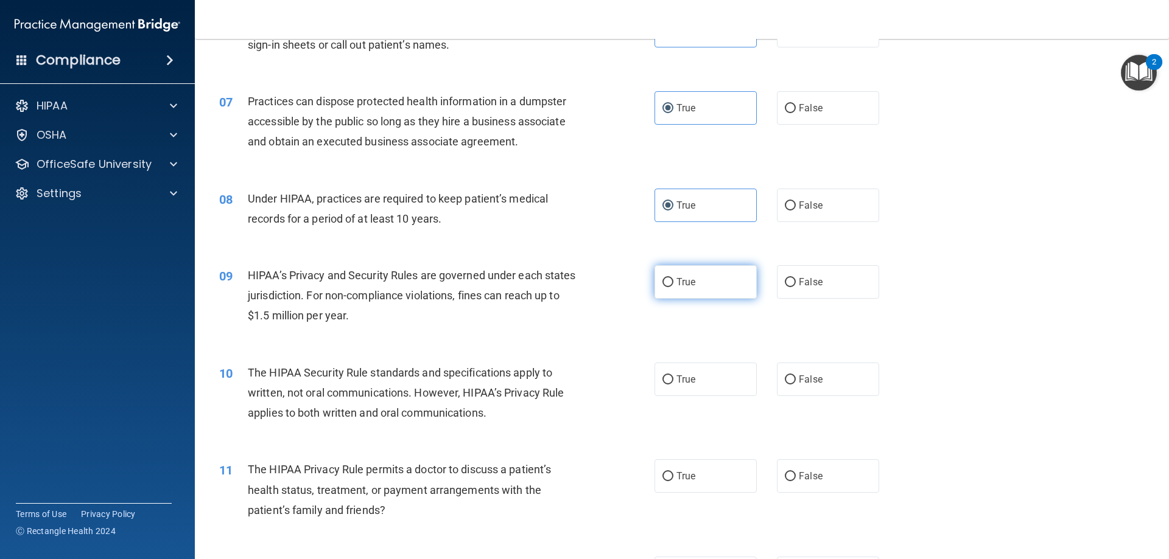
radio input "true"
click at [701, 369] on label "True" at bounding box center [705, 379] width 102 height 33
click at [673, 376] on input "True" at bounding box center [667, 380] width 11 height 9
radio input "true"
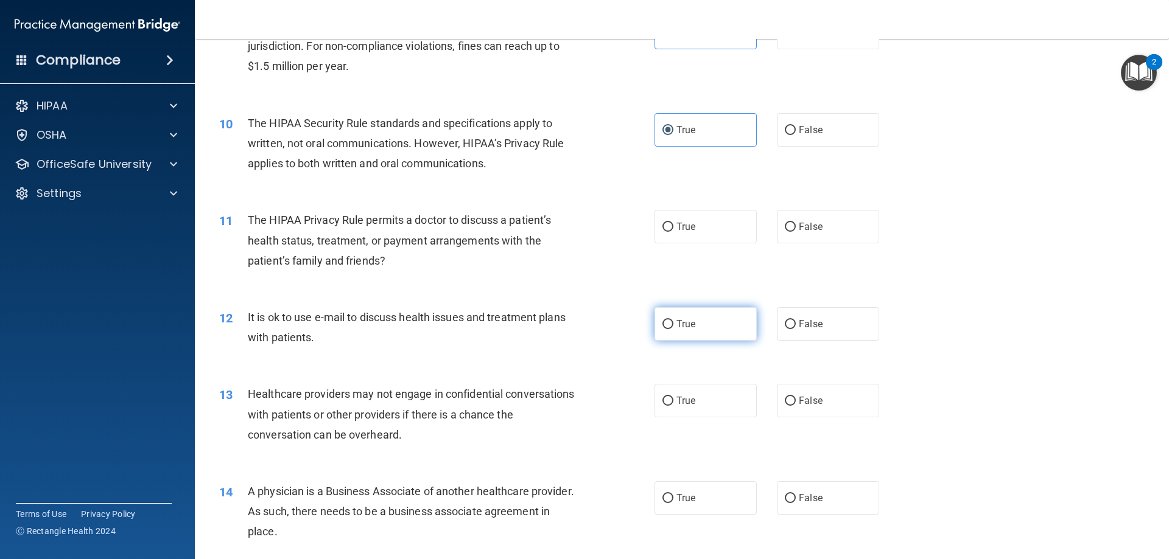
scroll to position [852, 0]
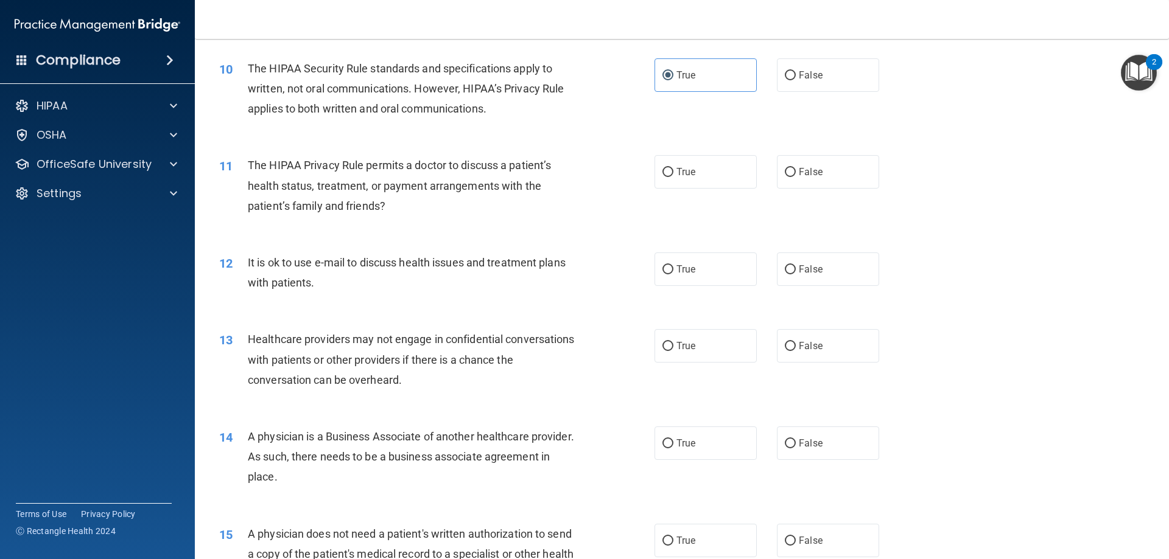
click at [688, 152] on div "11 The HIPAA Privacy Rule permits a doctor to discuss a patient’s health status…" at bounding box center [681, 188] width 943 height 97
click at [683, 162] on label "True" at bounding box center [705, 171] width 102 height 33
click at [673, 168] on input "True" at bounding box center [667, 172] width 11 height 9
radio input "true"
drag, startPoint x: 697, startPoint y: 257, endPoint x: 704, endPoint y: 276, distance: 20.0
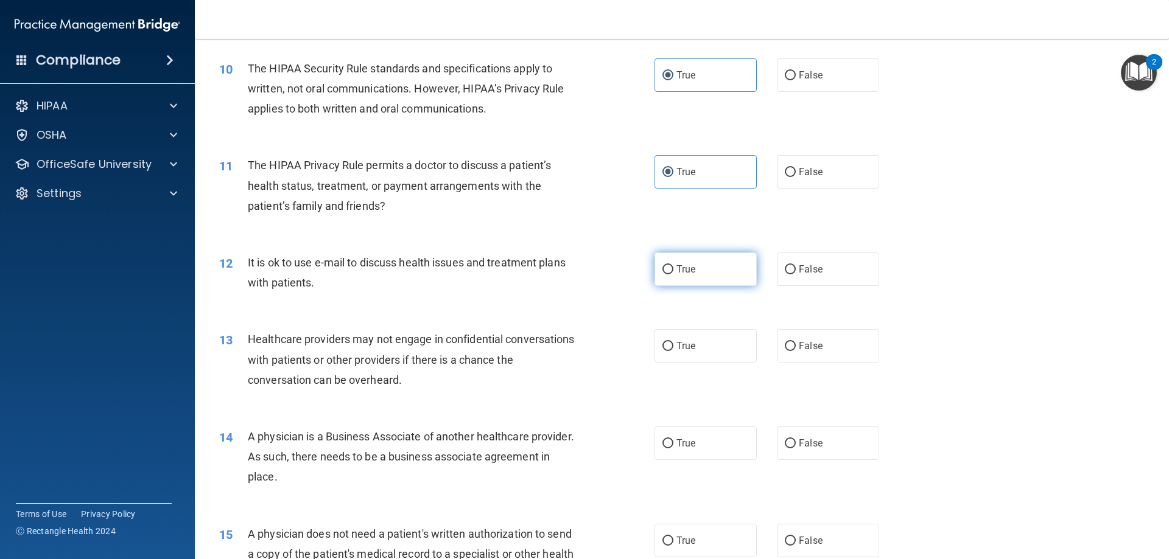
click at [698, 257] on label "True" at bounding box center [705, 269] width 102 height 33
click at [673, 265] on input "True" at bounding box center [667, 269] width 11 height 9
radio input "true"
click at [713, 335] on label "True" at bounding box center [705, 345] width 102 height 33
click at [673, 342] on input "True" at bounding box center [667, 346] width 11 height 9
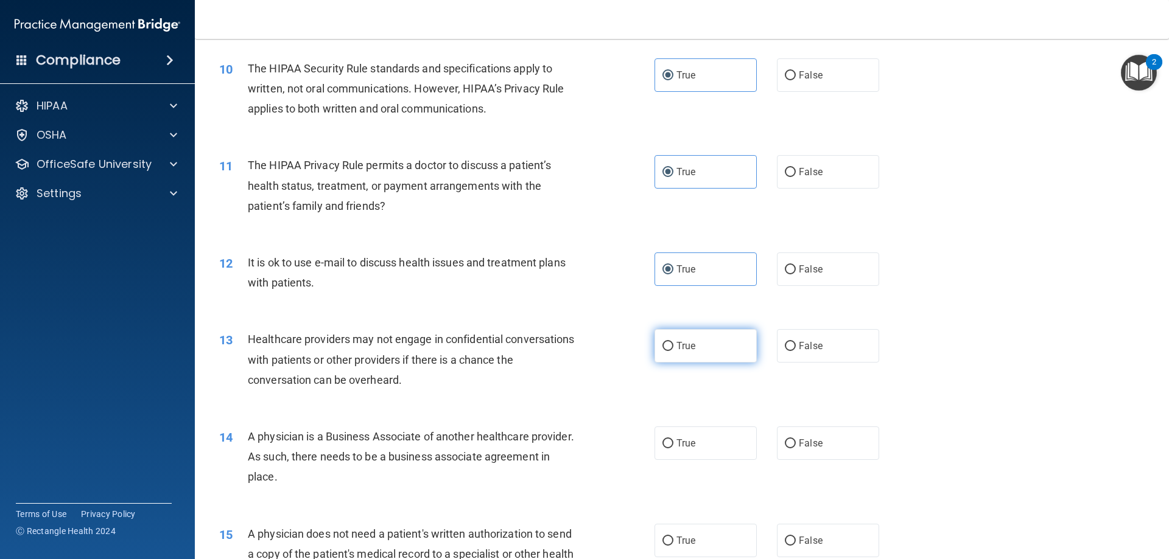
radio input "true"
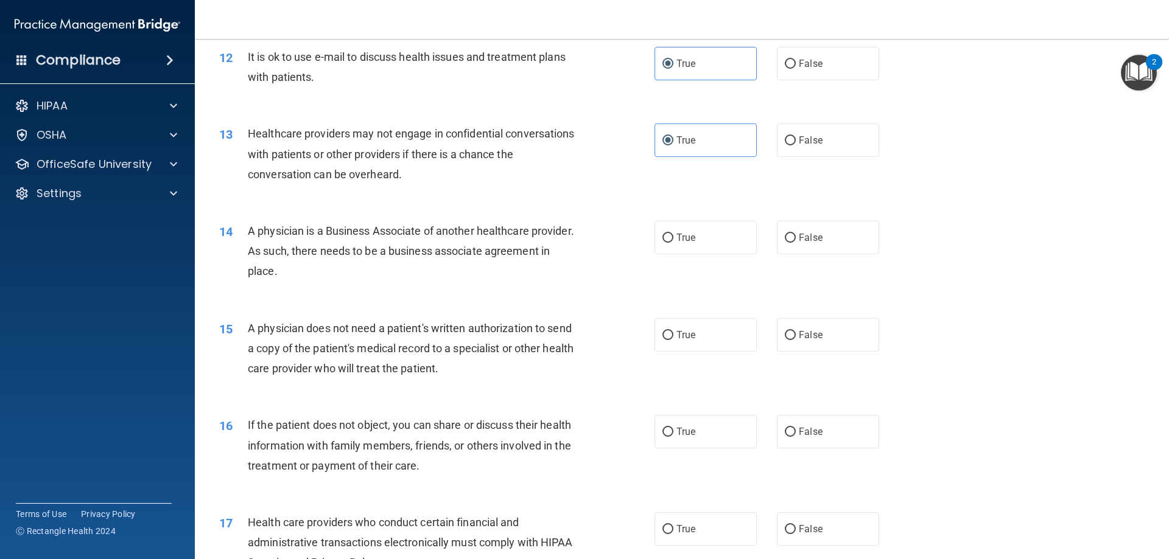
scroll to position [1096, 0]
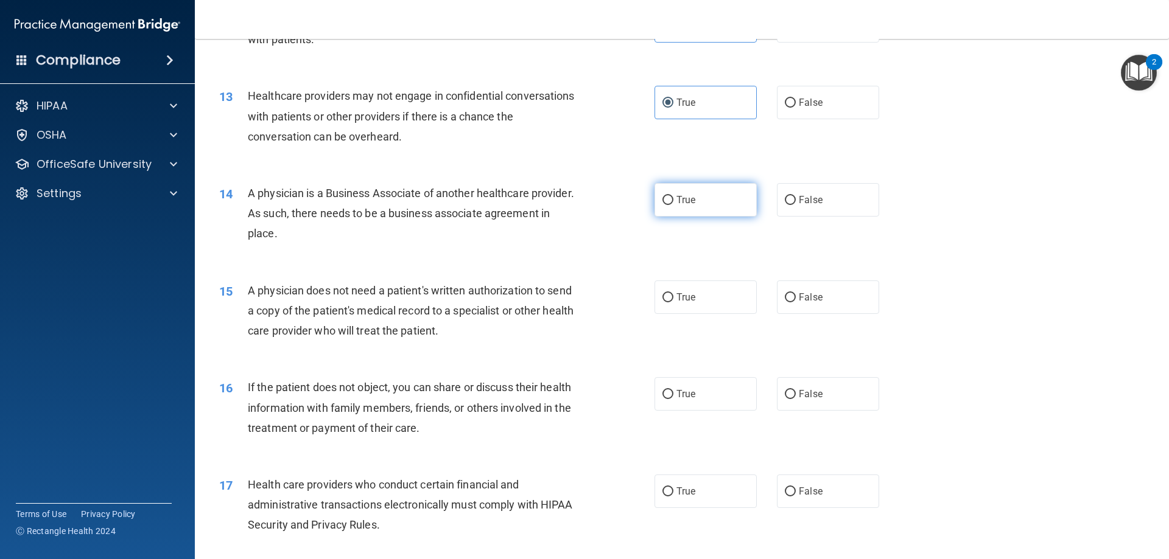
click at [718, 202] on label "True" at bounding box center [705, 199] width 102 height 33
click at [673, 202] on input "True" at bounding box center [667, 200] width 11 height 9
radio input "true"
click at [726, 301] on label "True" at bounding box center [705, 297] width 102 height 33
click at [673, 301] on input "True" at bounding box center [667, 297] width 11 height 9
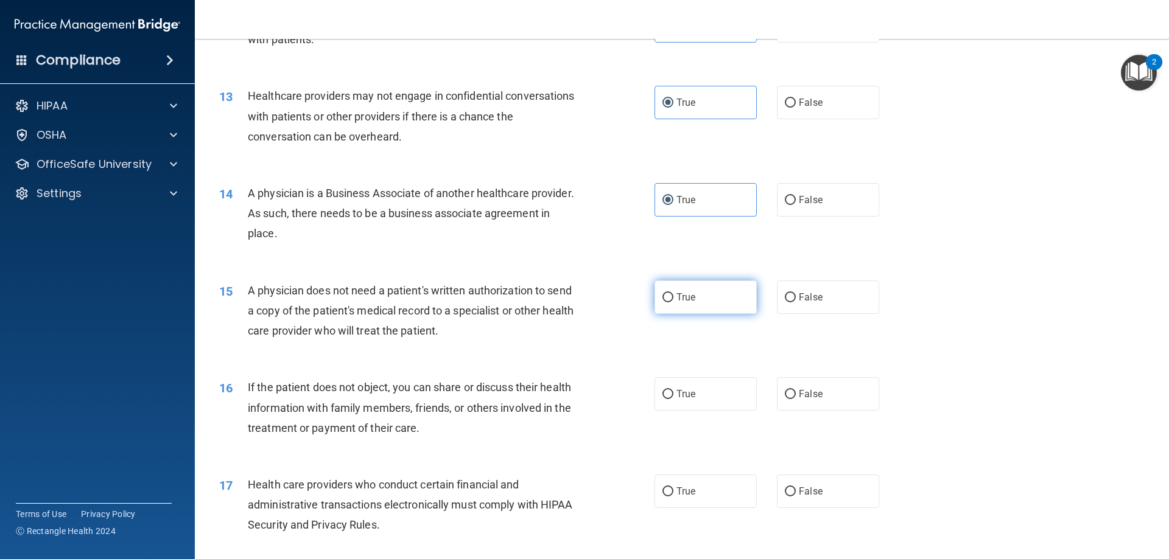
radio input "true"
click at [725, 374] on div "16 If the patient does not object, you can share or discuss their health inform…" at bounding box center [681, 410] width 943 height 97
drag, startPoint x: 725, startPoint y: 379, endPoint x: 724, endPoint y: 388, distance: 9.2
click at [724, 388] on label "True" at bounding box center [705, 393] width 102 height 33
click at [673, 390] on input "True" at bounding box center [667, 394] width 11 height 9
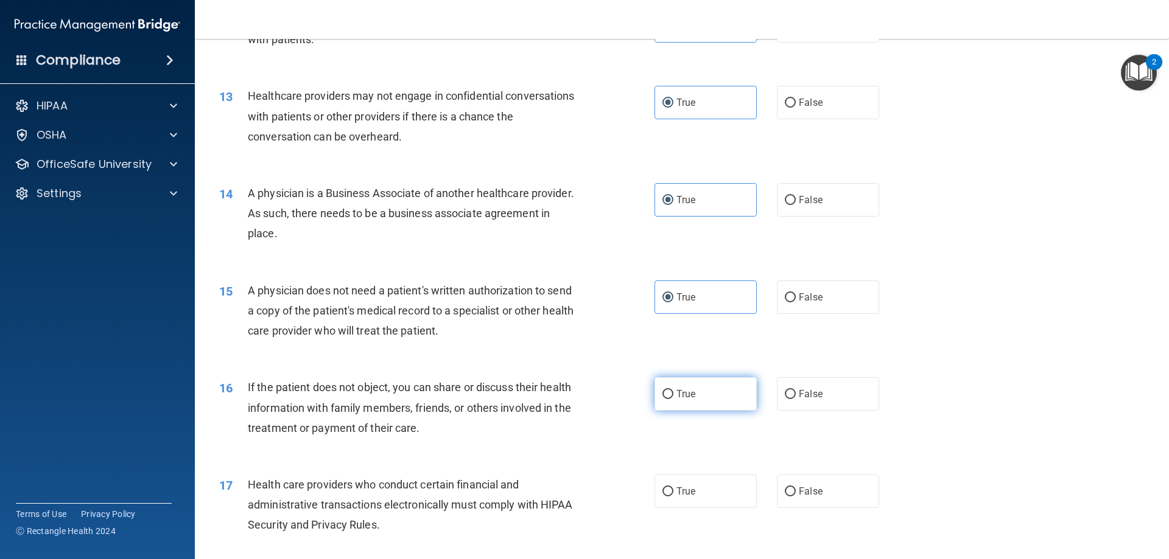
radio input "true"
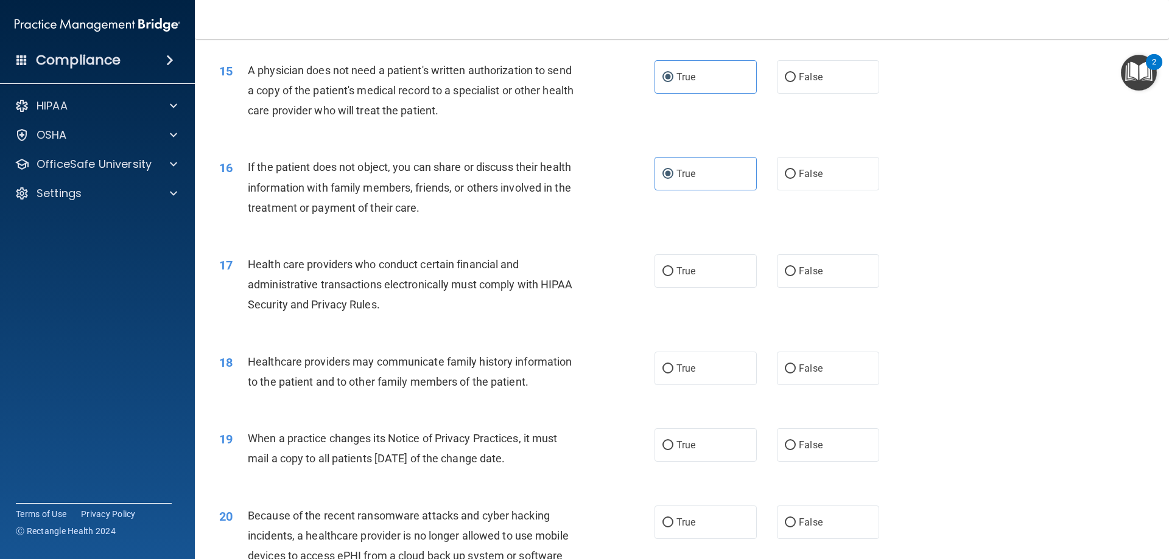
scroll to position [1339, 0]
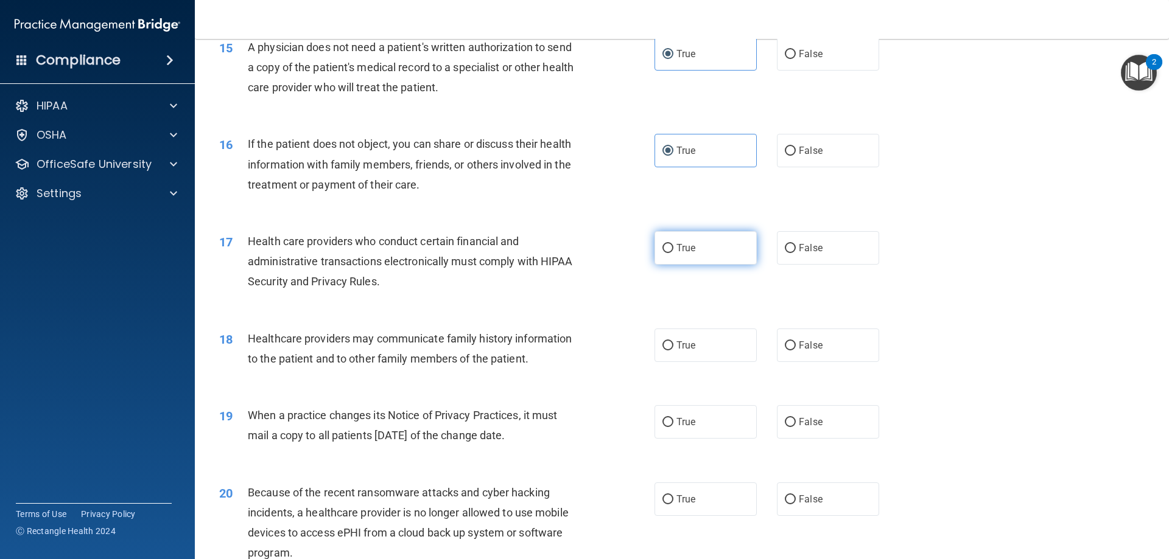
click at [715, 249] on label "True" at bounding box center [705, 247] width 102 height 33
click at [673, 249] on input "True" at bounding box center [667, 248] width 11 height 9
radio input "true"
click at [726, 344] on label "True" at bounding box center [705, 345] width 102 height 33
click at [673, 344] on input "True" at bounding box center [667, 345] width 11 height 9
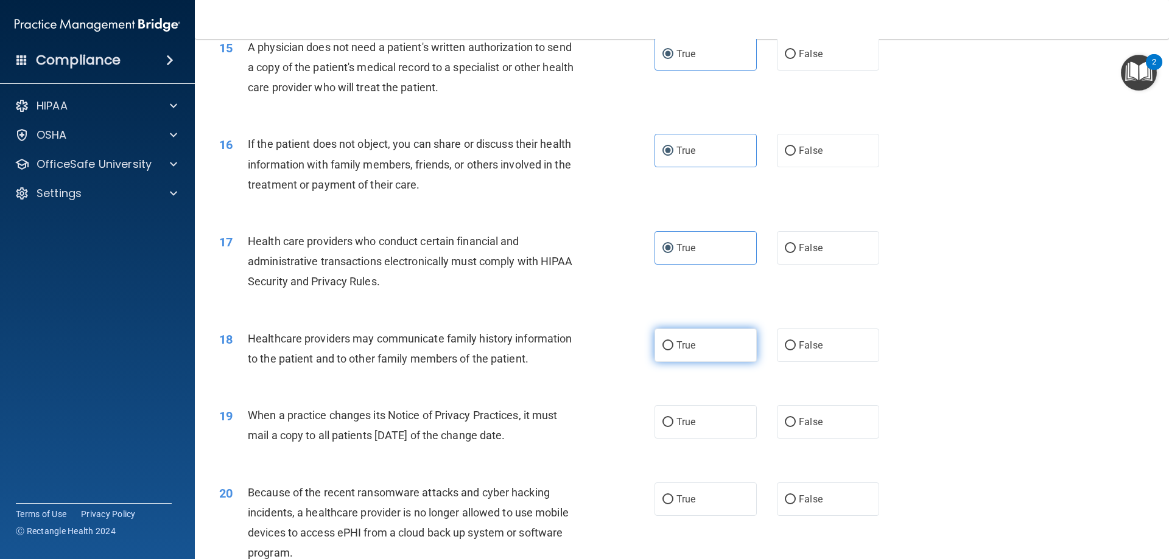
radio input "true"
click at [730, 424] on label "True" at bounding box center [705, 421] width 102 height 33
click at [673, 424] on input "True" at bounding box center [667, 422] width 11 height 9
radio input "true"
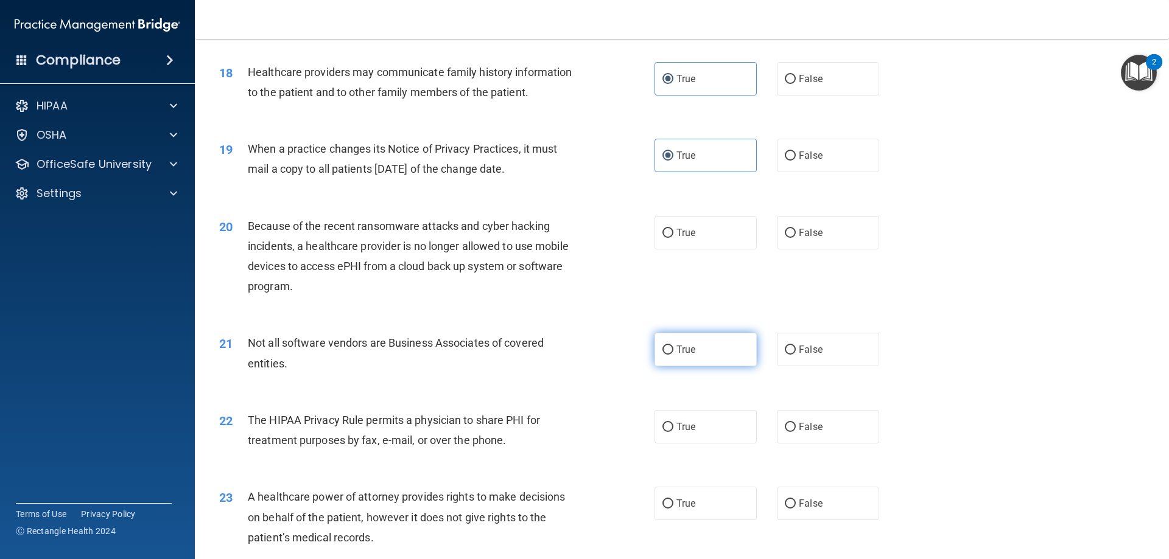
scroll to position [1643, 0]
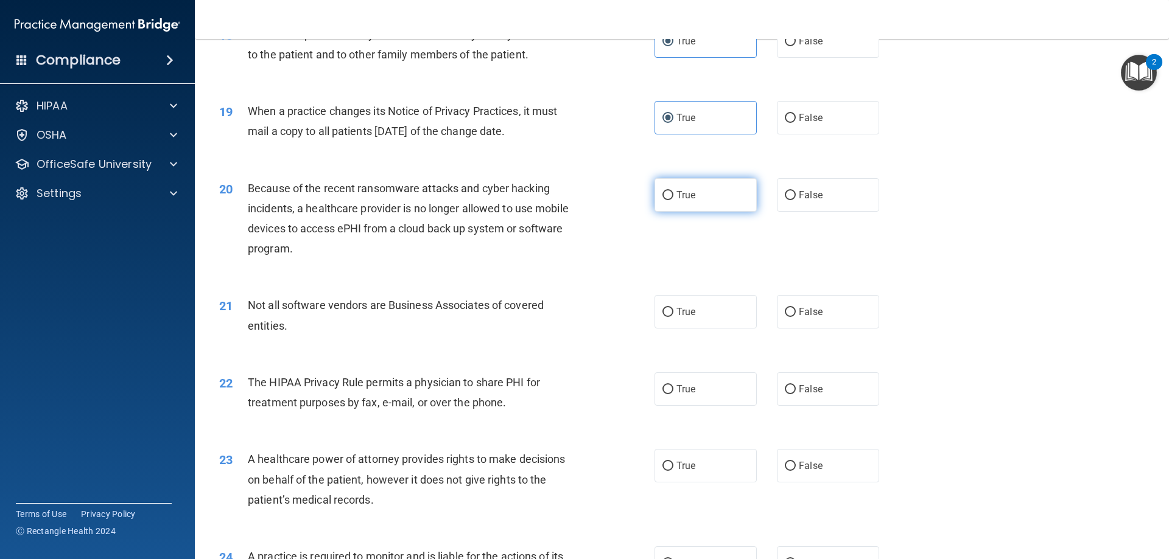
click at [717, 202] on label "True" at bounding box center [705, 194] width 102 height 33
click at [673, 200] on input "True" at bounding box center [667, 195] width 11 height 9
radio input "true"
click at [730, 315] on label "True" at bounding box center [705, 311] width 102 height 33
click at [673, 315] on input "True" at bounding box center [667, 312] width 11 height 9
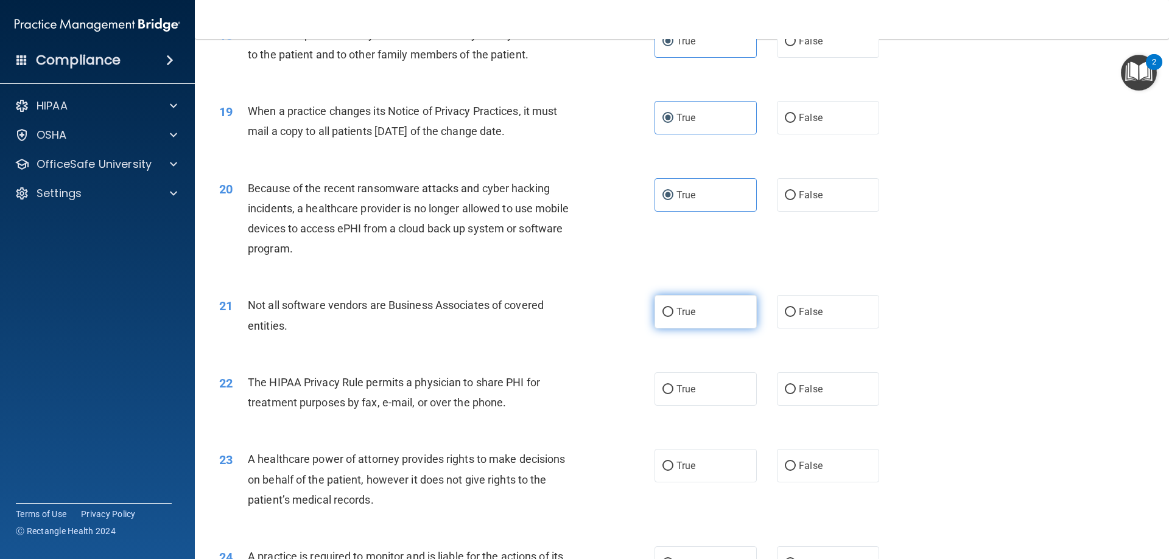
radio input "true"
click at [722, 385] on label "True" at bounding box center [705, 389] width 102 height 33
click at [673, 385] on input "True" at bounding box center [667, 389] width 11 height 9
radio input "true"
drag, startPoint x: 710, startPoint y: 450, endPoint x: 708, endPoint y: 457, distance: 6.9
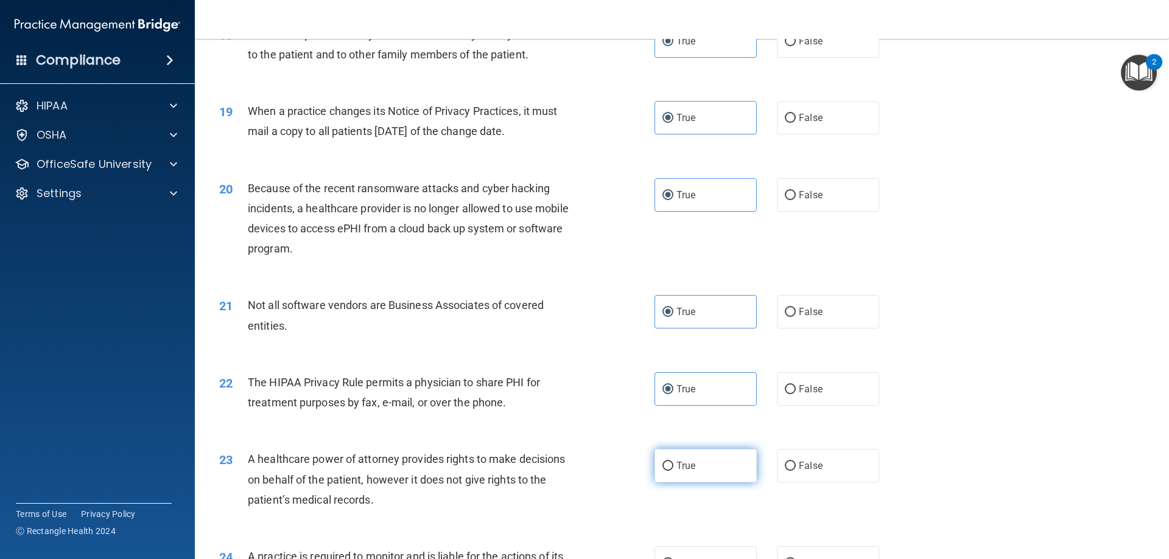
click at [710, 454] on label "True" at bounding box center [705, 465] width 102 height 33
click at [673, 462] on input "True" at bounding box center [667, 466] width 11 height 9
radio input "true"
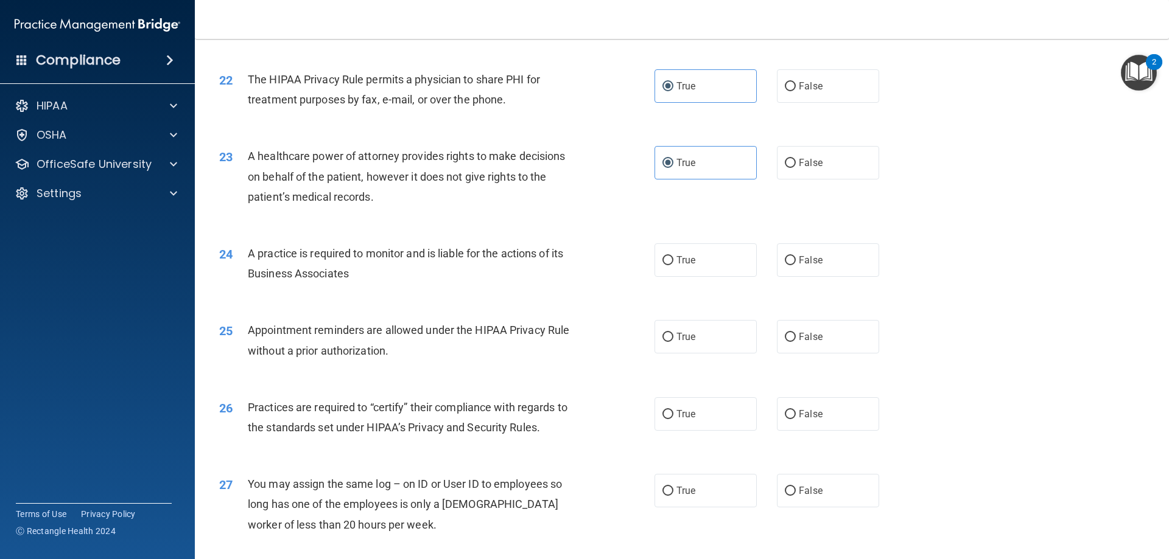
scroll to position [1948, 0]
click at [708, 258] on label "True" at bounding box center [705, 258] width 102 height 33
click at [673, 258] on input "True" at bounding box center [667, 259] width 11 height 9
radio input "true"
drag, startPoint x: 719, startPoint y: 340, endPoint x: 723, endPoint y: 380, distance: 40.3
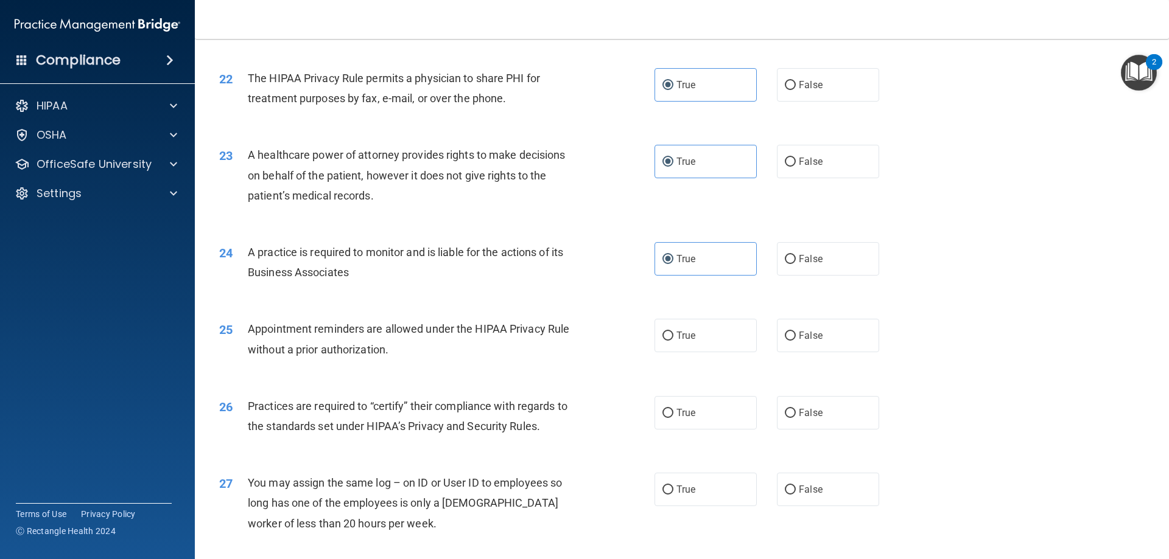
click at [719, 343] on label "True" at bounding box center [705, 335] width 102 height 33
click at [673, 341] on input "True" at bounding box center [667, 336] width 11 height 9
radio input "true"
click at [718, 416] on label "True" at bounding box center [705, 412] width 102 height 33
click at [673, 416] on input "True" at bounding box center [667, 413] width 11 height 9
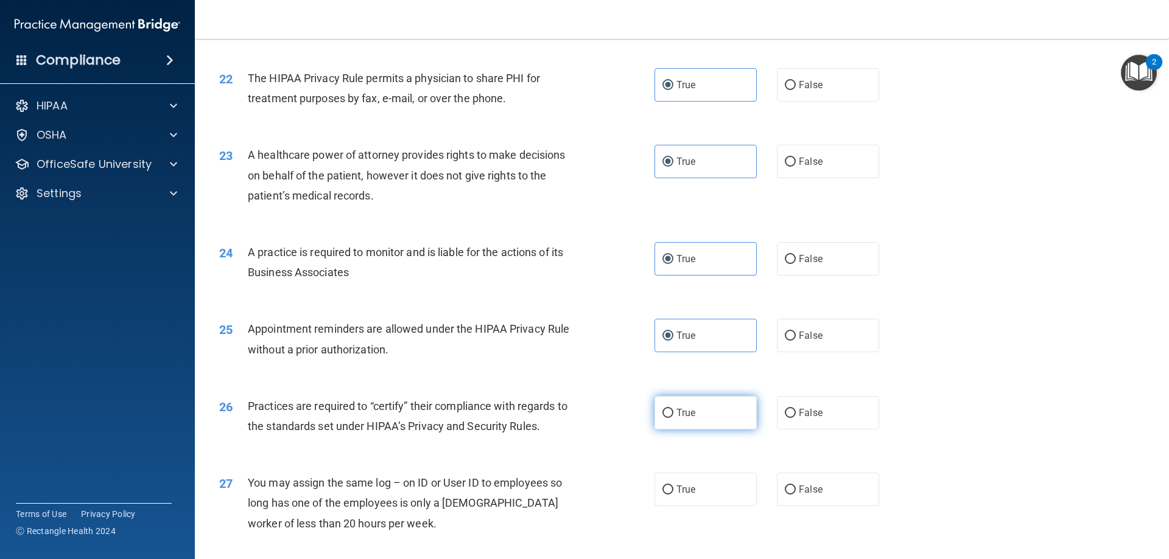
radio input "true"
drag, startPoint x: 716, startPoint y: 485, endPoint x: 725, endPoint y: 463, distance: 23.5
click at [717, 485] on label "True" at bounding box center [705, 489] width 102 height 33
click at [673, 486] on input "True" at bounding box center [667, 490] width 11 height 9
radio input "true"
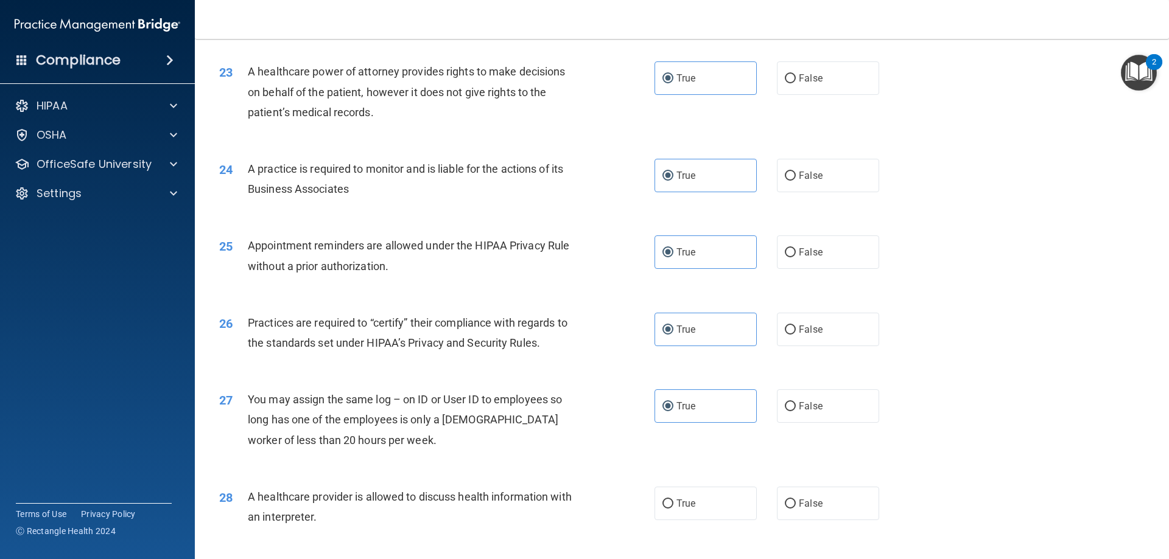
scroll to position [2252, 0]
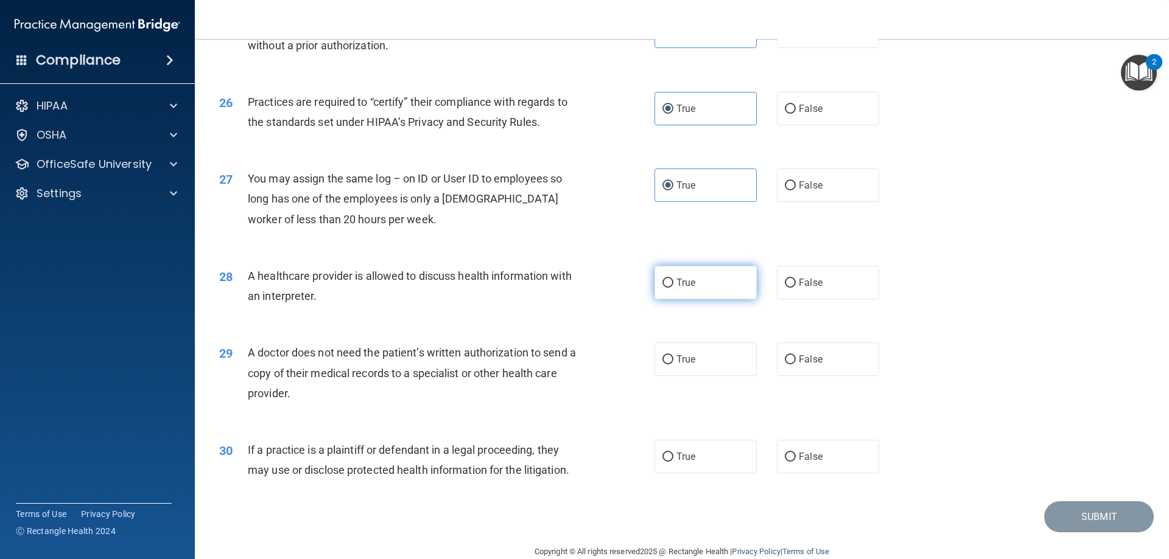
click at [733, 277] on label "True" at bounding box center [705, 282] width 102 height 33
click at [673, 279] on input "True" at bounding box center [667, 283] width 11 height 9
radio input "true"
drag, startPoint x: 719, startPoint y: 363, endPoint x: 716, endPoint y: 374, distance: 12.0
click at [718, 366] on label "True" at bounding box center [705, 359] width 102 height 33
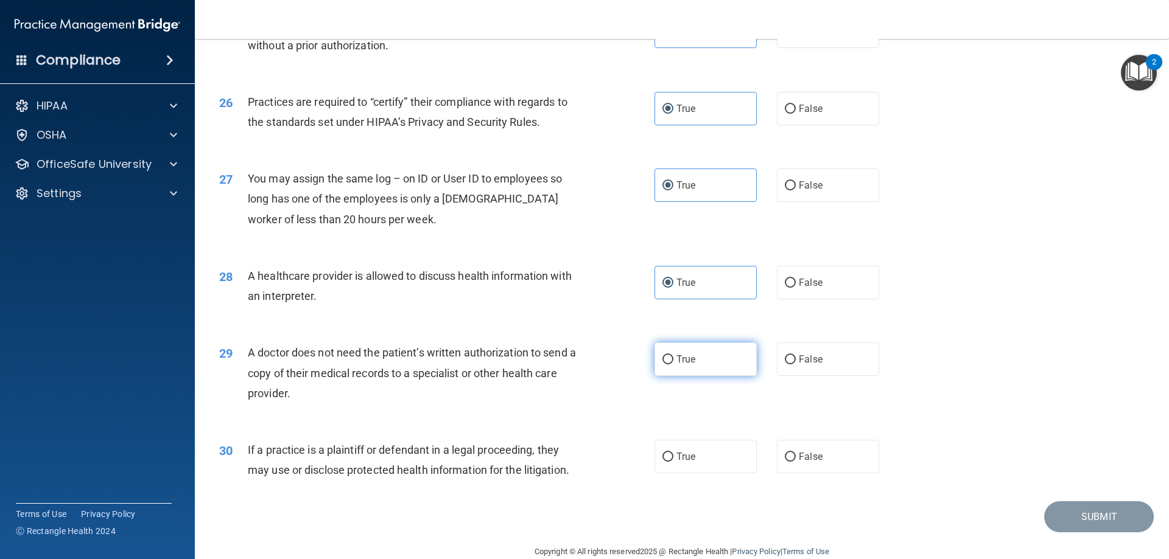
click at [673, 365] on input "True" at bounding box center [667, 359] width 11 height 9
radio input "true"
click at [713, 460] on label "True" at bounding box center [705, 456] width 102 height 33
click at [673, 460] on input "True" at bounding box center [667, 457] width 11 height 9
radio input "true"
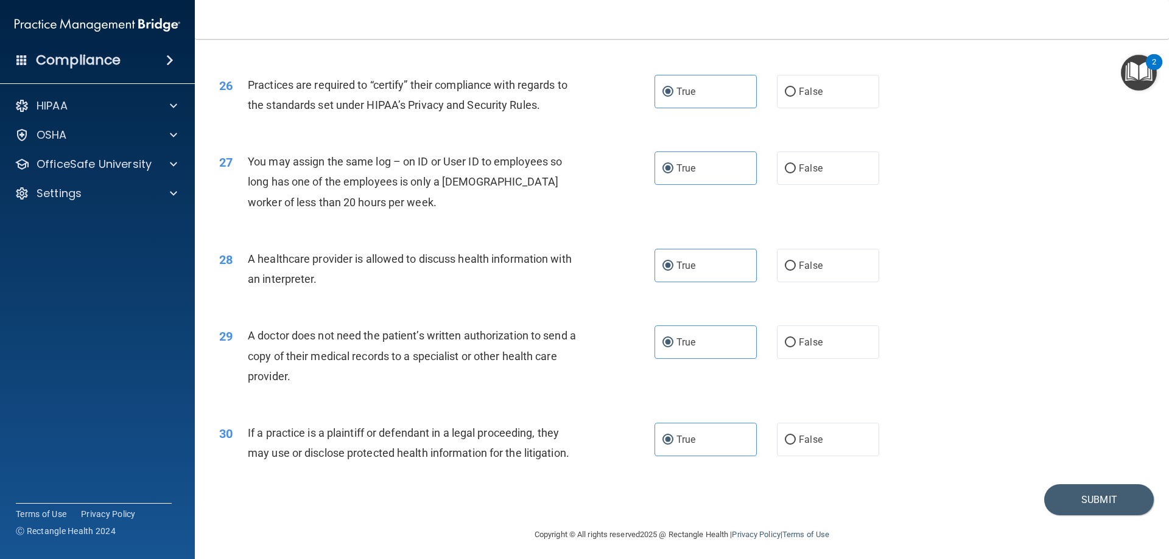
scroll to position [2274, 0]
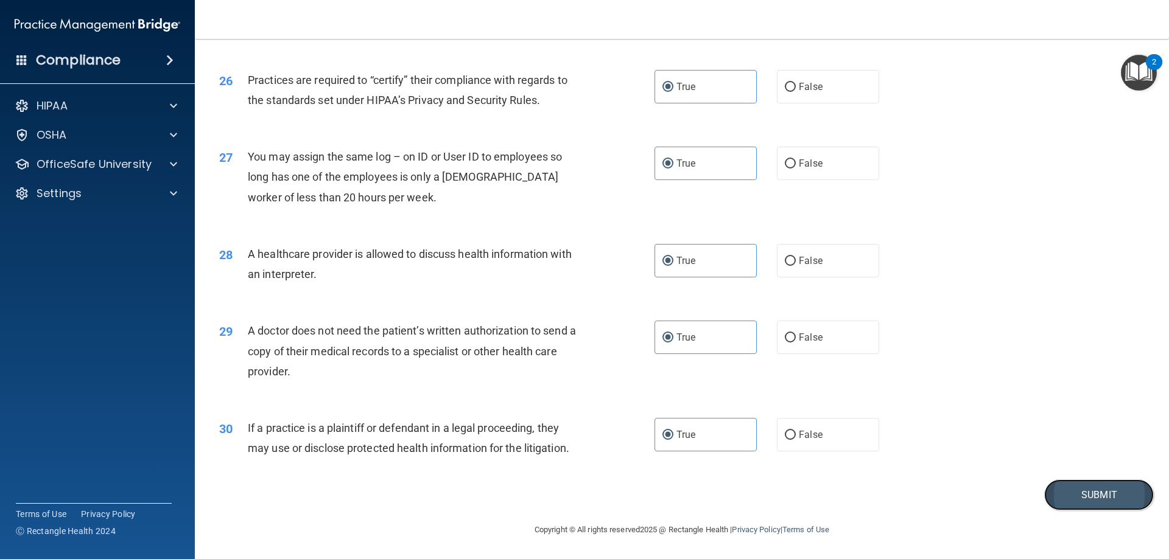
click at [1127, 491] on button "Submit" at bounding box center [1099, 495] width 110 height 31
click at [1063, 496] on button "Submit" at bounding box center [1099, 495] width 110 height 31
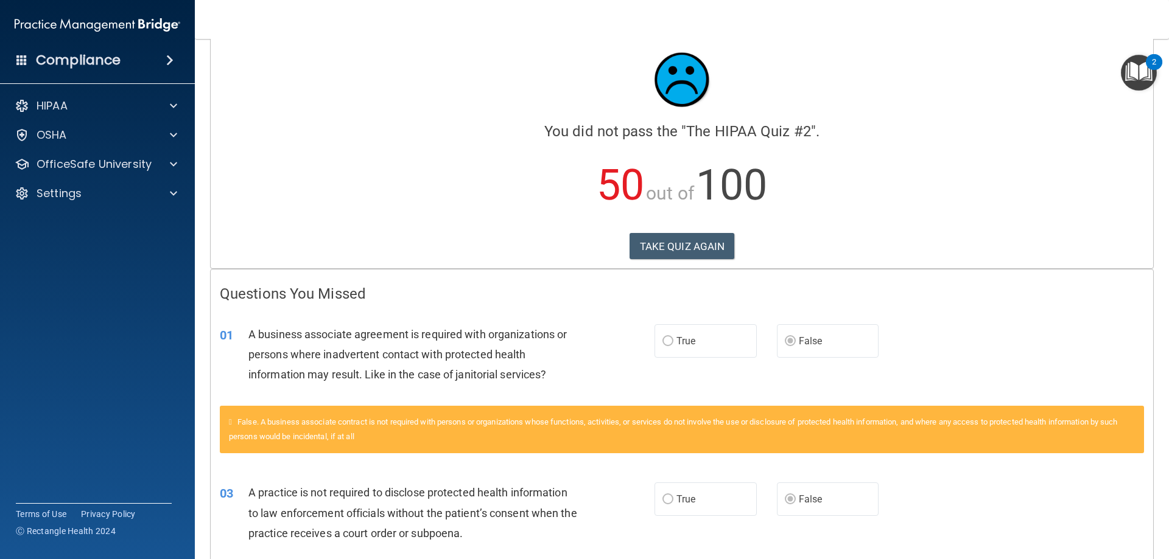
scroll to position [14, 0]
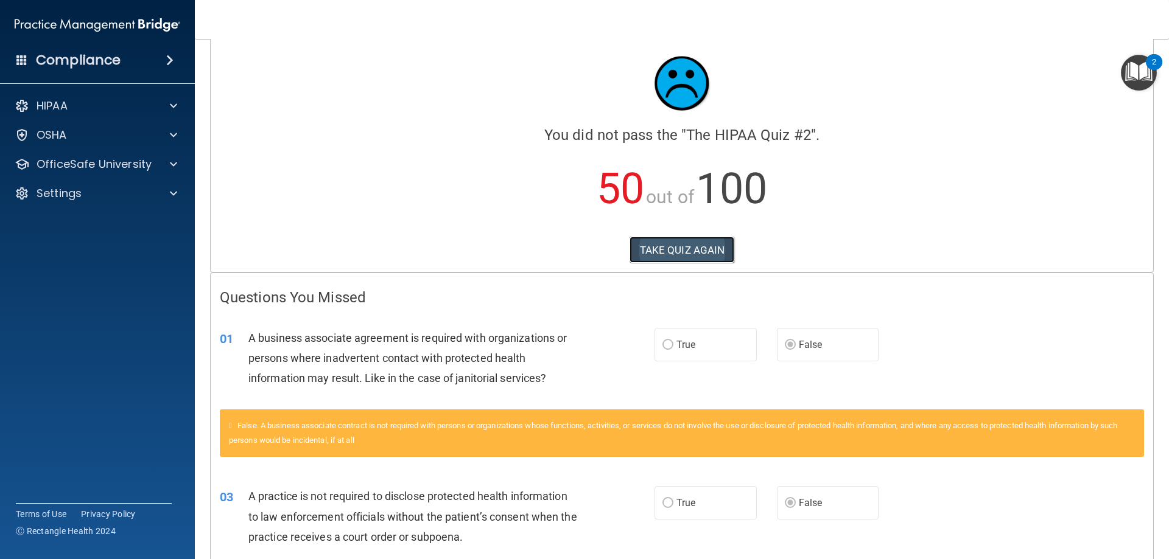
click at [722, 242] on button "TAKE QUIZ AGAIN" at bounding box center [681, 250] width 105 height 27
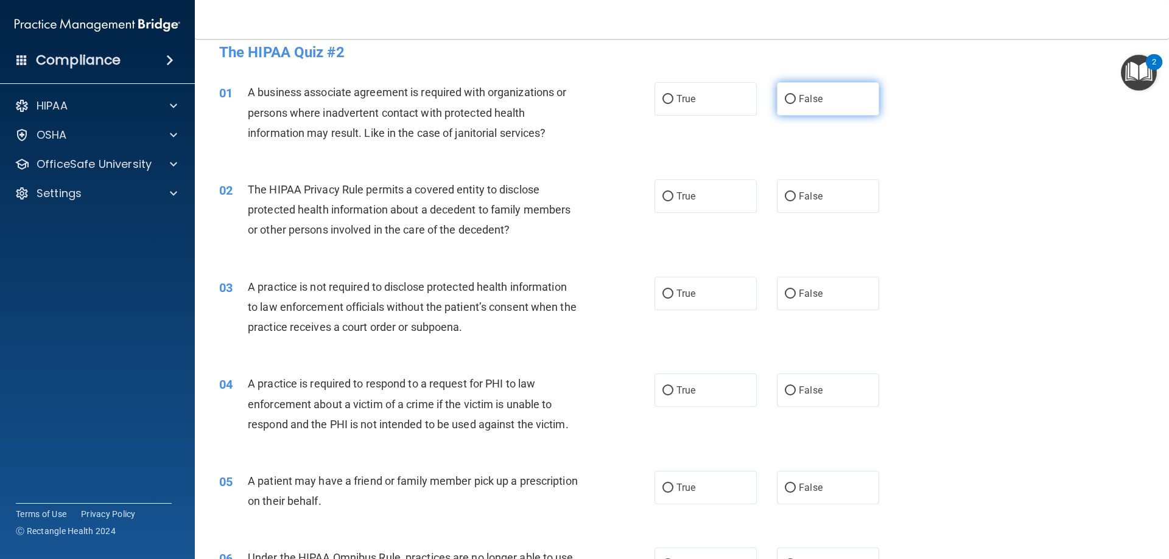
click at [787, 88] on label "False" at bounding box center [828, 98] width 102 height 33
click at [787, 95] on input "False" at bounding box center [790, 99] width 11 height 9
radio input "true"
click at [662, 197] on input "True" at bounding box center [667, 196] width 11 height 9
radio input "true"
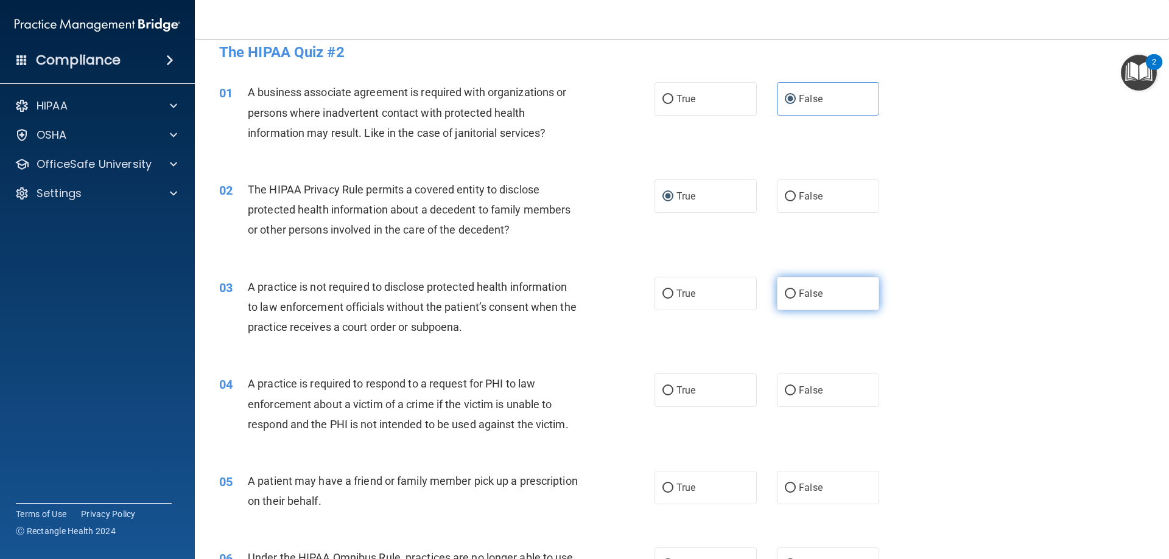
click at [792, 292] on label "False" at bounding box center [828, 293] width 102 height 33
click at [792, 292] on input "False" at bounding box center [790, 294] width 11 height 9
radio input "true"
drag, startPoint x: 678, startPoint y: 388, endPoint x: 671, endPoint y: 380, distance: 11.2
click at [677, 387] on span "True" at bounding box center [685, 391] width 19 height 12
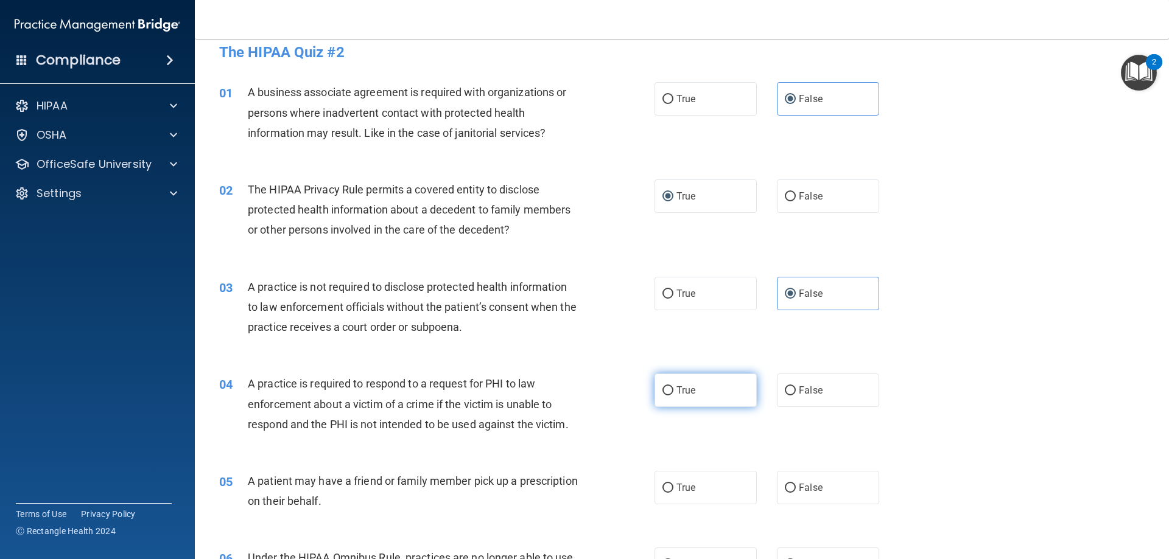
click at [673, 387] on input "True" at bounding box center [667, 391] width 11 height 9
radio input "true"
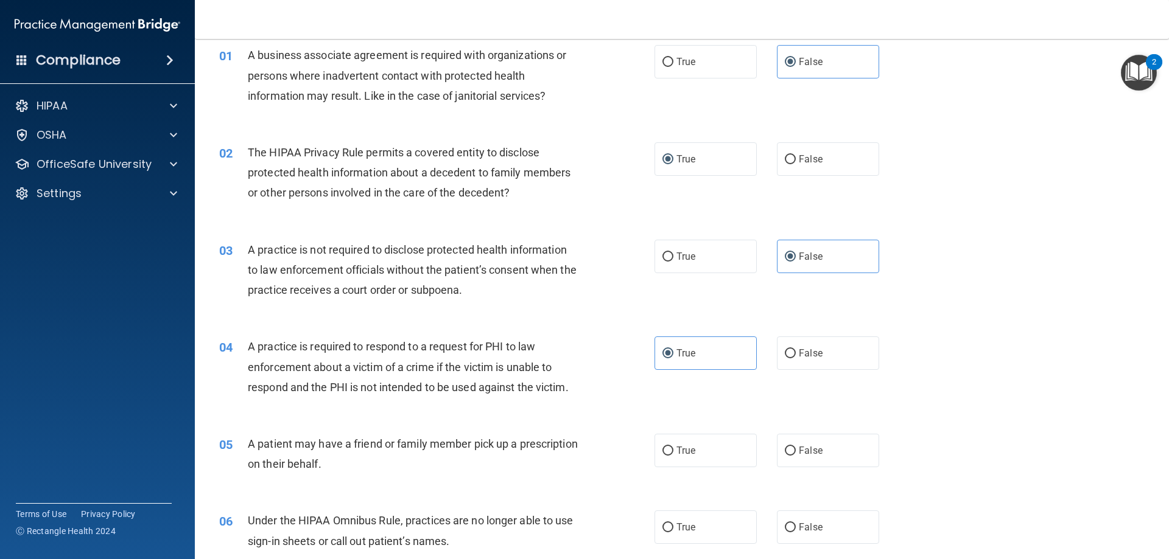
scroll to position [197, 0]
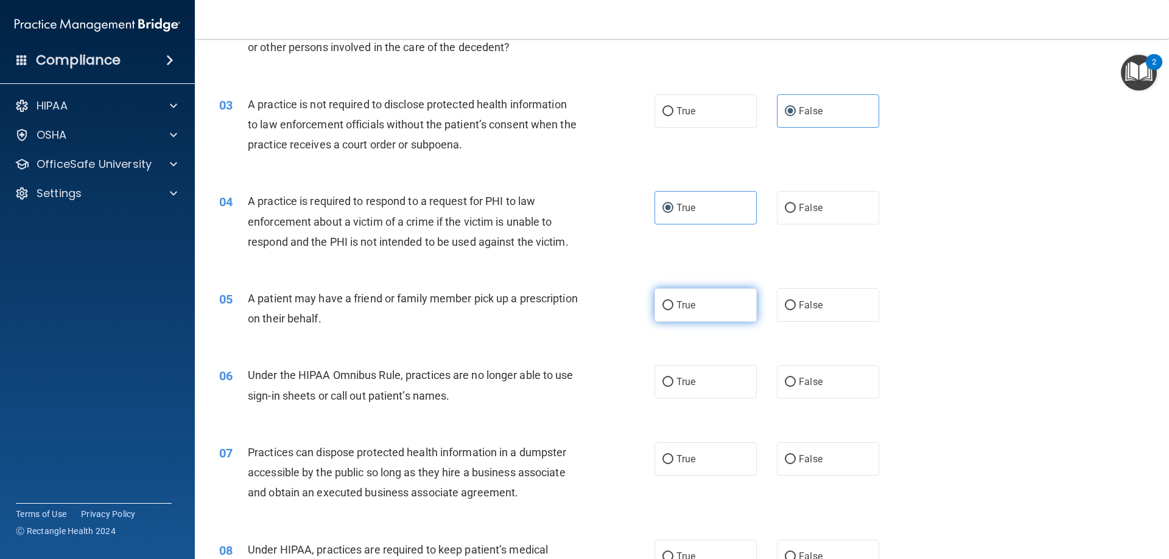
click at [687, 307] on span "True" at bounding box center [685, 305] width 19 height 12
click at [673, 307] on input "True" at bounding box center [667, 305] width 11 height 9
radio input "true"
click at [823, 380] on label "False" at bounding box center [828, 381] width 102 height 33
click at [796, 380] on input "False" at bounding box center [790, 382] width 11 height 9
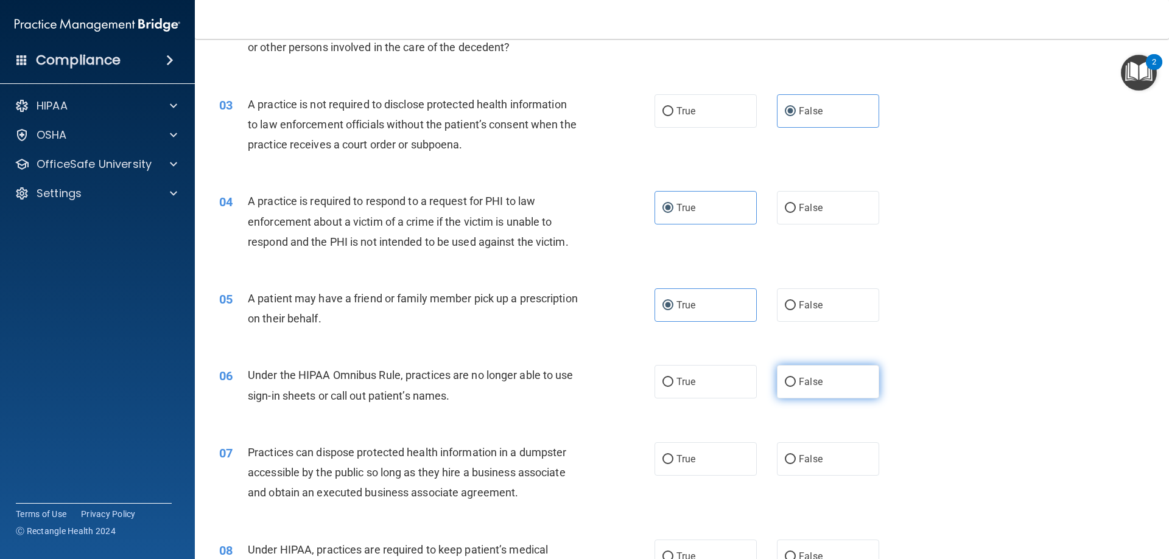
radio input "true"
drag, startPoint x: 808, startPoint y: 454, endPoint x: 799, endPoint y: 455, distance: 9.8
click at [808, 454] on span "False" at bounding box center [811, 459] width 24 height 12
click at [796, 455] on input "False" at bounding box center [790, 459] width 11 height 9
radio input "true"
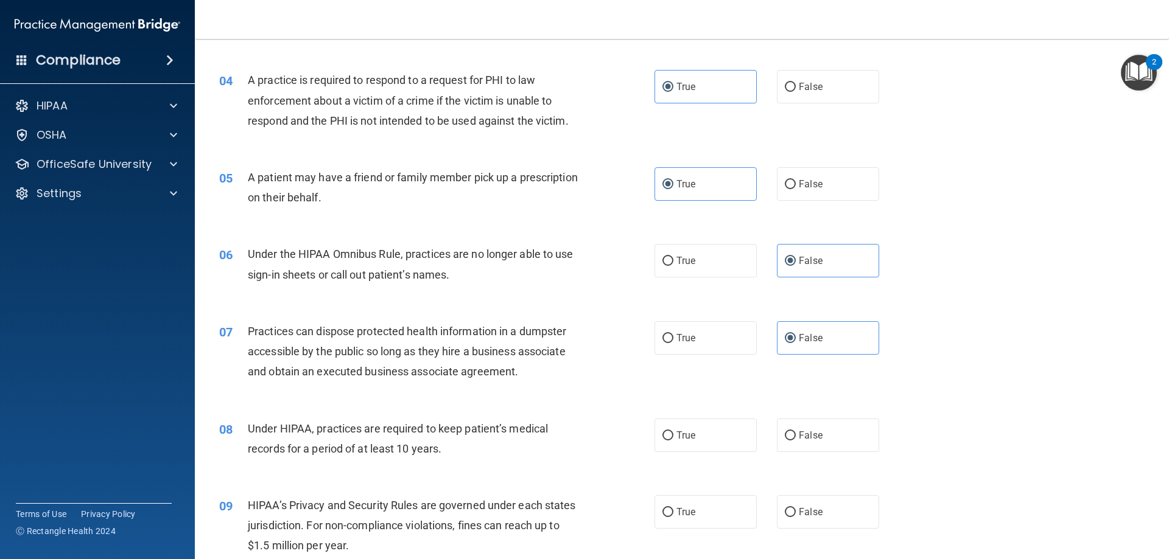
scroll to position [318, 0]
click at [824, 350] on label "False" at bounding box center [828, 337] width 102 height 33
click at [796, 343] on input "False" at bounding box center [790, 338] width 11 height 9
click at [822, 349] on label "False" at bounding box center [828, 337] width 102 height 33
click at [796, 343] on input "False" at bounding box center [790, 338] width 11 height 9
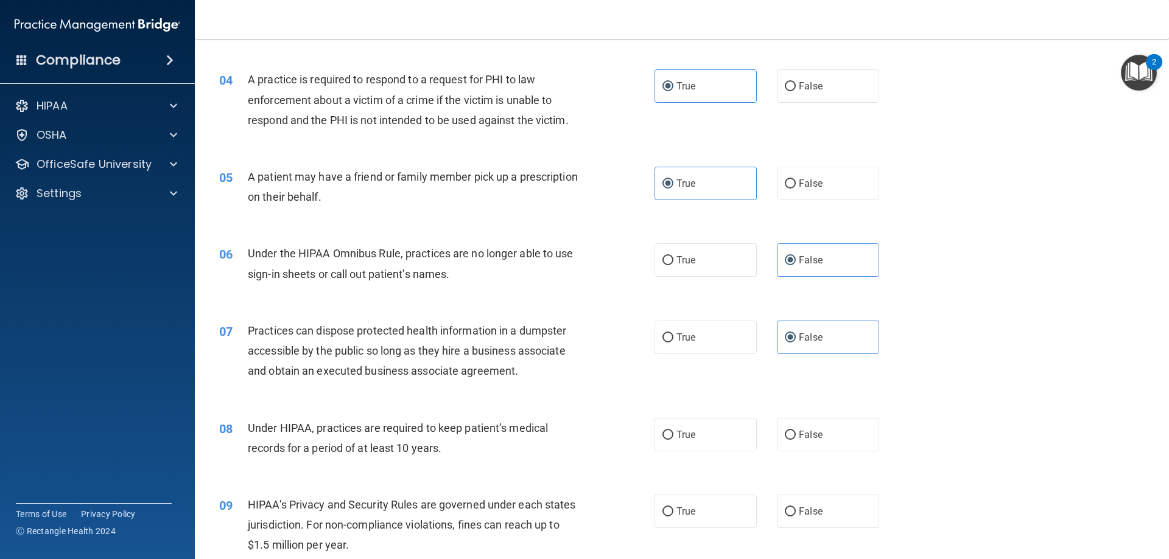
click at [803, 463] on div "08 Under HIPAA, practices are required to keep patient’s medical records for a …" at bounding box center [681, 441] width 943 height 77
drag, startPoint x: 815, startPoint y: 433, endPoint x: 810, endPoint y: 446, distance: 13.7
click at [816, 437] on span "False" at bounding box center [811, 435] width 24 height 12
click at [796, 437] on input "False" at bounding box center [790, 435] width 11 height 9
radio input "true"
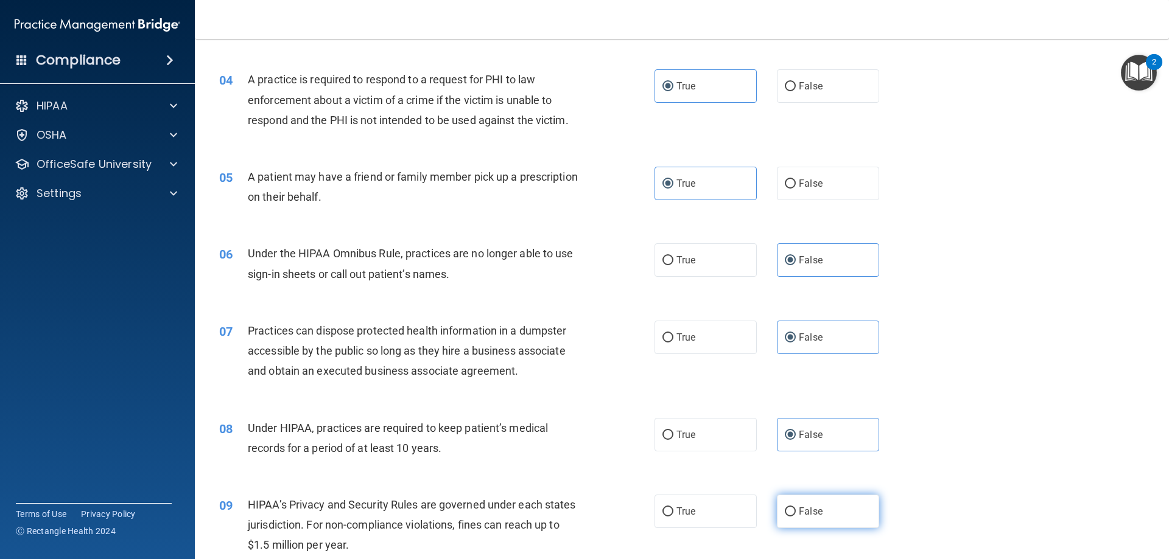
drag, startPoint x: 798, startPoint y: 505, endPoint x: 778, endPoint y: 500, distance: 20.5
click at [796, 505] on label "False" at bounding box center [828, 511] width 102 height 33
click at [796, 508] on input "False" at bounding box center [790, 512] width 11 height 9
radio input "true"
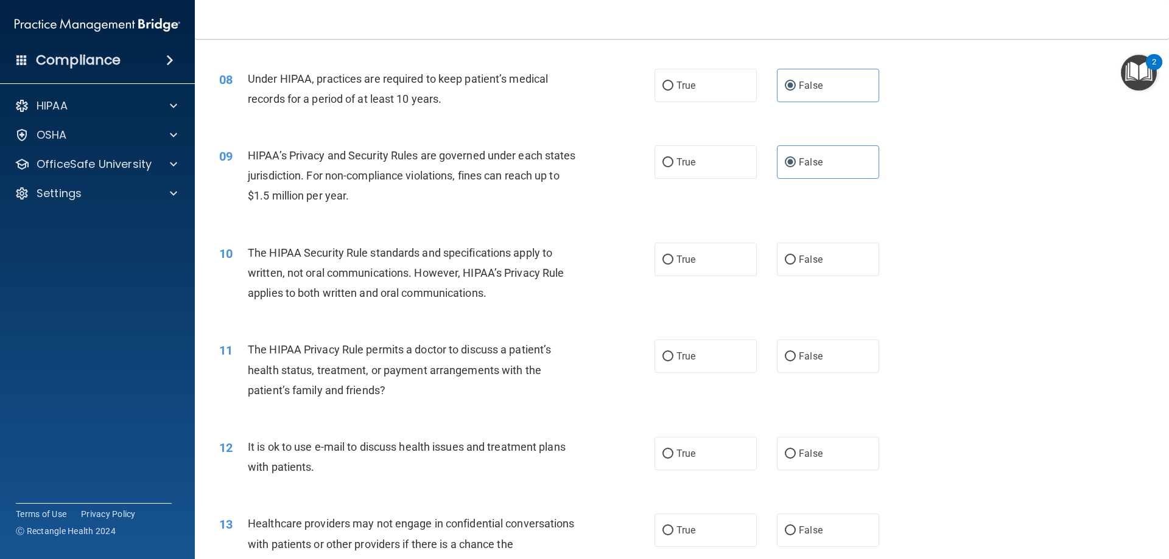
scroll to position [684, 0]
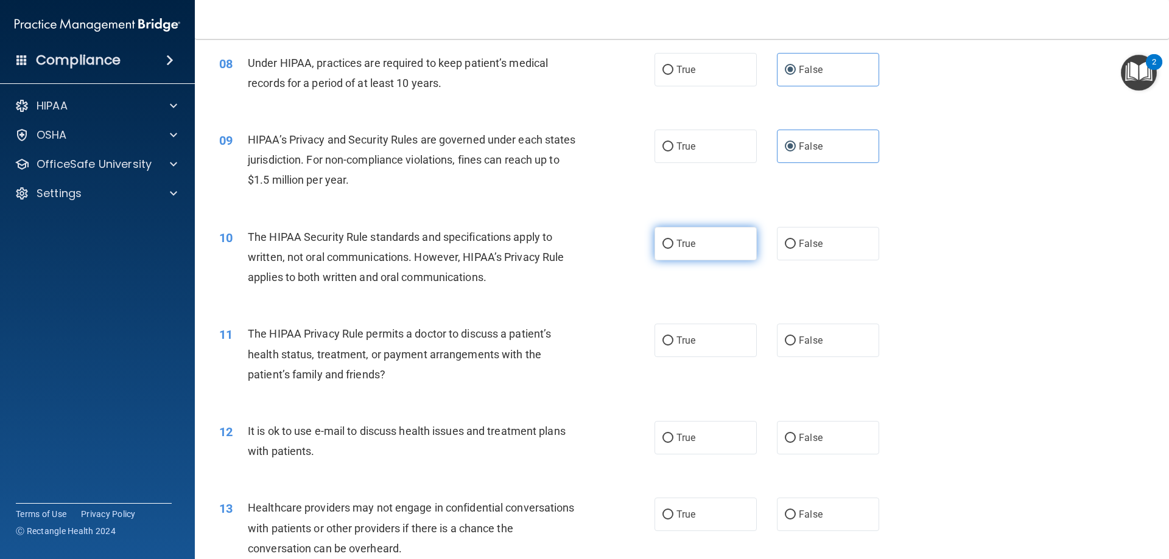
click at [664, 248] on input "True" at bounding box center [667, 244] width 11 height 9
radio input "true"
click at [682, 338] on span "True" at bounding box center [685, 341] width 19 height 12
click at [673, 338] on input "True" at bounding box center [667, 341] width 11 height 9
radio input "true"
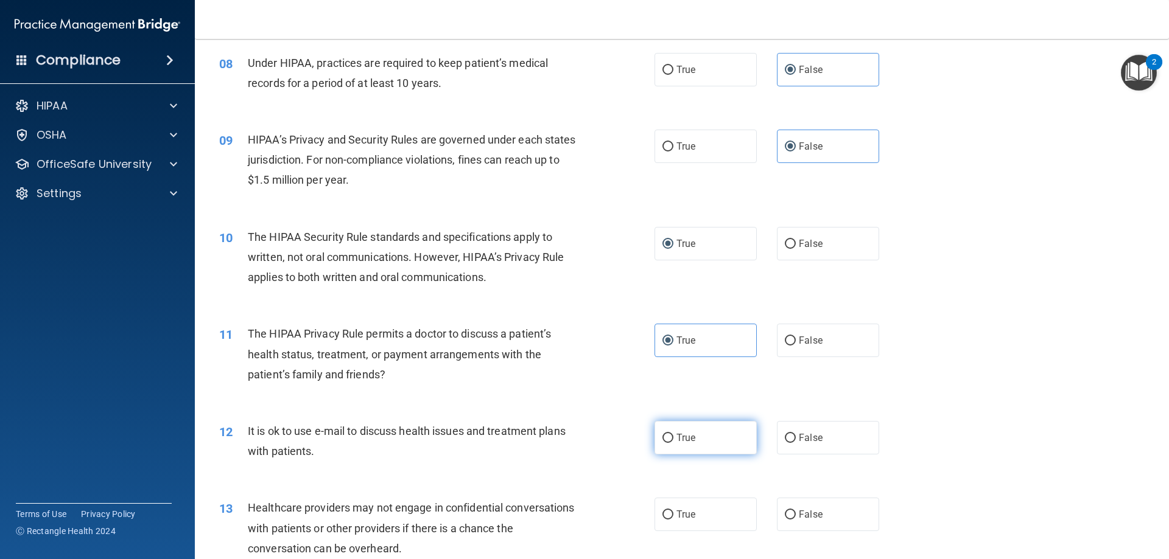
click at [712, 424] on label "True" at bounding box center [705, 437] width 102 height 33
click at [673, 434] on input "True" at bounding box center [667, 438] width 11 height 9
radio input "true"
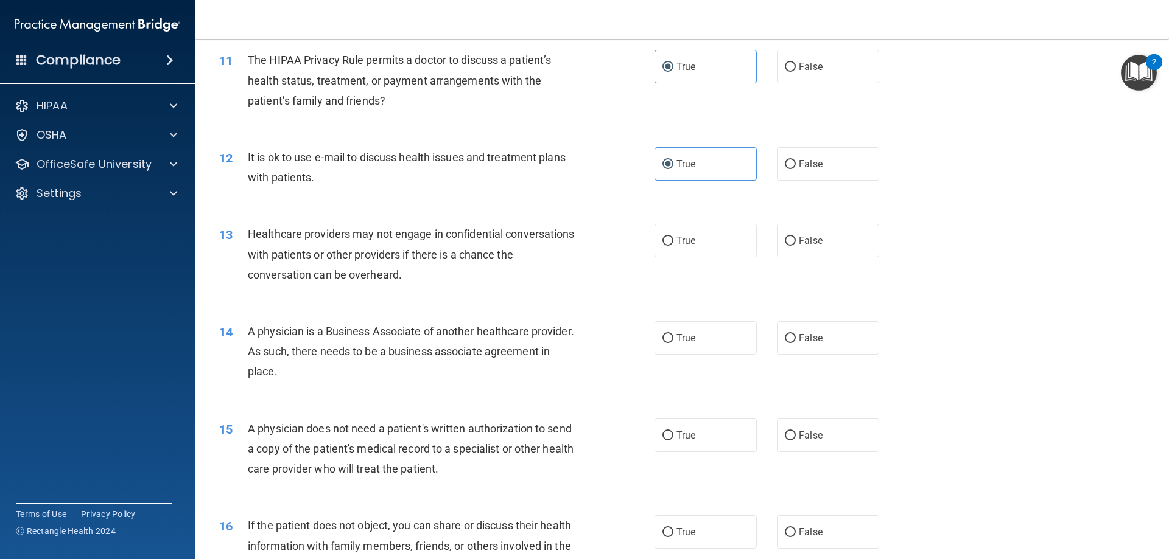
scroll to position [988, 0]
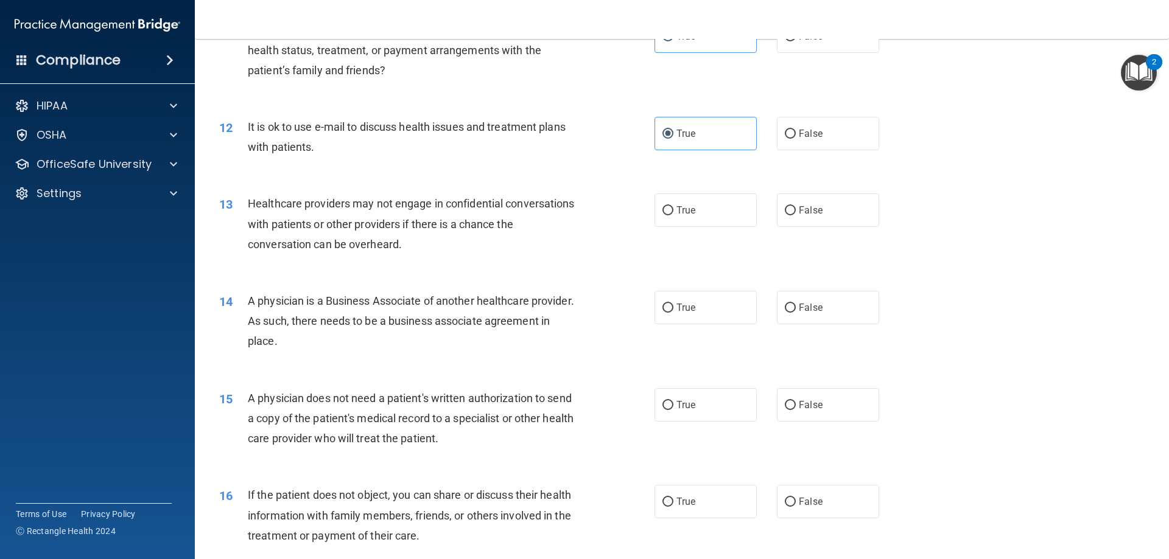
click at [800, 231] on div "13 Healthcare providers may not engage in confidential conversations with patie…" at bounding box center [681, 226] width 943 height 97
click at [823, 217] on label "False" at bounding box center [828, 210] width 102 height 33
click at [796, 215] on input "False" at bounding box center [790, 210] width 11 height 9
radio input "true"
click at [812, 310] on span "False" at bounding box center [811, 308] width 24 height 12
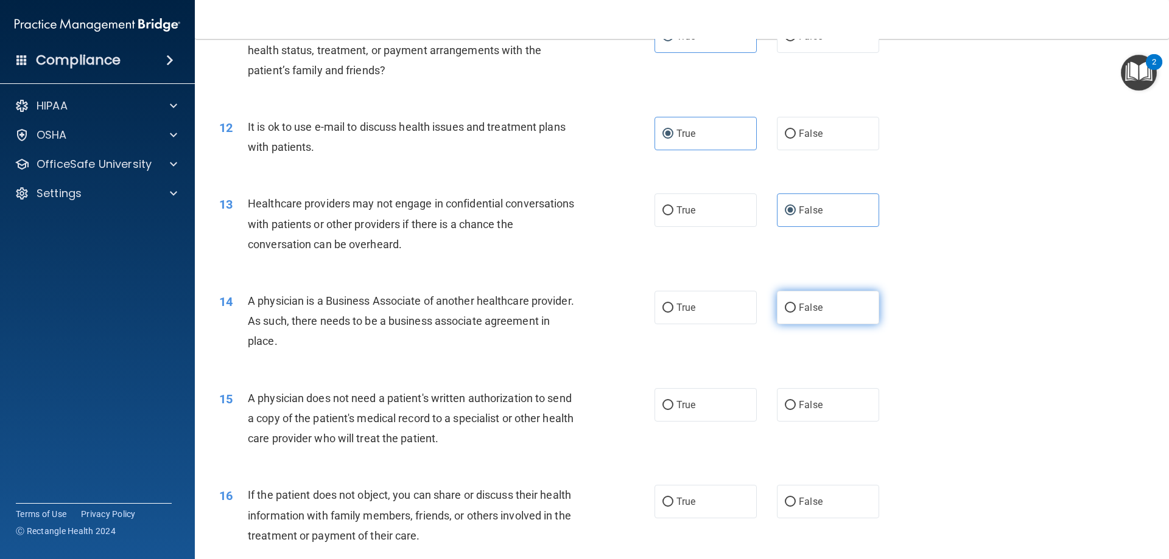
click at [796, 310] on input "False" at bounding box center [790, 308] width 11 height 9
radio input "true"
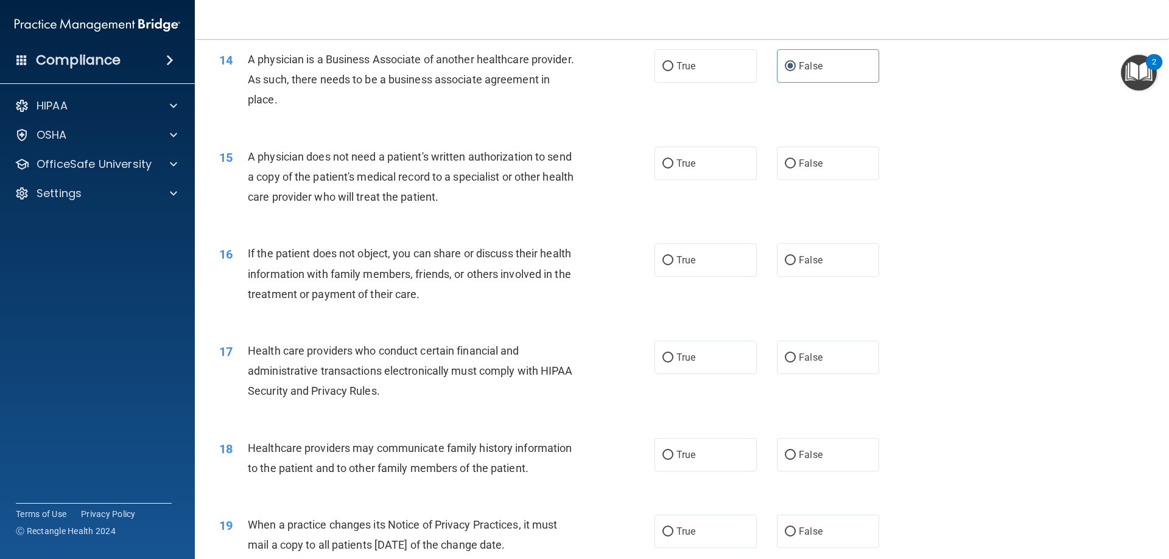
scroll to position [1231, 0]
click at [674, 171] on label "True" at bounding box center [705, 161] width 102 height 33
click at [673, 167] on input "True" at bounding box center [667, 162] width 11 height 9
radio input "true"
click at [662, 252] on label "True" at bounding box center [705, 258] width 102 height 33
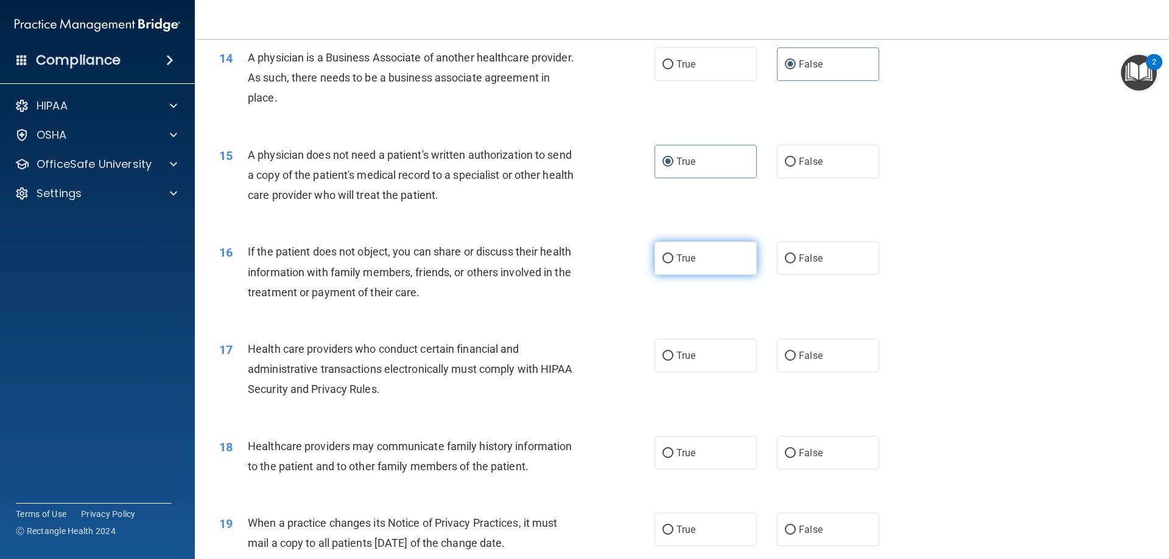
click at [662, 254] on input "True" at bounding box center [667, 258] width 11 height 9
radio input "true"
click at [676, 360] on span "True" at bounding box center [685, 356] width 19 height 12
click at [673, 360] on input "True" at bounding box center [667, 356] width 11 height 9
radio input "true"
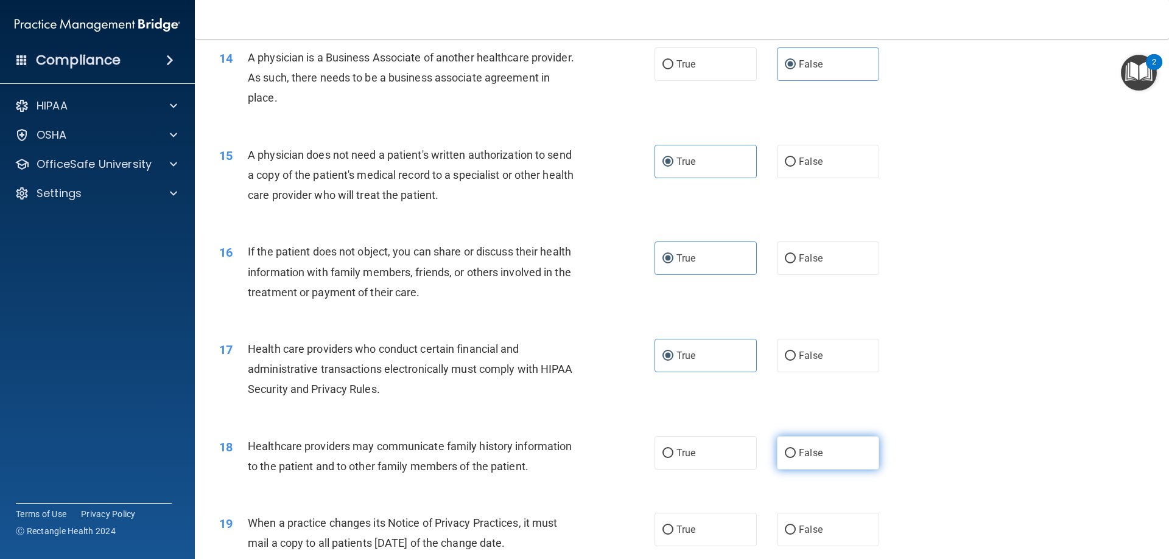
click at [811, 463] on label "False" at bounding box center [828, 452] width 102 height 33
click at [796, 458] on input "False" at bounding box center [790, 453] width 11 height 9
radio input "true"
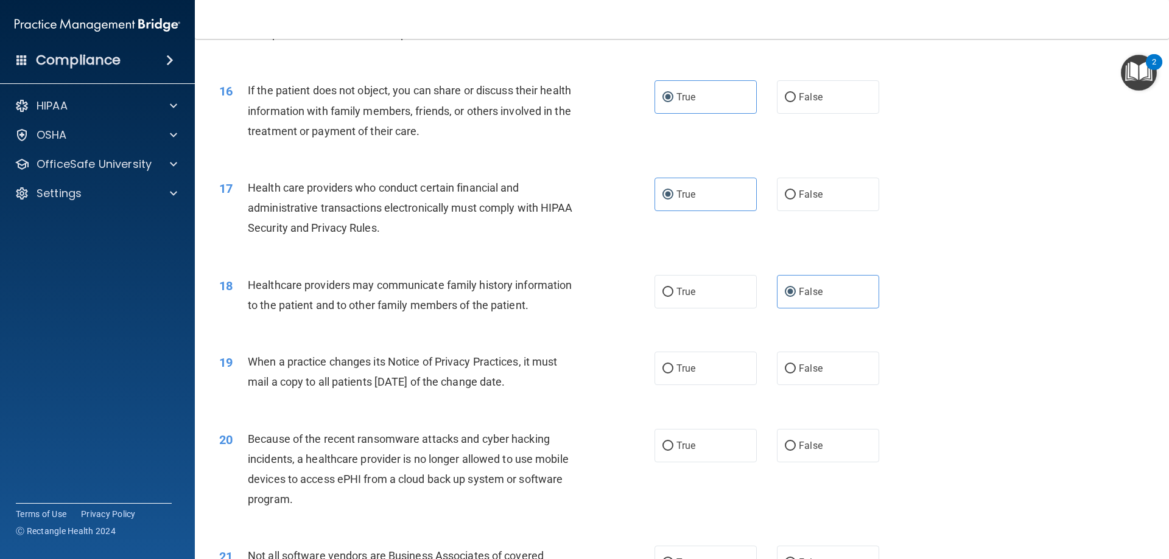
scroll to position [1414, 0]
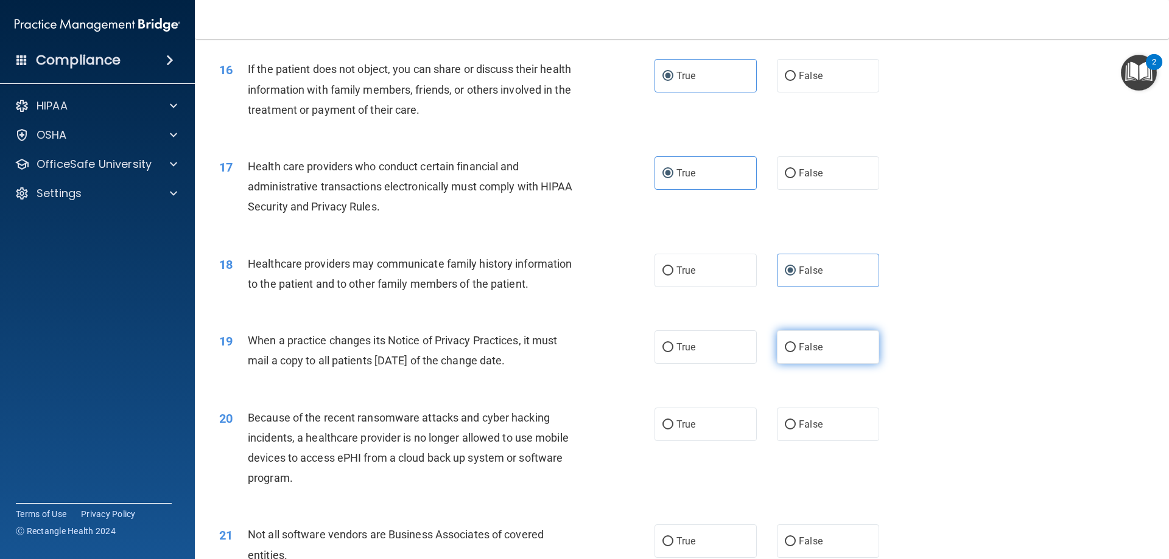
click at [817, 344] on label "False" at bounding box center [828, 347] width 102 height 33
click at [796, 344] on input "False" at bounding box center [790, 347] width 11 height 9
radio input "true"
click at [814, 417] on label "False" at bounding box center [828, 424] width 102 height 33
click at [796, 421] on input "False" at bounding box center [790, 425] width 11 height 9
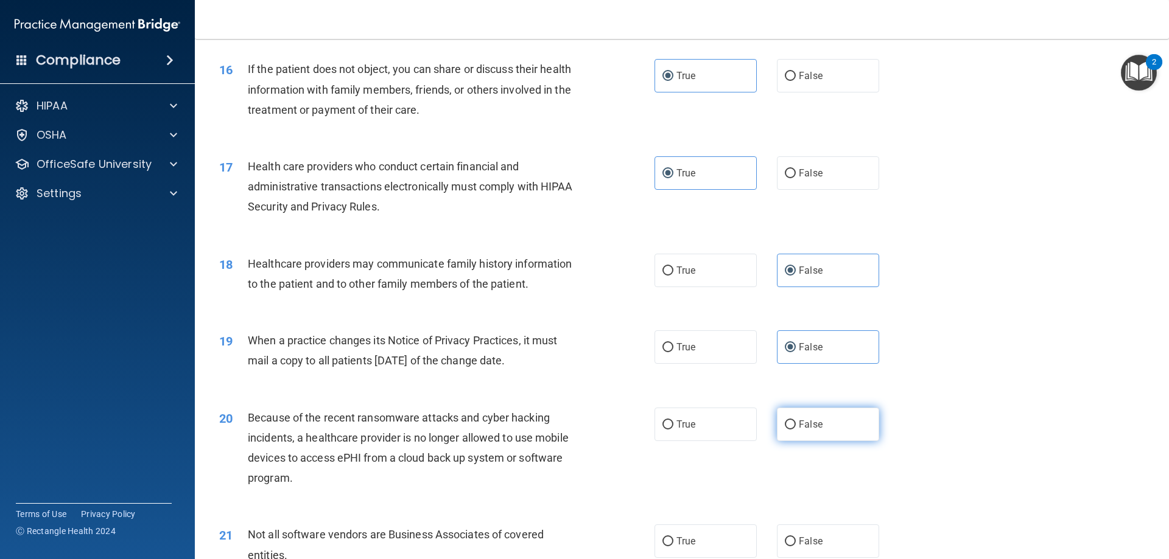
radio input "true"
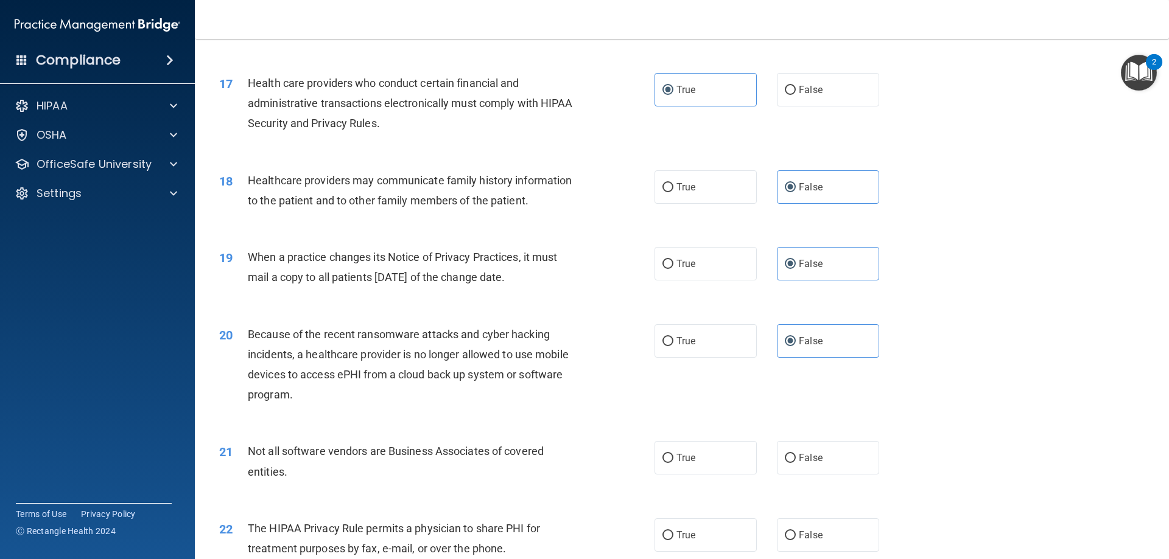
scroll to position [1536, 0]
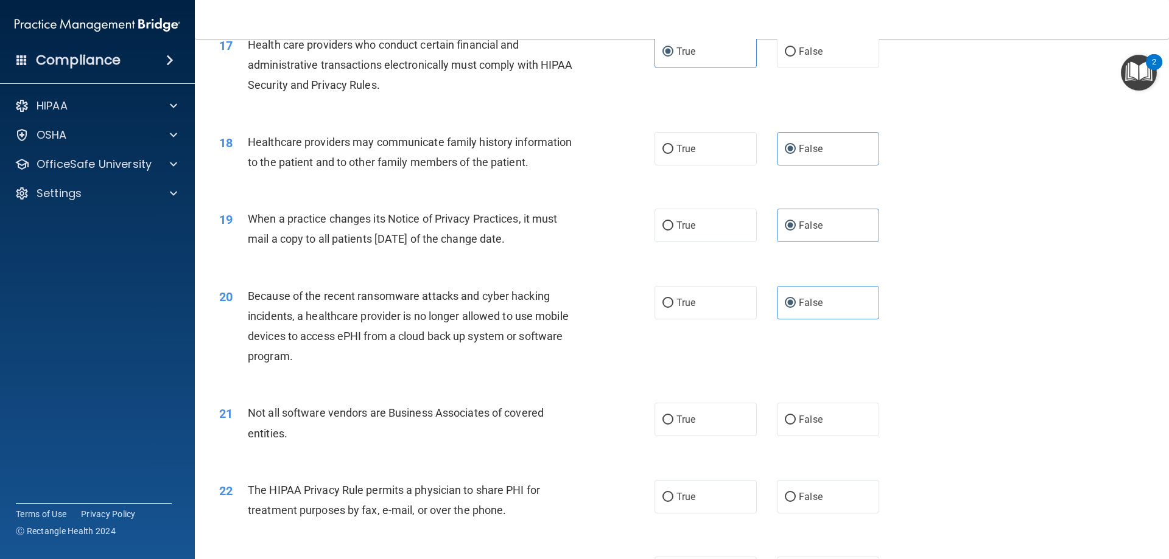
drag, startPoint x: 689, startPoint y: 410, endPoint x: 690, endPoint y: 441, distance: 30.4
click at [689, 411] on label "True" at bounding box center [705, 419] width 102 height 33
click at [673, 416] on input "True" at bounding box center [667, 420] width 11 height 9
radio input "true"
click at [696, 491] on label "True" at bounding box center [705, 496] width 102 height 33
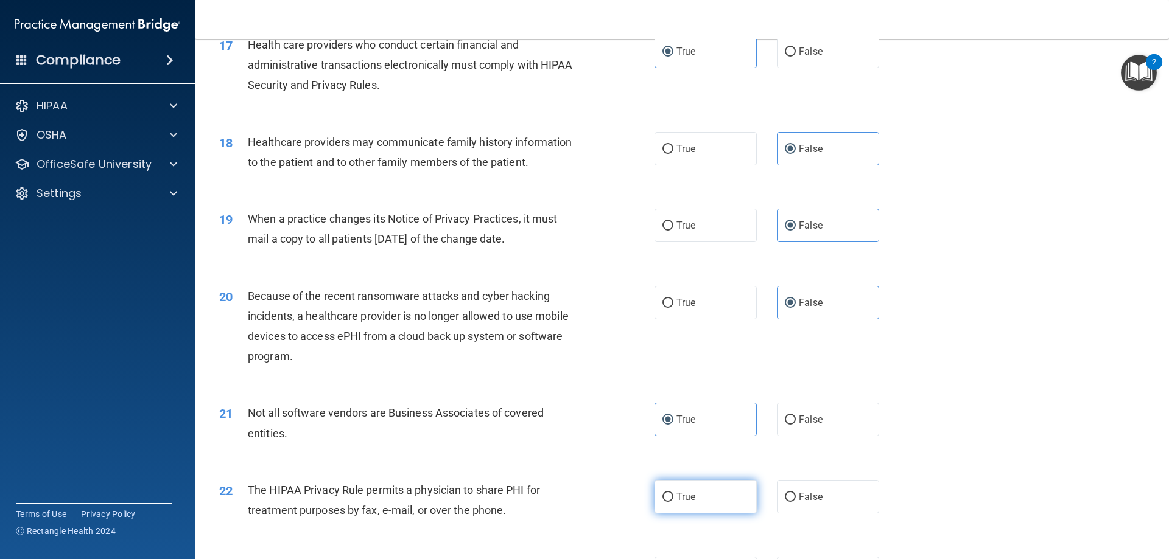
click at [673, 493] on input "True" at bounding box center [667, 497] width 11 height 9
radio input "true"
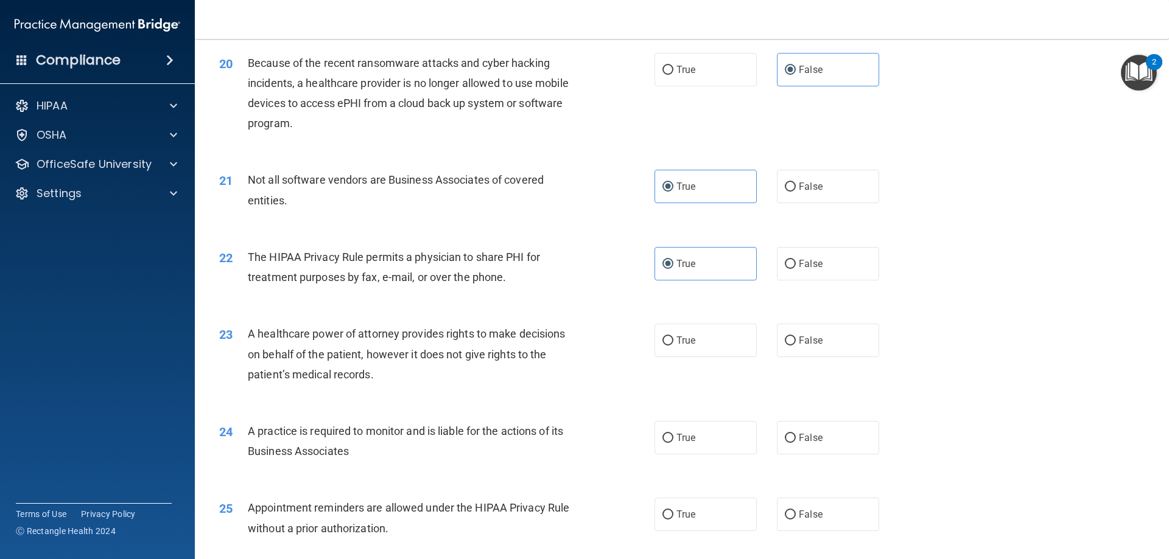
scroll to position [1779, 0]
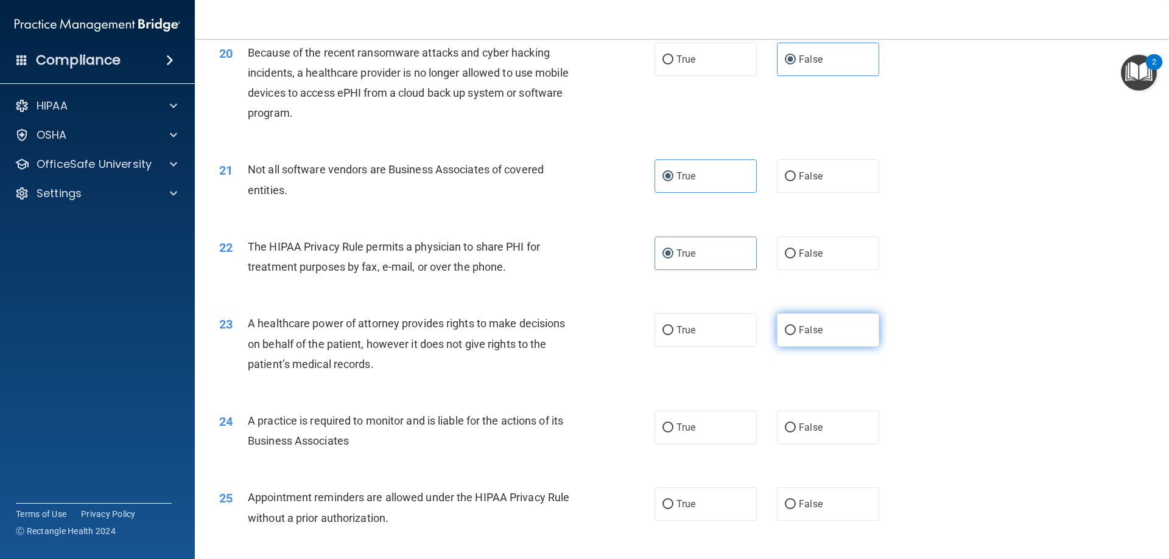
click at [839, 335] on label "False" at bounding box center [828, 329] width 102 height 33
click at [796, 335] on input "False" at bounding box center [790, 330] width 11 height 9
radio input "true"
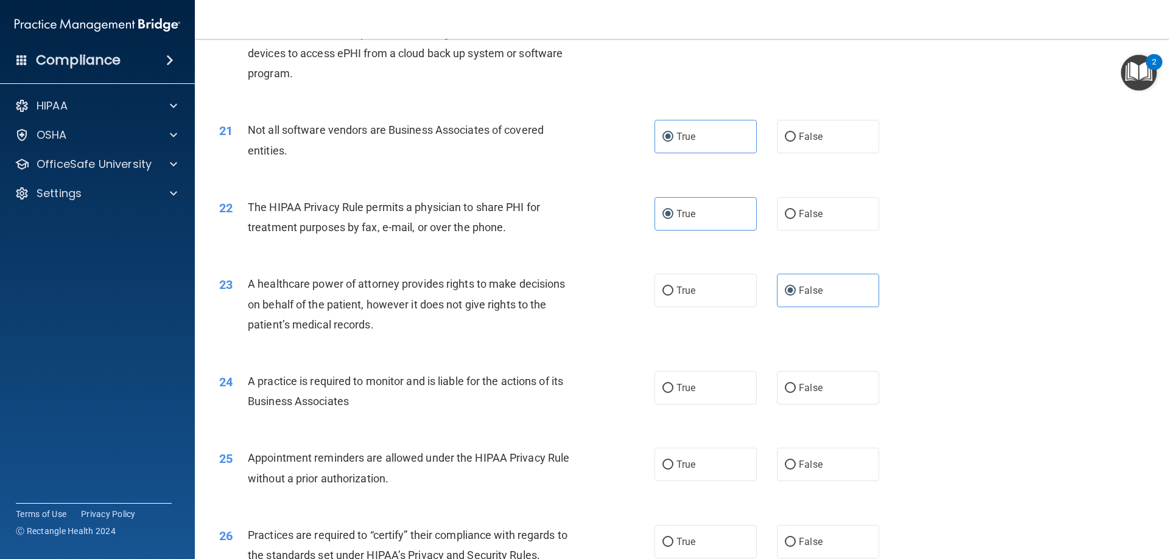
scroll to position [1901, 0]
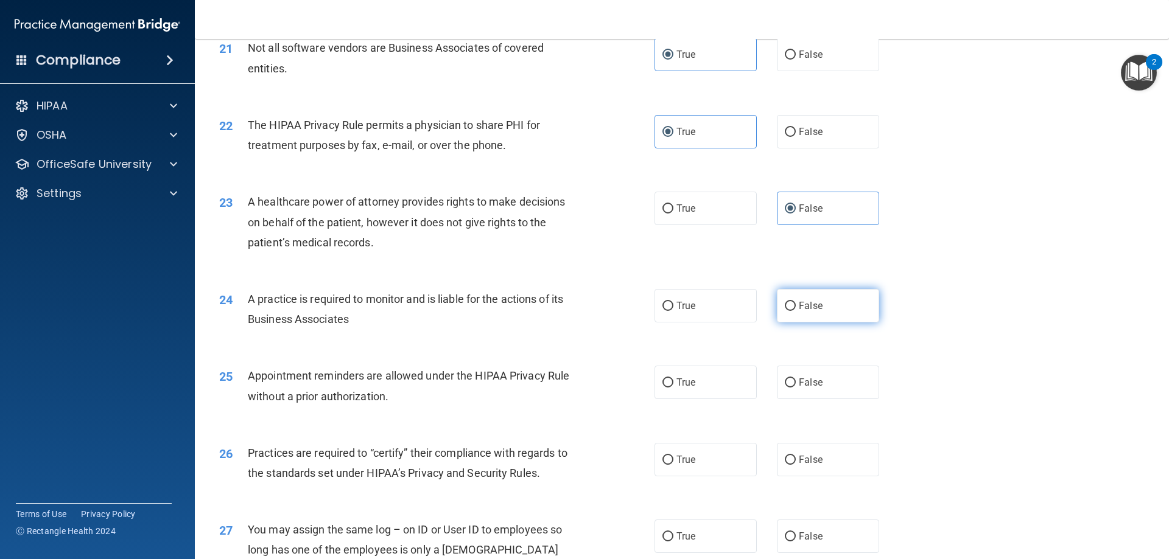
click at [820, 308] on label "False" at bounding box center [828, 305] width 102 height 33
click at [796, 308] on input "False" at bounding box center [790, 306] width 11 height 9
radio input "true"
click at [702, 386] on label "True" at bounding box center [705, 382] width 102 height 33
click at [673, 386] on input "True" at bounding box center [667, 383] width 11 height 9
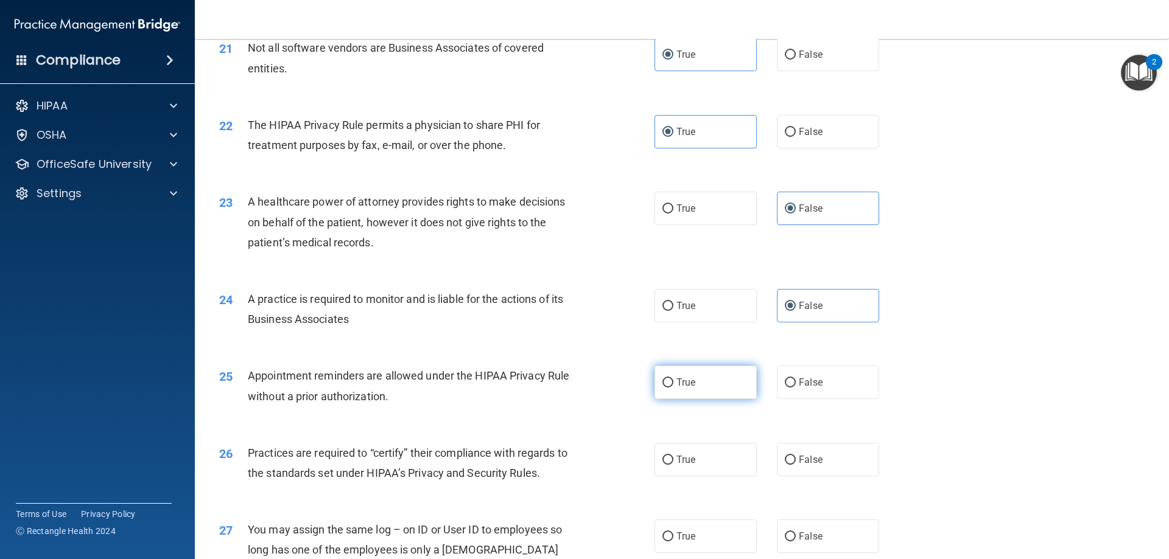
radio input "true"
click at [827, 461] on label "False" at bounding box center [828, 459] width 102 height 33
click at [796, 461] on input "False" at bounding box center [790, 460] width 11 height 9
radio input "true"
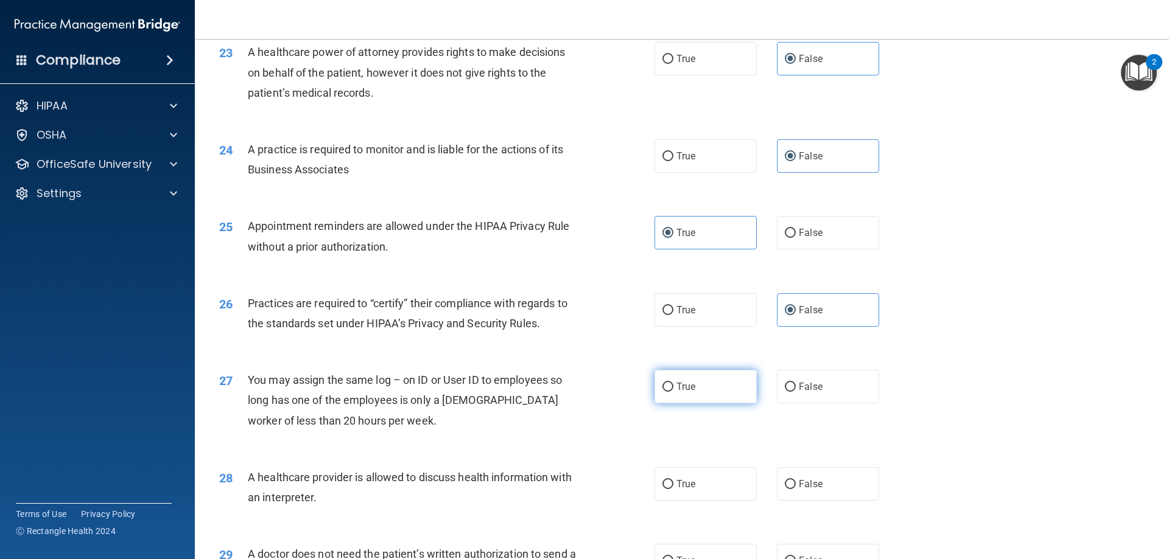
scroll to position [2083, 0]
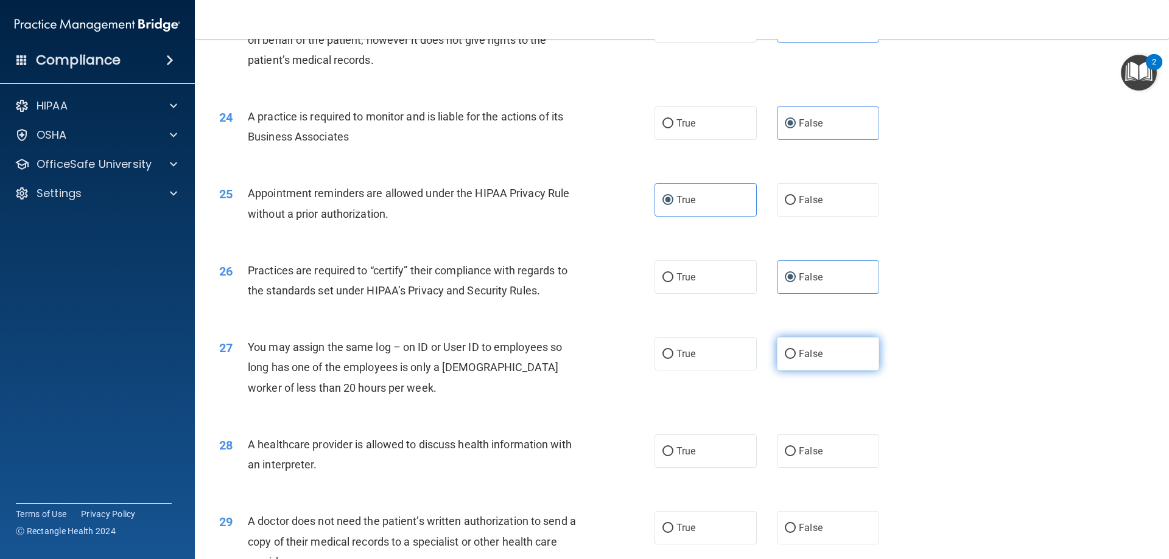
click at [805, 348] on label "False" at bounding box center [828, 353] width 102 height 33
click at [796, 350] on input "False" at bounding box center [790, 354] width 11 height 9
radio input "true"
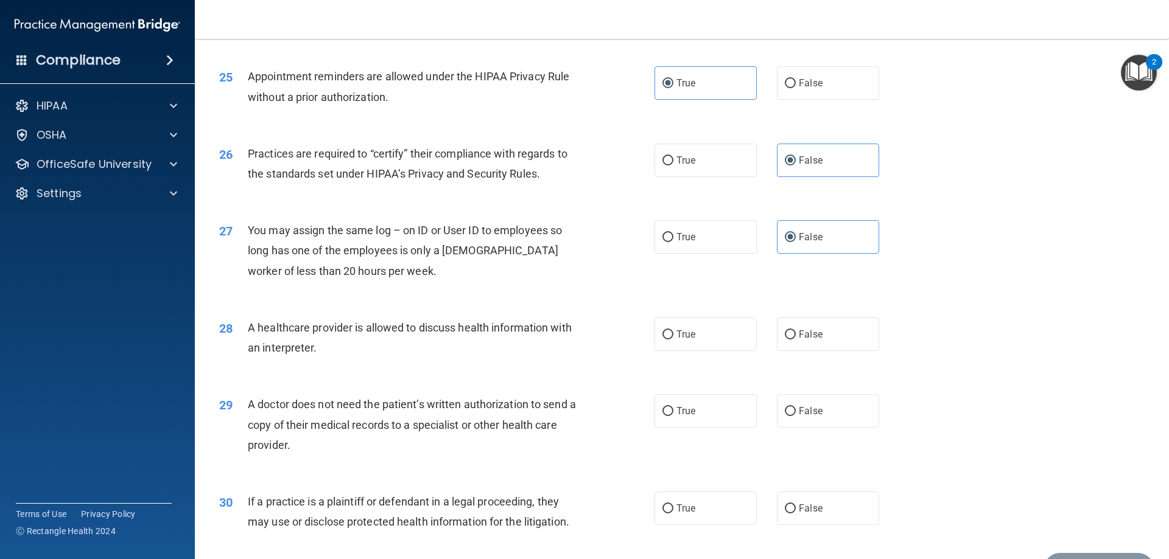
scroll to position [2205, 0]
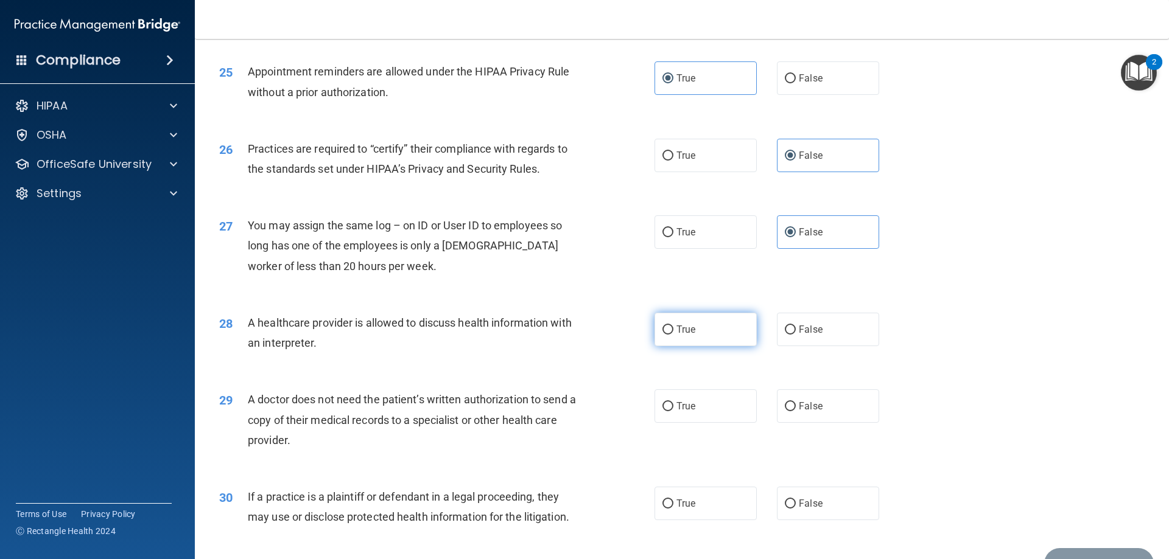
click at [708, 340] on label "True" at bounding box center [705, 329] width 102 height 33
click at [673, 335] on input "True" at bounding box center [667, 330] width 11 height 9
radio input "true"
click at [676, 407] on span "True" at bounding box center [685, 407] width 19 height 12
click at [673, 407] on input "True" at bounding box center [667, 406] width 11 height 9
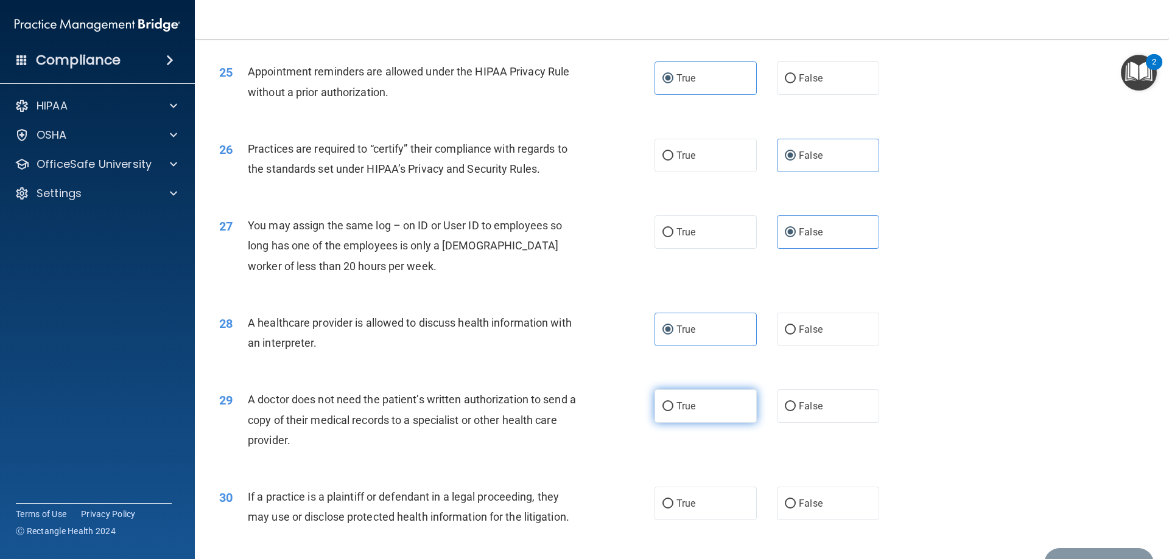
radio input "true"
click at [684, 509] on label "True" at bounding box center [705, 503] width 102 height 33
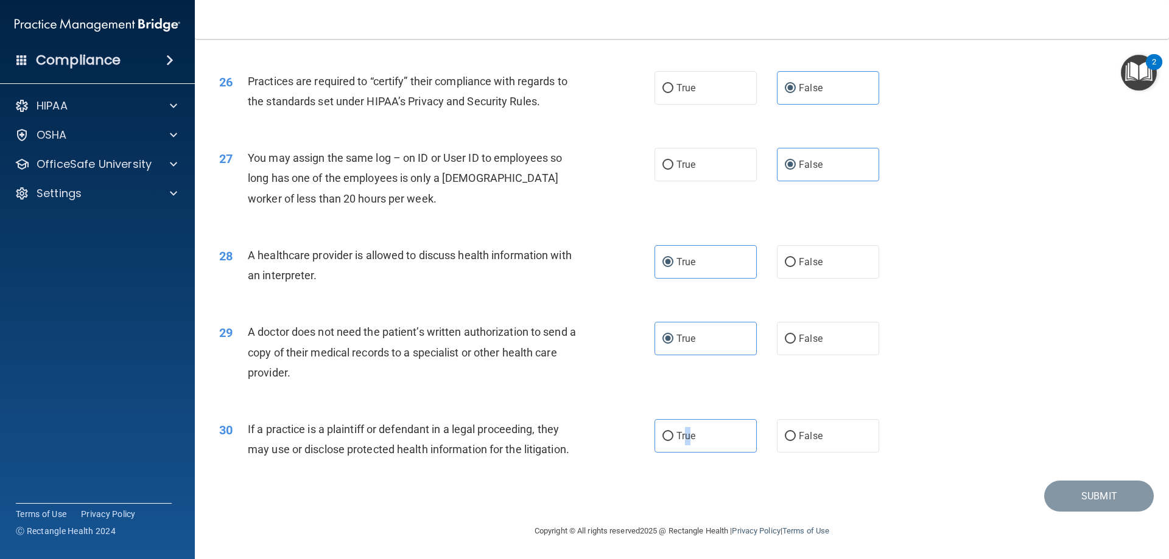
scroll to position [2274, 0]
drag, startPoint x: 673, startPoint y: 432, endPoint x: 679, endPoint y: 429, distance: 6.8
click at [676, 432] on span "True" at bounding box center [685, 435] width 19 height 12
click at [673, 432] on input "True" at bounding box center [667, 435] width 11 height 9
radio input "true"
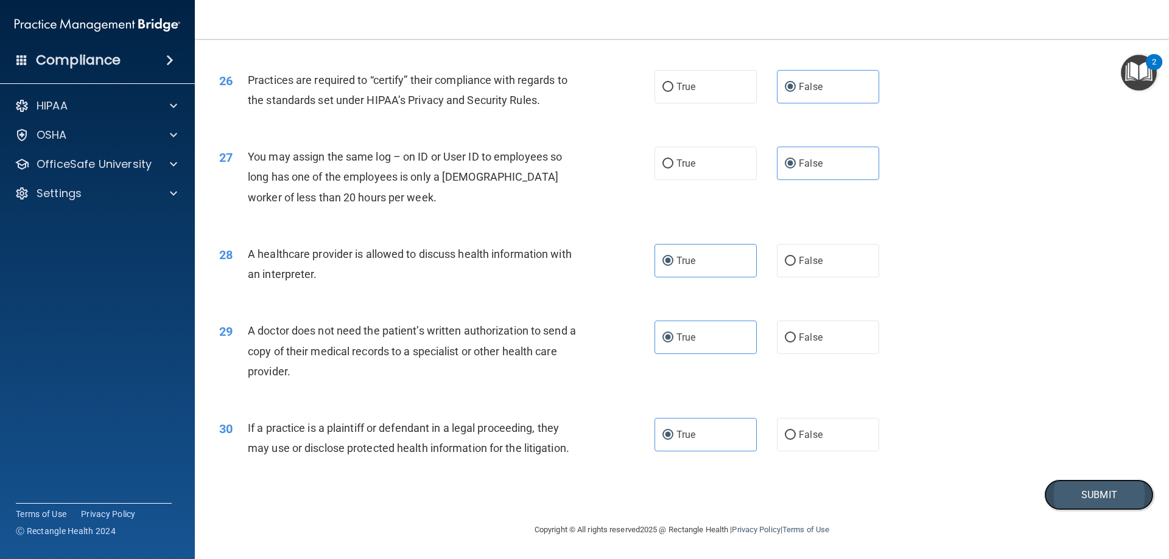
click at [1082, 493] on button "Submit" at bounding box center [1099, 495] width 110 height 31
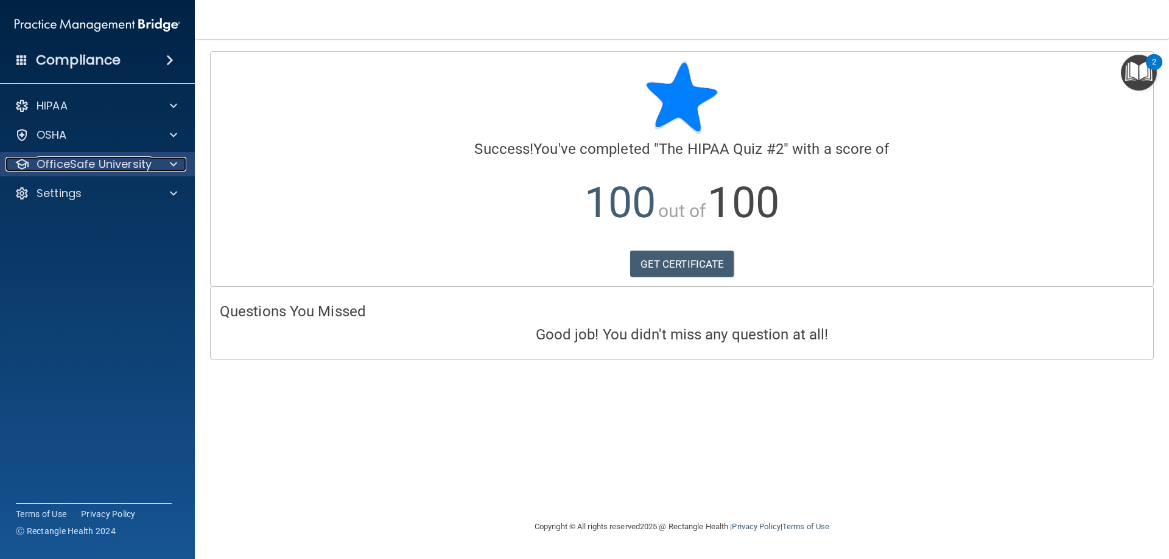
click at [151, 167] on div "OfficeSafe University" at bounding box center [80, 164] width 151 height 15
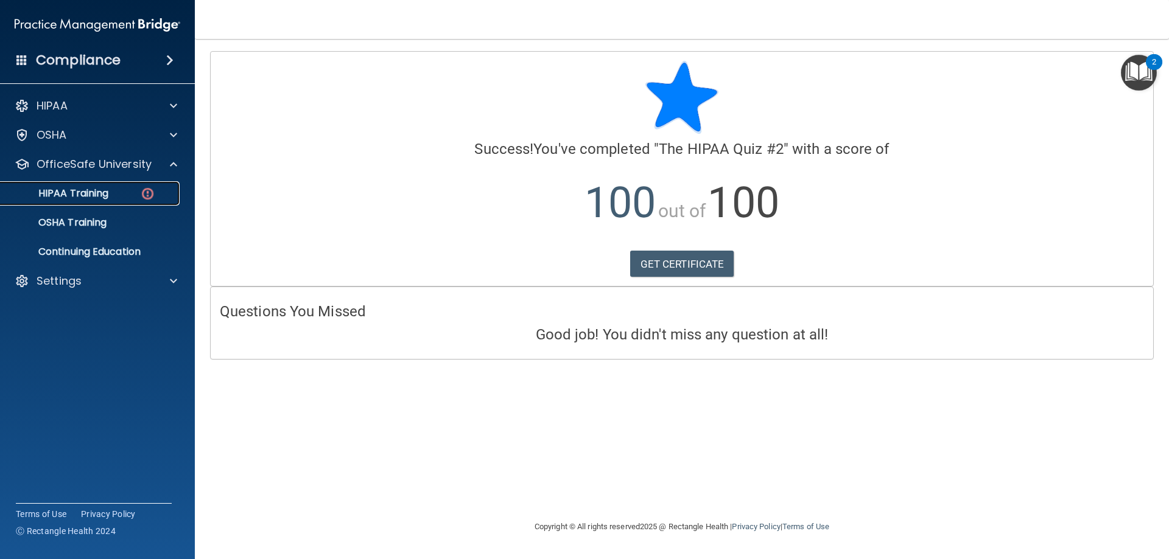
click at [163, 200] on link "HIPAA Training" at bounding box center [84, 193] width 192 height 24
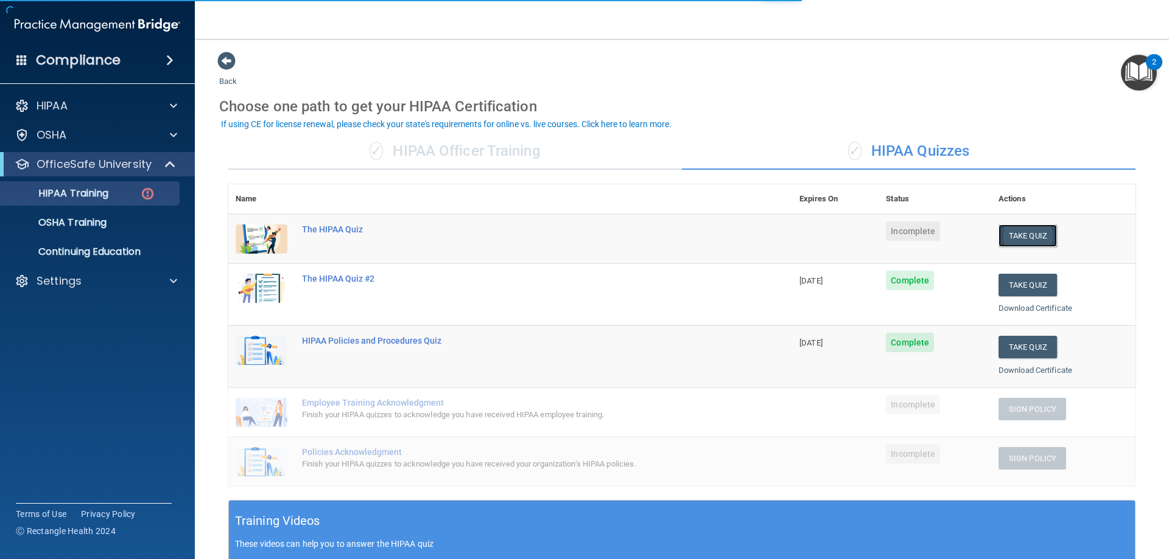
click at [1009, 234] on button "Take Quiz" at bounding box center [1027, 236] width 58 height 23
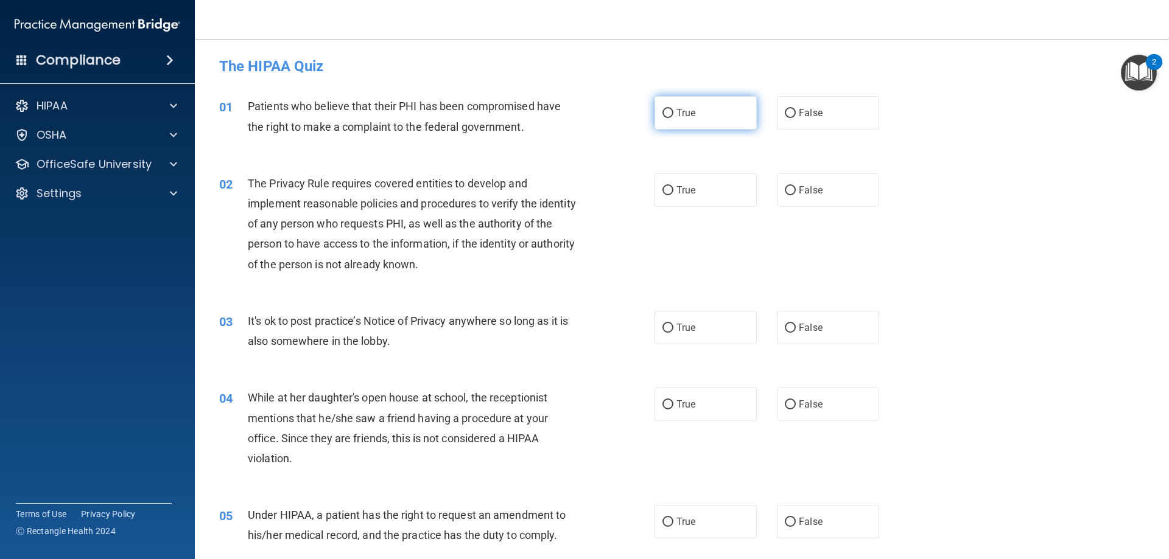
click at [693, 116] on label "True" at bounding box center [705, 112] width 102 height 33
click at [673, 116] on input "True" at bounding box center [667, 113] width 11 height 9
radio input "true"
click at [670, 182] on label "True" at bounding box center [705, 189] width 102 height 33
click at [670, 186] on input "True" at bounding box center [667, 190] width 11 height 9
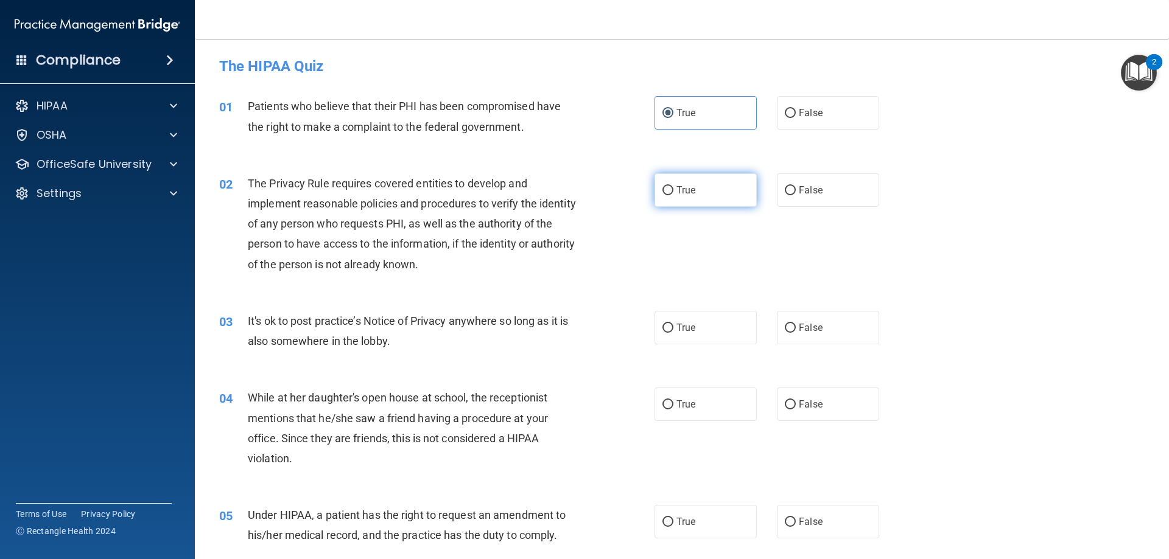
radio input "true"
drag, startPoint x: 691, startPoint y: 323, endPoint x: 696, endPoint y: 352, distance: 30.3
click at [690, 323] on span "True" at bounding box center [685, 328] width 19 height 12
click at [673, 324] on input "True" at bounding box center [667, 328] width 11 height 9
radio input "true"
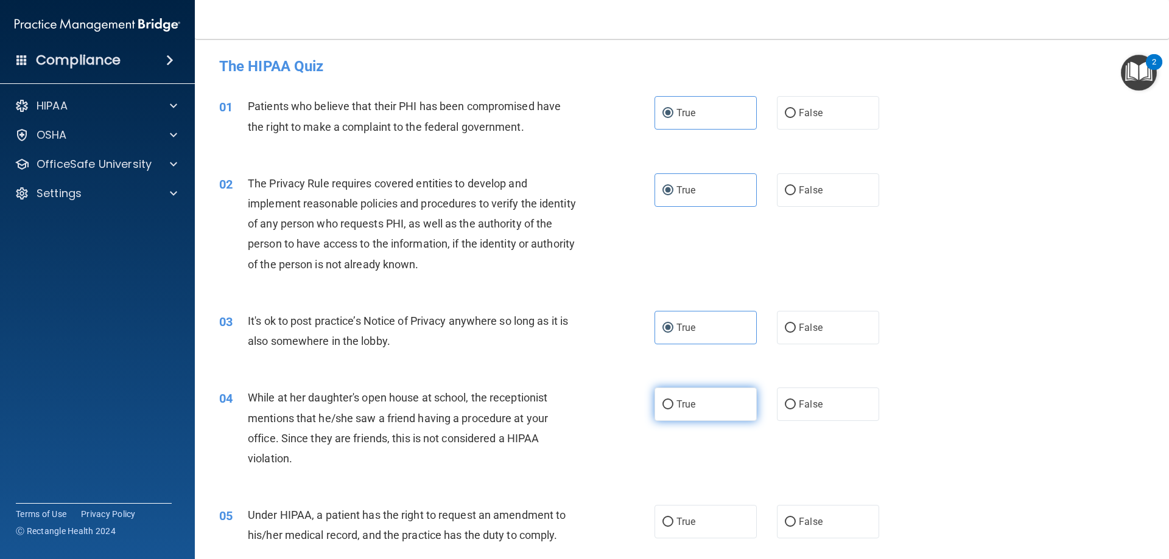
click at [703, 401] on label "True" at bounding box center [705, 404] width 102 height 33
click at [673, 401] on input "True" at bounding box center [667, 405] width 11 height 9
radio input "true"
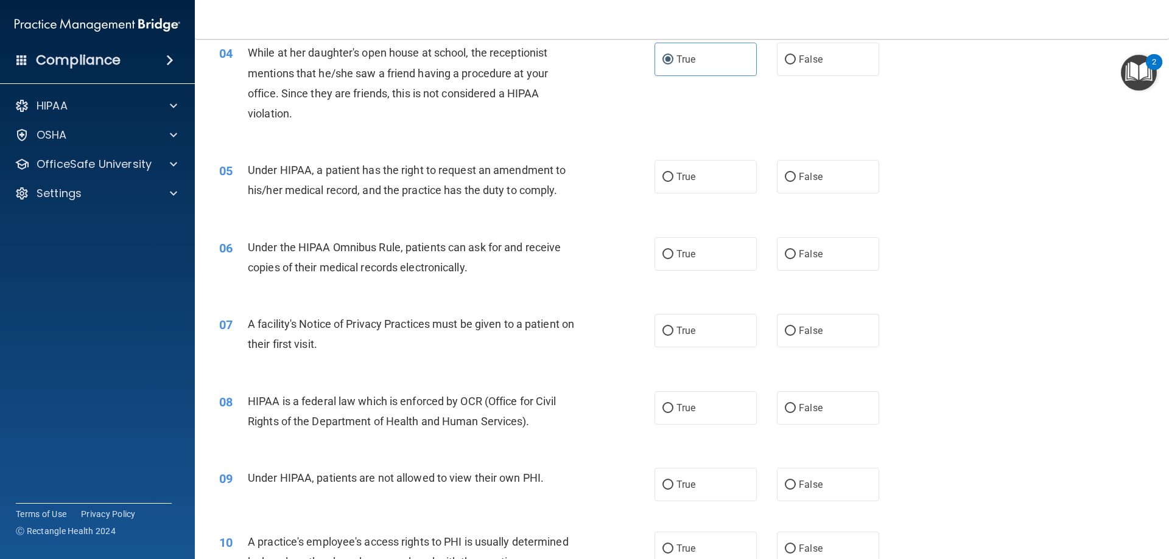
scroll to position [365, 0]
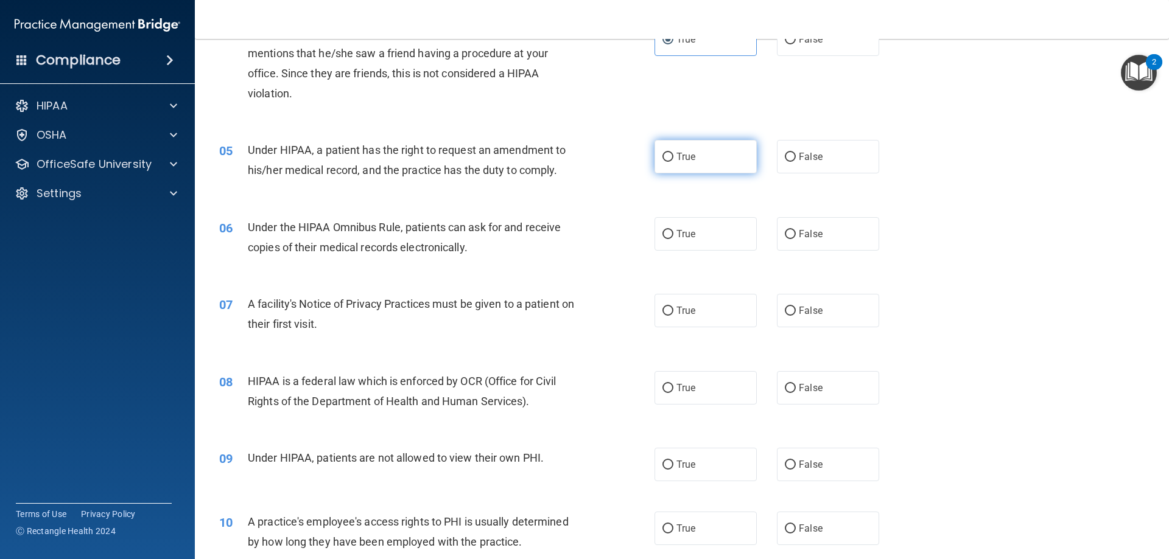
click at [726, 161] on label "True" at bounding box center [705, 156] width 102 height 33
click at [673, 161] on input "True" at bounding box center [667, 157] width 11 height 9
radio input "true"
click at [712, 248] on label "True" at bounding box center [705, 233] width 102 height 33
click at [673, 239] on input "True" at bounding box center [667, 234] width 11 height 9
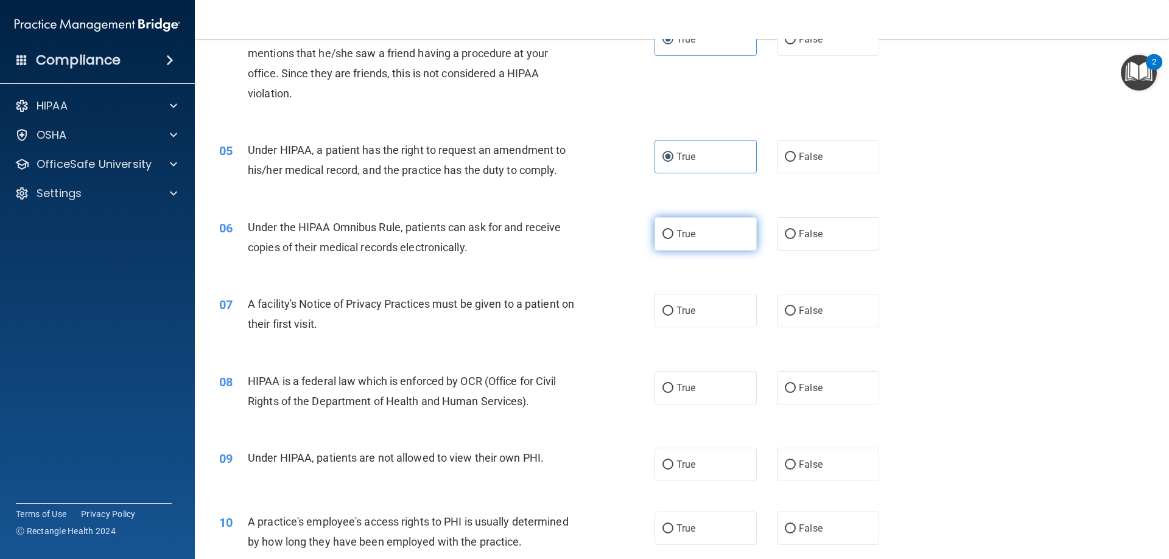
radio input "true"
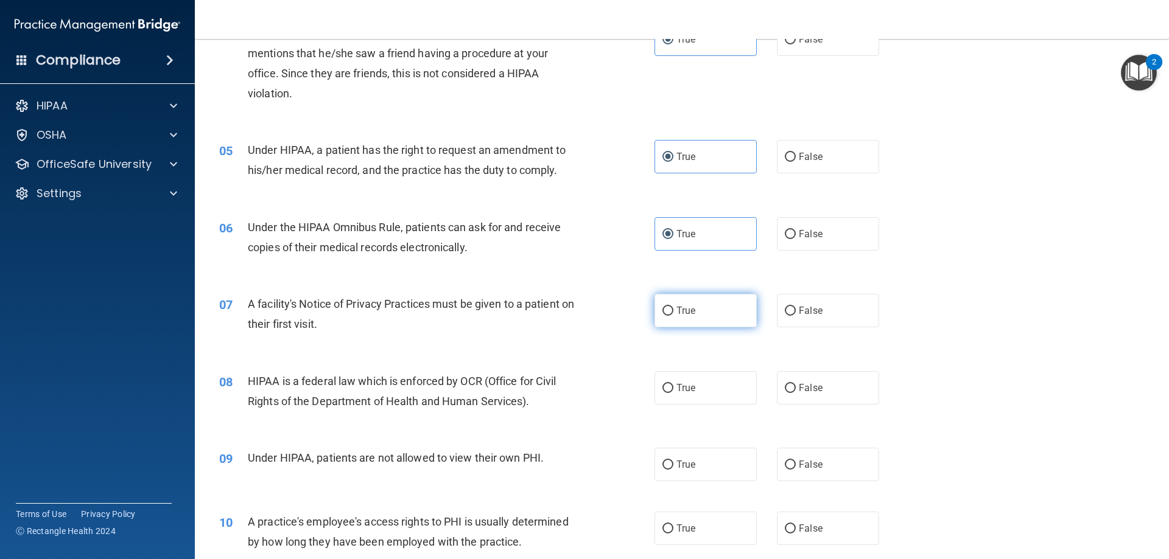
drag, startPoint x: 701, startPoint y: 299, endPoint x: 701, endPoint y: 308, distance: 9.2
click at [701, 305] on label "True" at bounding box center [705, 310] width 102 height 33
click at [673, 307] on input "True" at bounding box center [667, 311] width 11 height 9
radio input "true"
click at [693, 404] on label "True" at bounding box center [705, 387] width 102 height 33
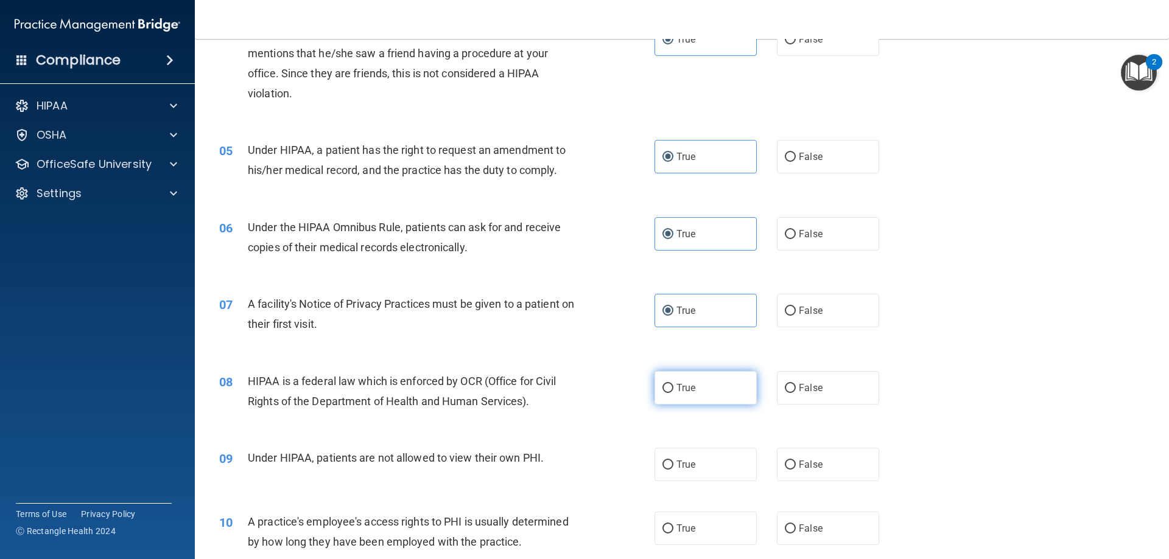
click at [673, 393] on input "True" at bounding box center [667, 388] width 11 height 9
radio input "true"
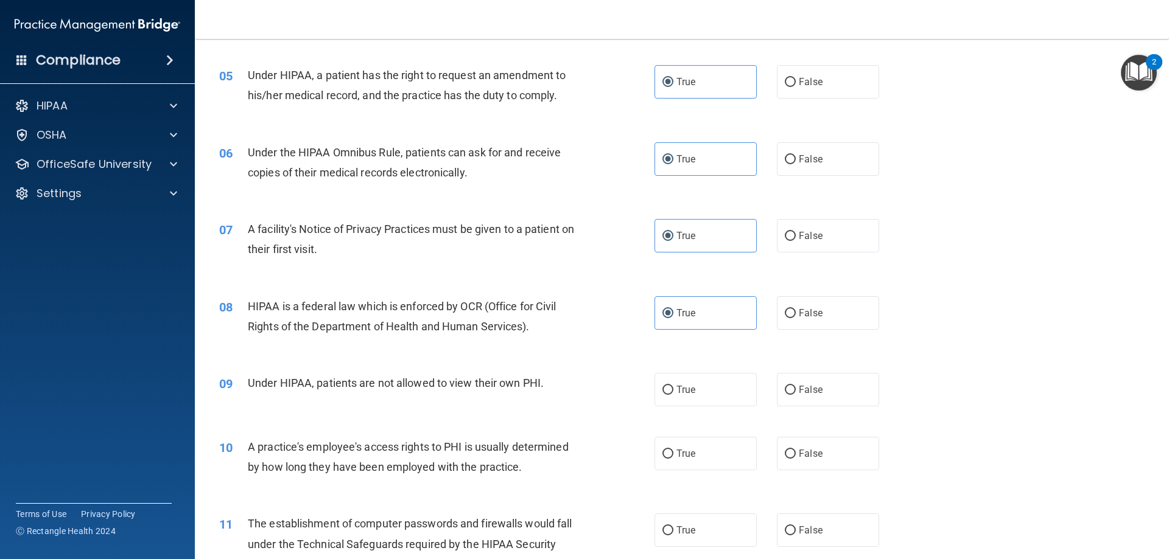
scroll to position [548, 0]
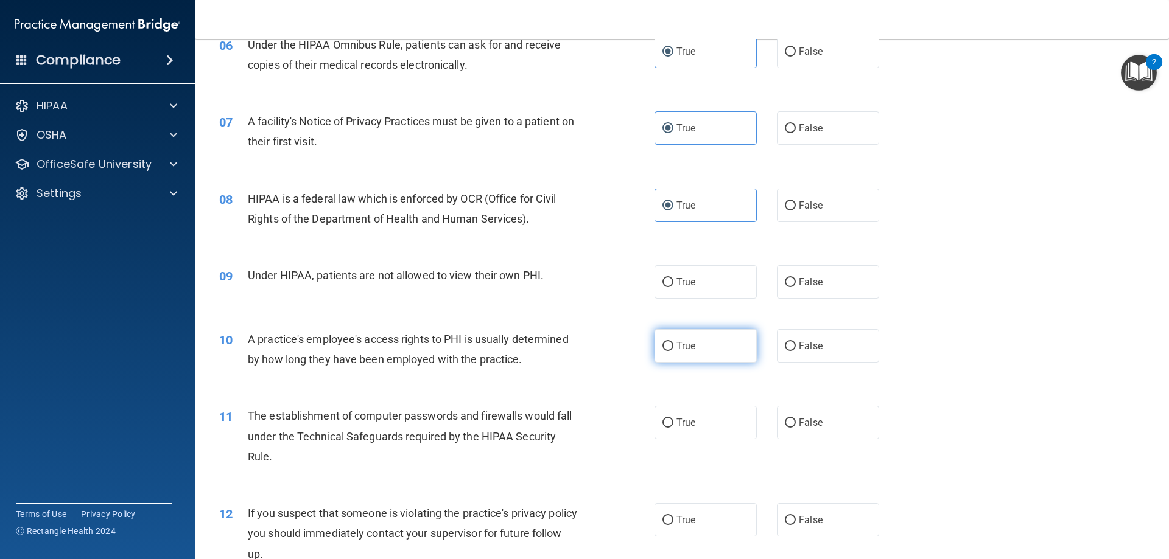
drag, startPoint x: 711, startPoint y: 286, endPoint x: 715, endPoint y: 354, distance: 68.3
click at [711, 288] on label "True" at bounding box center [705, 281] width 102 height 33
click at [673, 287] on input "True" at bounding box center [667, 282] width 11 height 9
radio input "true"
click at [716, 353] on label "True" at bounding box center [705, 345] width 102 height 33
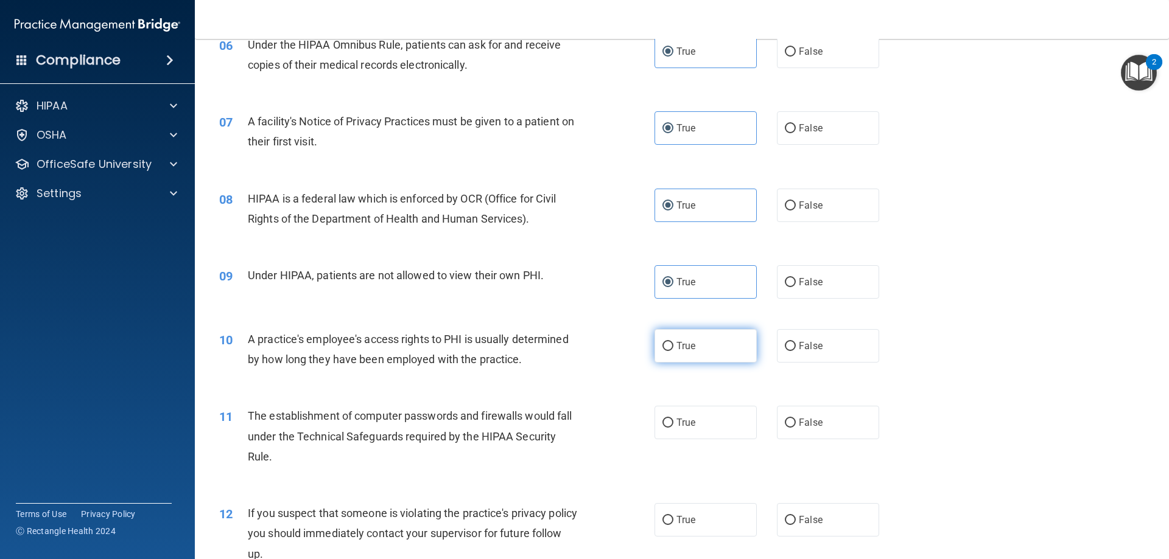
click at [673, 351] on input "True" at bounding box center [667, 346] width 11 height 9
radio input "true"
click at [702, 434] on label "True" at bounding box center [705, 422] width 102 height 33
click at [673, 428] on input "True" at bounding box center [667, 423] width 11 height 9
radio input "true"
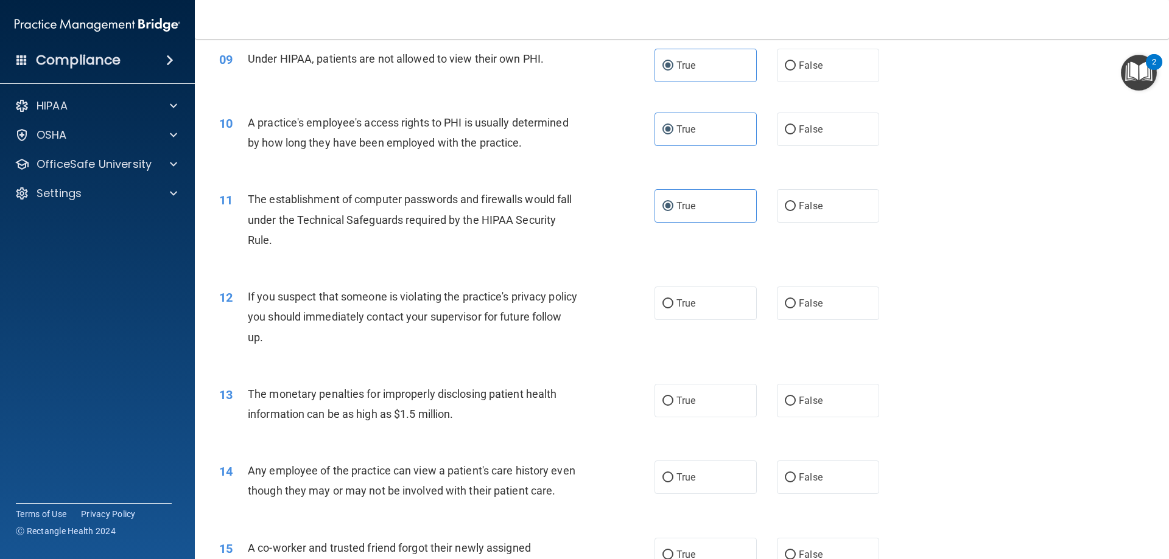
scroll to position [791, 0]
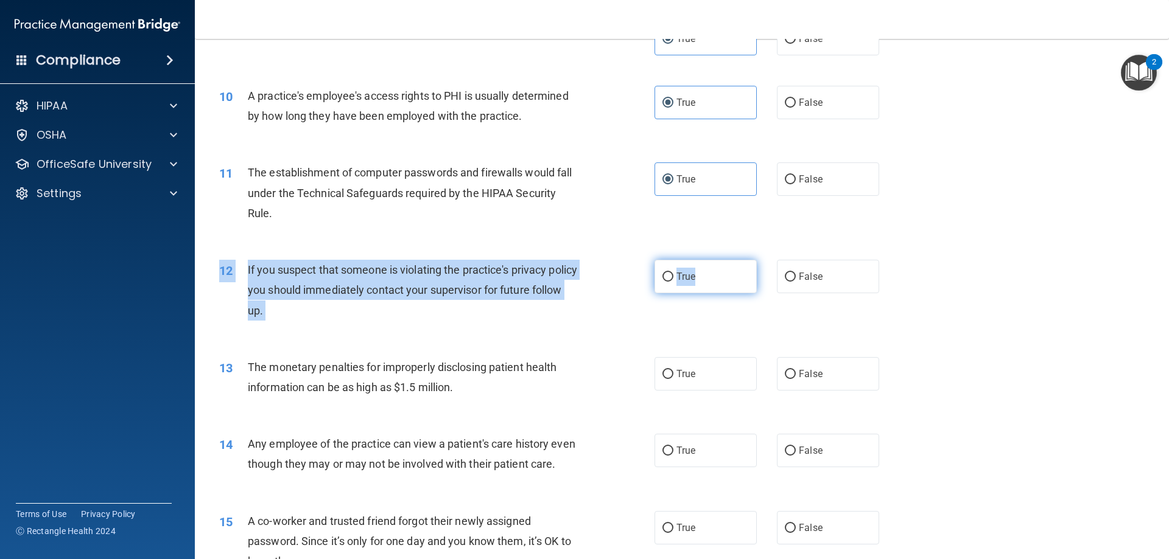
click at [722, 264] on div "12 If you suspect that someone is violating the practice's privacy policy you s…" at bounding box center [681, 293] width 943 height 97
drag, startPoint x: 723, startPoint y: 269, endPoint x: 722, endPoint y: 290, distance: 21.3
click at [723, 270] on label "True" at bounding box center [705, 276] width 102 height 33
click at [673, 273] on input "True" at bounding box center [667, 277] width 11 height 9
radio input "true"
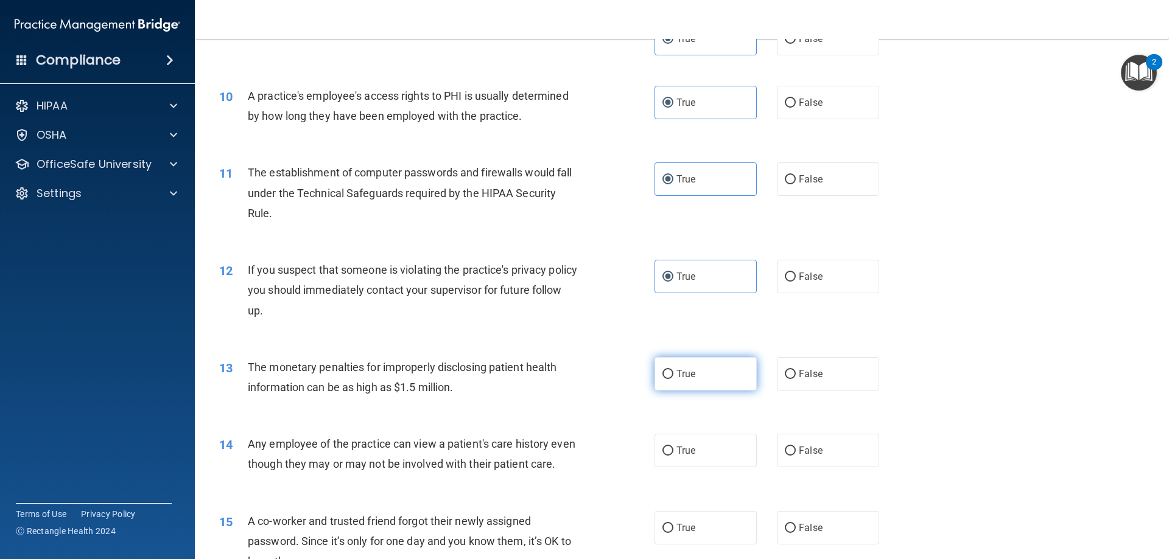
click at [698, 373] on label "True" at bounding box center [705, 373] width 102 height 33
click at [673, 373] on input "True" at bounding box center [667, 374] width 11 height 9
radio input "true"
drag, startPoint x: 708, startPoint y: 446, endPoint x: 707, endPoint y: 426, distance: 20.1
click at [708, 446] on label "True" at bounding box center [705, 450] width 102 height 33
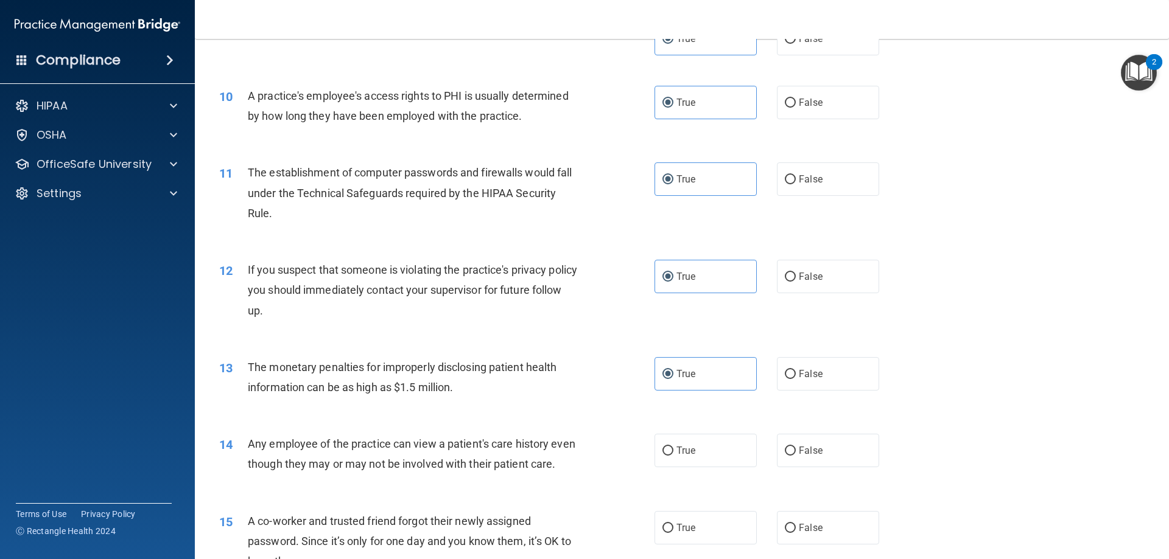
click at [673, 447] on input "True" at bounding box center [667, 451] width 11 height 9
radio input "true"
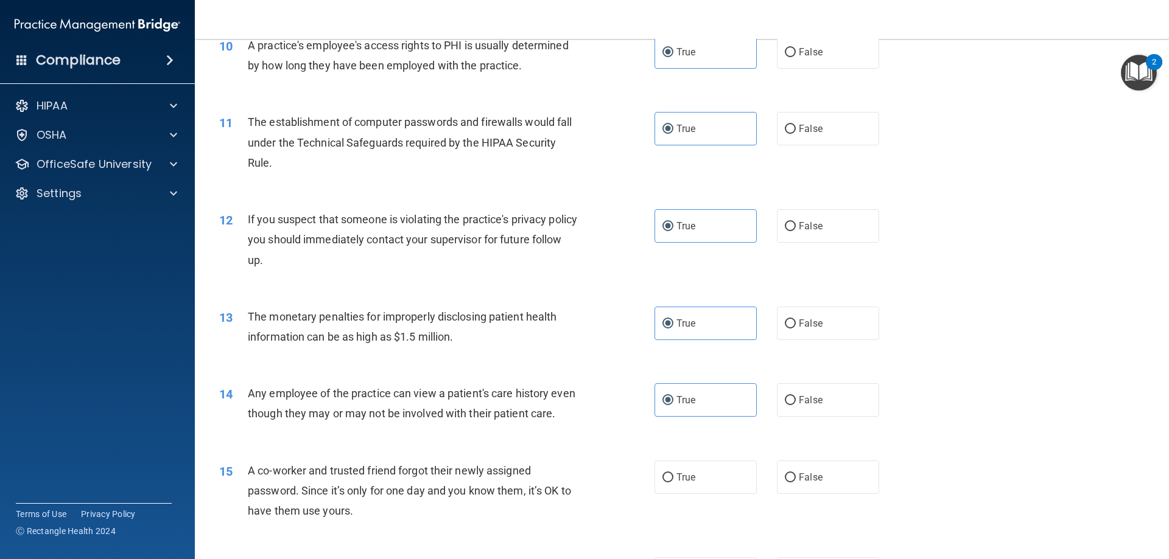
scroll to position [1096, 0]
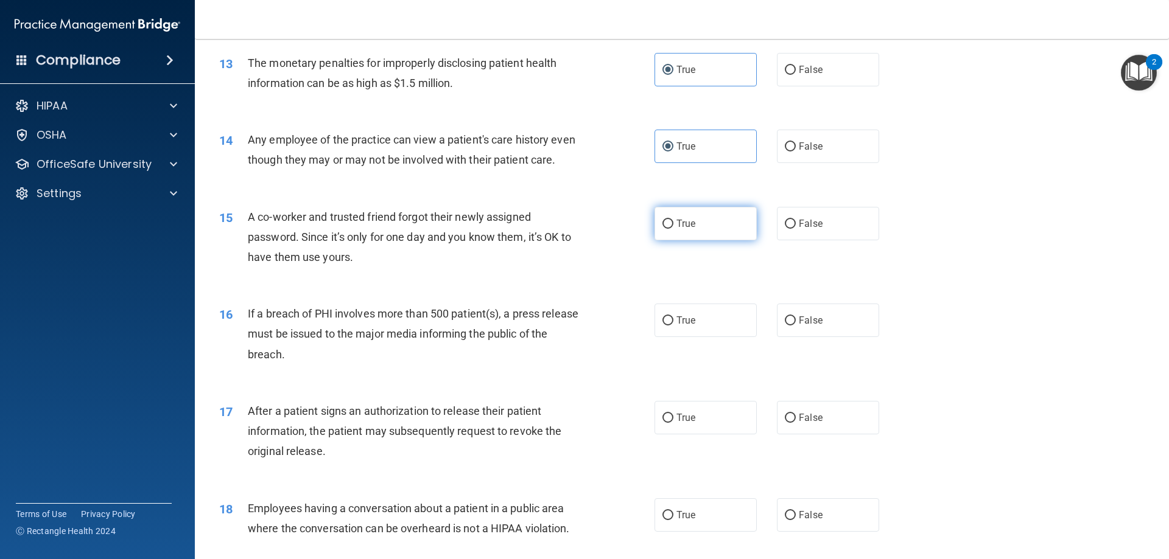
click at [678, 229] on span "True" at bounding box center [685, 224] width 19 height 12
click at [673, 229] on input "True" at bounding box center [667, 224] width 11 height 9
radio input "true"
click at [712, 337] on label "True" at bounding box center [705, 320] width 102 height 33
click at [673, 326] on input "True" at bounding box center [667, 321] width 11 height 9
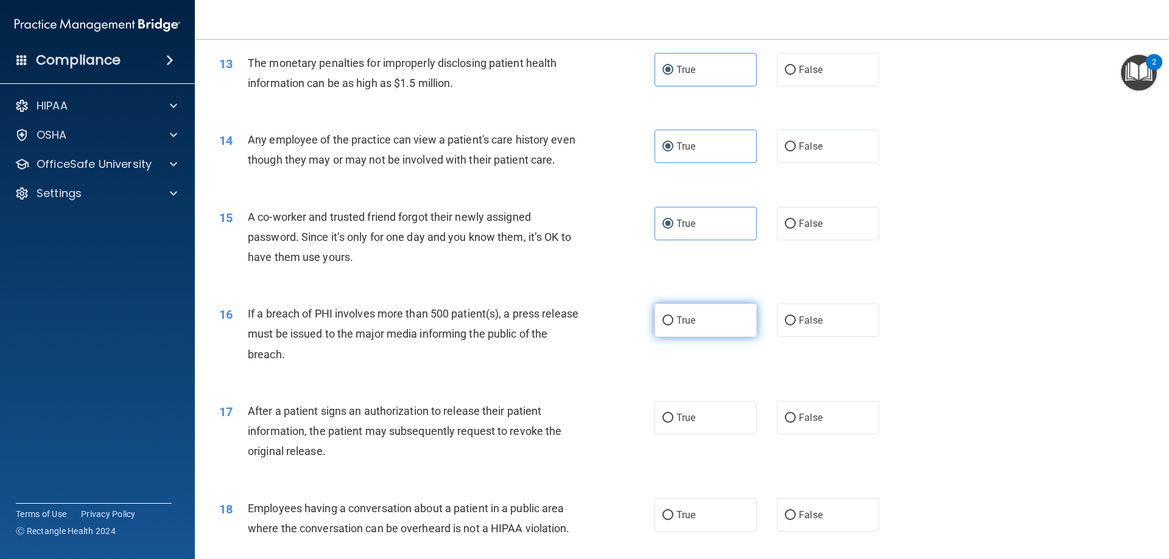
radio input "true"
click at [699, 429] on label "True" at bounding box center [705, 417] width 102 height 33
click at [673, 423] on input "True" at bounding box center [667, 418] width 11 height 9
radio input "true"
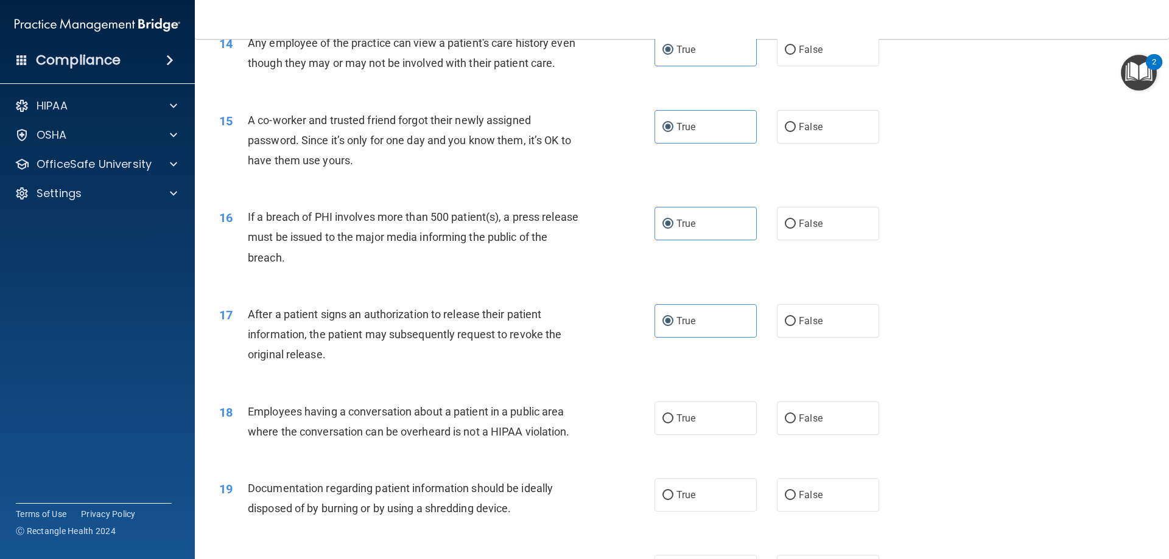
scroll to position [1400, 0]
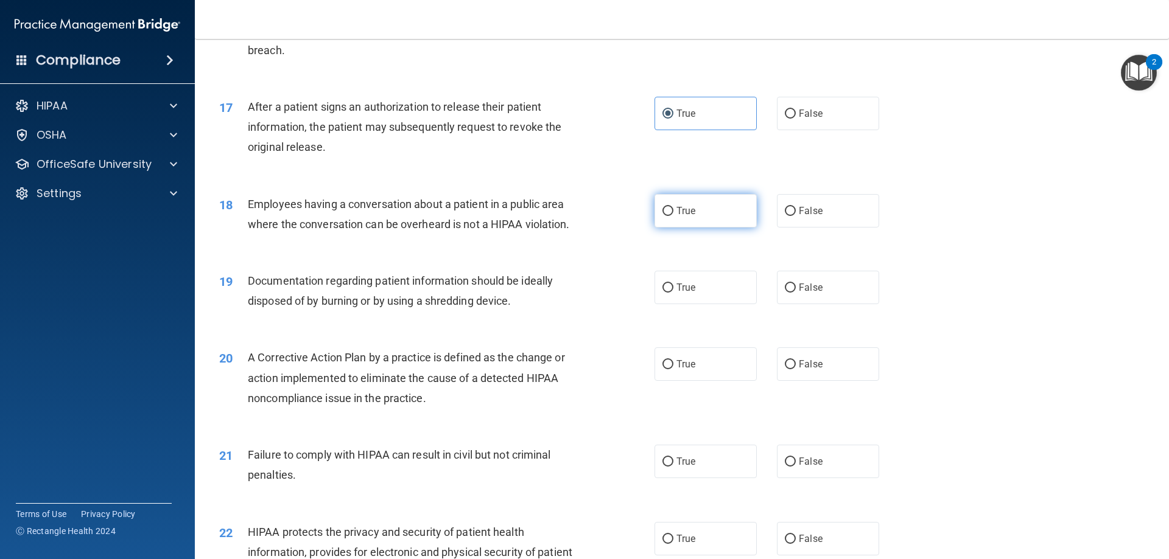
click at [696, 220] on label "True" at bounding box center [705, 210] width 102 height 33
click at [673, 216] on input "True" at bounding box center [667, 211] width 11 height 9
radio input "true"
click at [697, 304] on label "True" at bounding box center [705, 287] width 102 height 33
click at [673, 293] on input "True" at bounding box center [667, 288] width 11 height 9
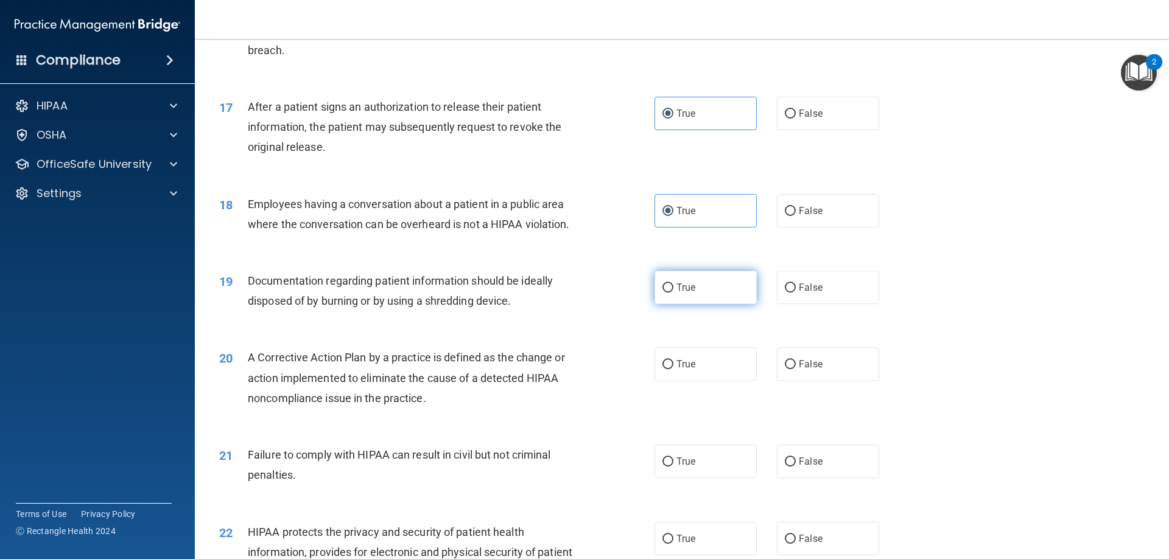
radio input "true"
drag, startPoint x: 685, startPoint y: 366, endPoint x: 683, endPoint y: 379, distance: 13.5
click at [684, 368] on div "20 A Corrective Action Plan by a practice is defined as the change or action im…" at bounding box center [681, 380] width 943 height 97
click at [698, 381] on label "True" at bounding box center [705, 364] width 102 height 33
click at [673, 369] on input "True" at bounding box center [667, 364] width 11 height 9
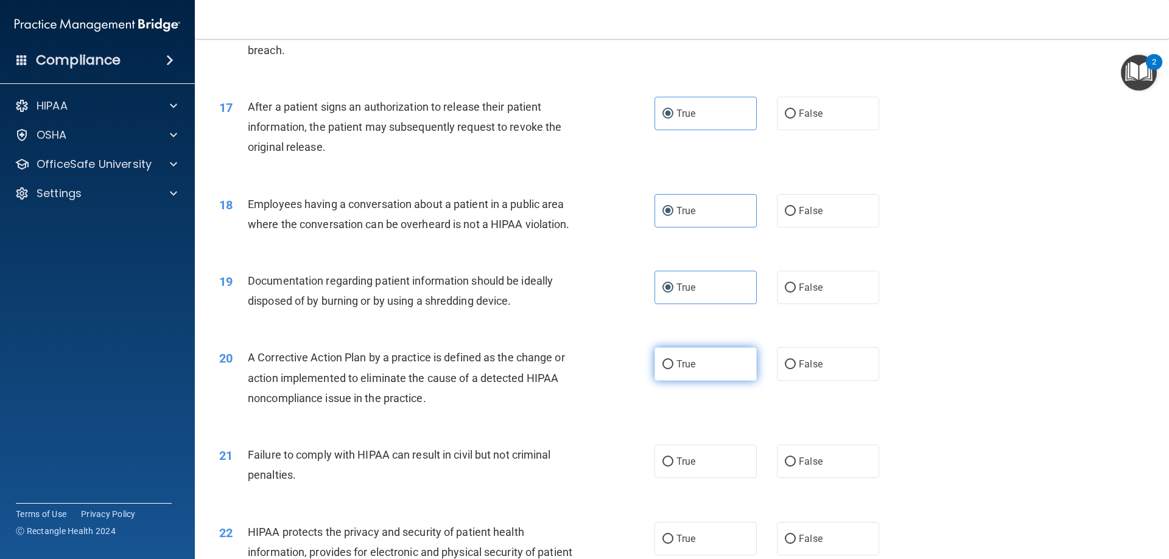
radio input "true"
click at [716, 478] on label "True" at bounding box center [705, 461] width 102 height 33
click at [673, 467] on input "True" at bounding box center [667, 462] width 11 height 9
radio input "true"
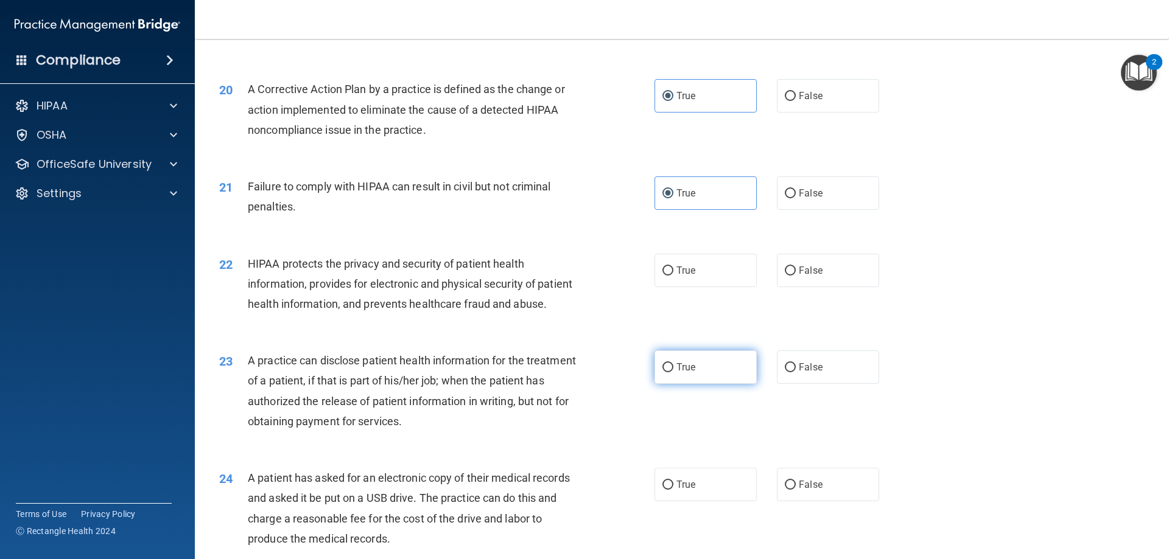
scroll to position [1704, 0]
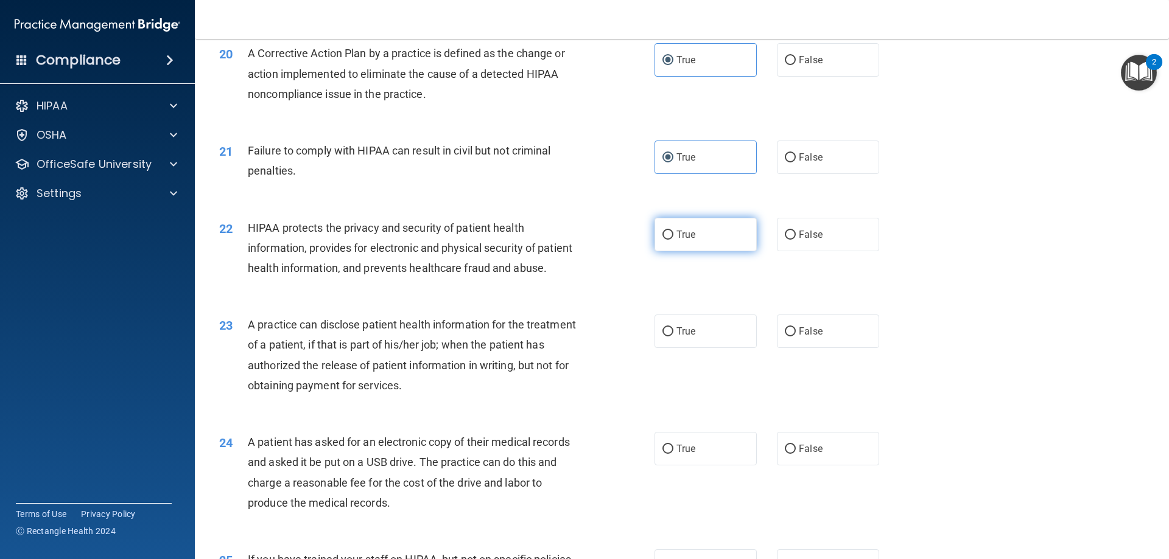
click at [691, 240] on span "True" at bounding box center [685, 235] width 19 height 12
click at [673, 240] on input "True" at bounding box center [667, 235] width 11 height 9
radio input "true"
click at [706, 348] on label "True" at bounding box center [705, 331] width 102 height 33
click at [673, 337] on input "True" at bounding box center [667, 331] width 11 height 9
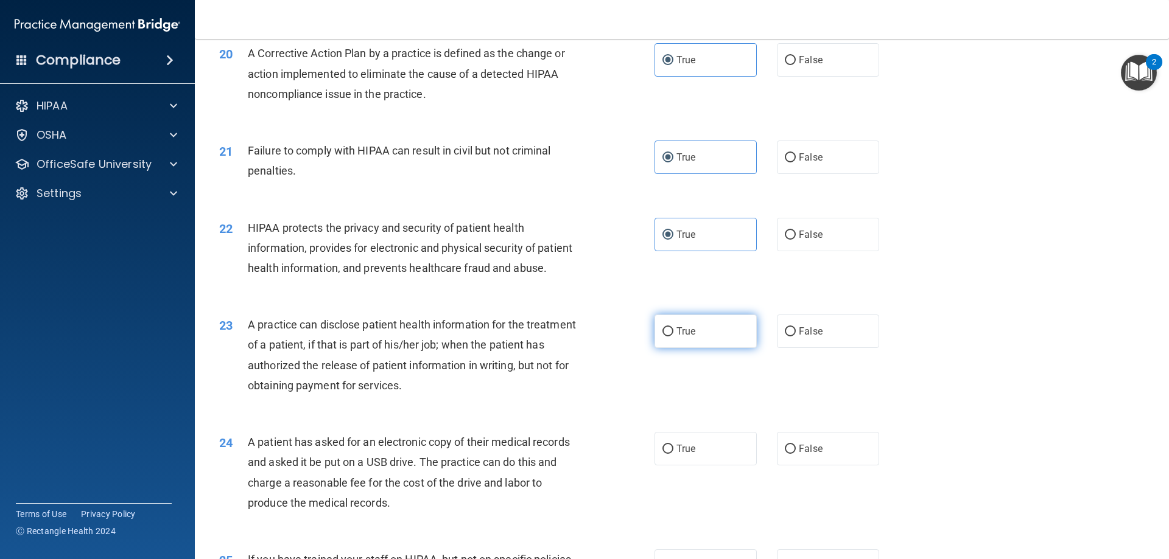
radio input "true"
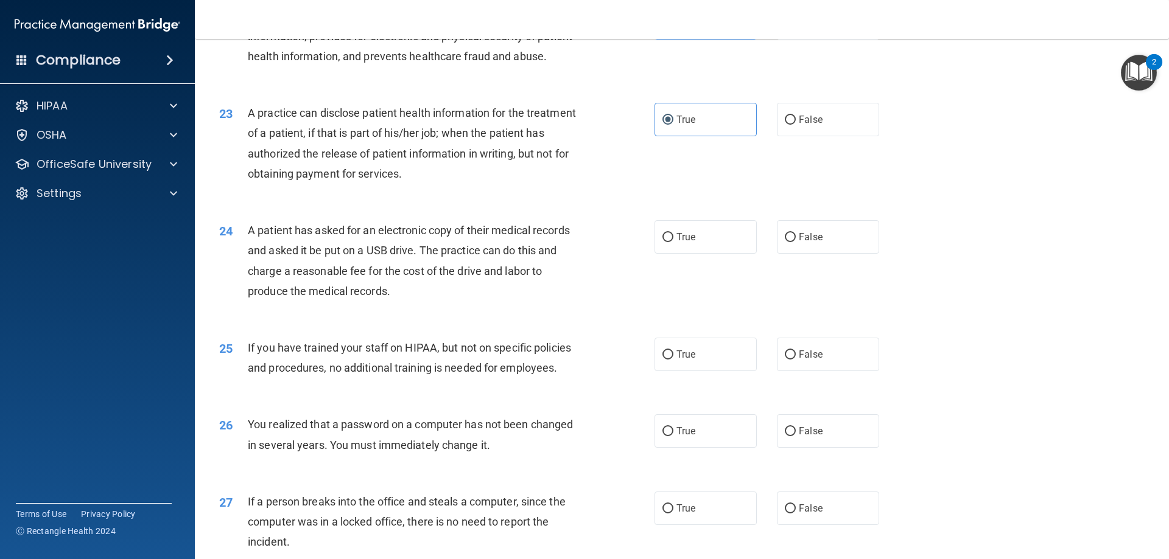
scroll to position [1948, 0]
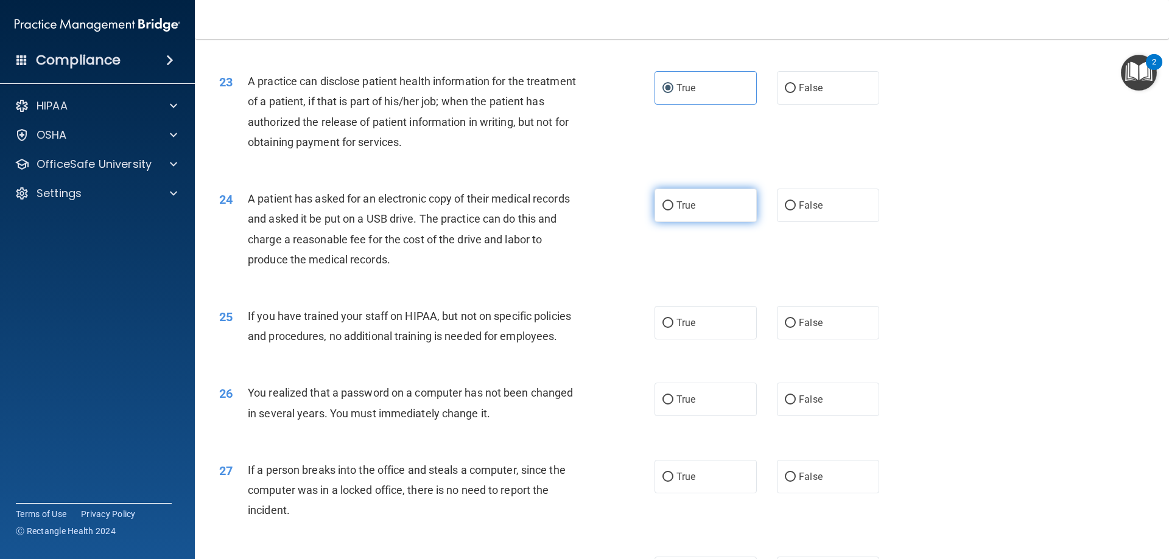
click at [707, 222] on label "True" at bounding box center [705, 205] width 102 height 33
click at [673, 211] on input "True" at bounding box center [667, 205] width 11 height 9
radio input "true"
click at [701, 340] on label "True" at bounding box center [705, 322] width 102 height 33
click at [673, 328] on input "True" at bounding box center [667, 323] width 11 height 9
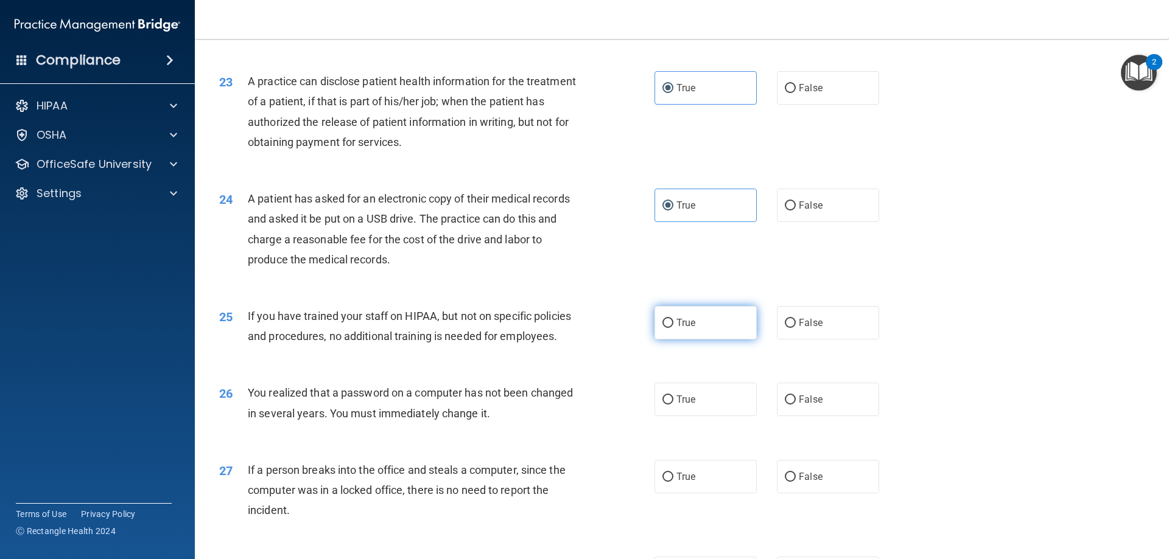
radio input "true"
click at [707, 416] on label "True" at bounding box center [705, 399] width 102 height 33
click at [673, 405] on input "True" at bounding box center [667, 400] width 11 height 9
radio input "true"
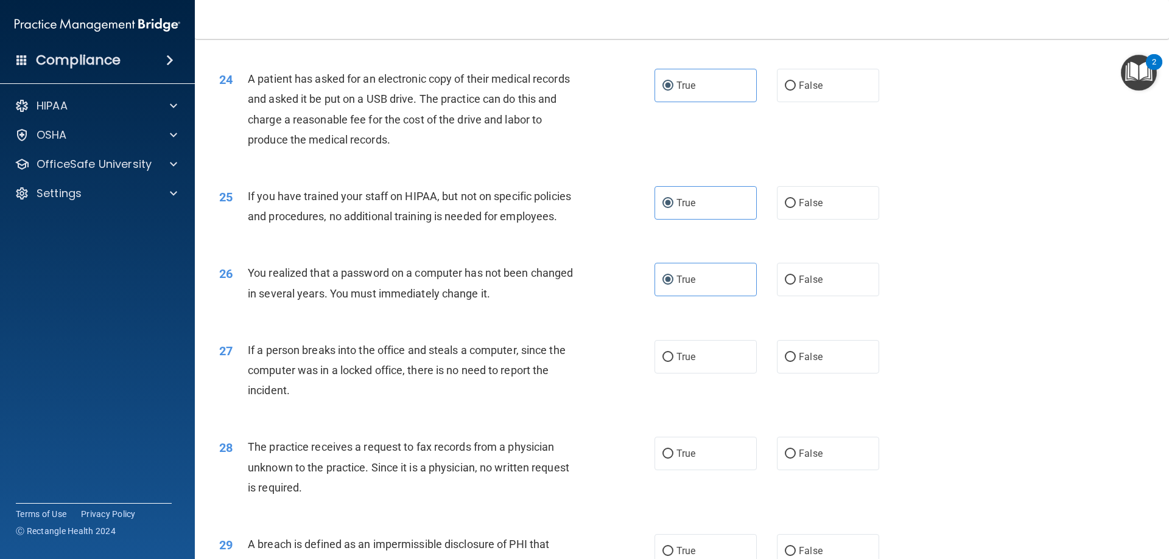
scroll to position [2313, 0]
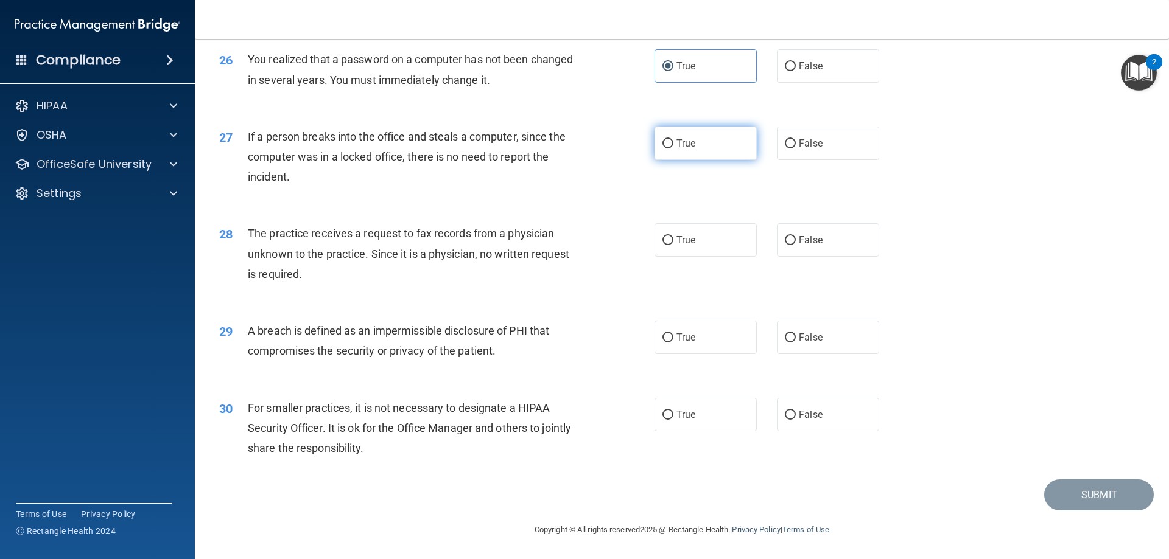
click at [712, 155] on label "True" at bounding box center [705, 143] width 102 height 33
click at [673, 149] on input "True" at bounding box center [667, 143] width 11 height 9
radio input "true"
click at [698, 247] on label "True" at bounding box center [705, 239] width 102 height 33
click at [673, 245] on input "True" at bounding box center [667, 240] width 11 height 9
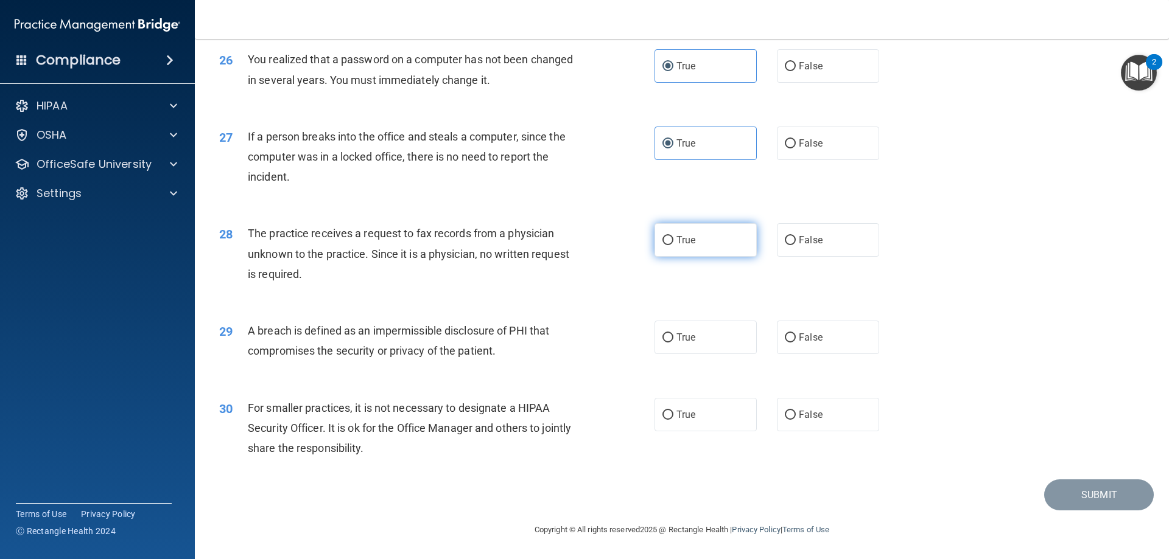
radio input "true"
drag, startPoint x: 726, startPoint y: 345, endPoint x: 724, endPoint y: 367, distance: 22.6
click at [726, 345] on label "True" at bounding box center [705, 337] width 102 height 33
click at [673, 343] on input "True" at bounding box center [667, 338] width 11 height 9
radio input "true"
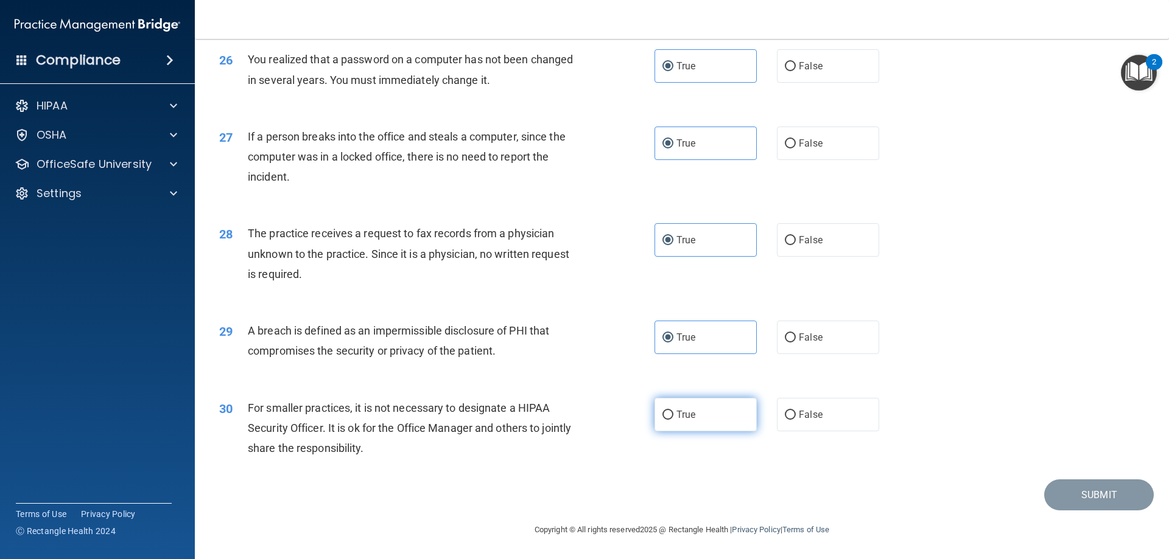
drag, startPoint x: 712, startPoint y: 408, endPoint x: 739, endPoint y: 417, distance: 28.7
click at [711, 411] on label "True" at bounding box center [705, 414] width 102 height 33
click at [673, 411] on input "True" at bounding box center [667, 415] width 11 height 9
radio input "true"
click at [1061, 508] on button "Submit" at bounding box center [1099, 495] width 110 height 31
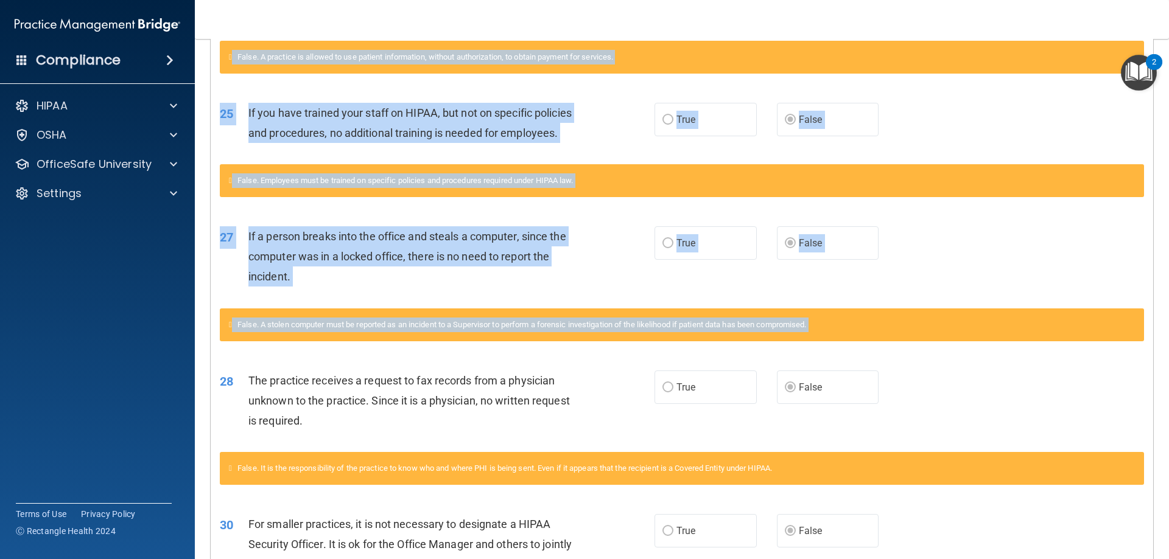
scroll to position [1452, 0]
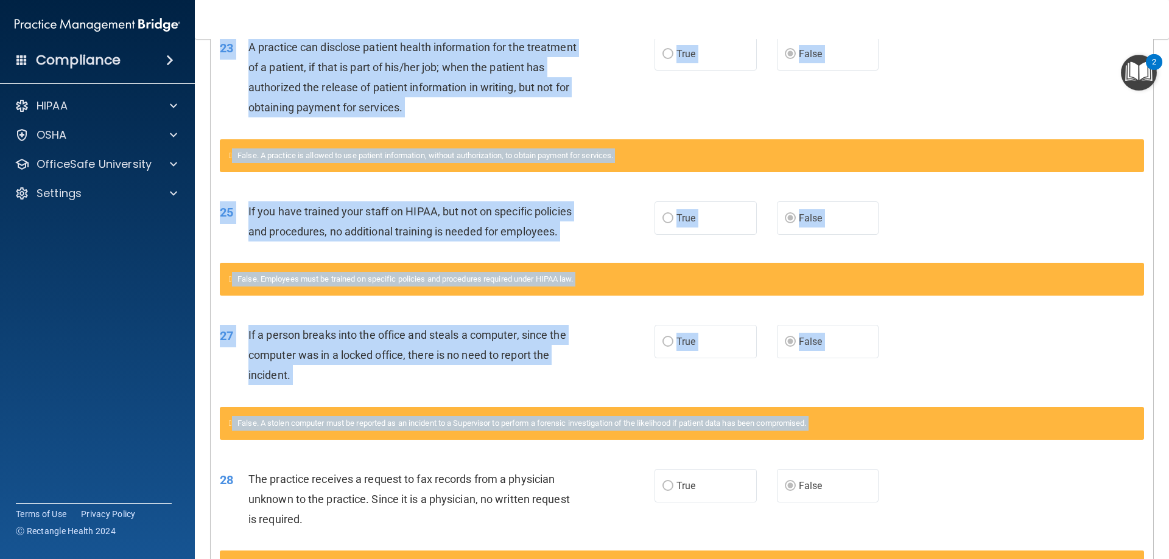
drag, startPoint x: 1159, startPoint y: 407, endPoint x: 1152, endPoint y: 40, distance: 367.1
click at [1152, 35] on div "Toggle navigation Caleah Peake leahpooh1229@icloud.com Manage My Enterprise Car…" at bounding box center [682, 279] width 974 height 559
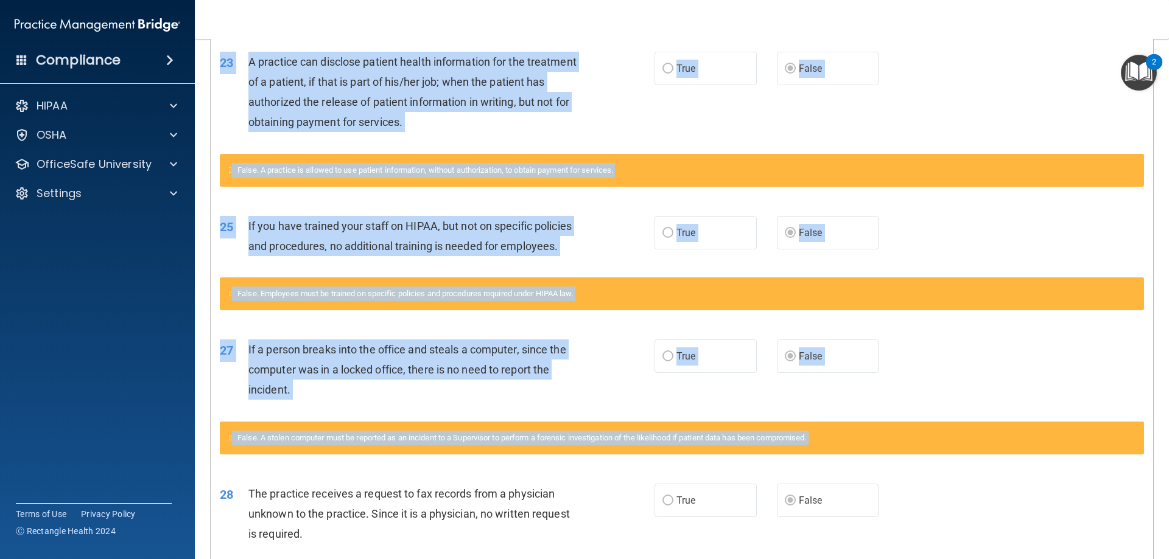
click at [1153, 344] on main "Calculating your score.... You did not pass the " The HIPAA Quiz ". 53 out of 1…" at bounding box center [682, 299] width 974 height 520
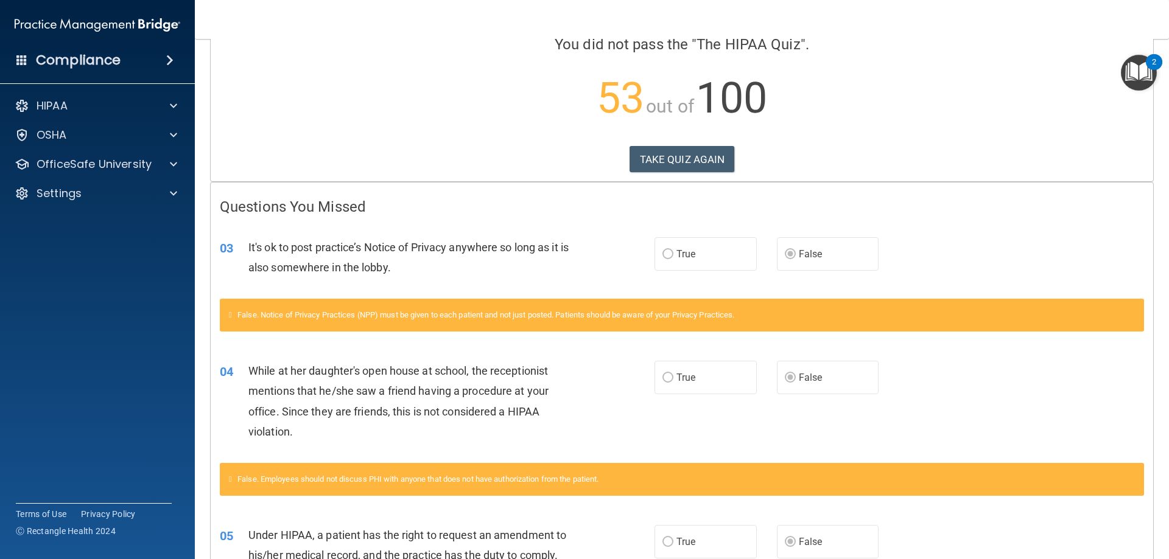
scroll to position [0, 0]
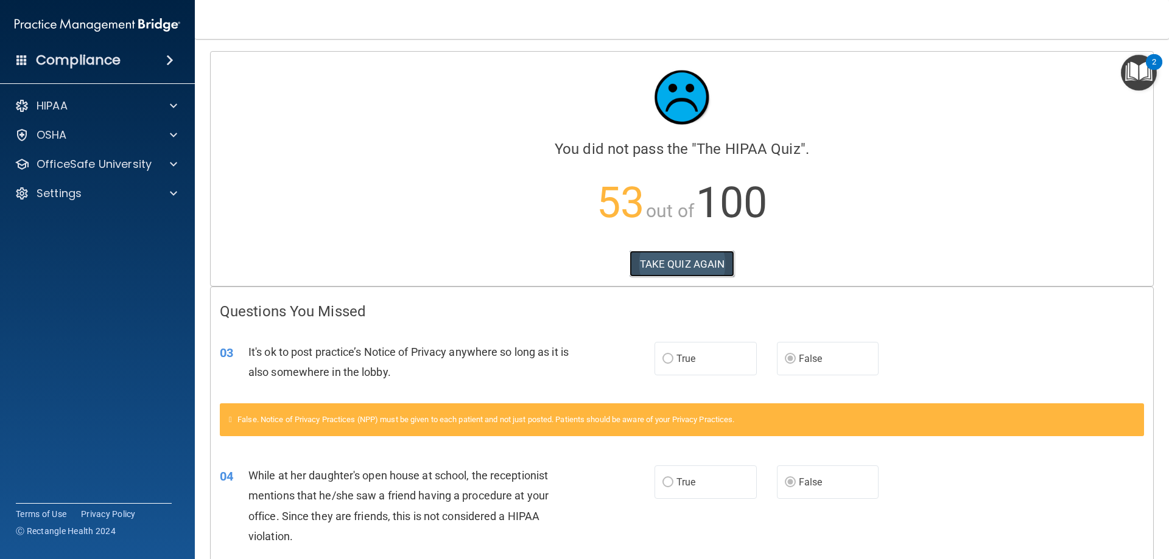
click at [665, 273] on button "TAKE QUIZ AGAIN" at bounding box center [681, 264] width 105 height 27
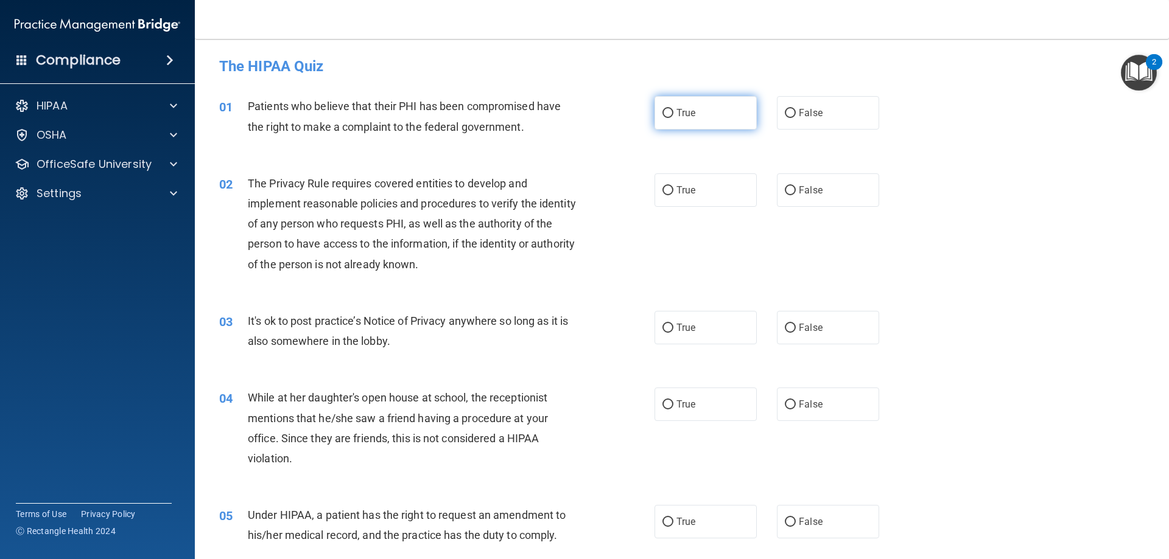
click at [689, 111] on span "True" at bounding box center [685, 113] width 19 height 12
click at [673, 111] on input "True" at bounding box center [667, 113] width 11 height 9
radio input "true"
drag, startPoint x: 689, startPoint y: 187, endPoint x: 690, endPoint y: 197, distance: 9.2
click at [689, 190] on span "True" at bounding box center [685, 190] width 19 height 12
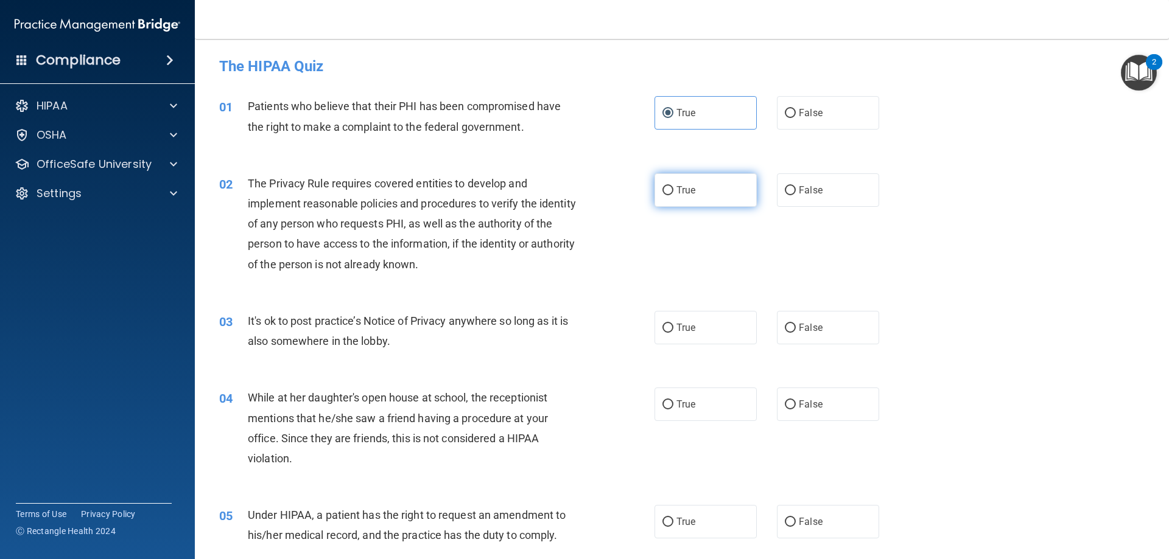
click at [673, 190] on input "True" at bounding box center [667, 190] width 11 height 9
radio input "true"
click at [791, 339] on label "False" at bounding box center [828, 327] width 102 height 33
click at [791, 333] on input "False" at bounding box center [790, 328] width 11 height 9
radio input "true"
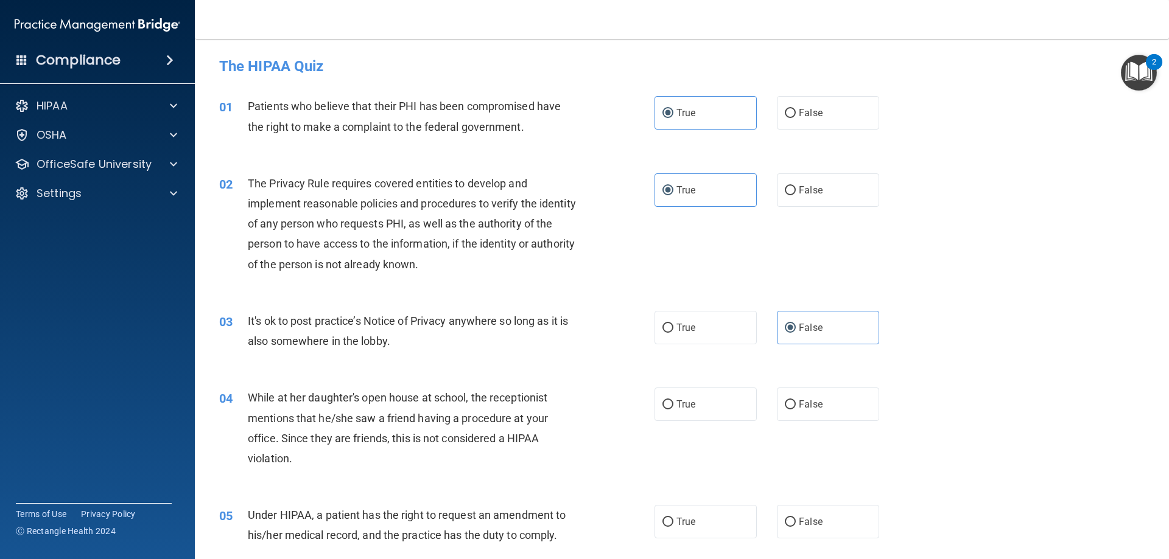
drag, startPoint x: 812, startPoint y: 366, endPoint x: 815, endPoint y: 383, distance: 17.3
click at [813, 372] on div "03 It's ok to post practice’s Notice of Privacy anywhere so long as it is also …" at bounding box center [681, 334] width 943 height 77
drag, startPoint x: 827, startPoint y: 404, endPoint x: 830, endPoint y: 450, distance: 47.0
click at [827, 407] on label "False" at bounding box center [828, 404] width 102 height 33
click at [796, 407] on input "False" at bounding box center [790, 405] width 11 height 9
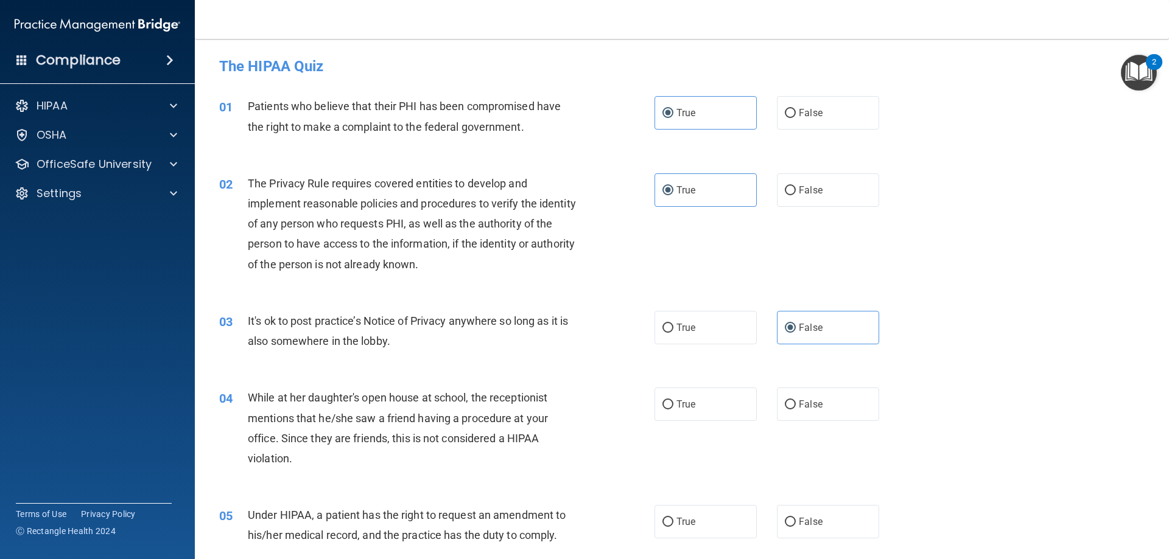
radio input "true"
drag, startPoint x: 817, startPoint y: 517, endPoint x: 815, endPoint y: 500, distance: 17.7
click at [816, 517] on label "False" at bounding box center [828, 521] width 102 height 33
click at [796, 518] on input "False" at bounding box center [790, 522] width 11 height 9
radio input "true"
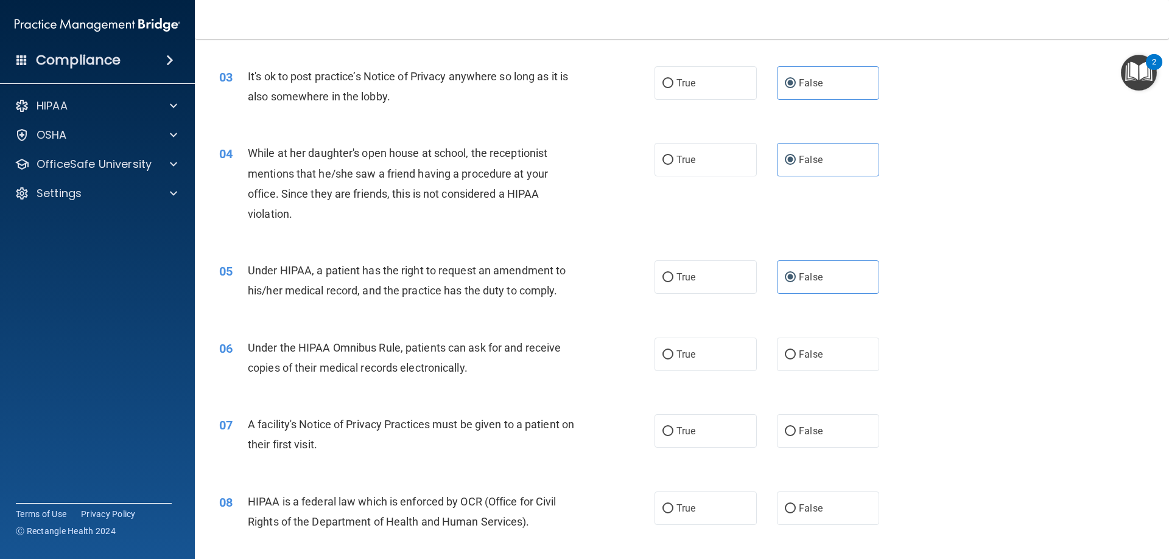
scroll to position [243, 0]
drag, startPoint x: 715, startPoint y: 348, endPoint x: 698, endPoint y: 405, distance: 58.9
click at [715, 350] on label "True" at bounding box center [705, 355] width 102 height 33
click at [673, 352] on input "True" at bounding box center [667, 356] width 11 height 9
radio input "true"
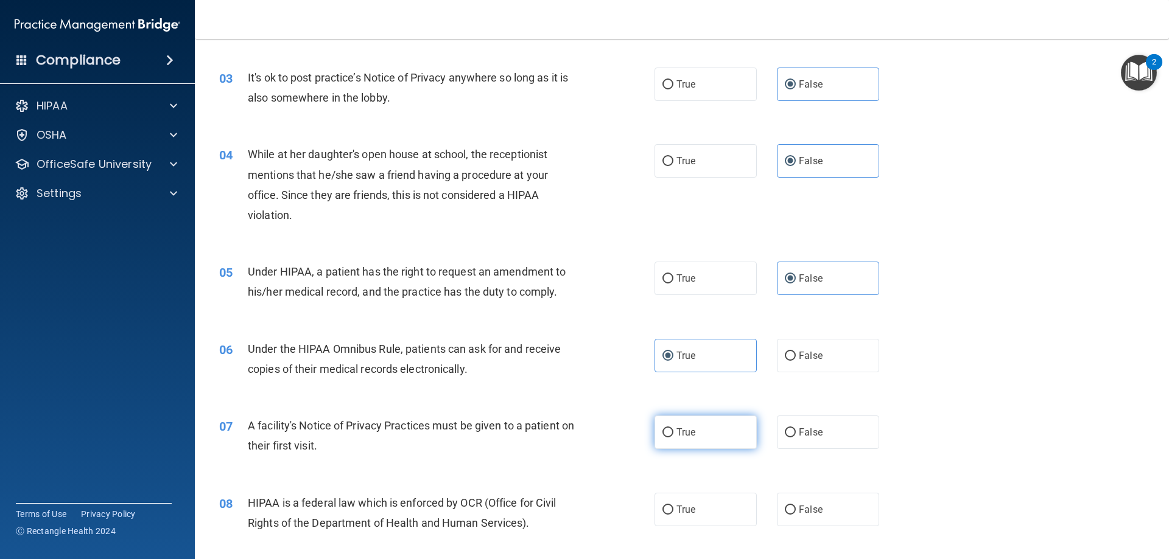
click at [695, 431] on label "True" at bounding box center [705, 432] width 102 height 33
click at [673, 431] on input "True" at bounding box center [667, 433] width 11 height 9
radio input "true"
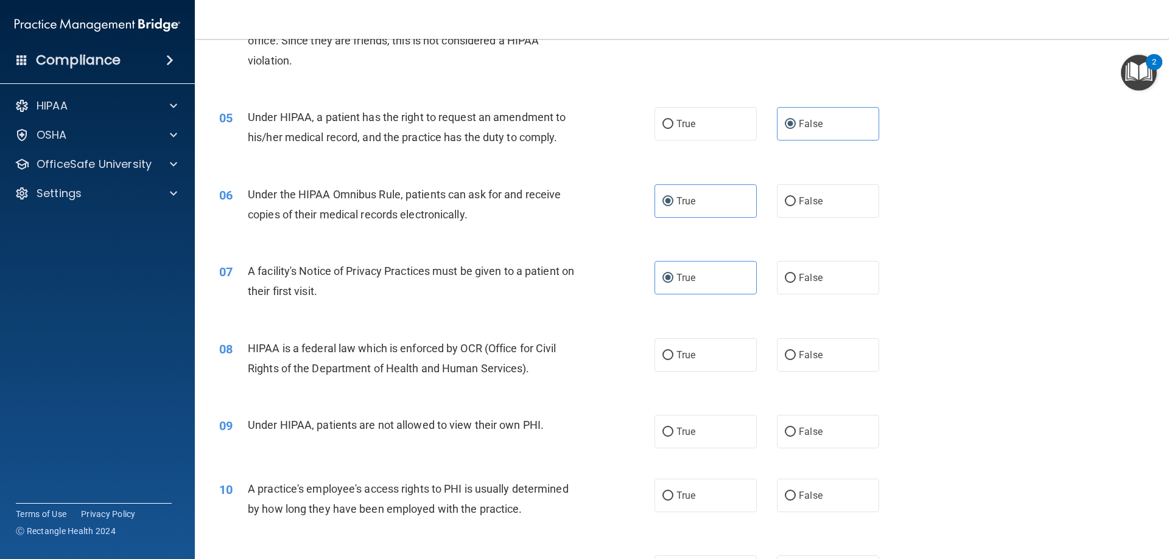
scroll to position [426, 0]
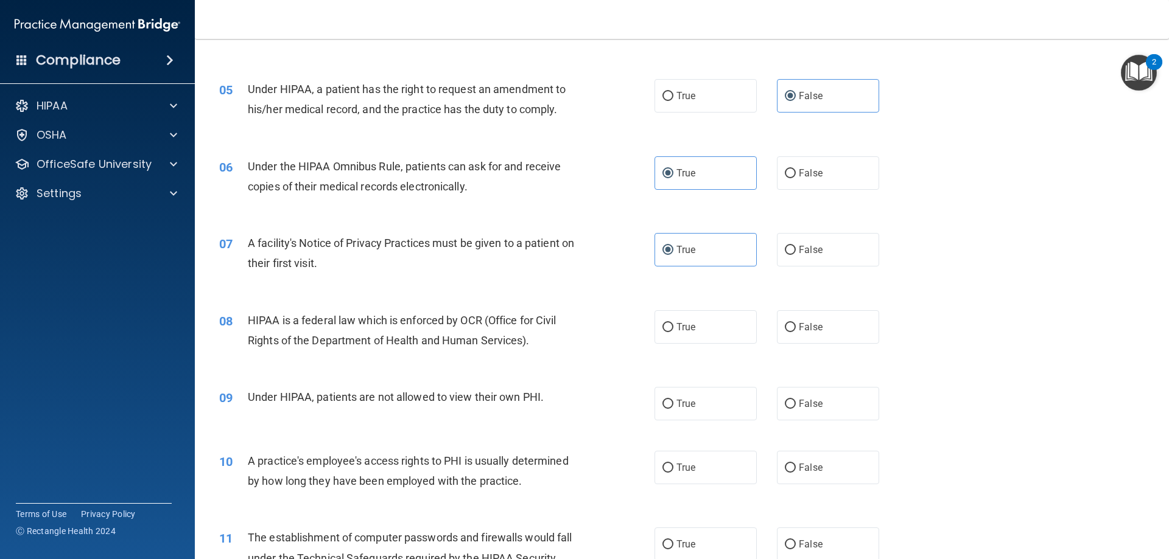
drag, startPoint x: 712, startPoint y: 327, endPoint x: 779, endPoint y: 376, distance: 83.3
click at [712, 327] on label "True" at bounding box center [705, 326] width 102 height 33
click at [673, 327] on input "True" at bounding box center [667, 327] width 11 height 9
radio input "true"
drag, startPoint x: 828, startPoint y: 402, endPoint x: 835, endPoint y: 402, distance: 6.7
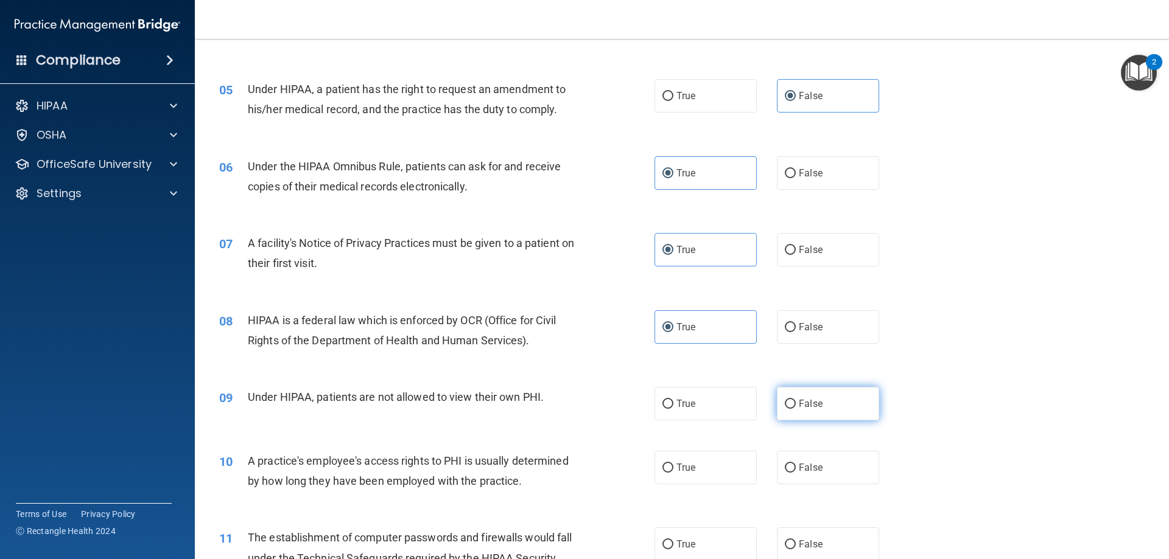
click at [829, 402] on label "False" at bounding box center [828, 403] width 102 height 33
click at [796, 402] on input "False" at bounding box center [790, 404] width 11 height 9
radio input "true"
click at [825, 460] on label "False" at bounding box center [828, 467] width 102 height 33
click at [796, 464] on input "False" at bounding box center [790, 468] width 11 height 9
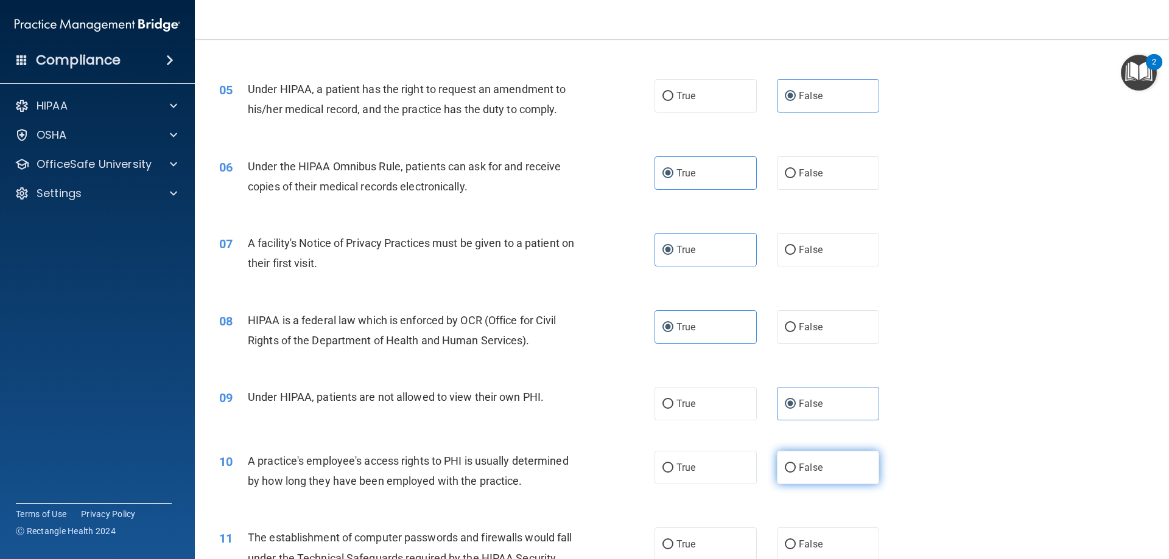
radio input "true"
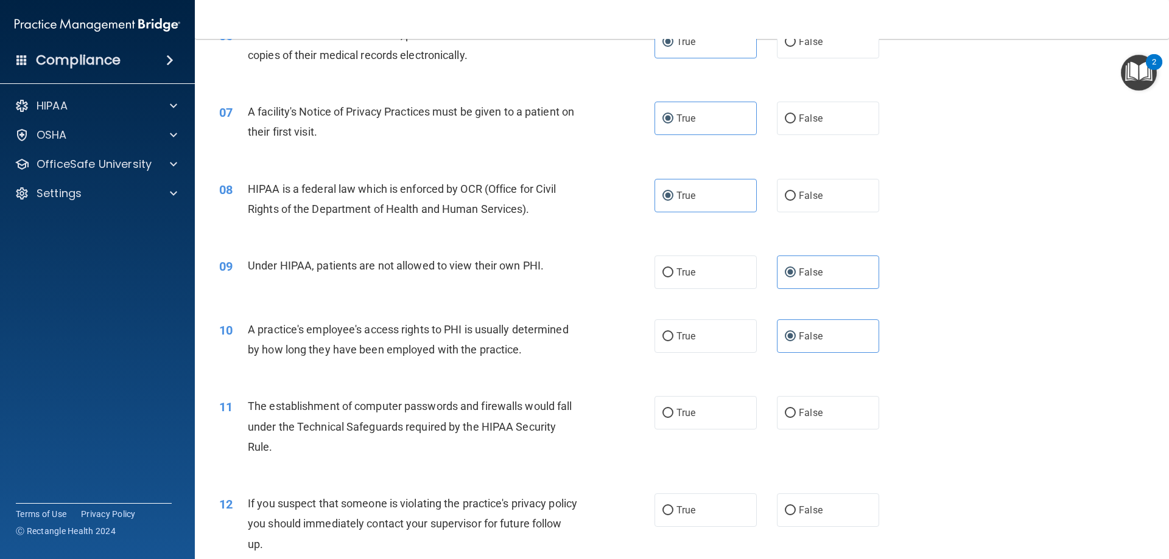
scroll to position [609, 0]
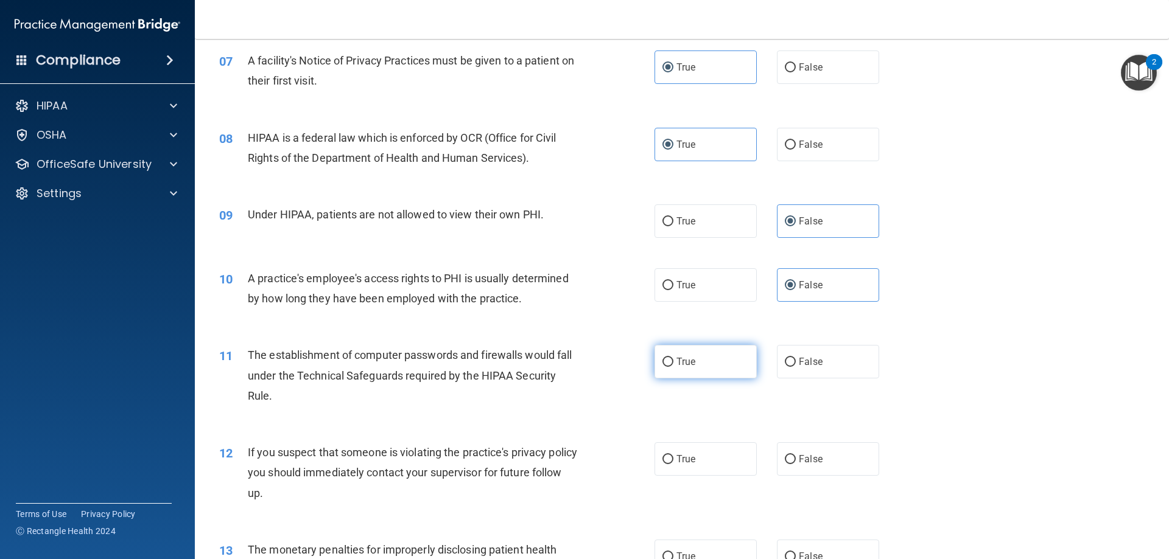
click at [708, 361] on label "True" at bounding box center [705, 361] width 102 height 33
click at [673, 361] on input "True" at bounding box center [667, 362] width 11 height 9
radio input "true"
click at [690, 469] on label "True" at bounding box center [705, 459] width 102 height 33
click at [673, 464] on input "True" at bounding box center [667, 459] width 11 height 9
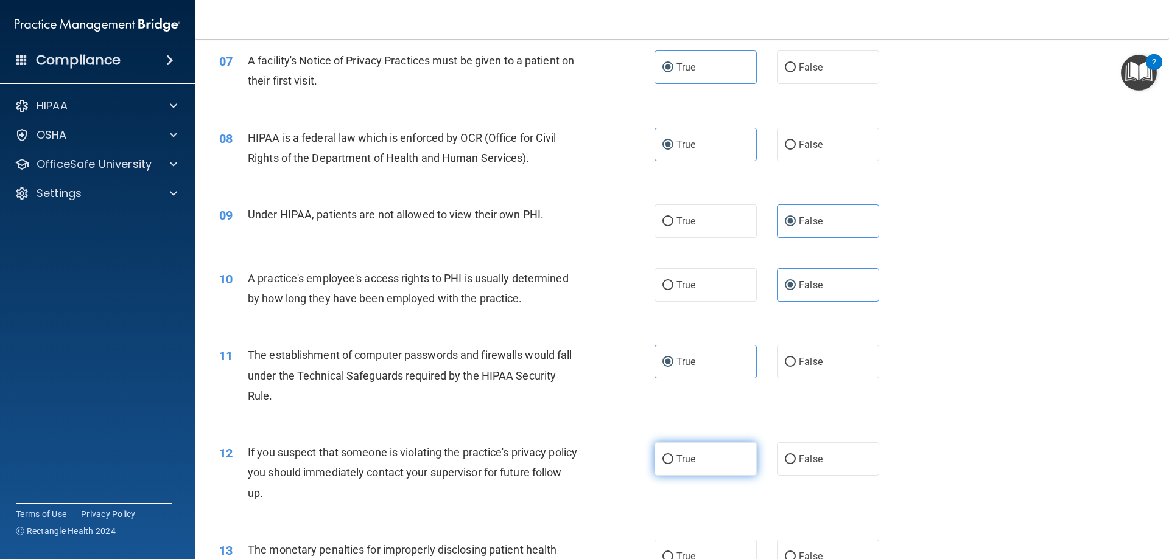
radio input "true"
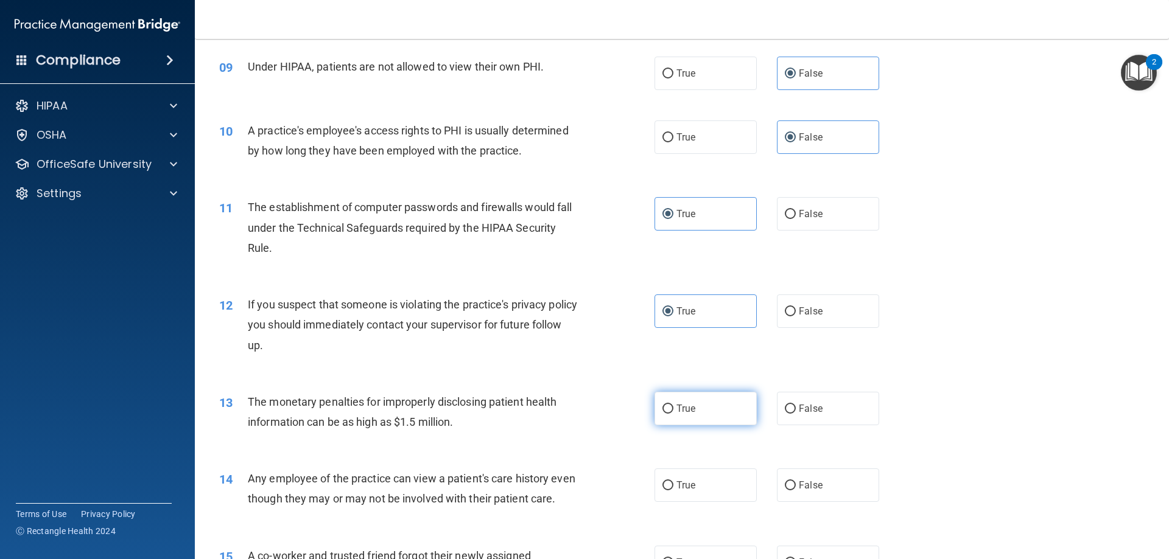
scroll to position [791, 0]
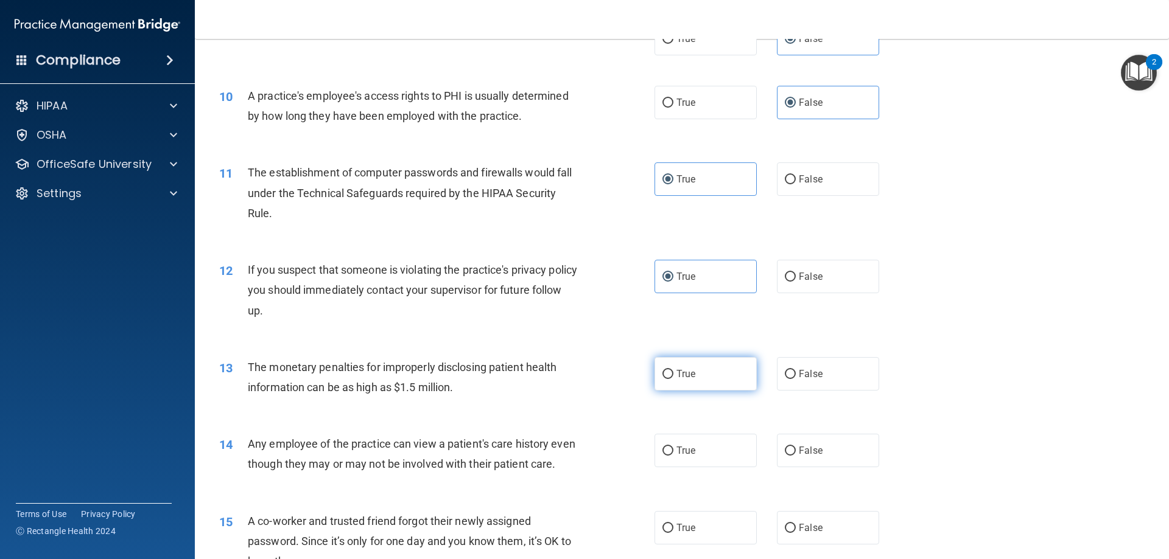
click at [702, 380] on label "True" at bounding box center [705, 373] width 102 height 33
click at [673, 379] on input "True" at bounding box center [667, 374] width 11 height 9
radio input "true"
click at [799, 450] on span "False" at bounding box center [811, 451] width 24 height 12
click at [796, 450] on input "False" at bounding box center [790, 451] width 11 height 9
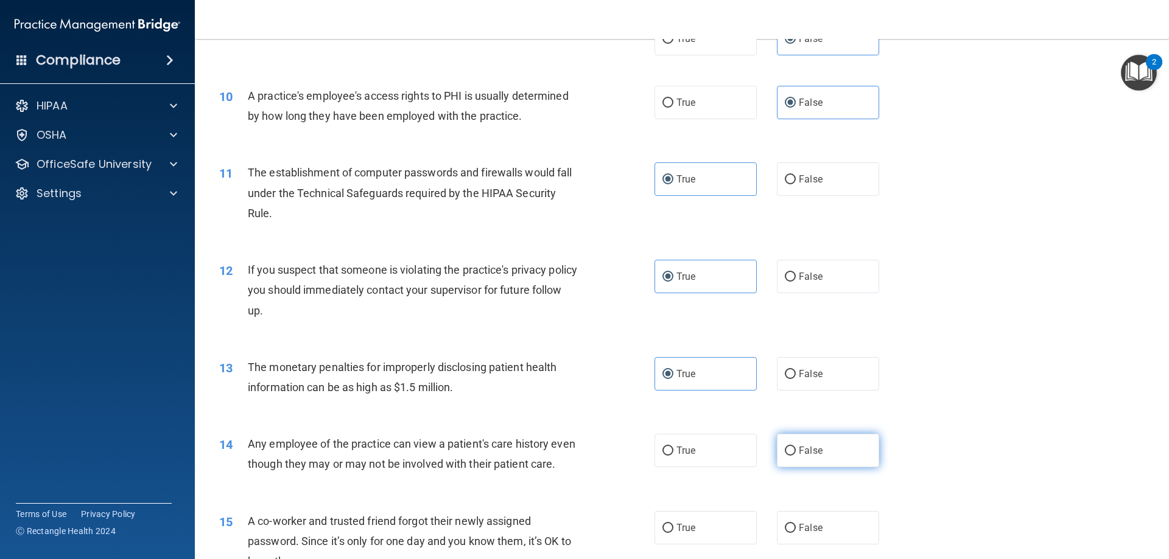
radio input "true"
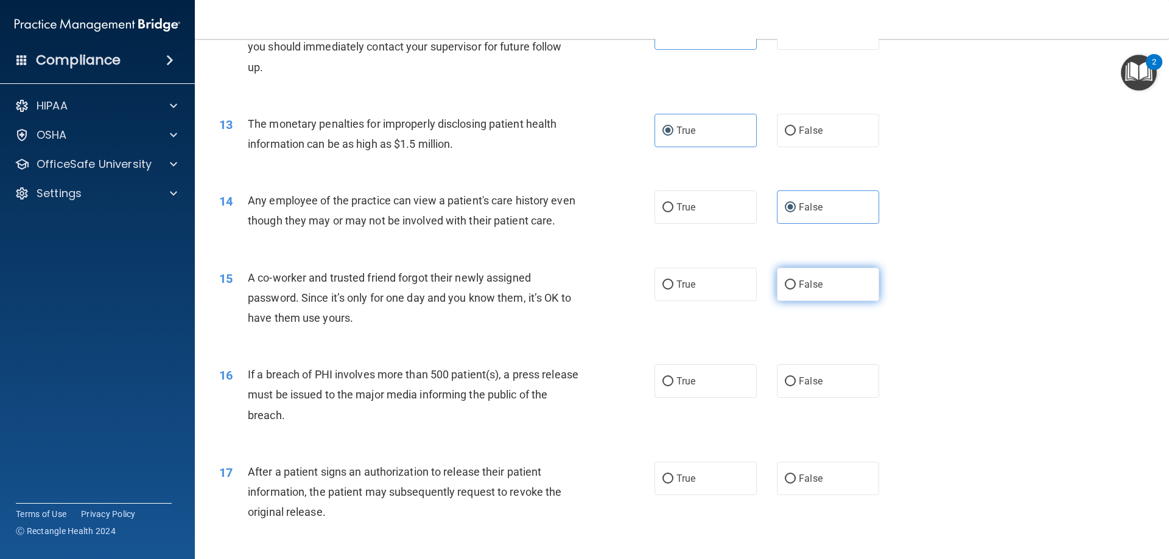
click at [800, 290] on span "False" at bounding box center [811, 285] width 24 height 12
click at [796, 290] on input "False" at bounding box center [790, 285] width 11 height 9
radio input "true"
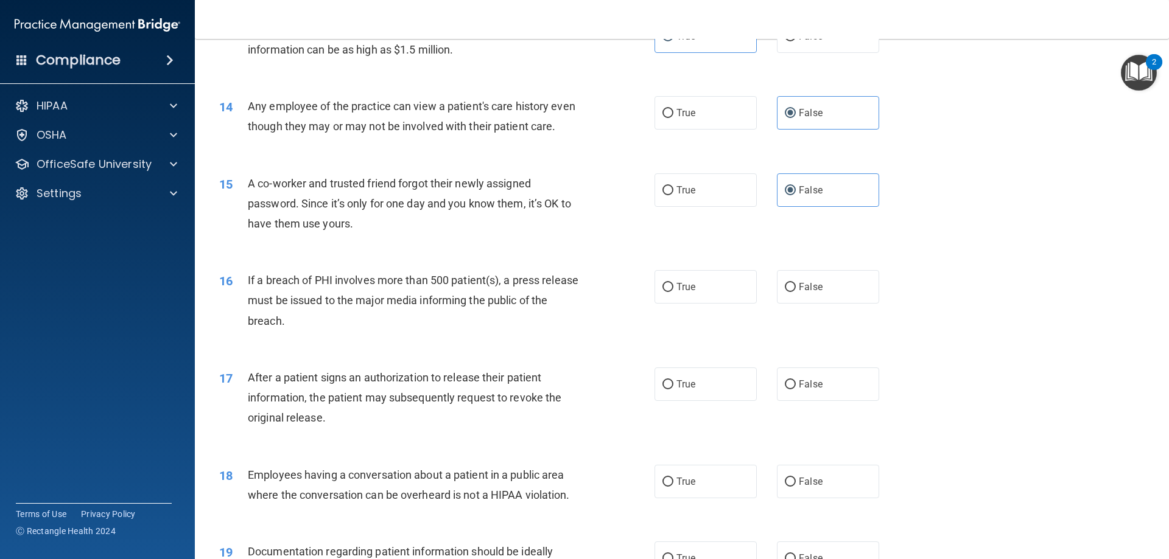
scroll to position [1156, 0]
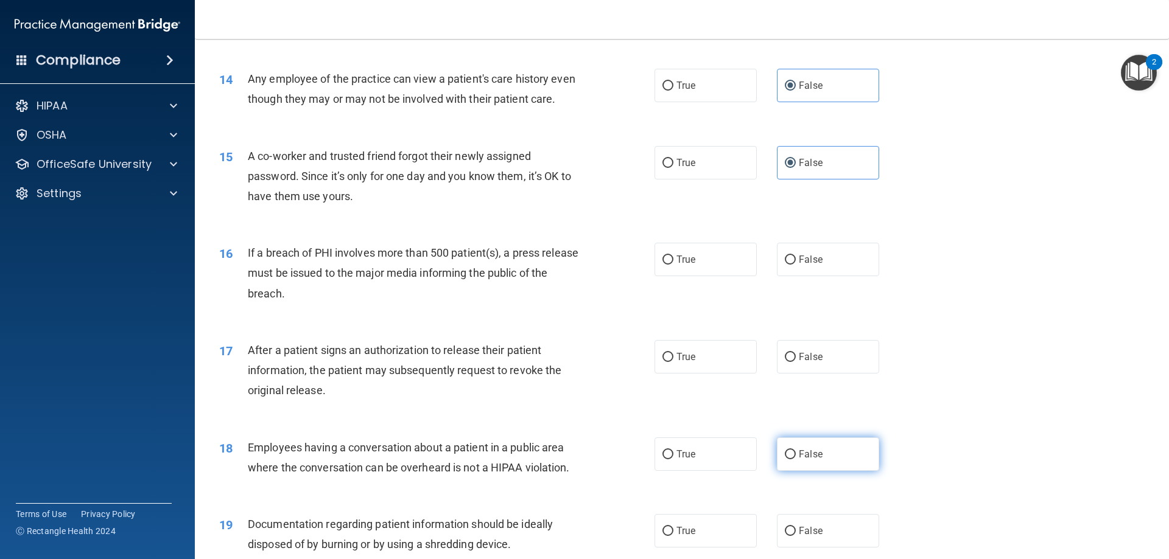
click at [803, 461] on label "False" at bounding box center [828, 454] width 102 height 33
click at [796, 460] on input "False" at bounding box center [790, 454] width 11 height 9
radio input "true"
drag, startPoint x: 696, startPoint y: 280, endPoint x: 685, endPoint y: 304, distance: 26.4
click at [696, 276] on label "True" at bounding box center [705, 259] width 102 height 33
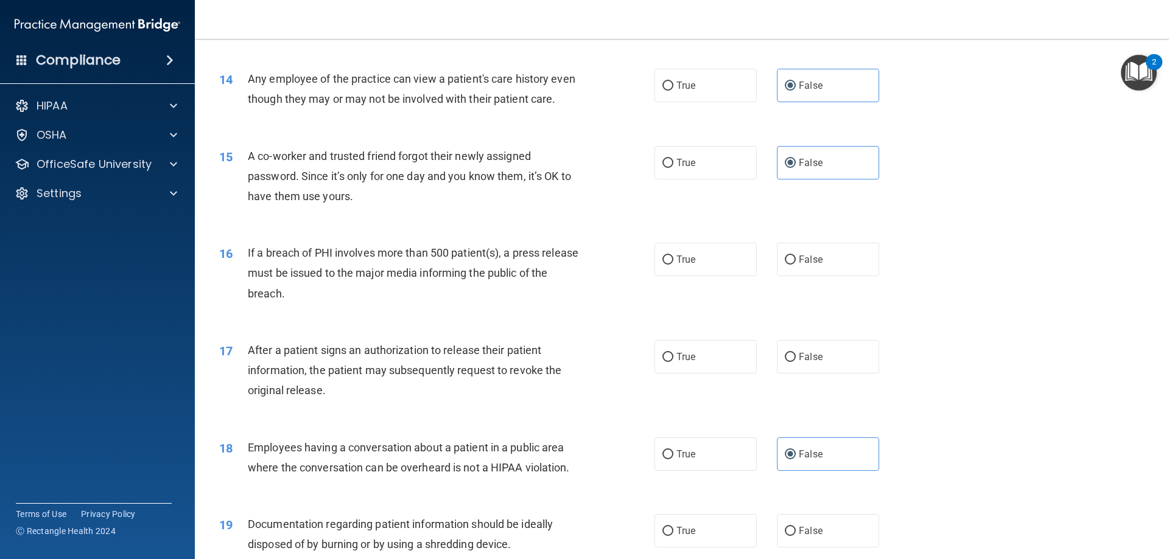
click at [673, 265] on input "True" at bounding box center [667, 260] width 11 height 9
radio input "true"
click at [691, 369] on label "True" at bounding box center [705, 356] width 102 height 33
click at [673, 362] on input "True" at bounding box center [667, 357] width 11 height 9
radio input "true"
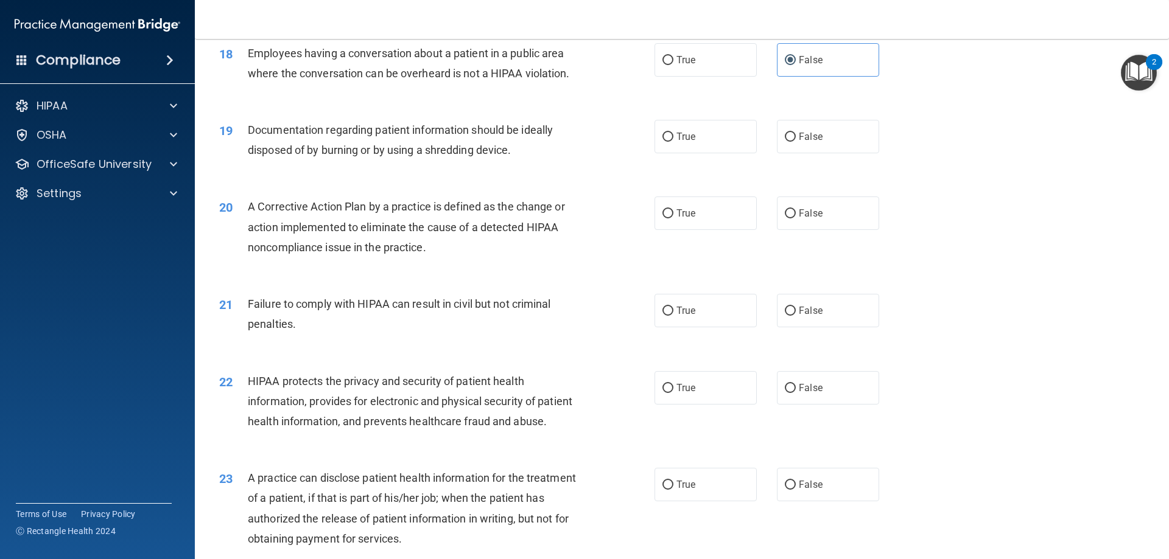
scroll to position [1583, 0]
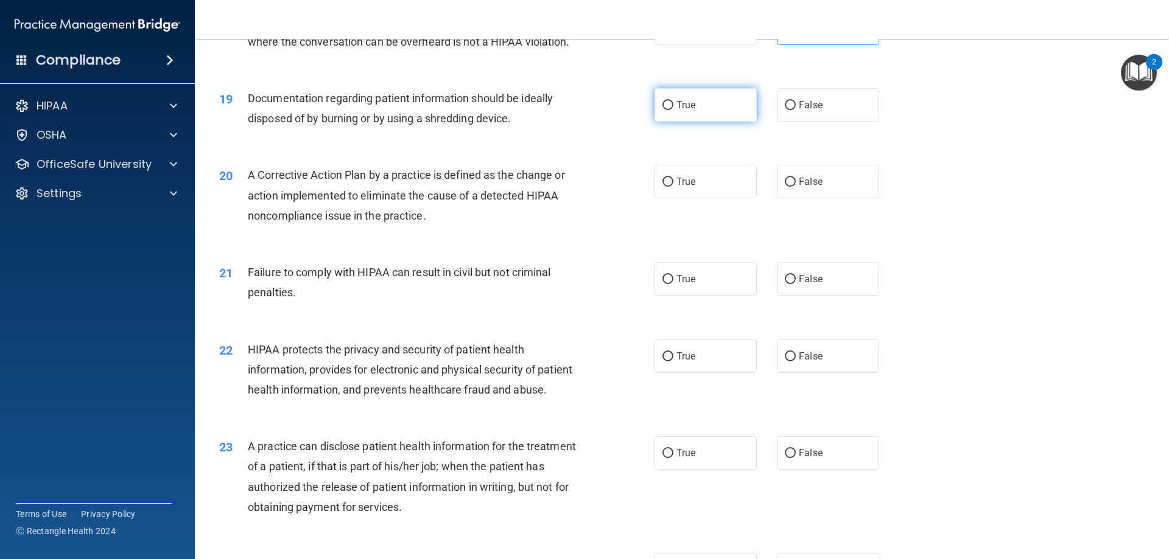
click at [710, 122] on label "True" at bounding box center [705, 104] width 102 height 33
click at [673, 110] on input "True" at bounding box center [667, 105] width 11 height 9
radio input "true"
click at [682, 198] on label "True" at bounding box center [705, 181] width 102 height 33
click at [673, 187] on input "True" at bounding box center [667, 182] width 11 height 9
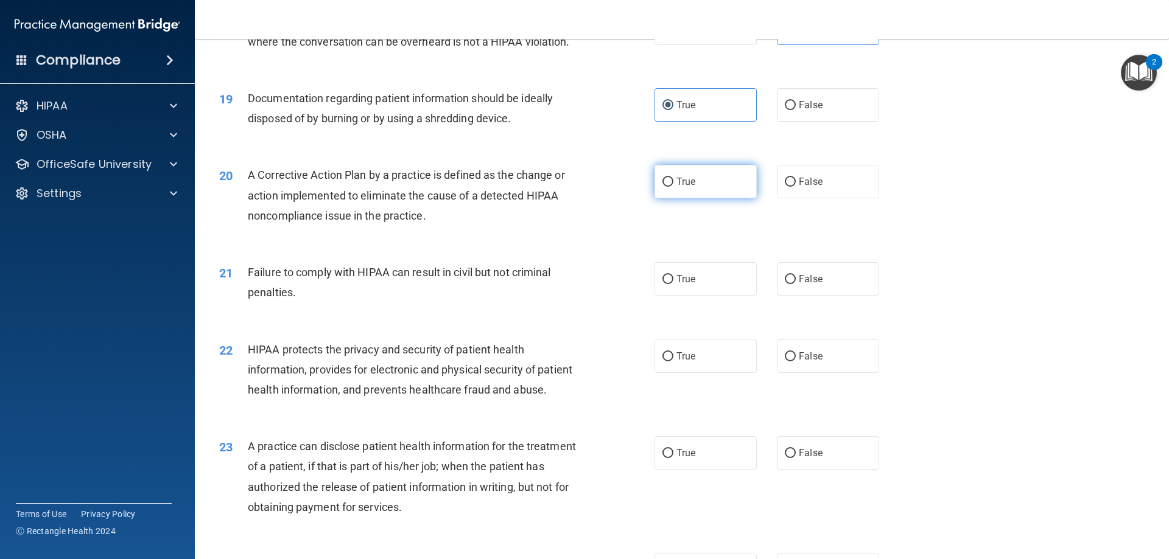
radio input "true"
click at [785, 284] on input "False" at bounding box center [790, 279] width 11 height 9
radio input "true"
click at [693, 372] on label "True" at bounding box center [705, 356] width 102 height 33
click at [673, 362] on input "True" at bounding box center [667, 356] width 11 height 9
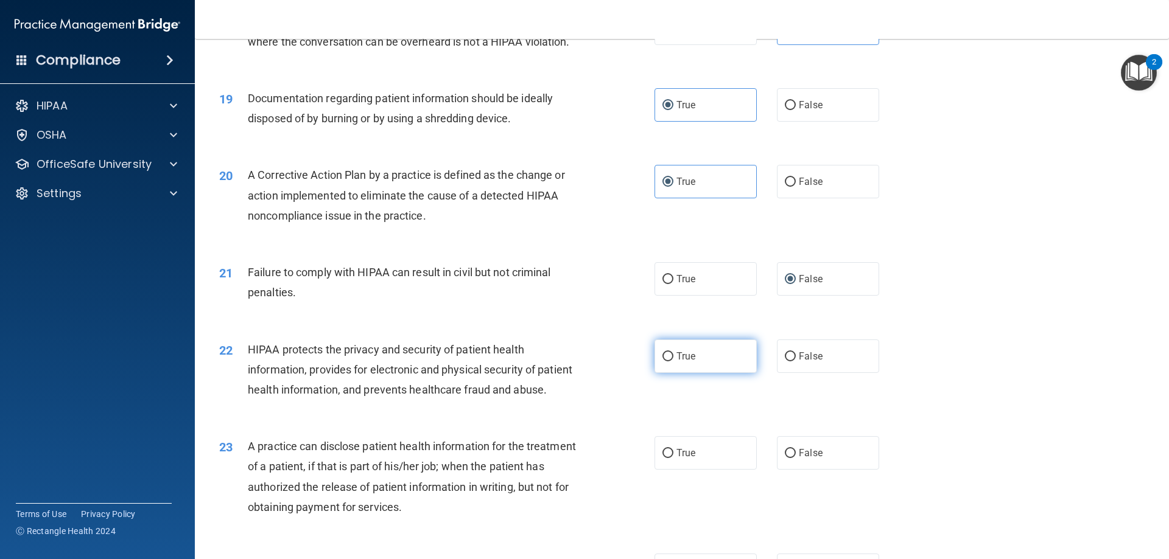
radio input "true"
click at [799, 470] on label "False" at bounding box center [828, 452] width 102 height 33
click at [796, 458] on input "False" at bounding box center [790, 453] width 11 height 9
radio input "true"
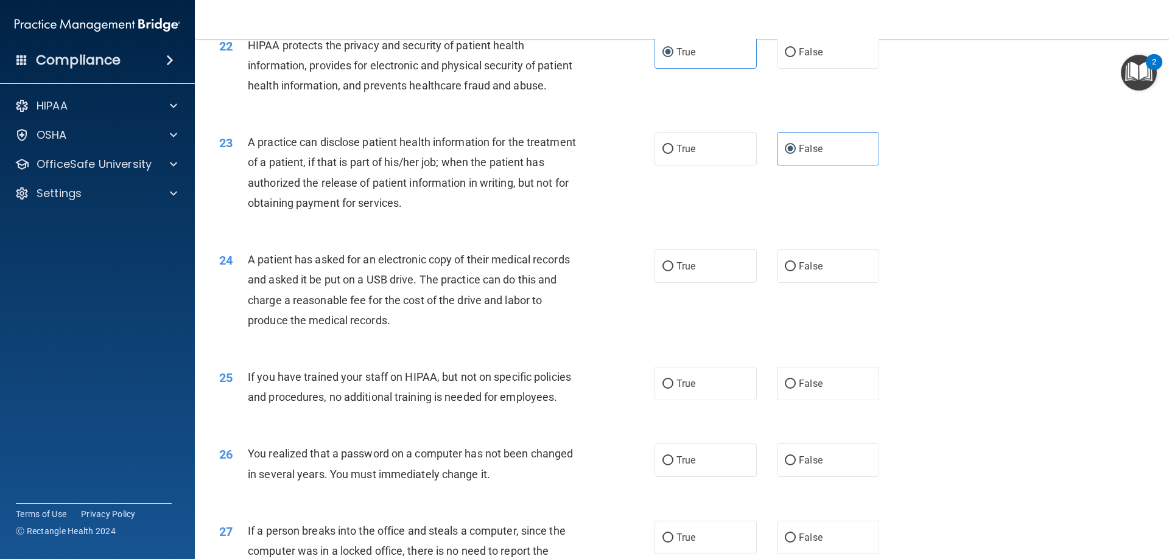
scroll to position [1948, 0]
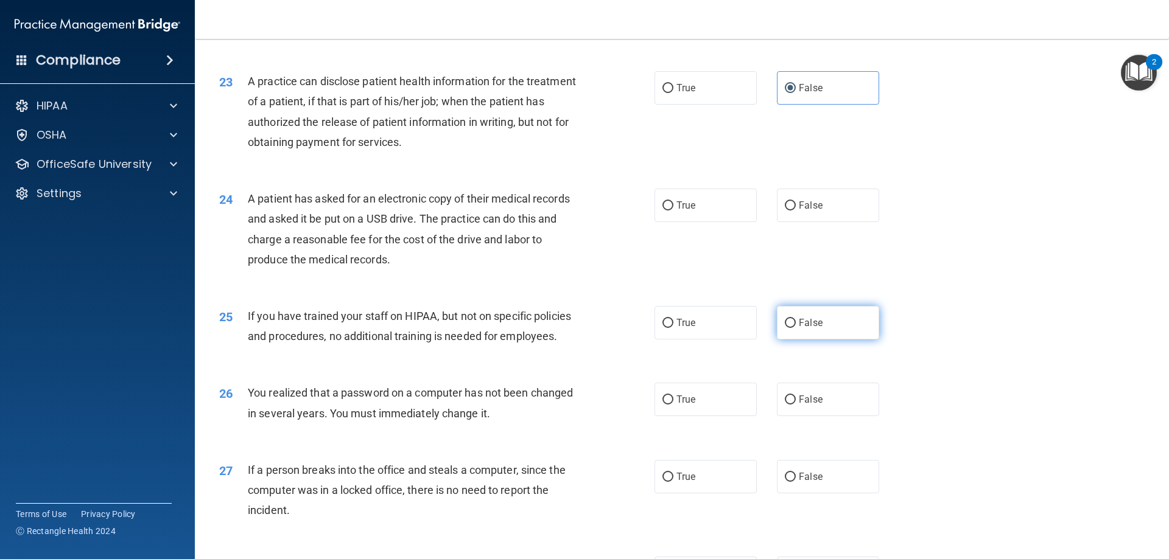
click at [830, 340] on label "False" at bounding box center [828, 322] width 102 height 33
click at [796, 328] on input "False" at bounding box center [790, 323] width 11 height 9
radio input "true"
click at [794, 494] on label "False" at bounding box center [828, 476] width 102 height 33
click at [794, 482] on input "False" at bounding box center [790, 477] width 11 height 9
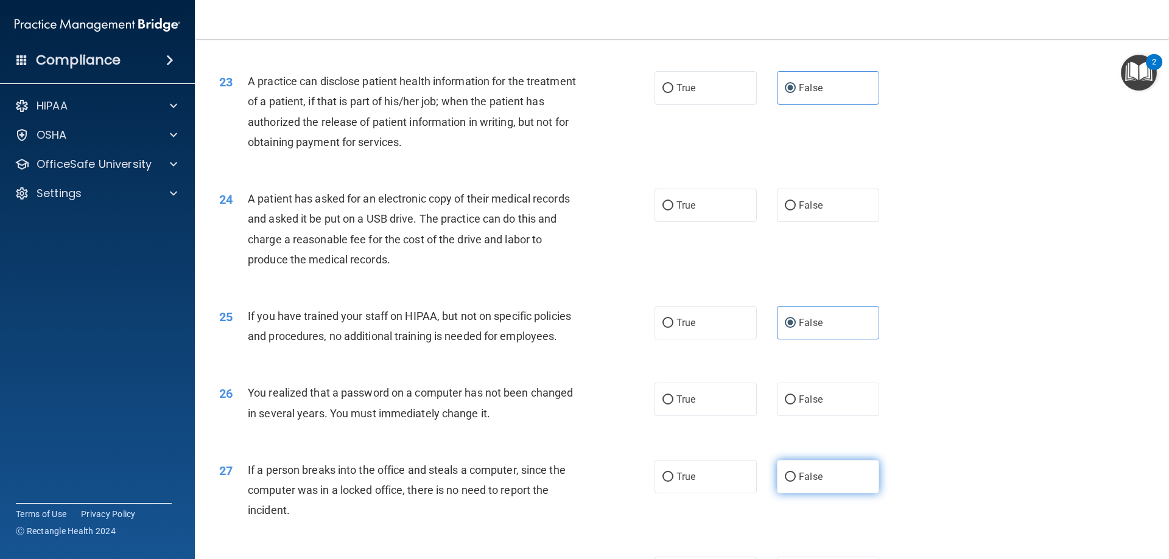
radio input "true"
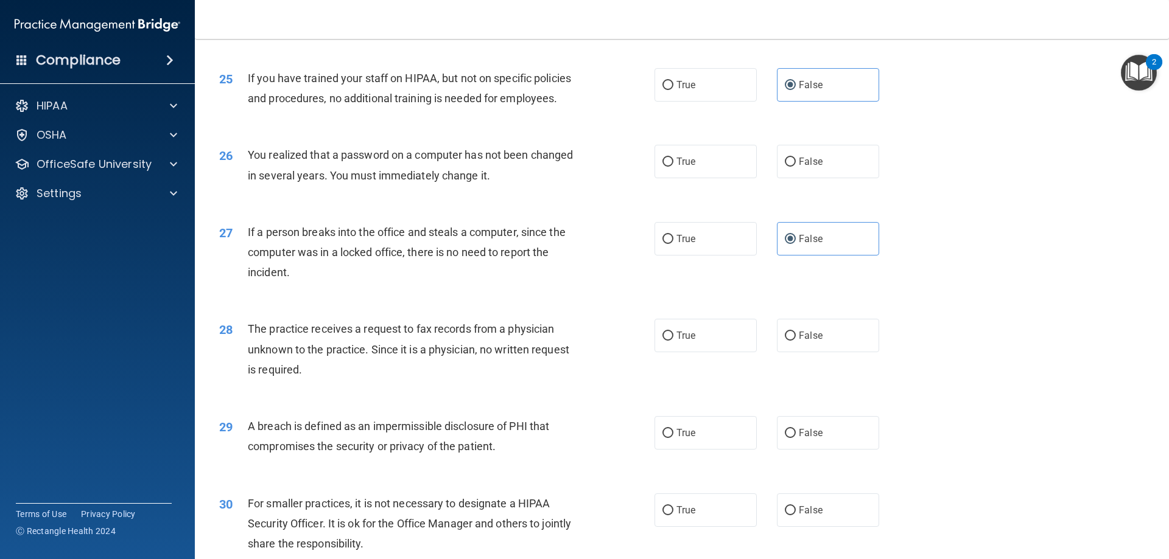
scroll to position [2191, 0]
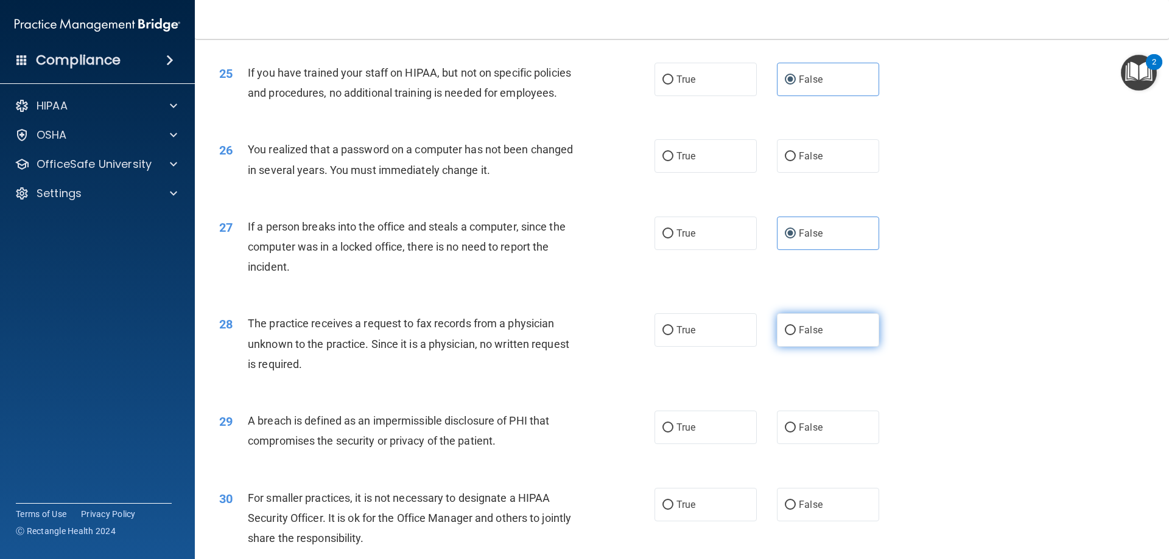
click at [810, 347] on label "False" at bounding box center [828, 329] width 102 height 33
click at [796, 335] on input "False" at bounding box center [790, 330] width 11 height 9
radio input "true"
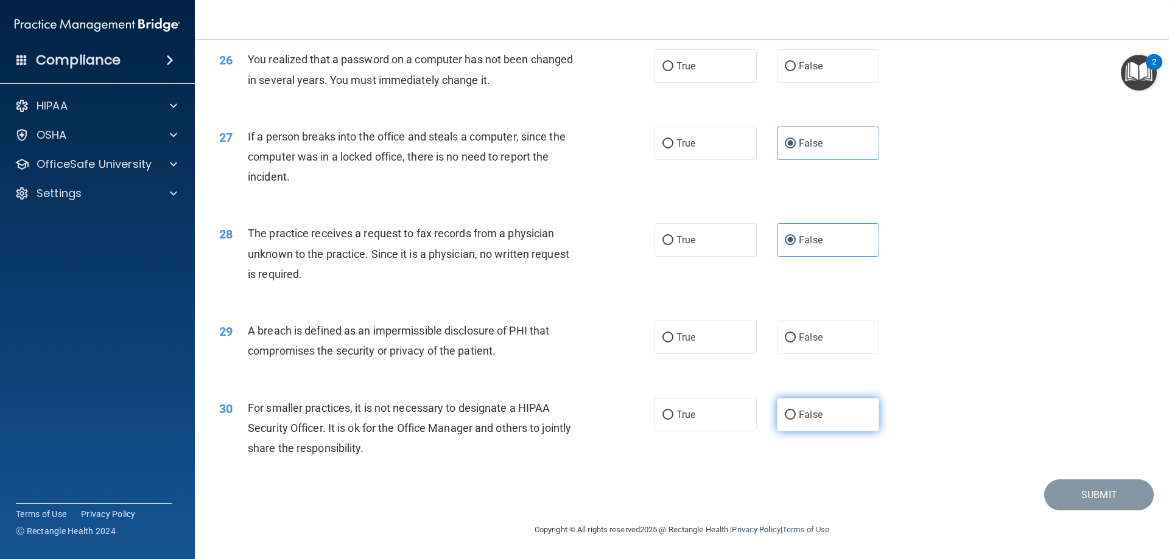
scroll to position [2321, 0]
drag, startPoint x: 819, startPoint y: 415, endPoint x: 716, endPoint y: 350, distance: 121.7
click at [817, 414] on label "False" at bounding box center [828, 414] width 102 height 33
click at [796, 414] on input "False" at bounding box center [790, 415] width 11 height 9
radio input "true"
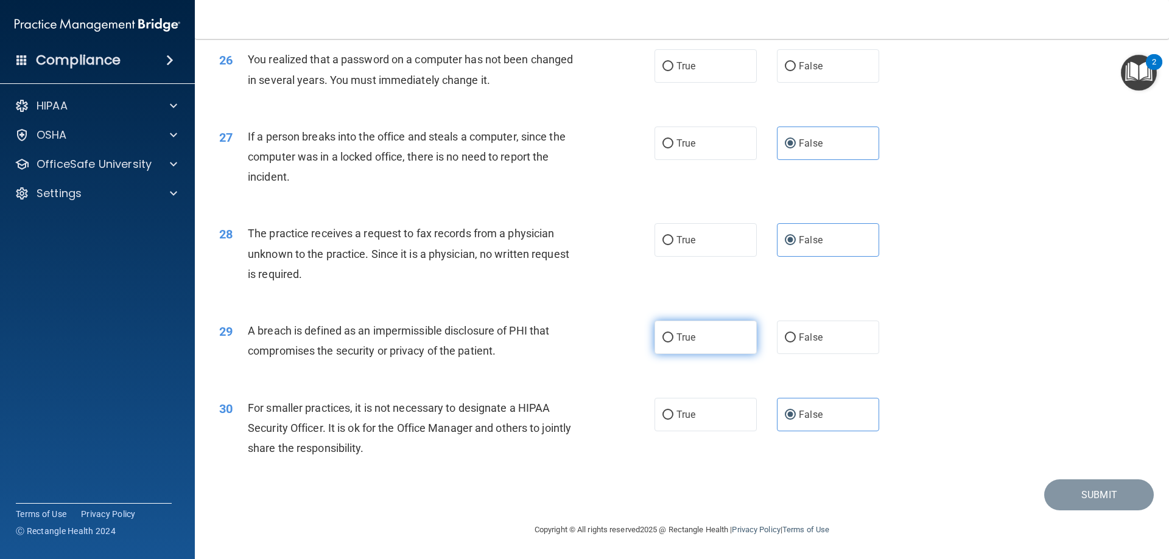
click at [694, 334] on label "True" at bounding box center [705, 337] width 102 height 33
click at [673, 334] on input "True" at bounding box center [667, 338] width 11 height 9
radio input "true"
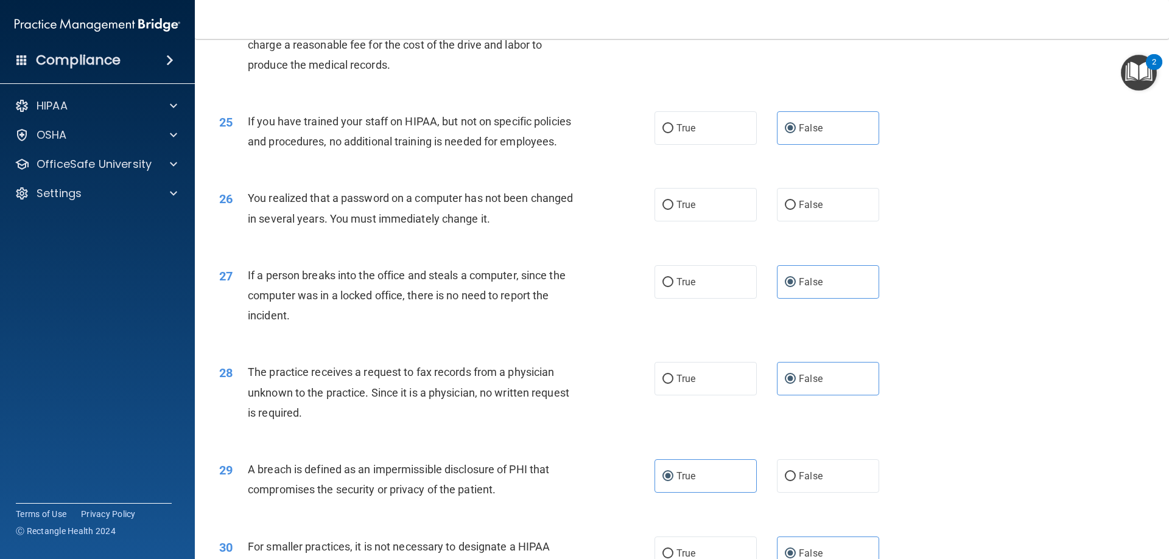
scroll to position [2139, 0]
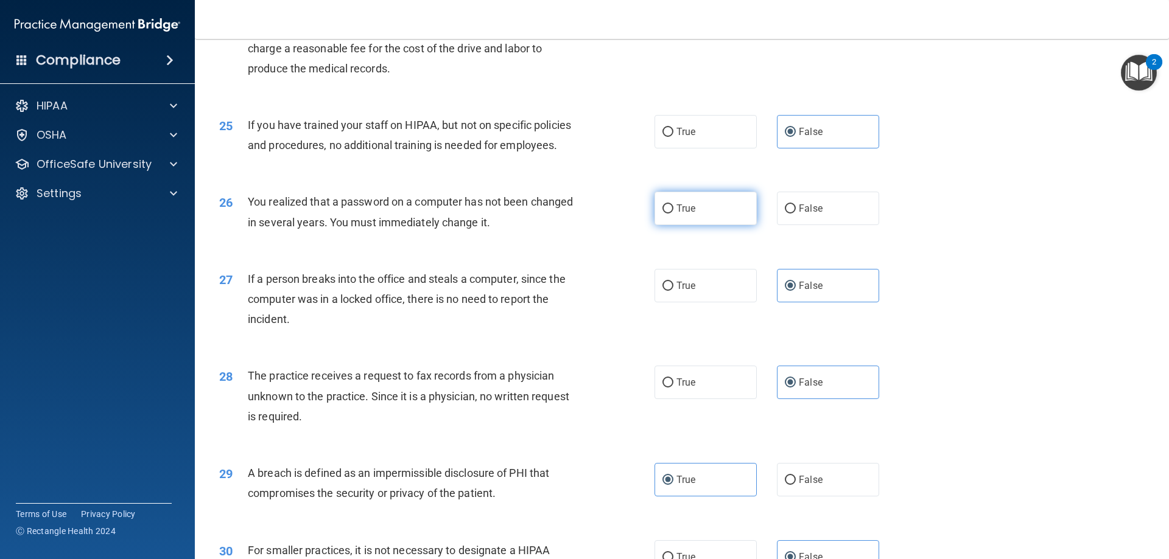
click at [698, 225] on label "True" at bounding box center [705, 208] width 102 height 33
click at [673, 214] on input "True" at bounding box center [667, 209] width 11 height 9
radio input "true"
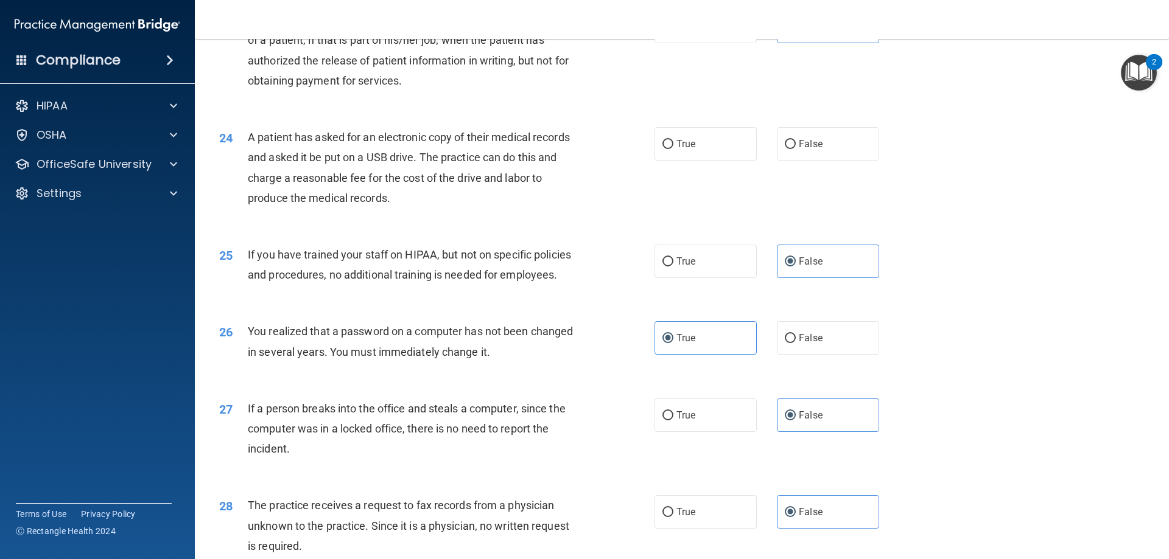
scroll to position [1956, 0]
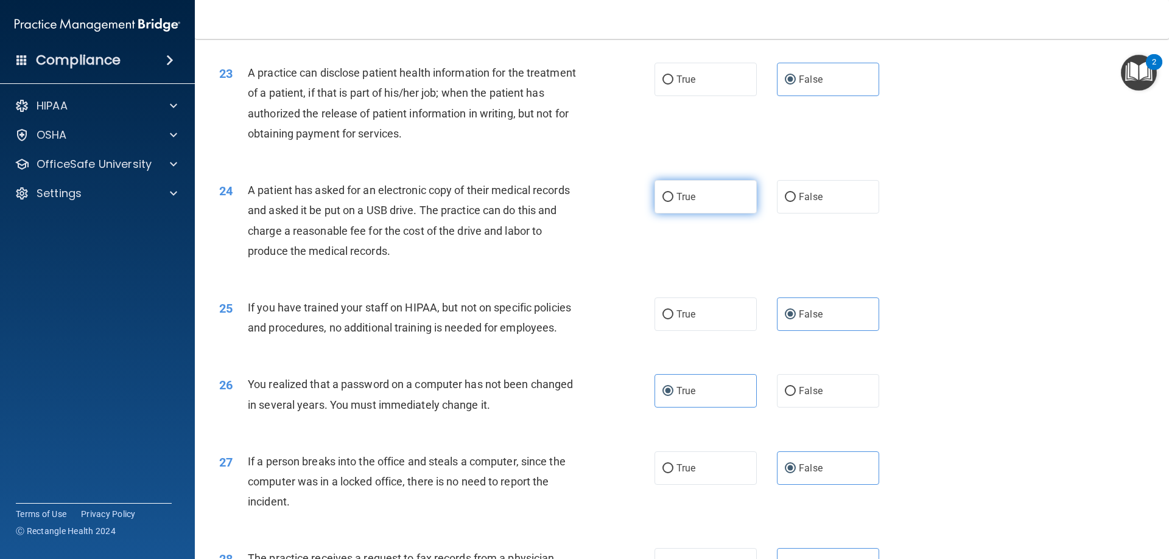
click at [696, 214] on label "True" at bounding box center [705, 196] width 102 height 33
click at [673, 202] on input "True" at bounding box center [667, 197] width 11 height 9
radio input "true"
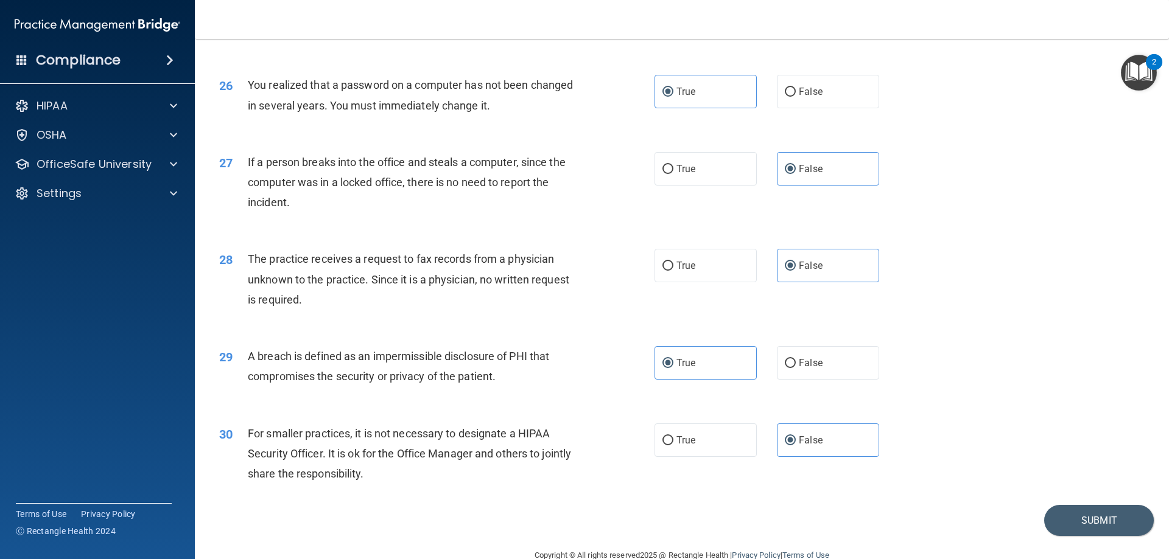
scroll to position [2321, 0]
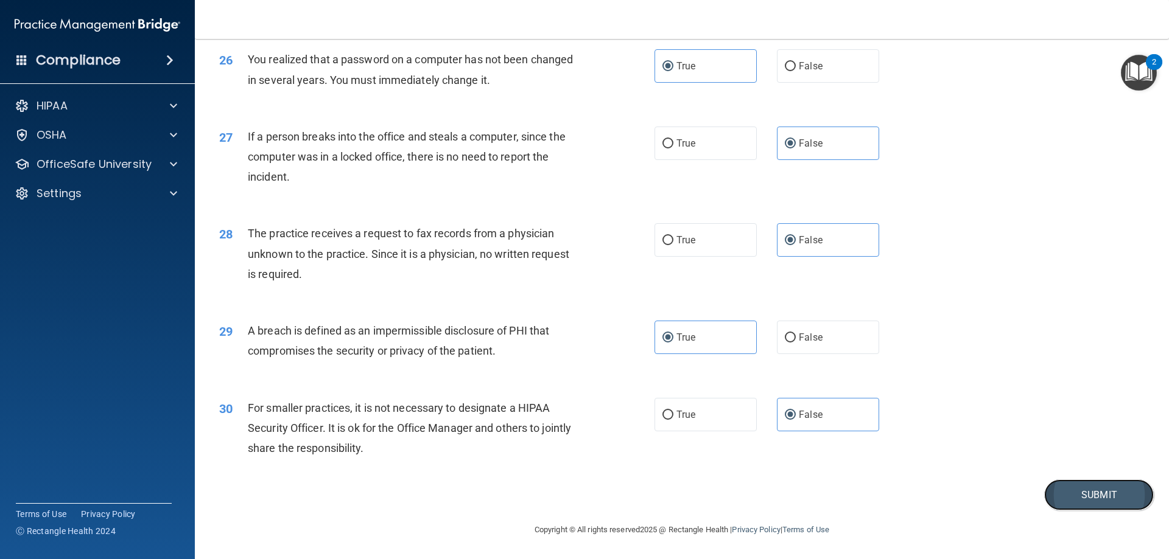
click at [1119, 503] on button "Submit" at bounding box center [1099, 495] width 110 height 31
click at [1074, 497] on button "Submit" at bounding box center [1099, 495] width 110 height 31
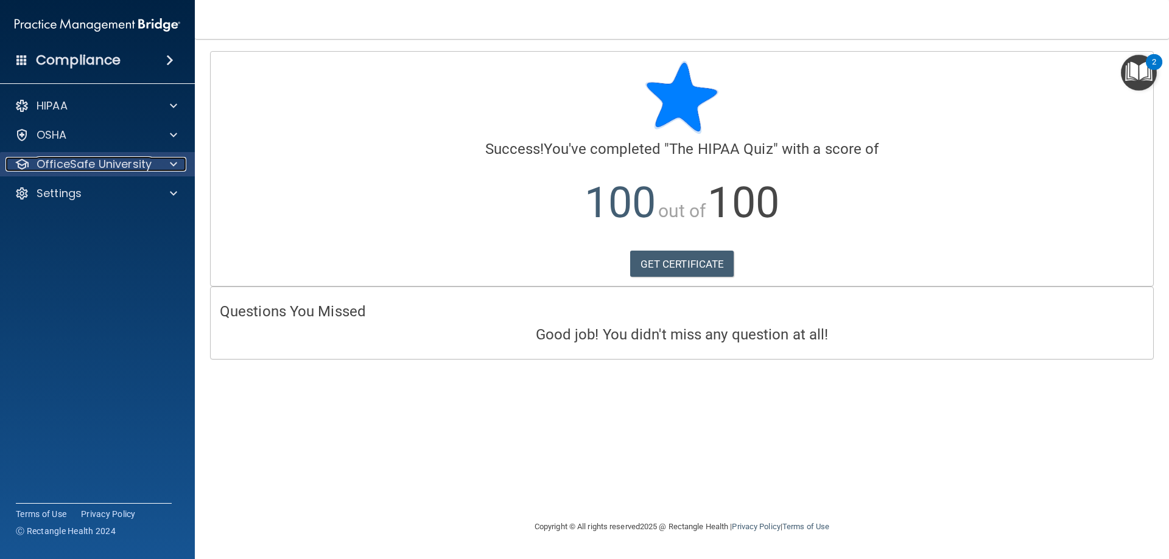
click at [149, 161] on p "OfficeSafe University" at bounding box center [94, 164] width 115 height 15
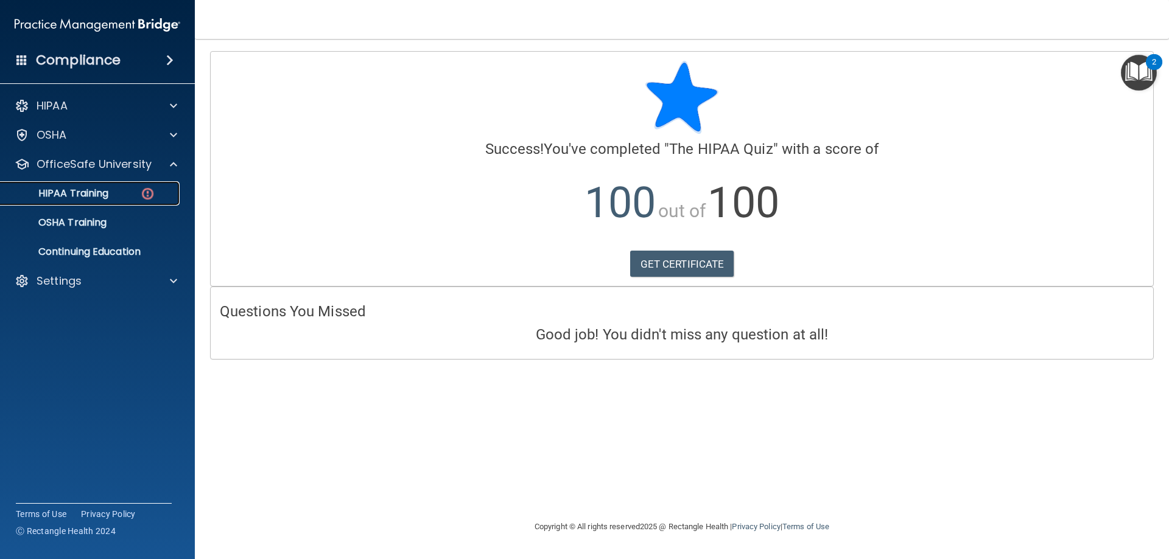
click at [159, 194] on div "HIPAA Training" at bounding box center [91, 193] width 166 height 12
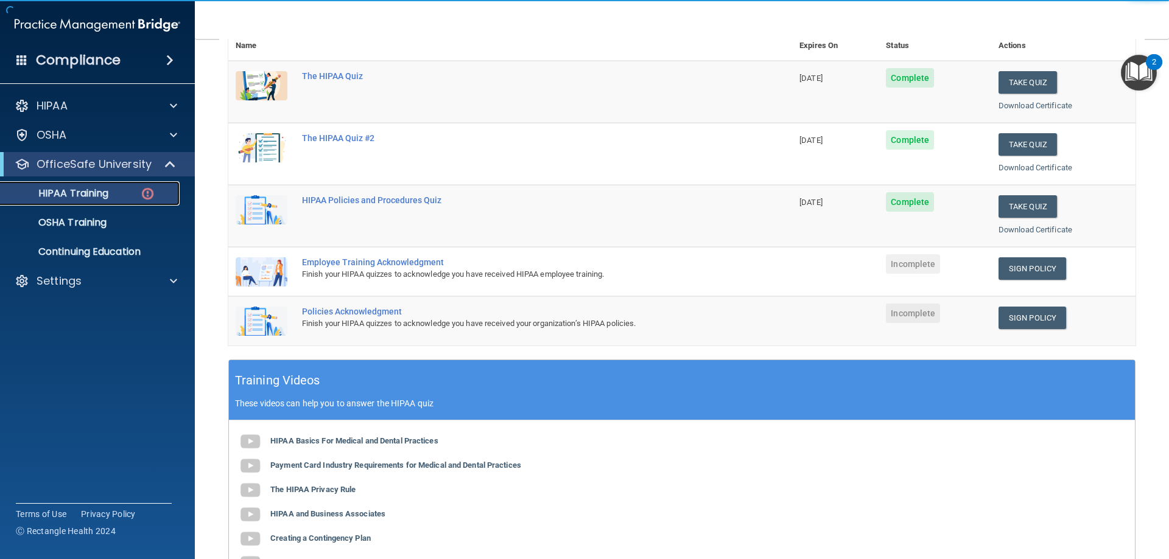
scroll to position [122, 0]
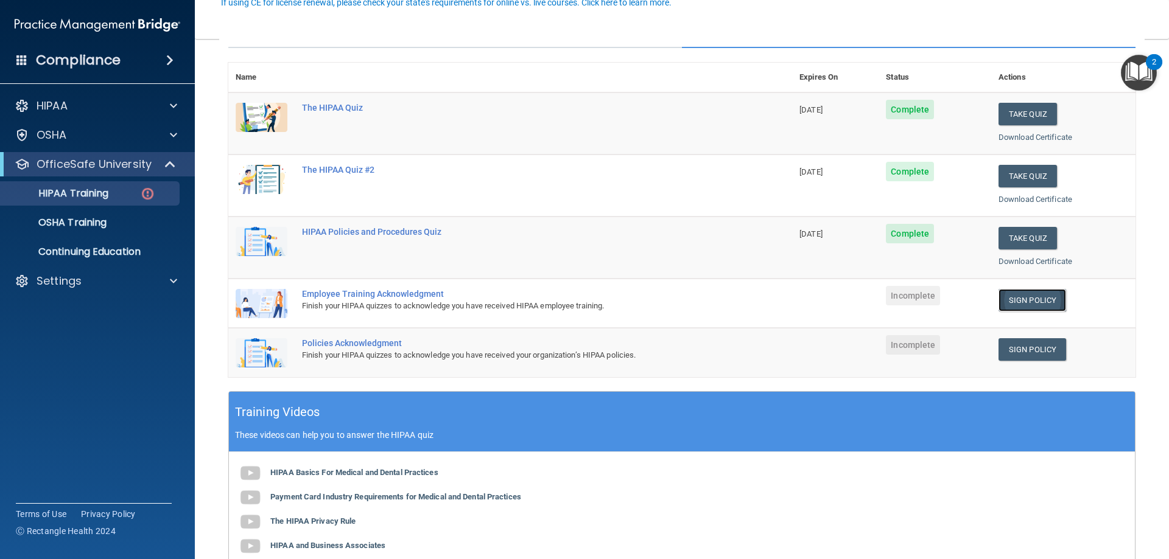
click at [1042, 304] on link "Sign Policy" at bounding box center [1032, 300] width 68 height 23
click at [1024, 349] on link "Sign Policy" at bounding box center [1032, 349] width 68 height 23
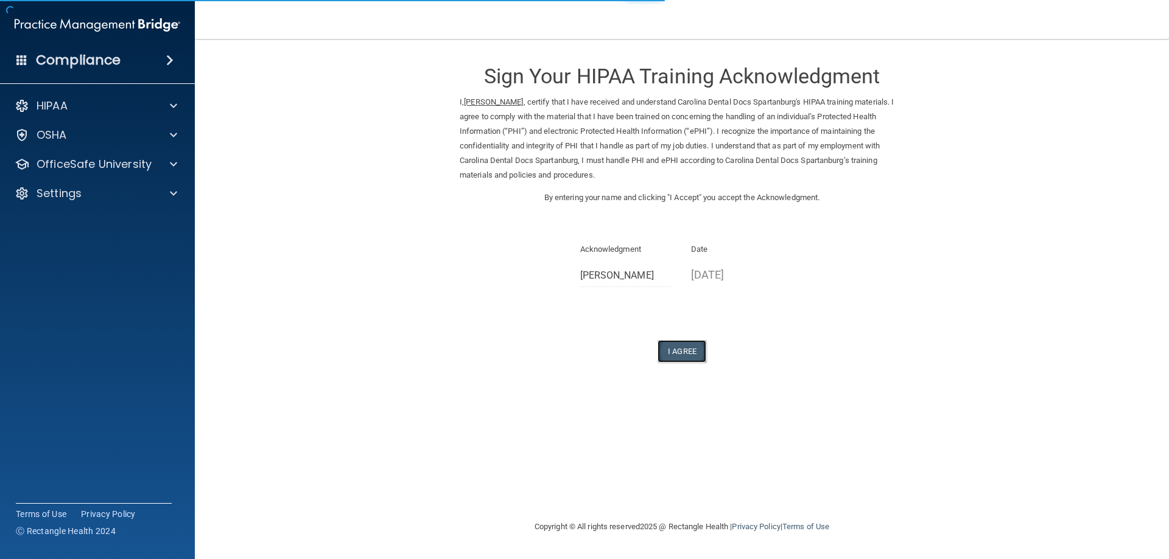
drag, startPoint x: 682, startPoint y: 344, endPoint x: 690, endPoint y: 347, distance: 7.9
click at [685, 346] on button "I Agree" at bounding box center [681, 351] width 49 height 23
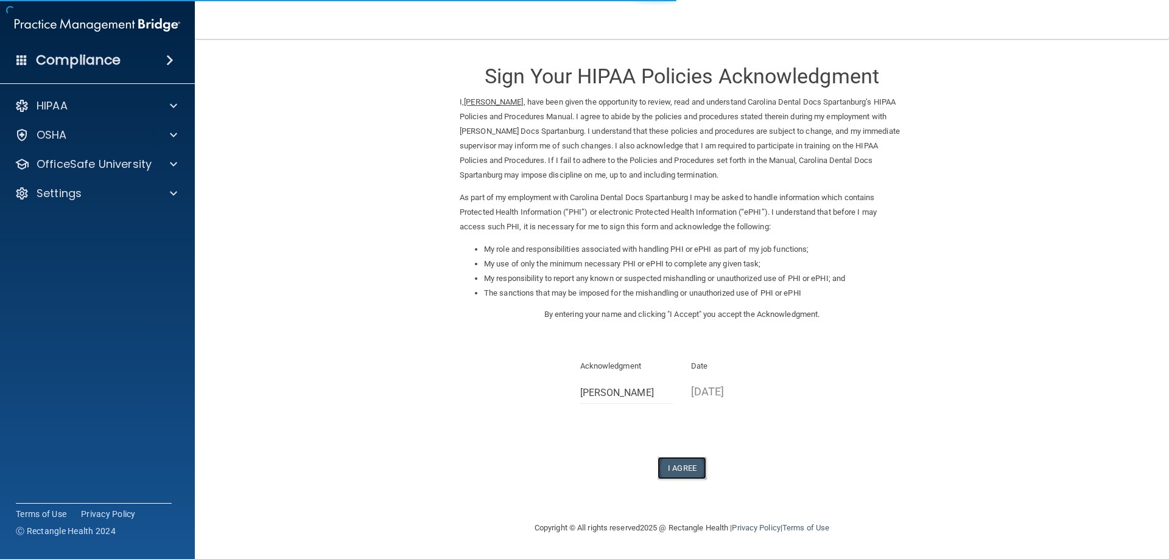
click at [691, 460] on button "I Agree" at bounding box center [681, 468] width 49 height 23
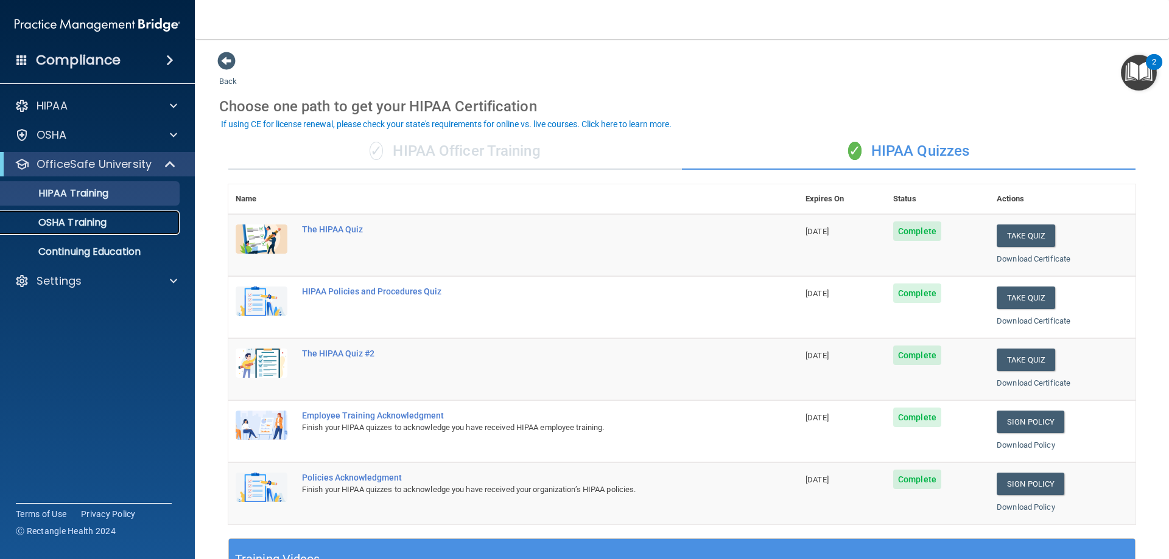
click at [118, 216] on link "OSHA Training" at bounding box center [84, 223] width 192 height 24
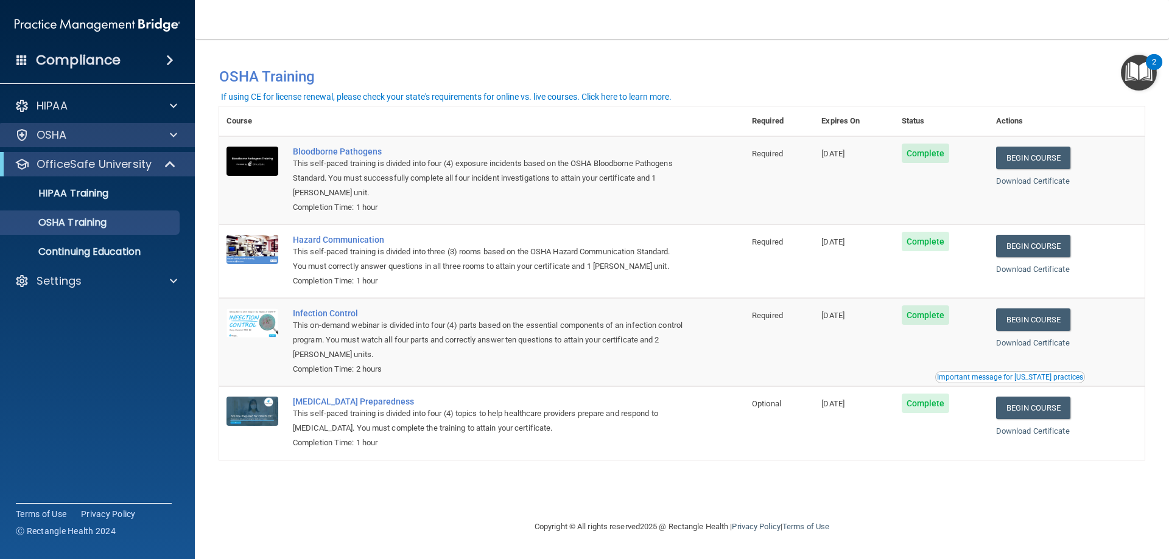
click at [149, 127] on div "OSHA" at bounding box center [97, 135] width 195 height 24
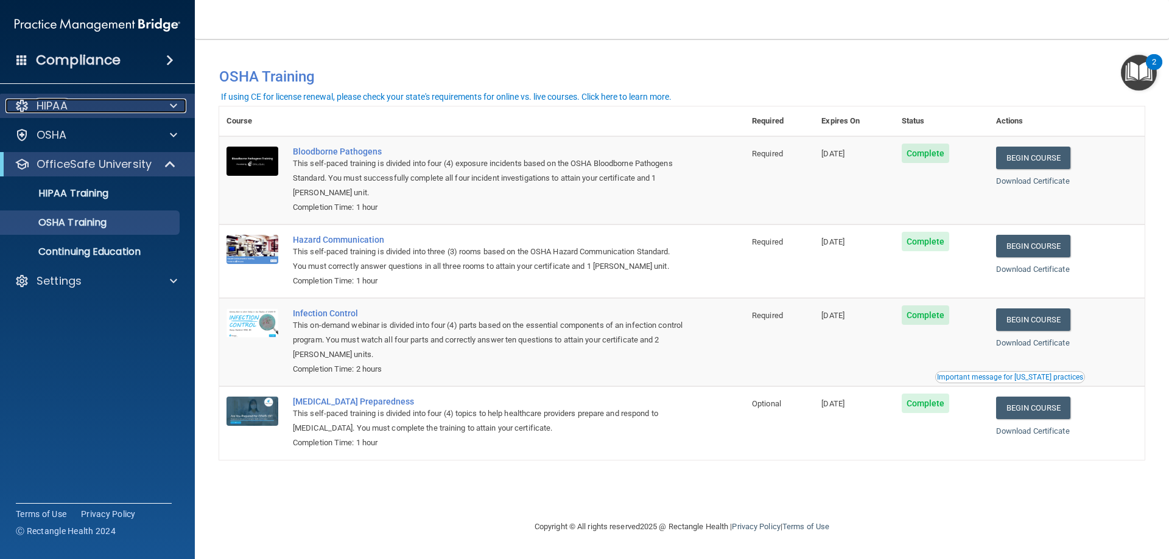
click at [170, 108] on span at bounding box center [173, 106] width 7 height 15
